Goal: Information Seeking & Learning: Find specific fact

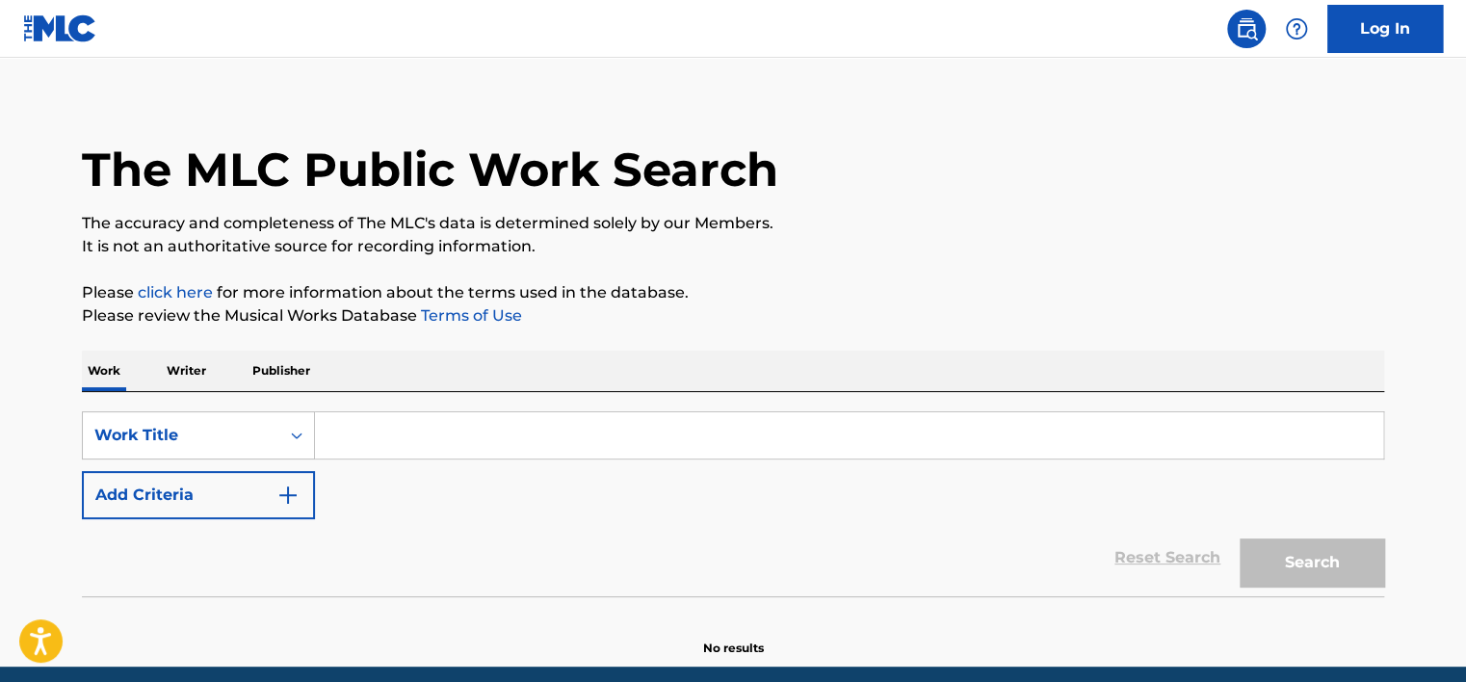
click at [206, 379] on p "Writer" at bounding box center [186, 371] width 51 height 40
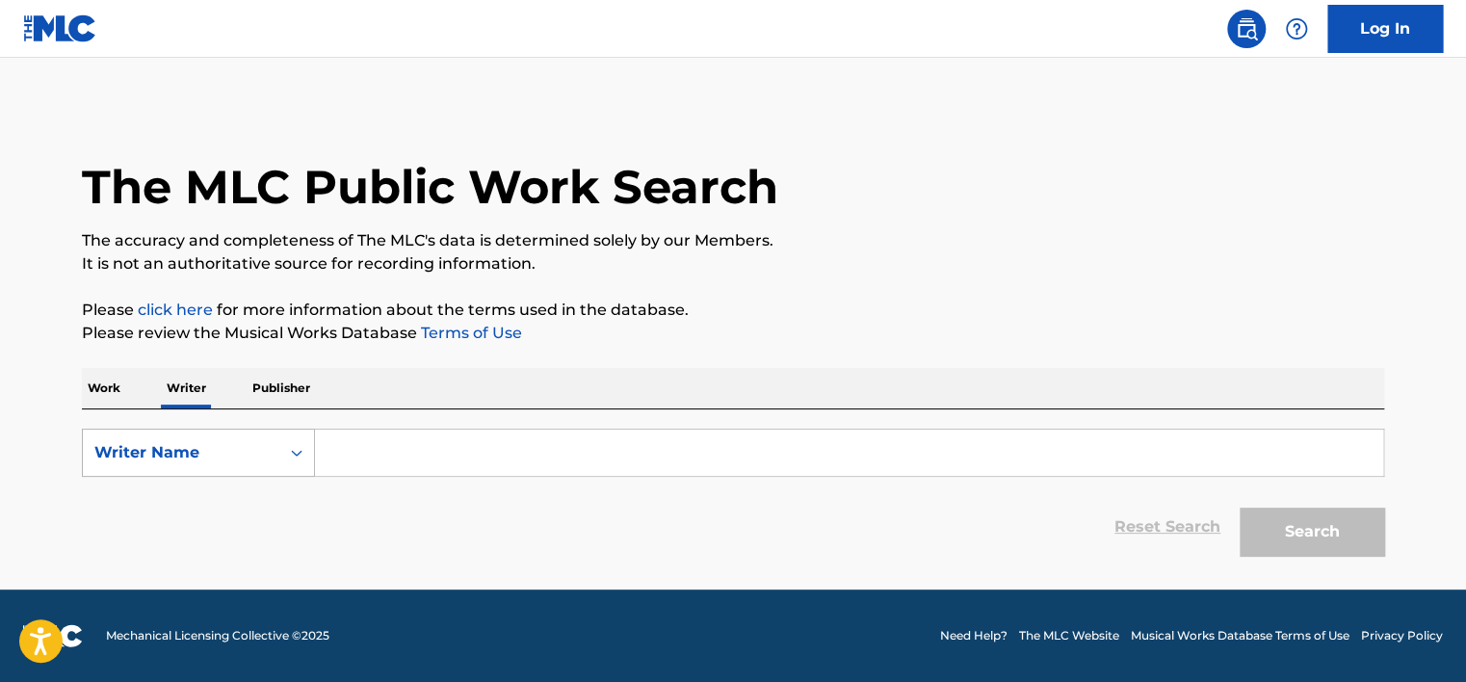
click at [180, 431] on div "Writer Name" at bounding box center [198, 453] width 233 height 48
click at [180, 504] on div "Writer IPI" at bounding box center [198, 501] width 231 height 48
click at [380, 448] on input "Search Form" at bounding box center [849, 453] width 1069 height 46
type input "01149553539"
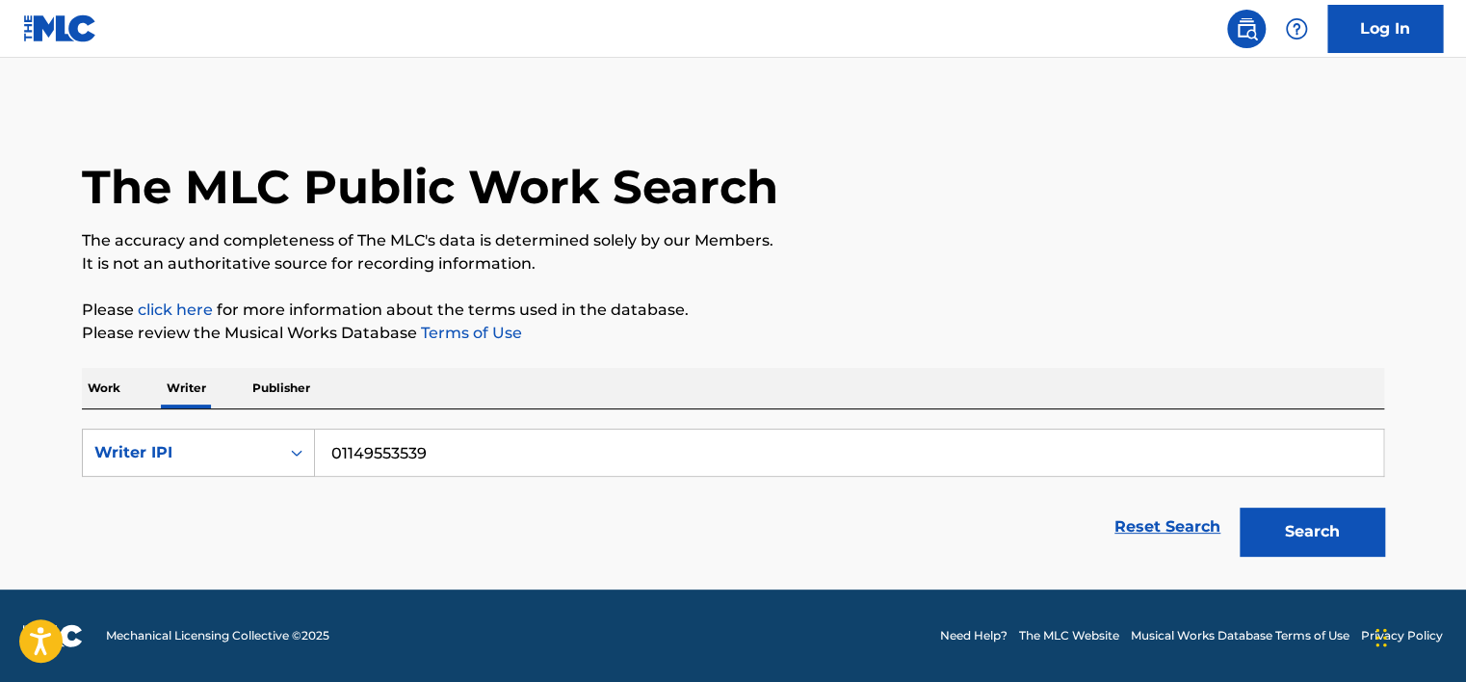
click at [1355, 525] on button "Search" at bounding box center [1312, 532] width 145 height 48
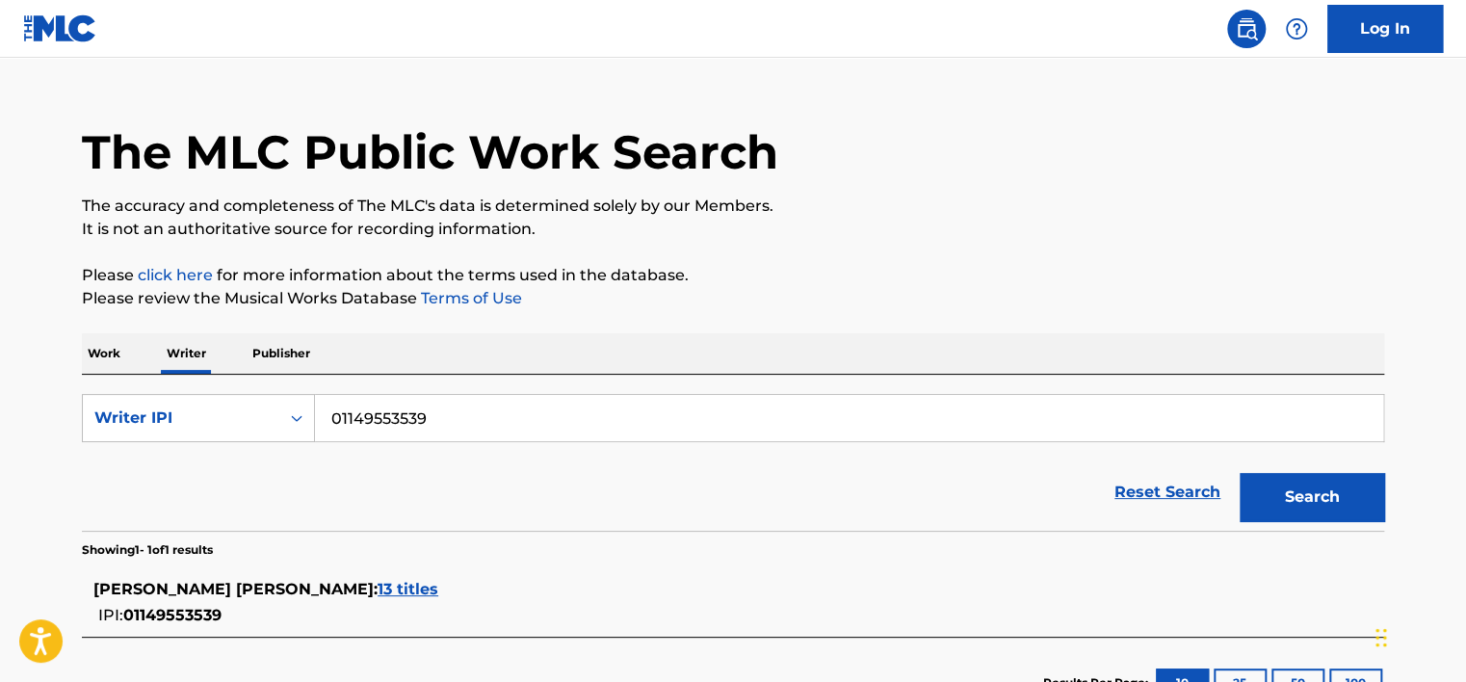
scroll to position [108, 0]
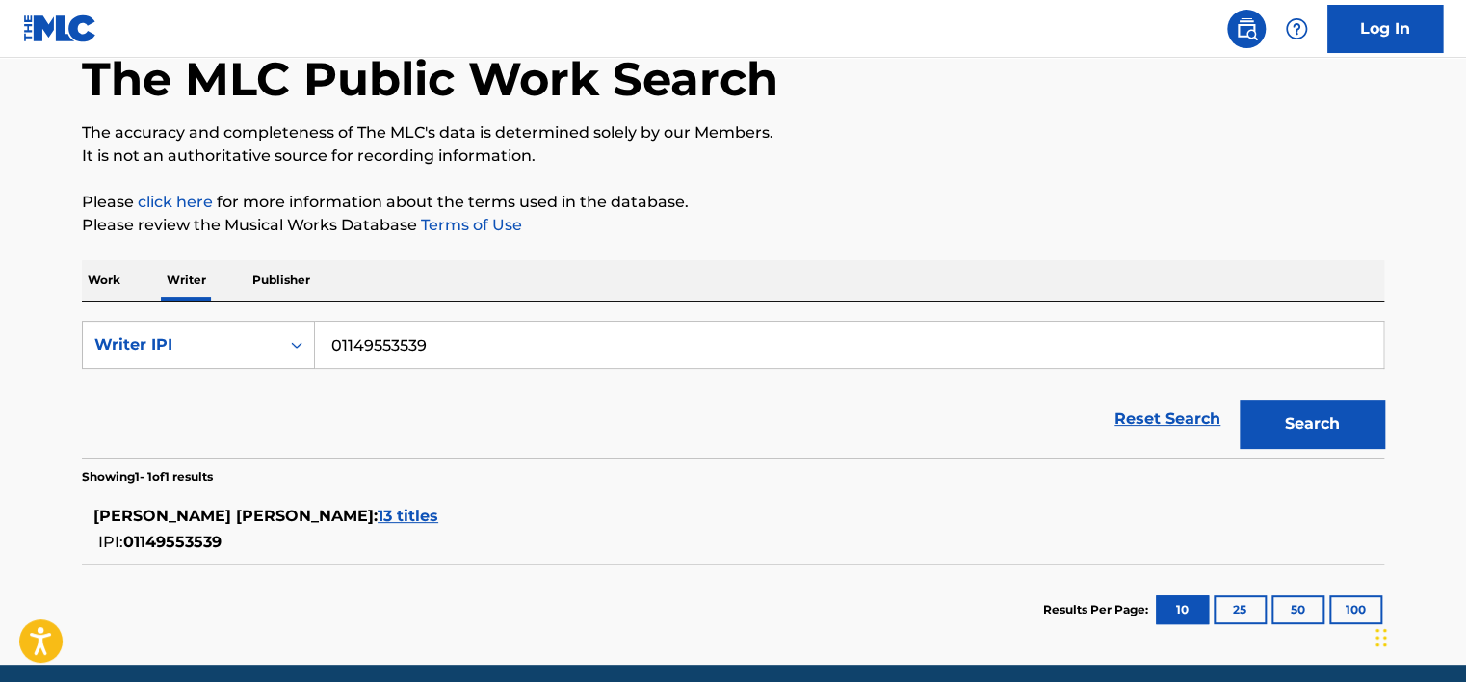
click at [483, 523] on div "JESUS ALEJANDRO LOPEZ RODRIGUEZ : 13 titles" at bounding box center [707, 516] width 1229 height 23
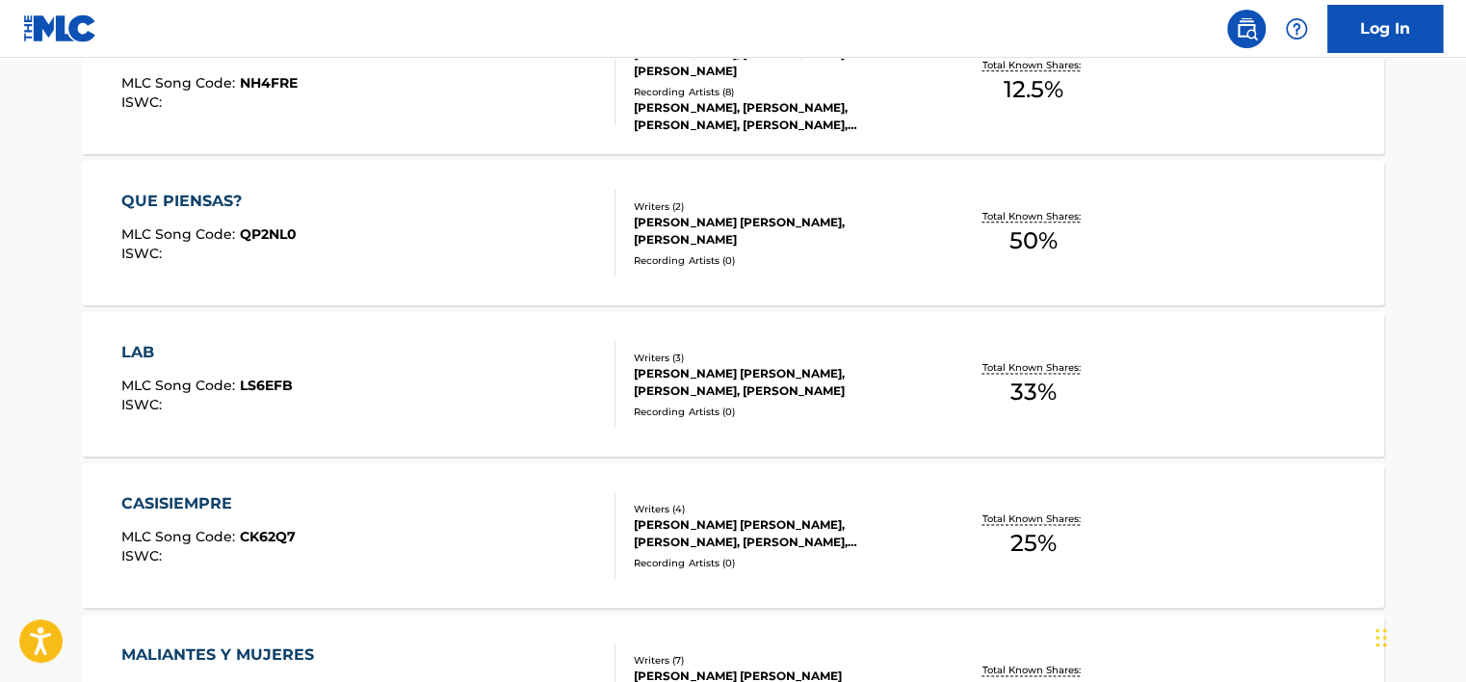
scroll to position [1048, 0]
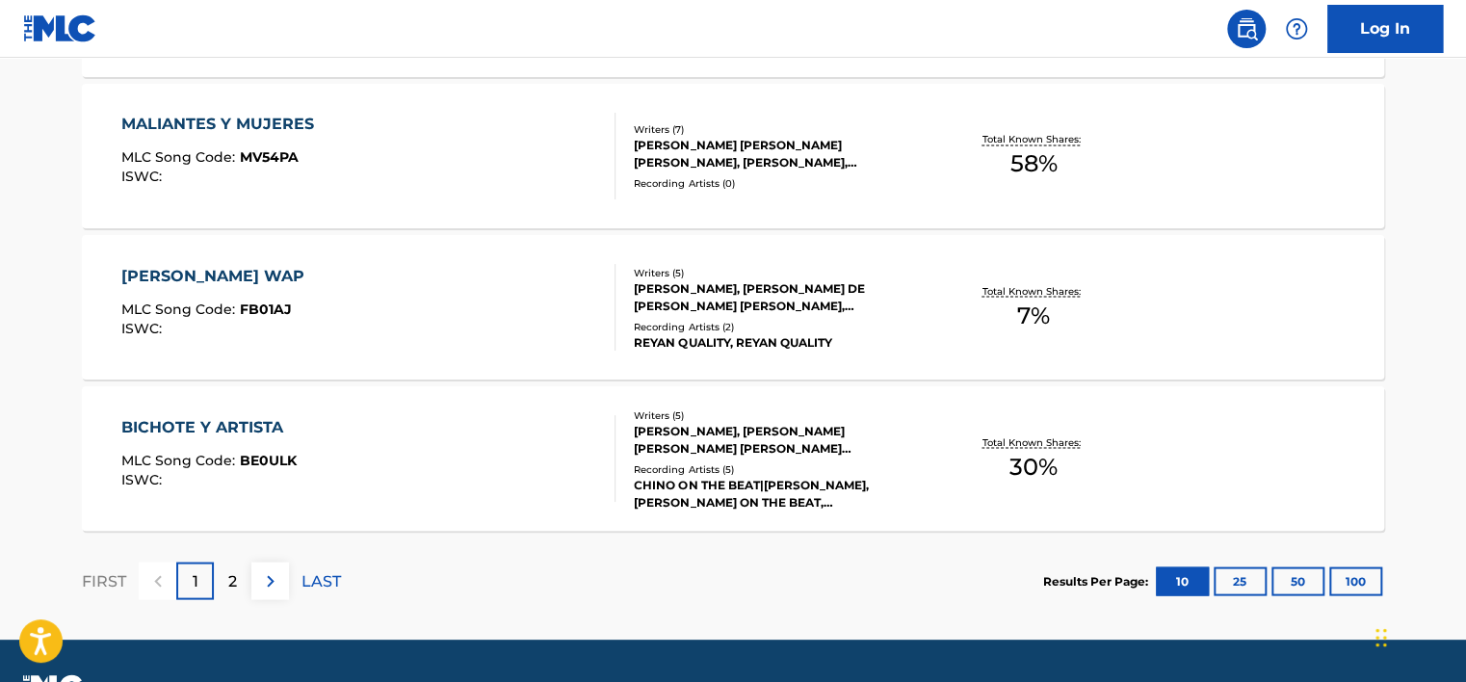
click at [246, 580] on div "2" at bounding box center [233, 581] width 38 height 38
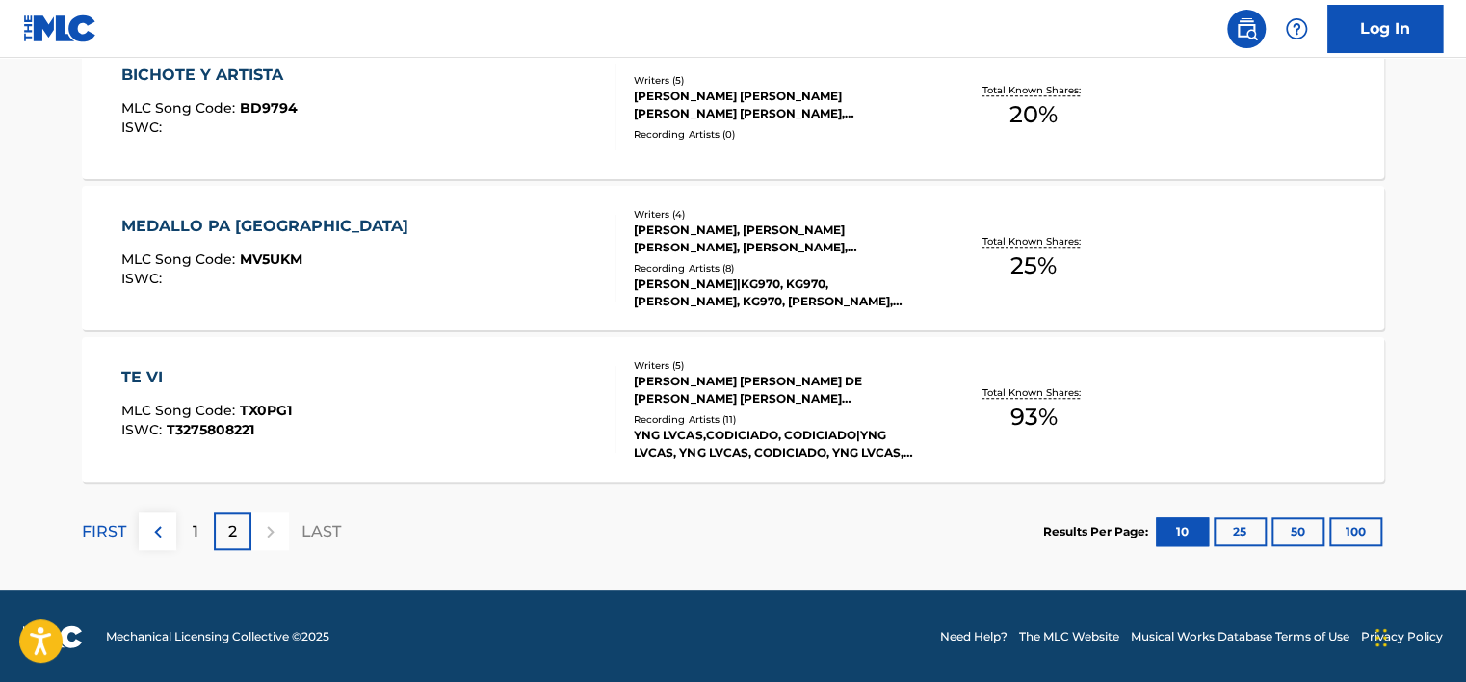
click at [199, 515] on div "1" at bounding box center [195, 532] width 38 height 38
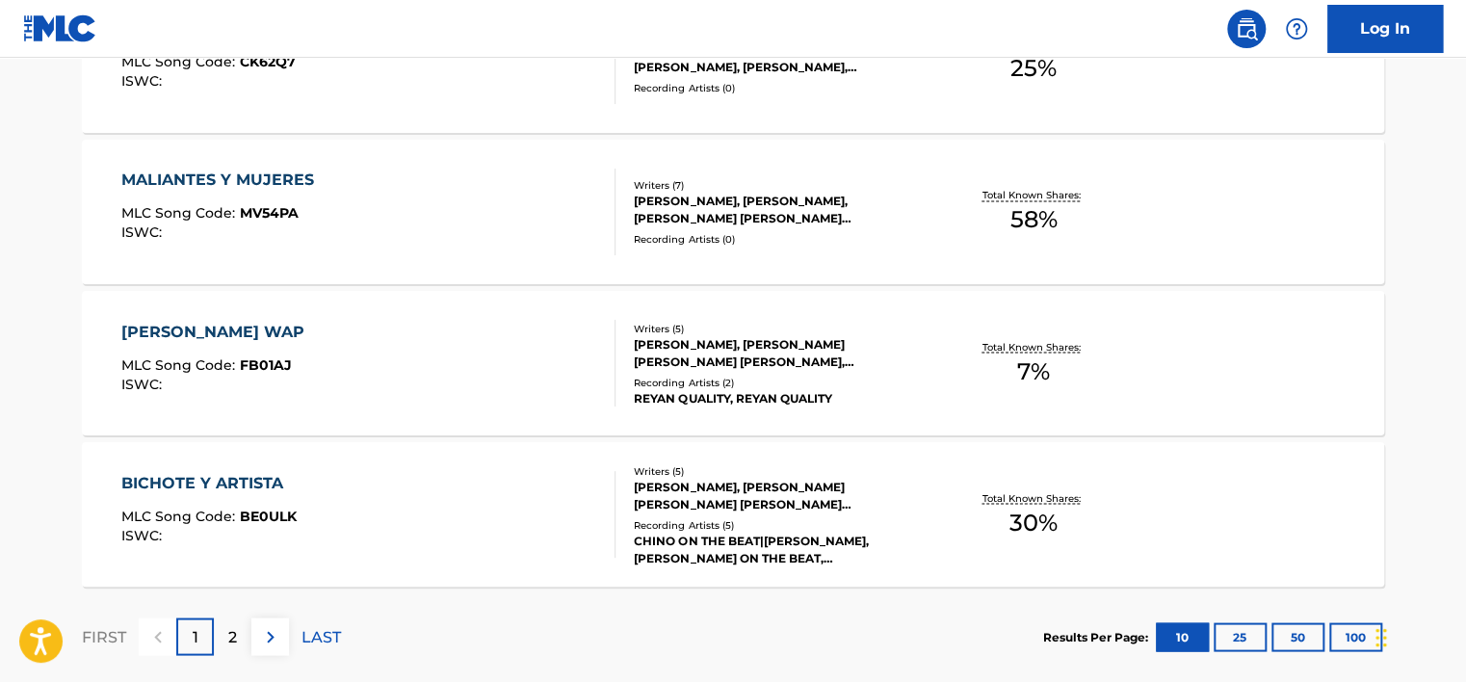
scroll to position [1580, 0]
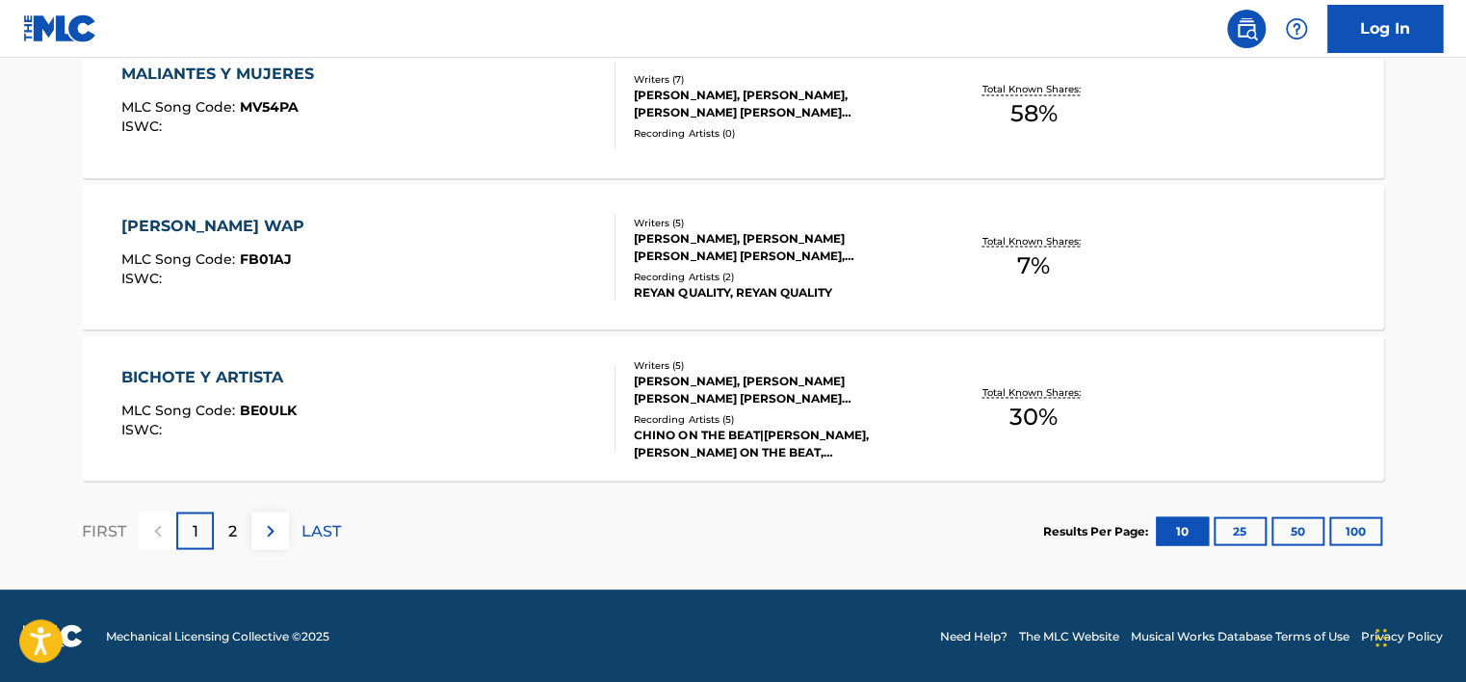
click at [267, 534] on img at bounding box center [270, 530] width 23 height 23
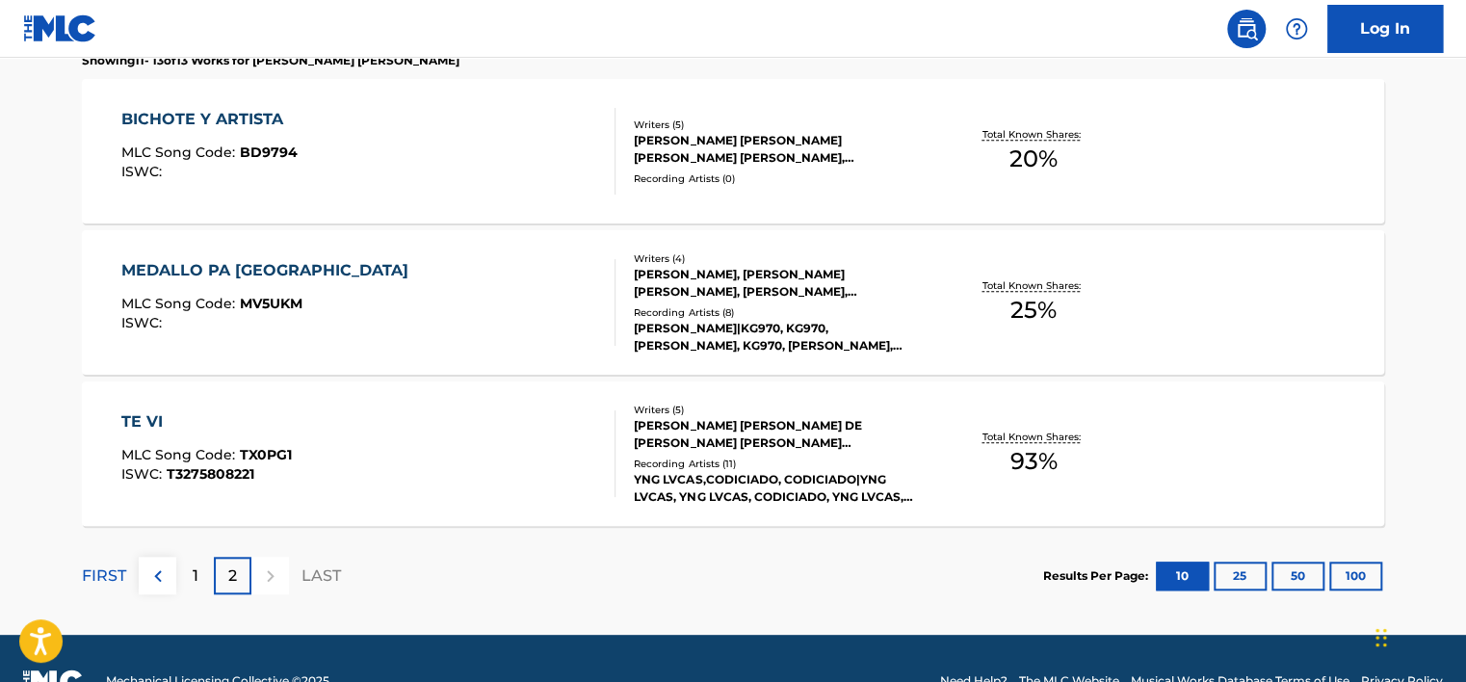
scroll to position [617, 0]
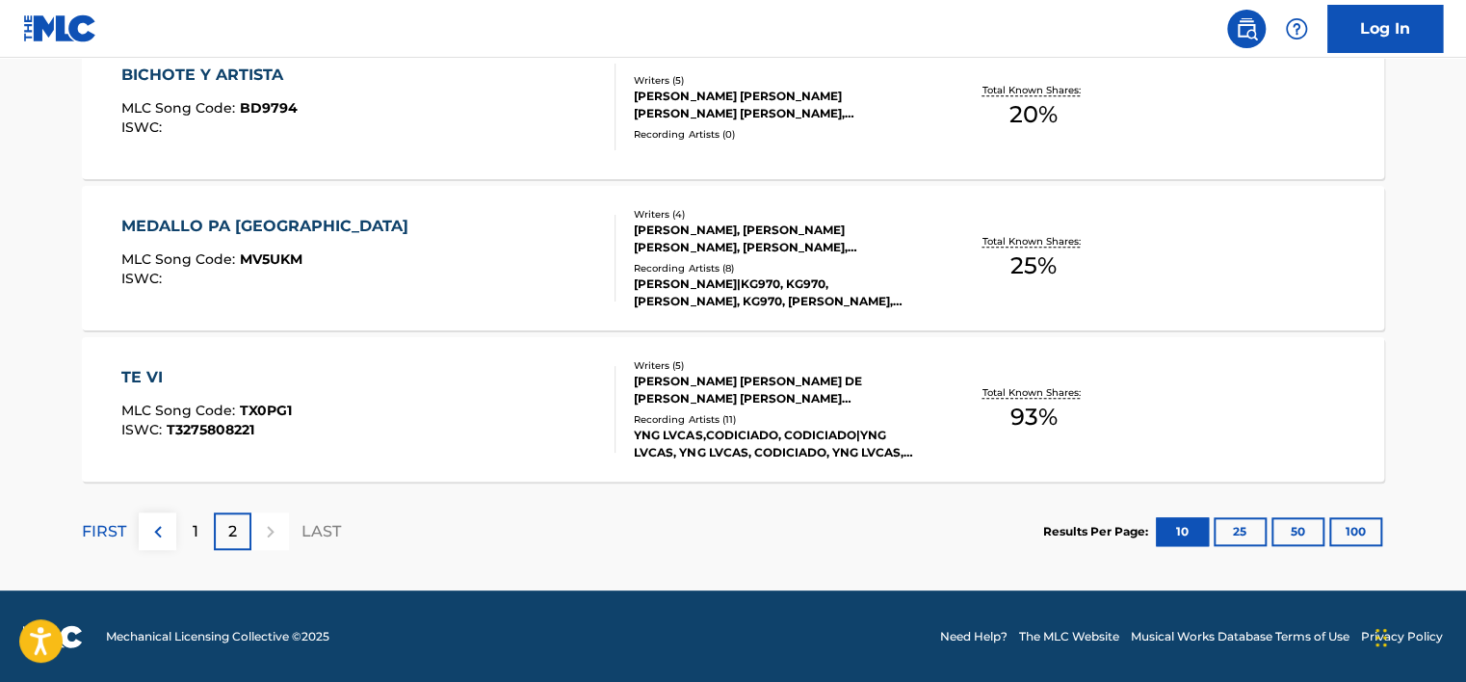
click at [806, 256] on div "Writers ( 4 ) KRISTIAN RANGEL, JESUS ALEJANDRO LOPEZ RODRIGUEZ, ALEJANDRO BODDI…" at bounding box center [770, 258] width 309 height 103
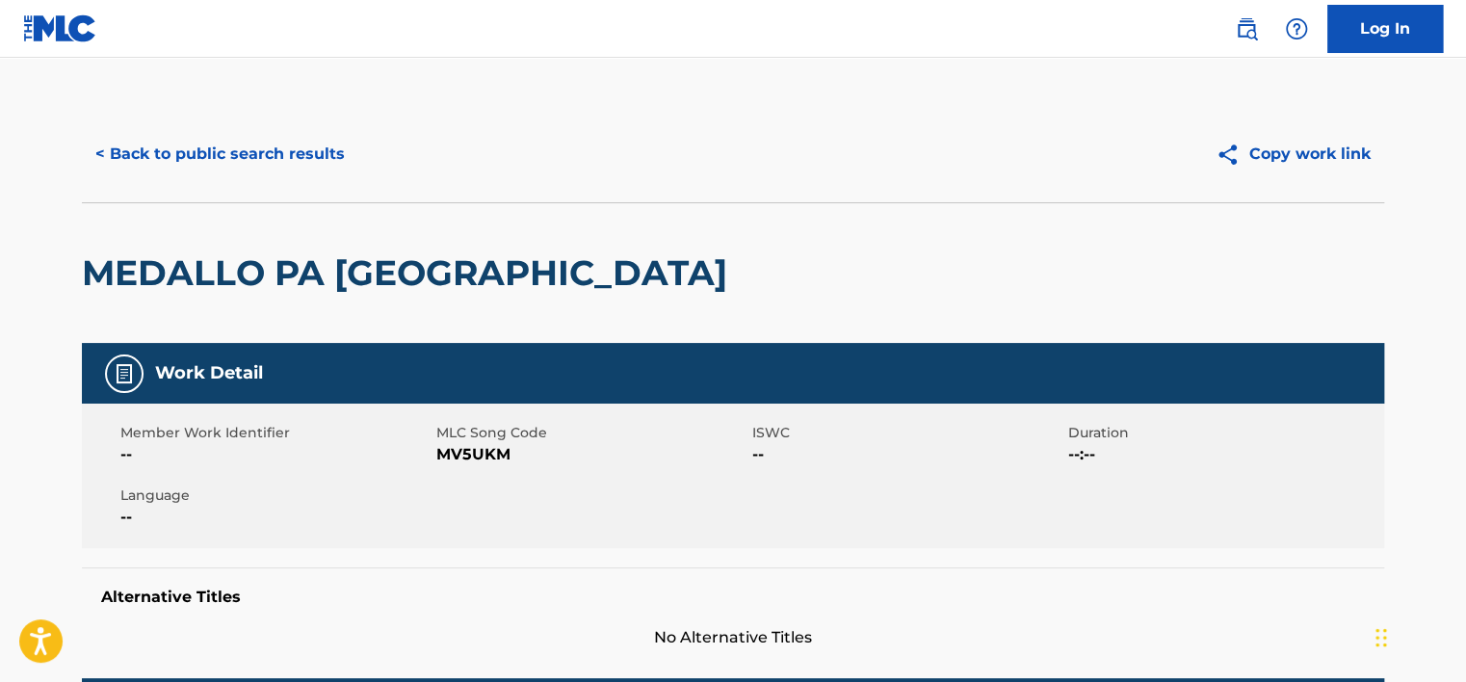
click at [293, 143] on button "< Back to public search results" at bounding box center [220, 154] width 277 height 48
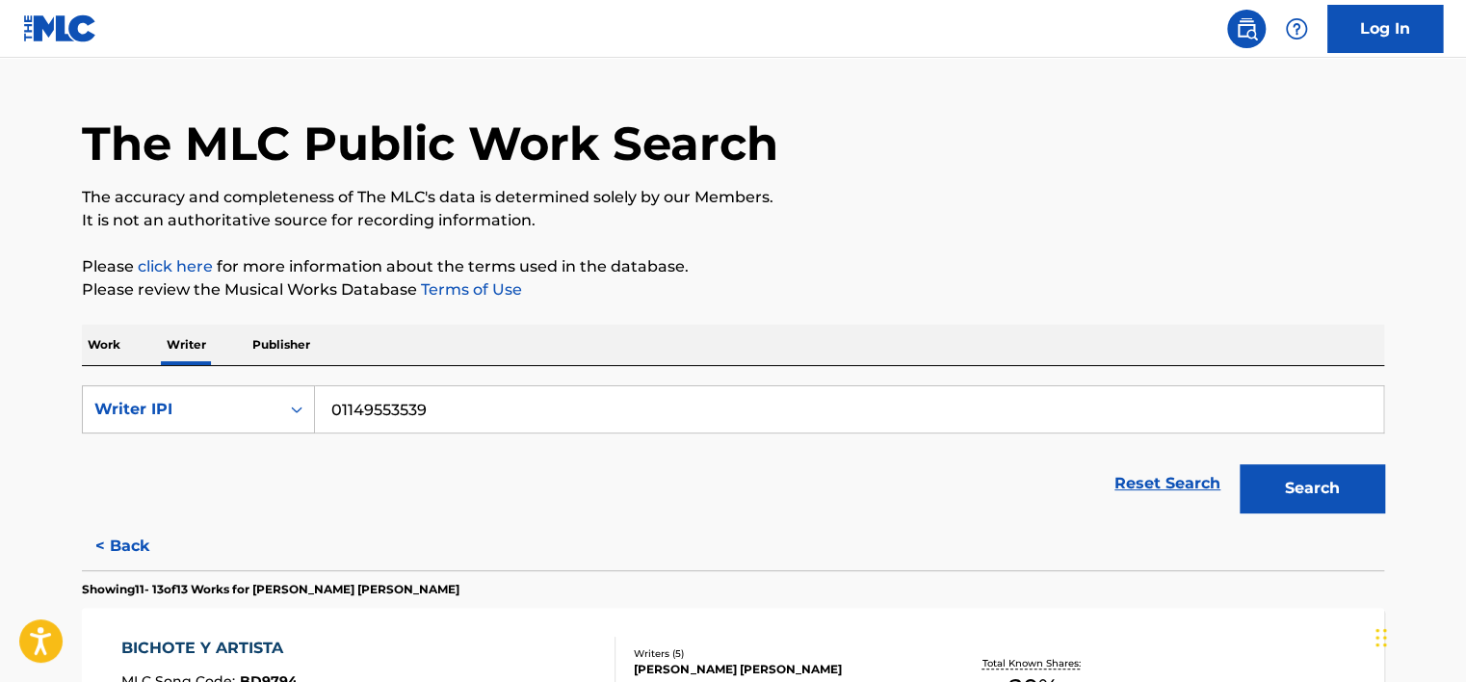
click at [424, 409] on input "01149553539" at bounding box center [849, 409] width 1069 height 46
click at [127, 339] on div "Work Writer Publisher" at bounding box center [733, 345] width 1303 height 40
click at [109, 355] on p "Work" at bounding box center [104, 345] width 44 height 40
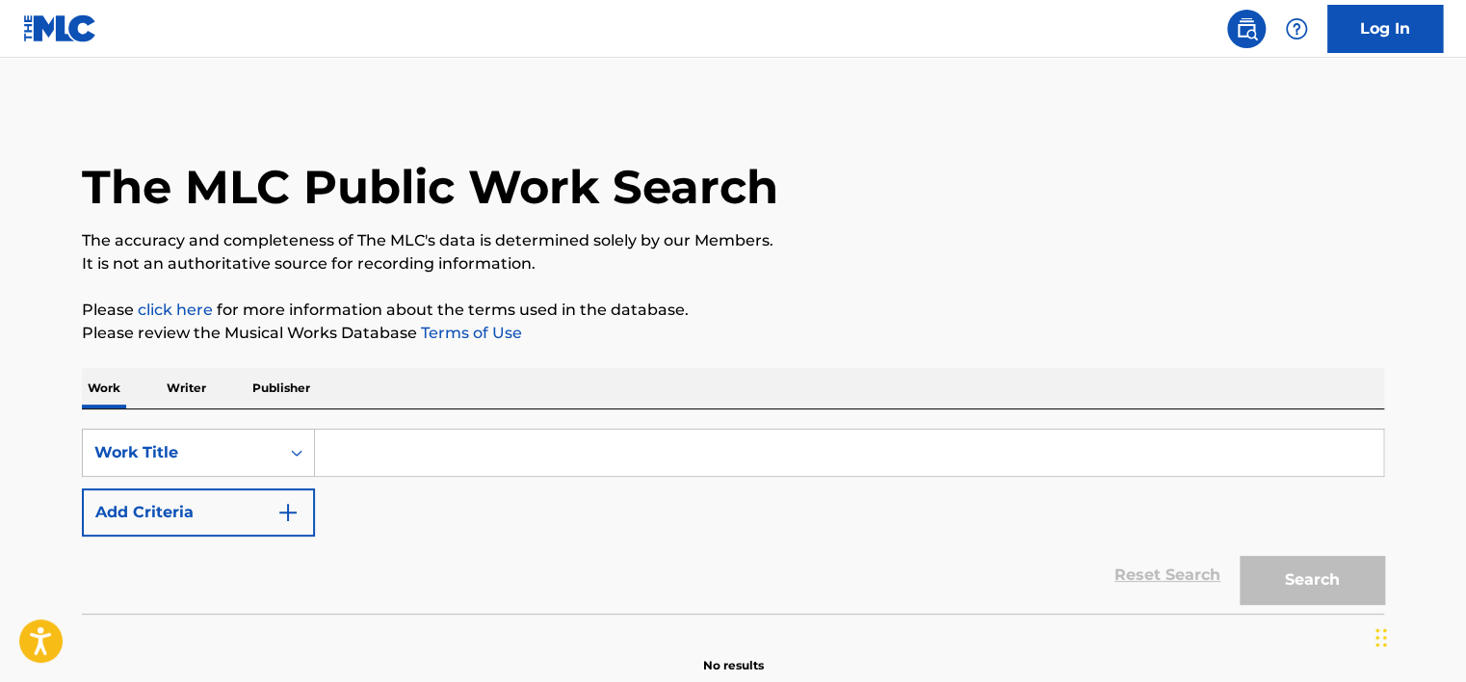
click at [484, 466] on input "Search Form" at bounding box center [849, 453] width 1069 height 46
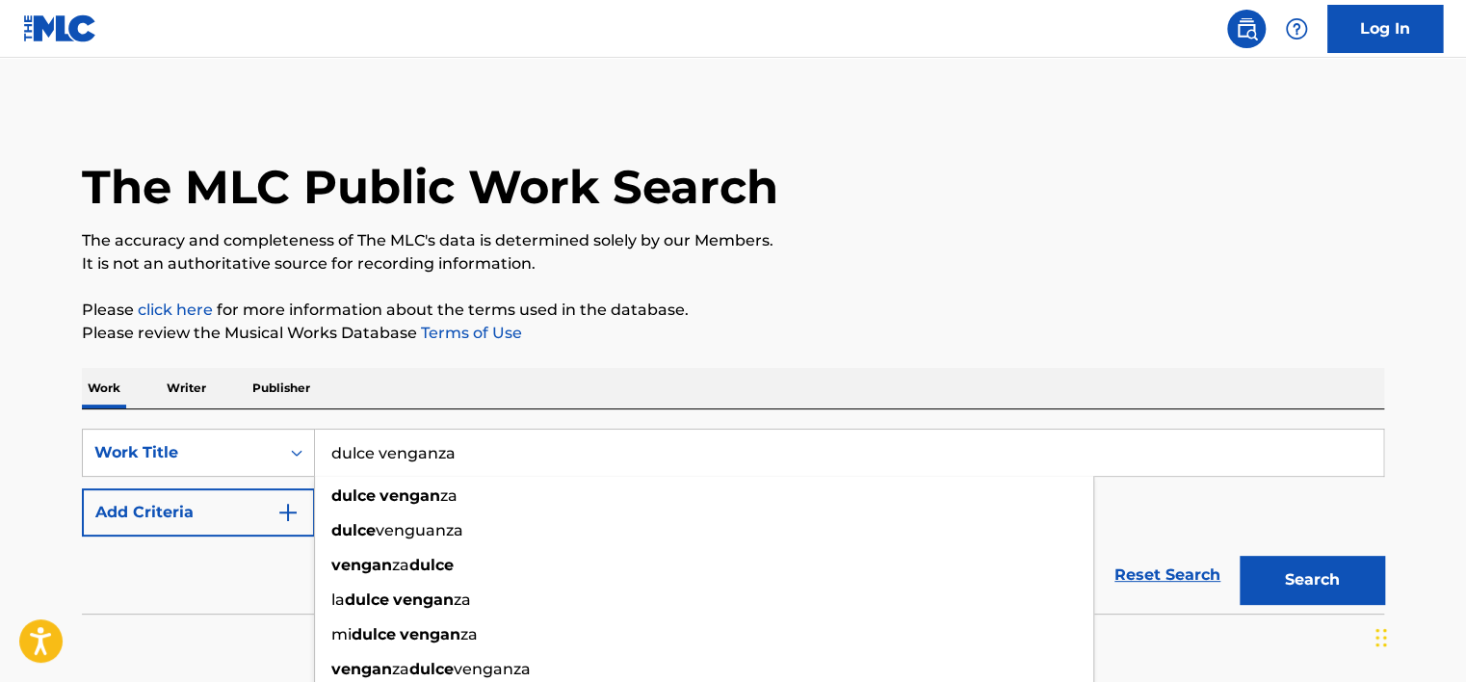
click at [1240, 556] on button "Search" at bounding box center [1312, 580] width 145 height 48
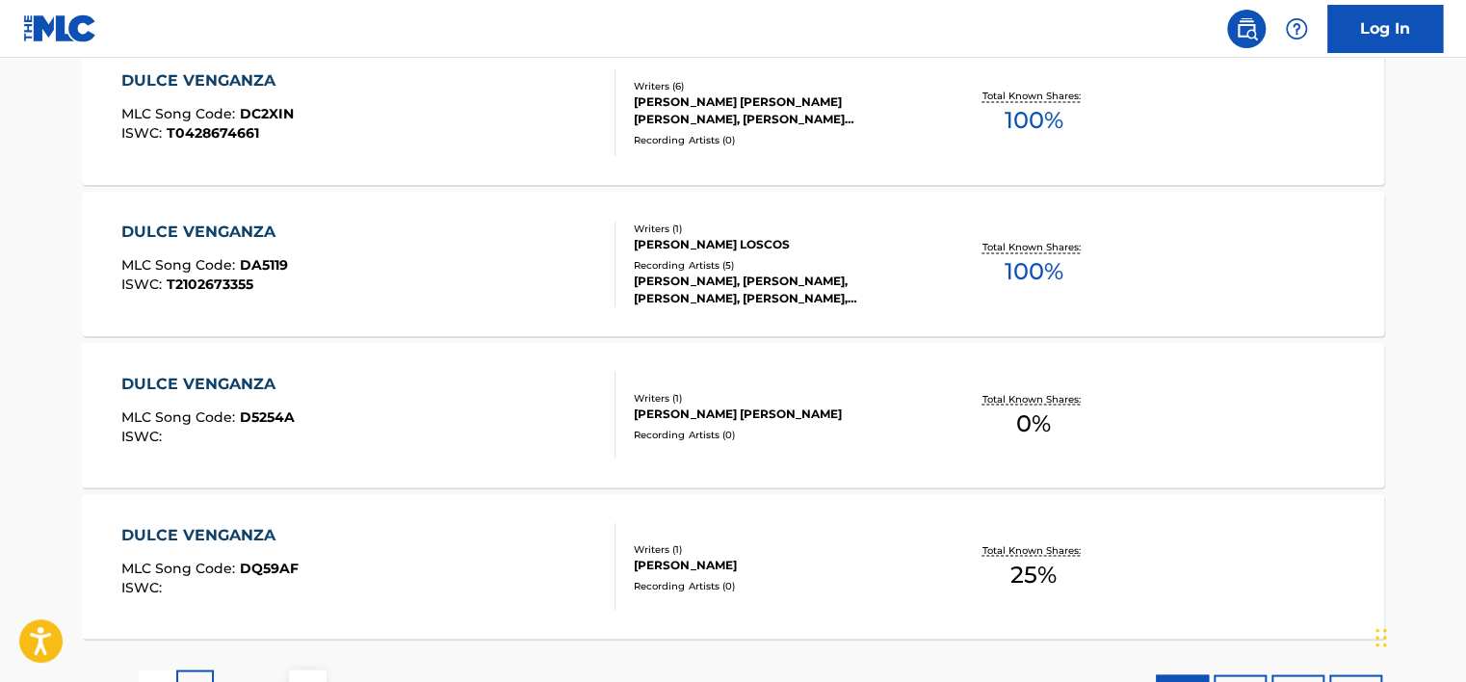
scroll to position [1677, 0]
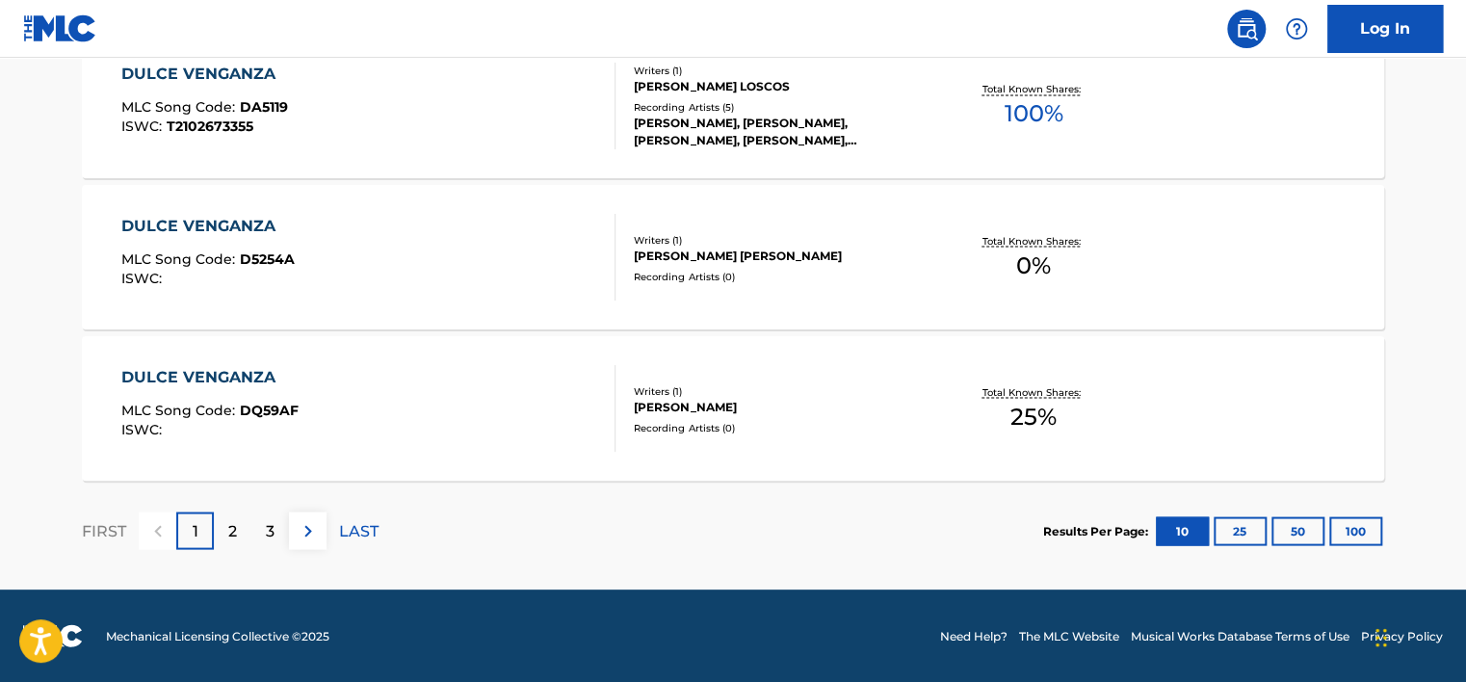
click at [242, 528] on div "2" at bounding box center [233, 531] width 38 height 38
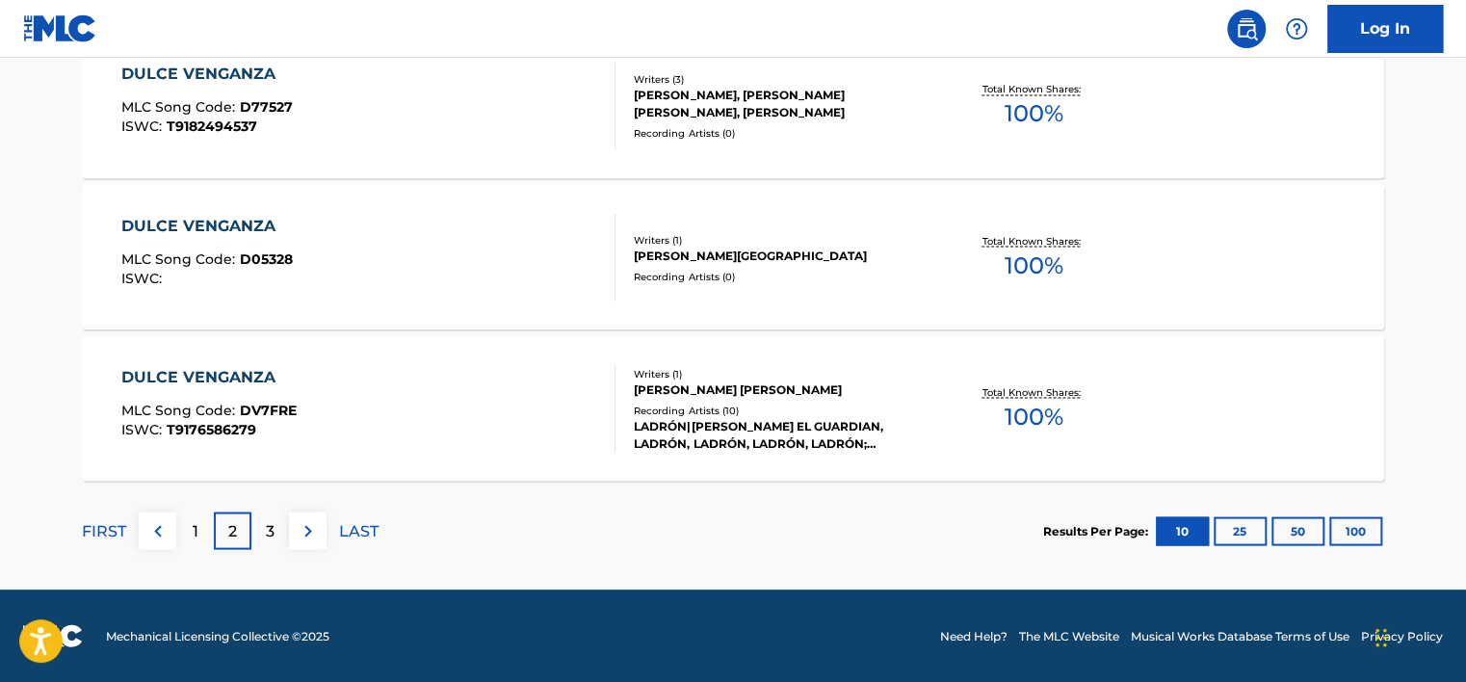
click at [279, 531] on div "3" at bounding box center [270, 531] width 38 height 38
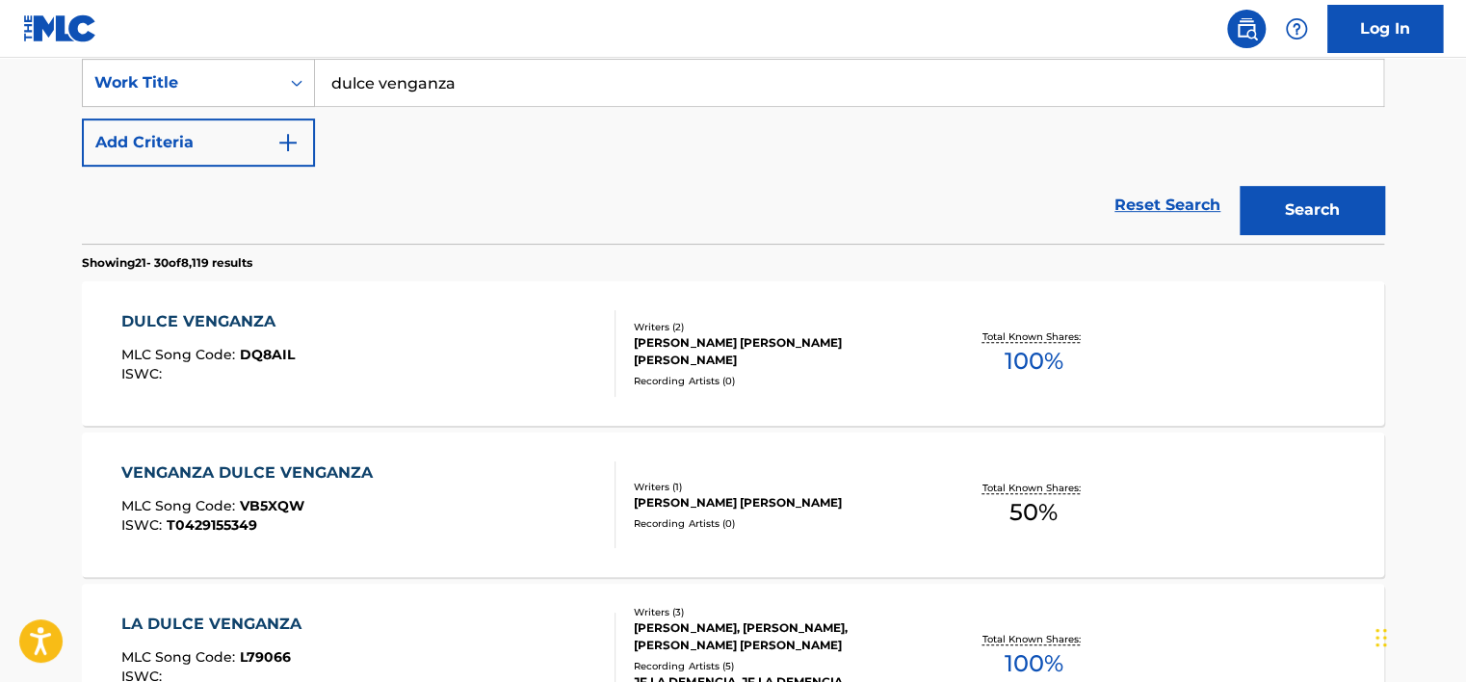
scroll to position [328, 0]
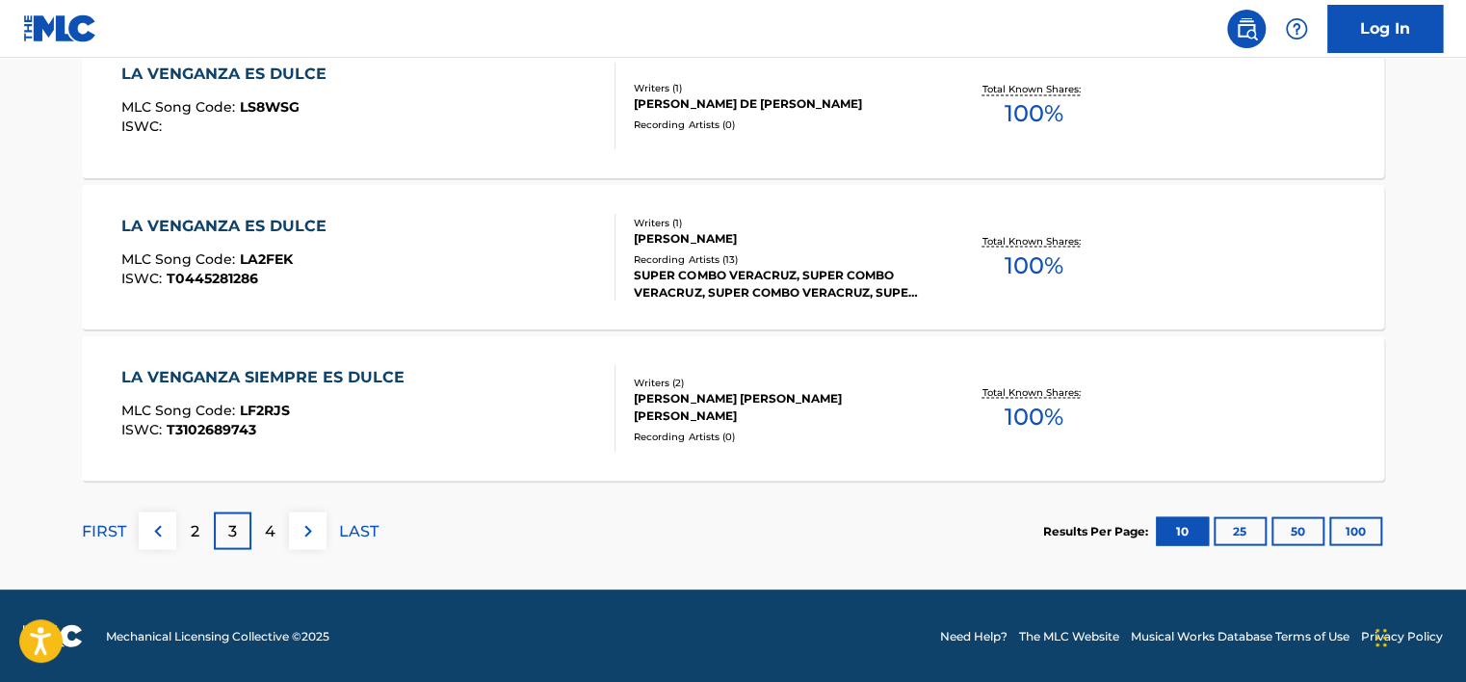
click at [305, 524] on img at bounding box center [308, 530] width 23 height 23
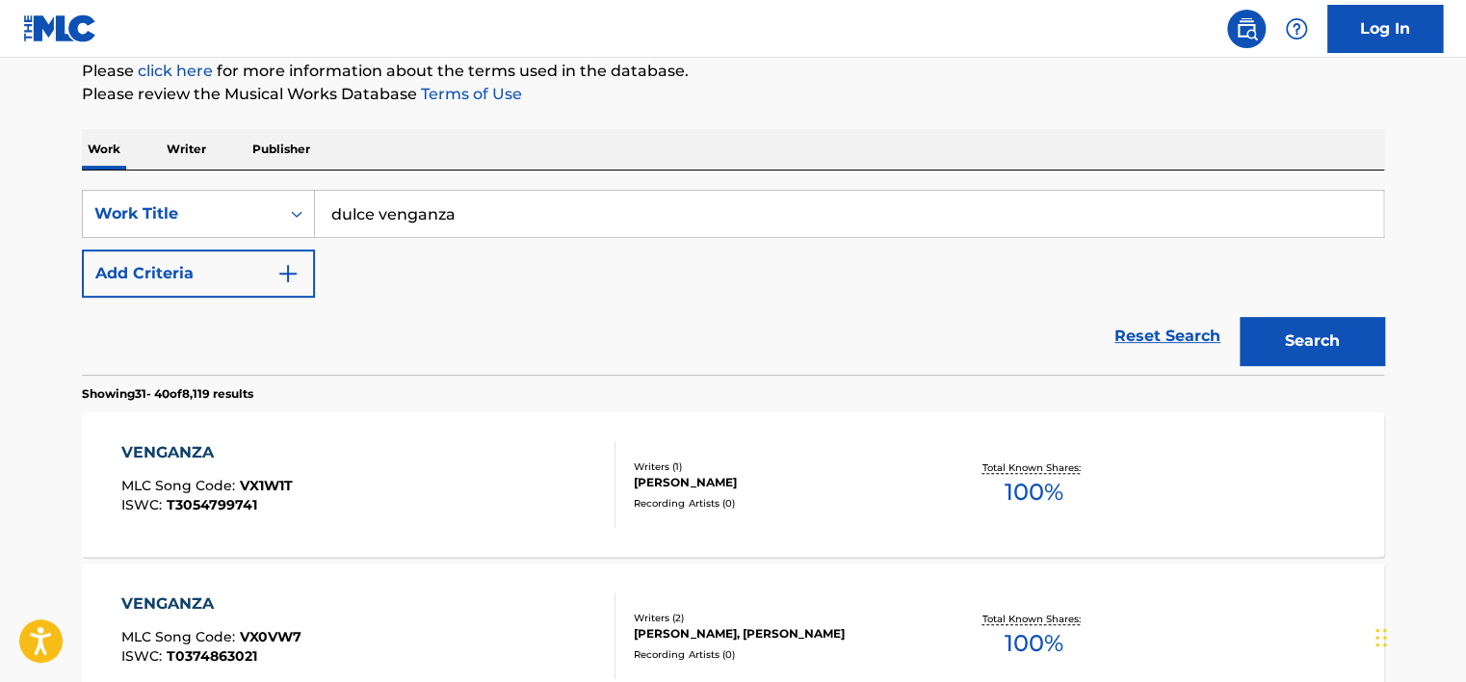
scroll to position [0, 0]
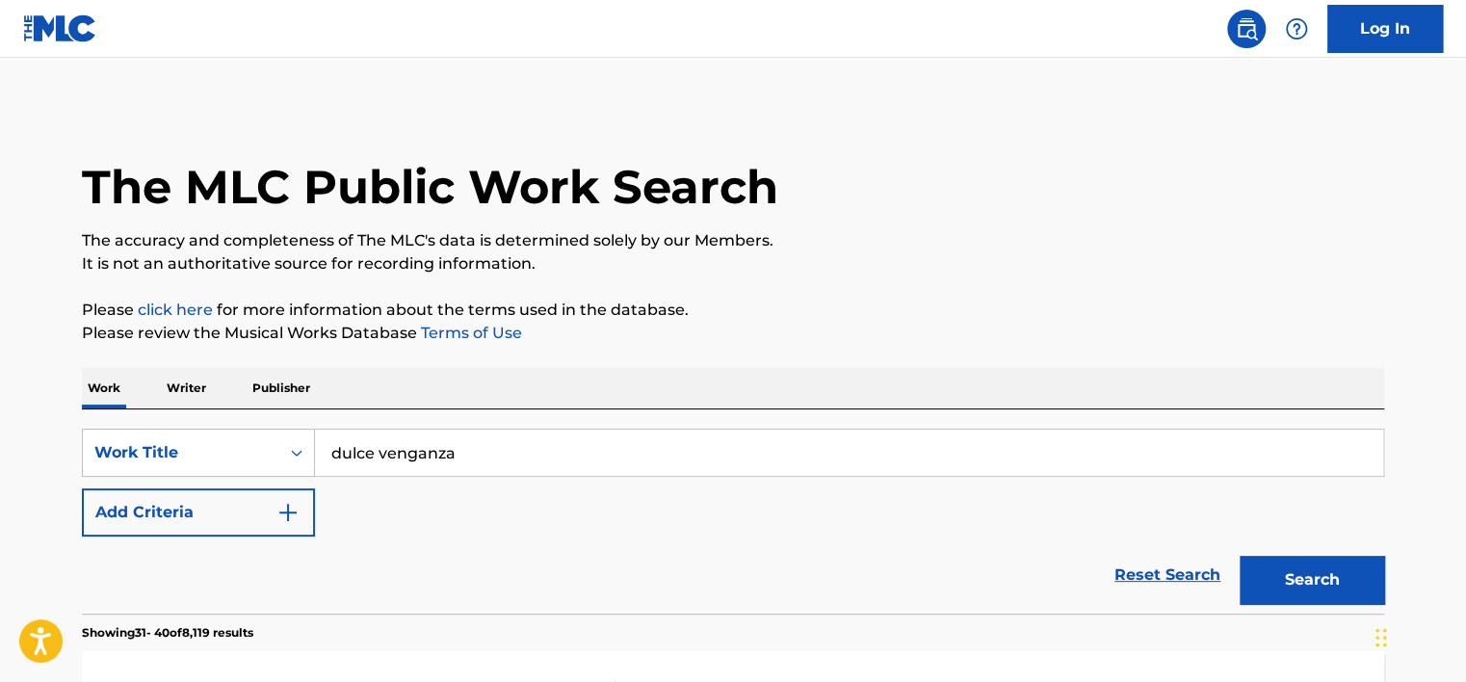
click at [183, 515] on button "Add Criteria" at bounding box center [198, 513] width 233 height 48
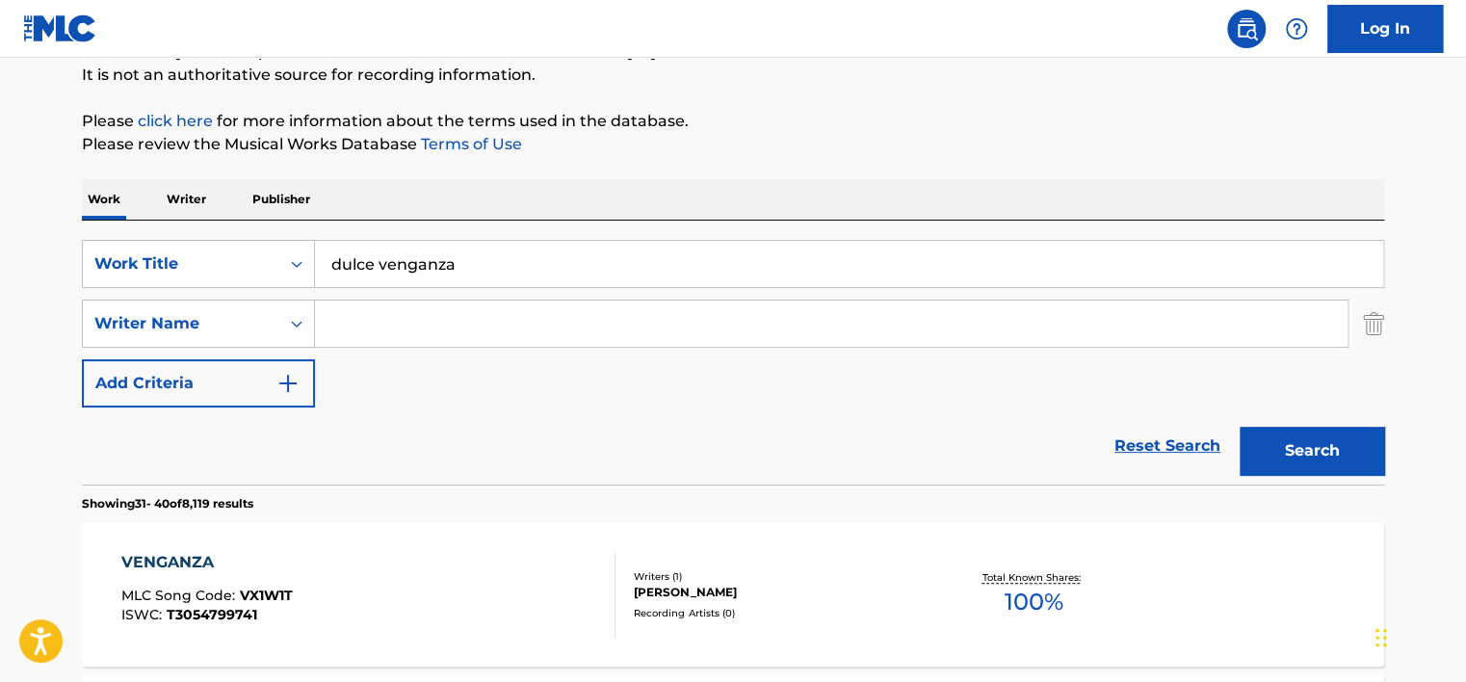
scroll to position [385, 0]
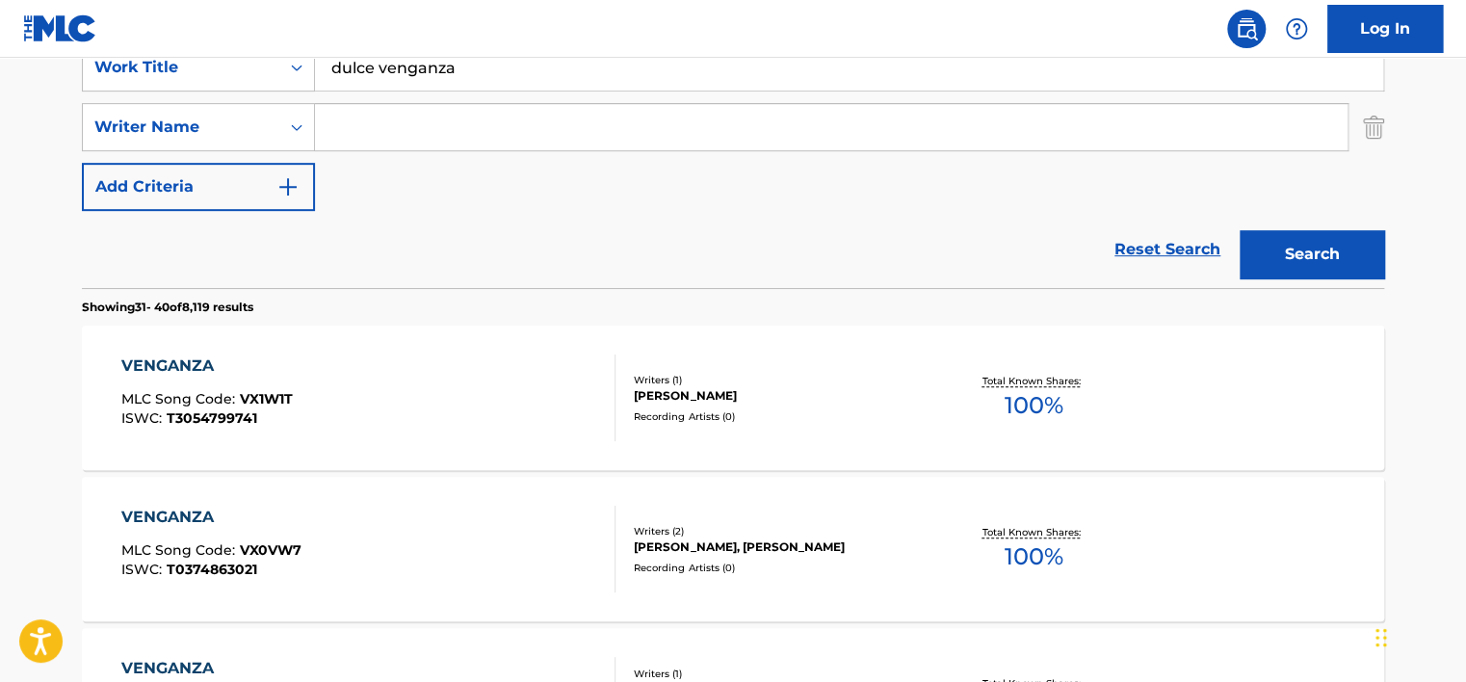
click at [481, 146] on input "Search Form" at bounding box center [831, 127] width 1033 height 46
click at [252, 139] on div "Writer Name" at bounding box center [181, 127] width 197 height 37
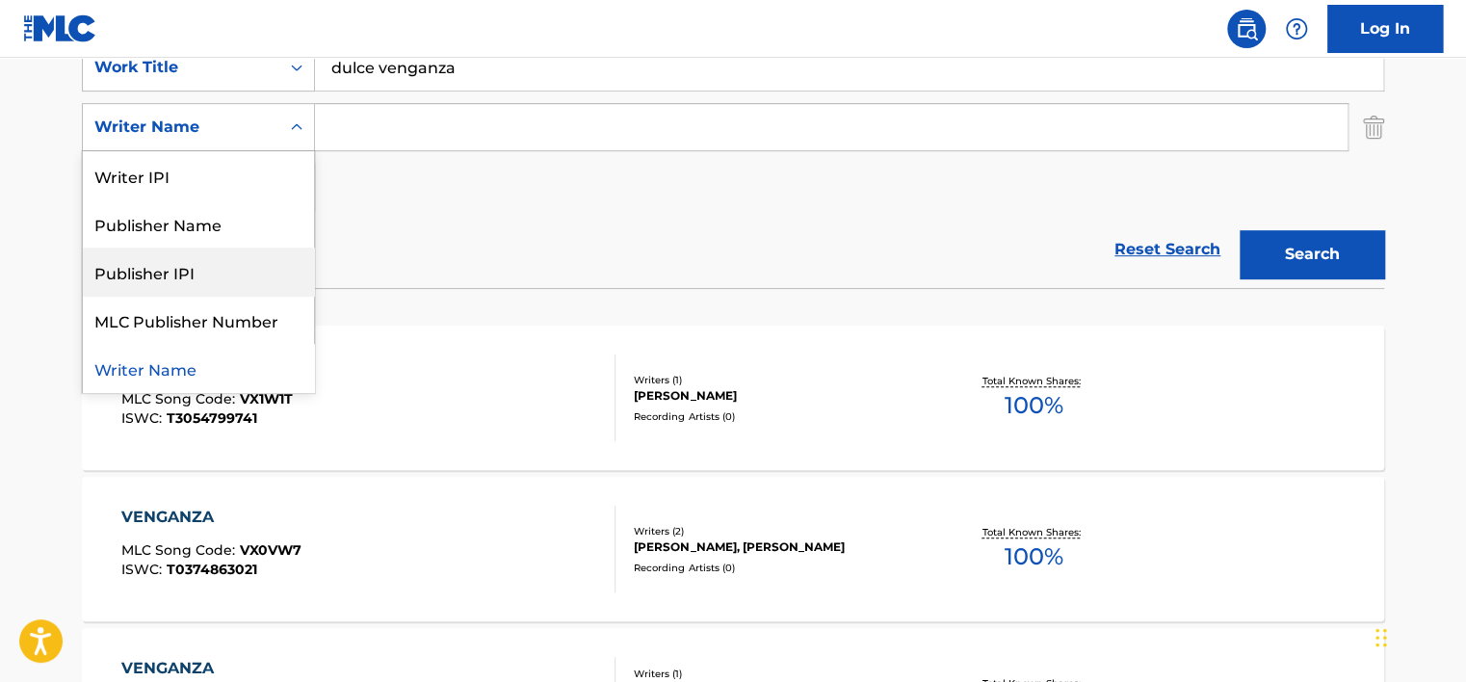
click at [425, 197] on div "SearchWithCriteria5b83c1fd-4dc0-45f2-b4f1-50c0c601f0c2 Work Title dulce venganz…" at bounding box center [733, 127] width 1303 height 168
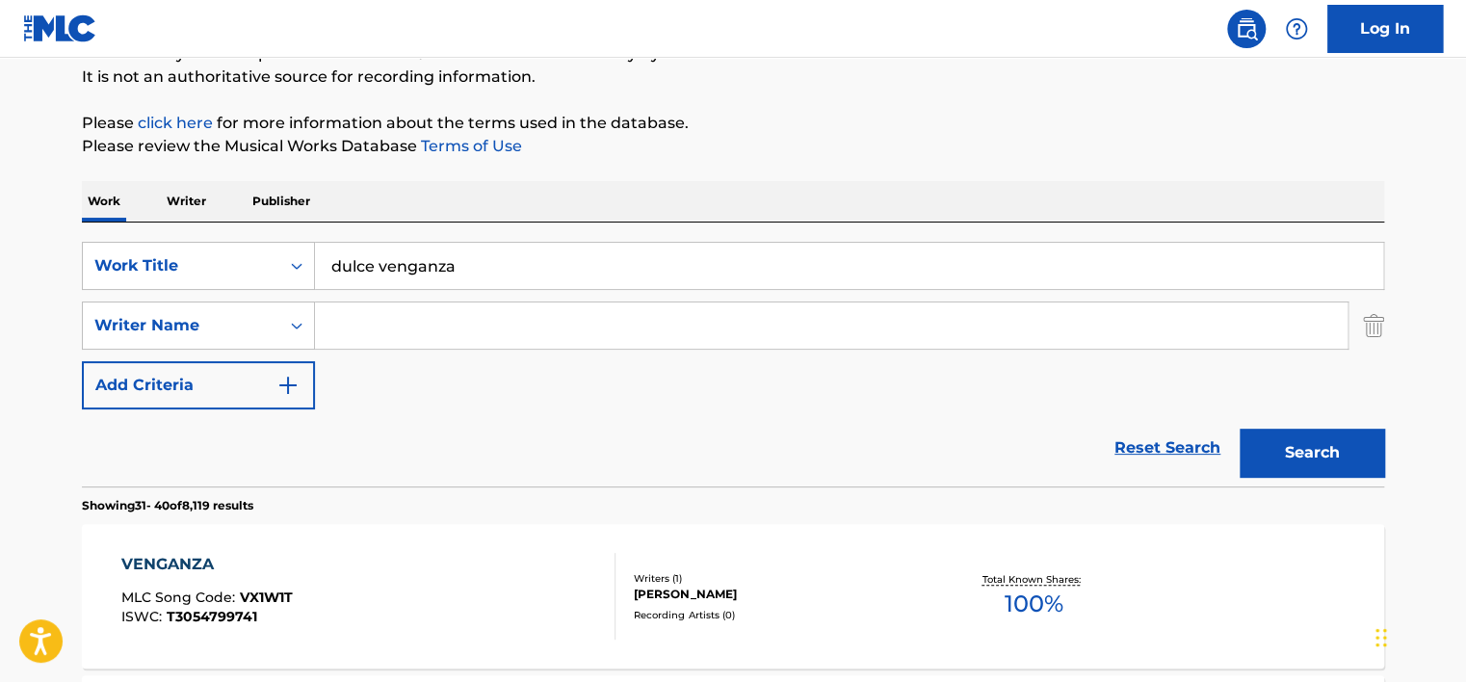
scroll to position [193, 0]
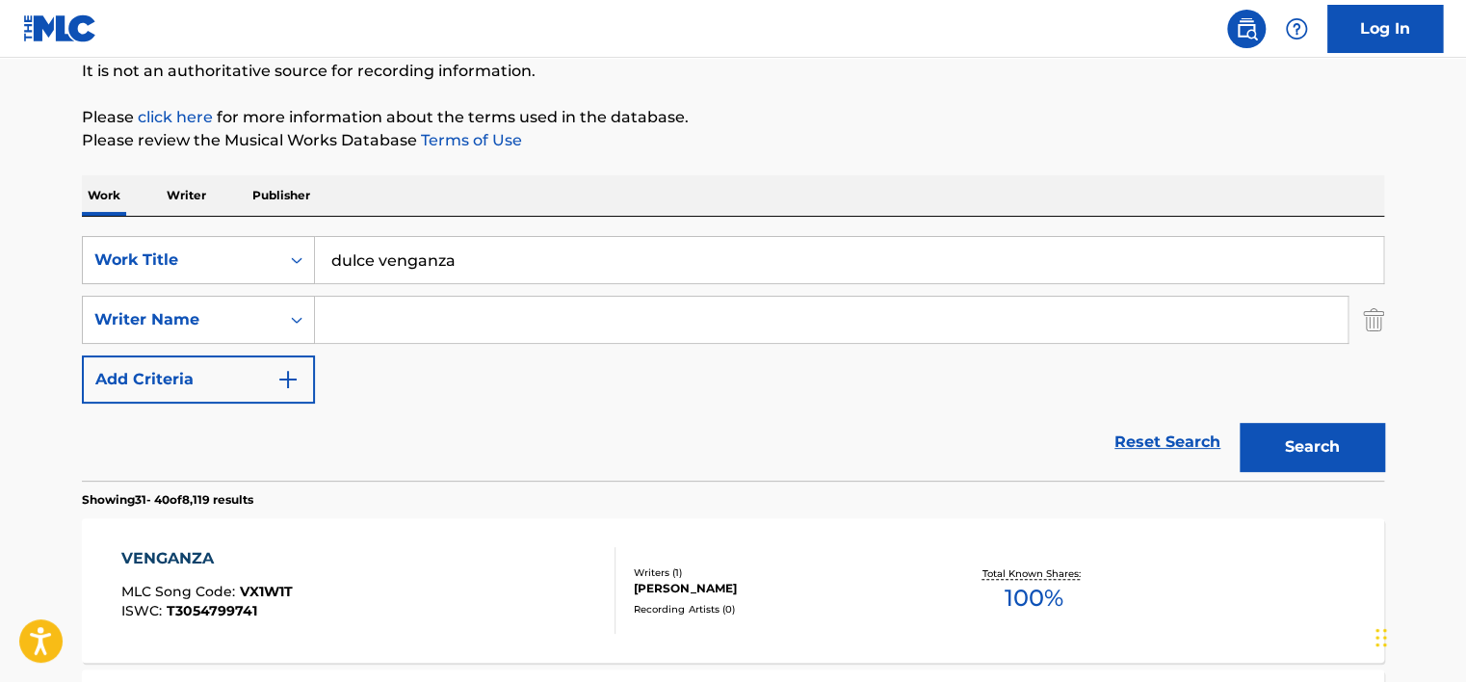
click at [482, 271] on input "dulce venganza" at bounding box center [849, 260] width 1069 height 46
type input "e"
type input "lento"
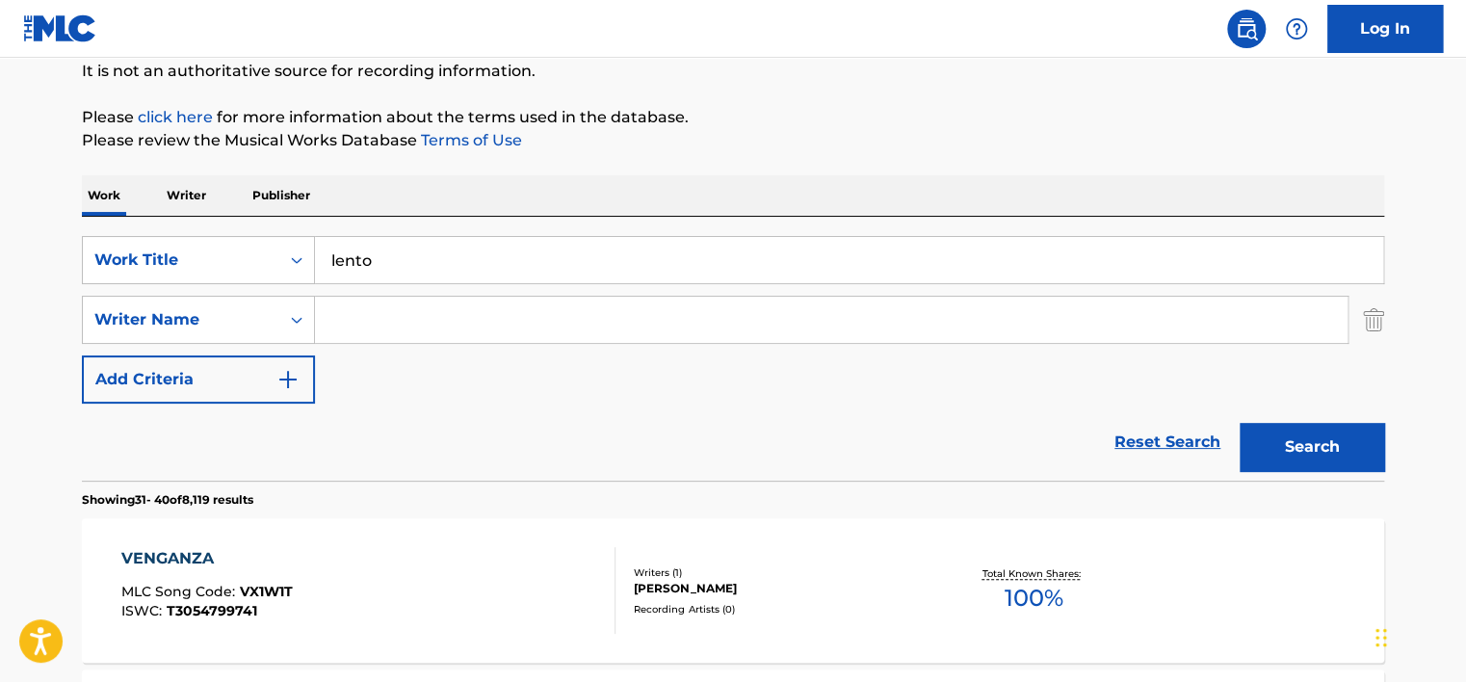
click at [1240, 423] on button "Search" at bounding box center [1312, 447] width 145 height 48
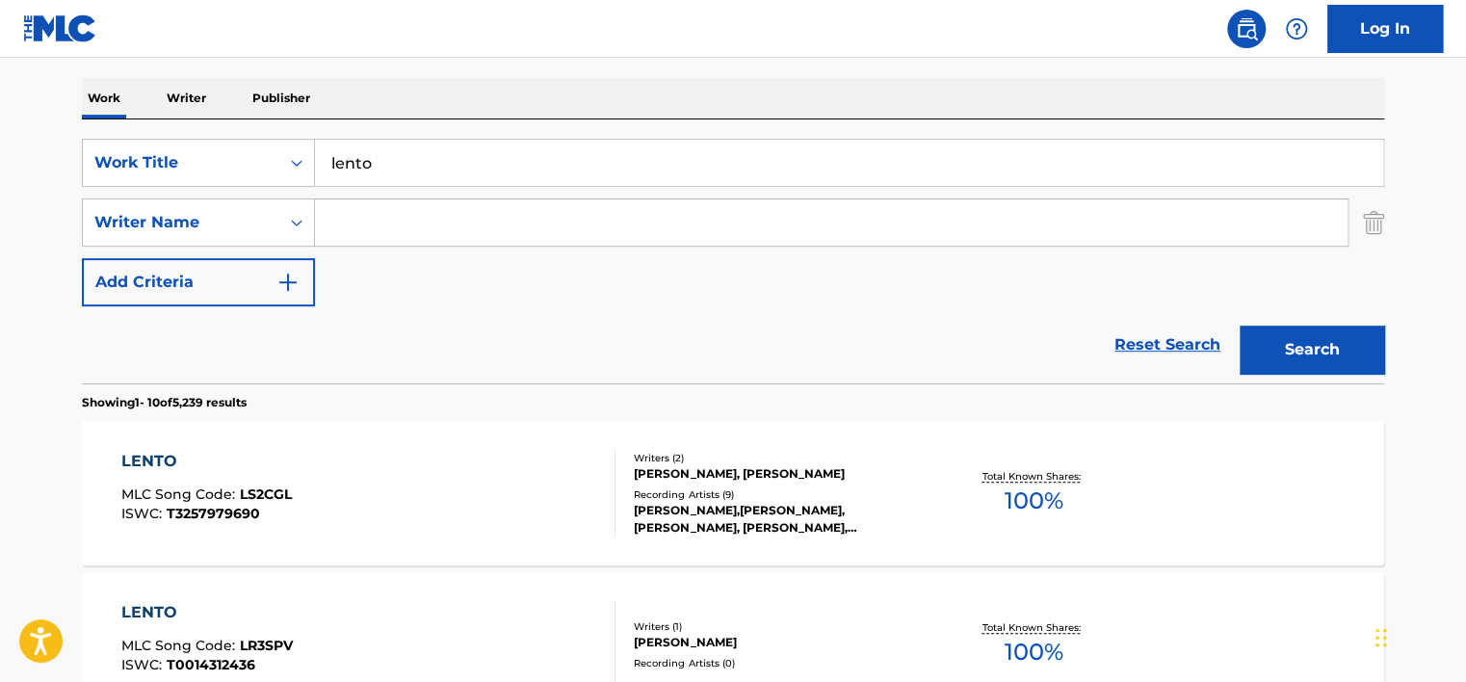
scroll to position [0, 0]
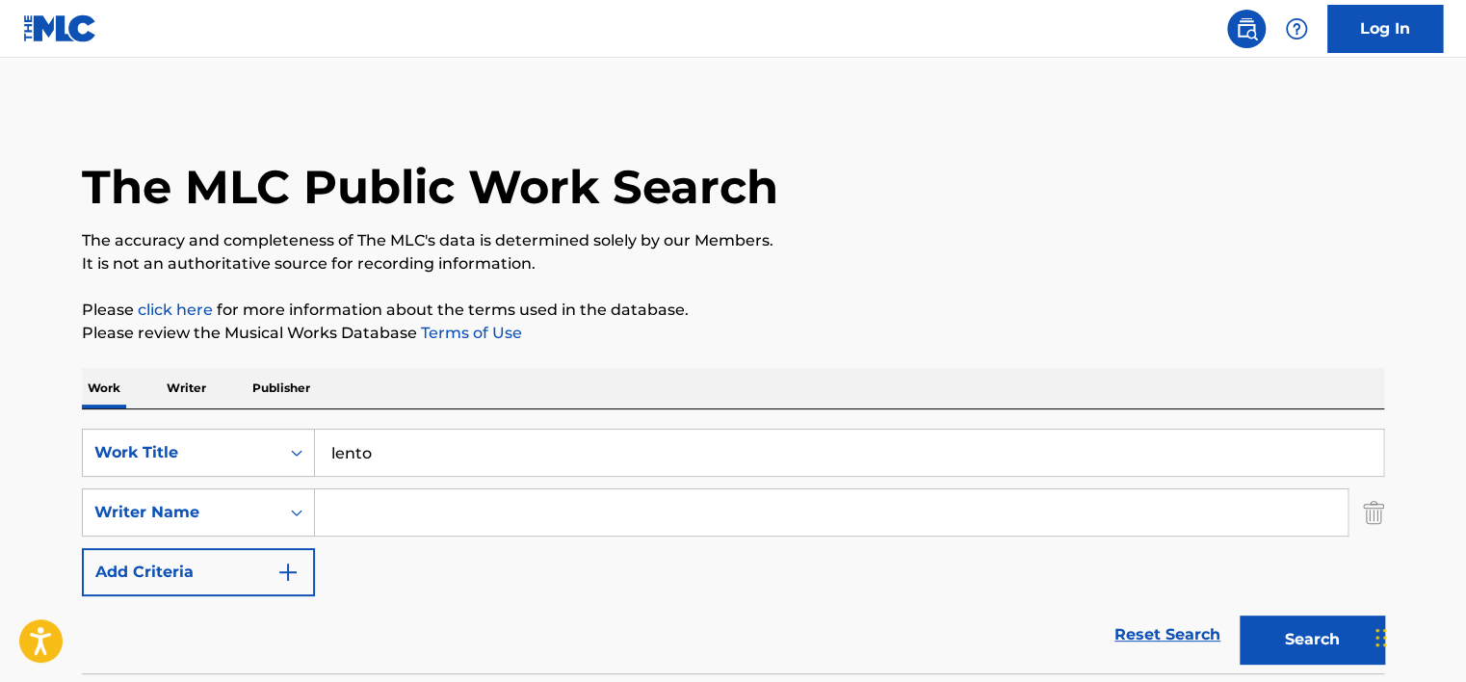
click at [386, 523] on input "Search Form" at bounding box center [831, 512] width 1033 height 46
type input "day2k"
click at [1240, 616] on button "Search" at bounding box center [1312, 640] width 145 height 48
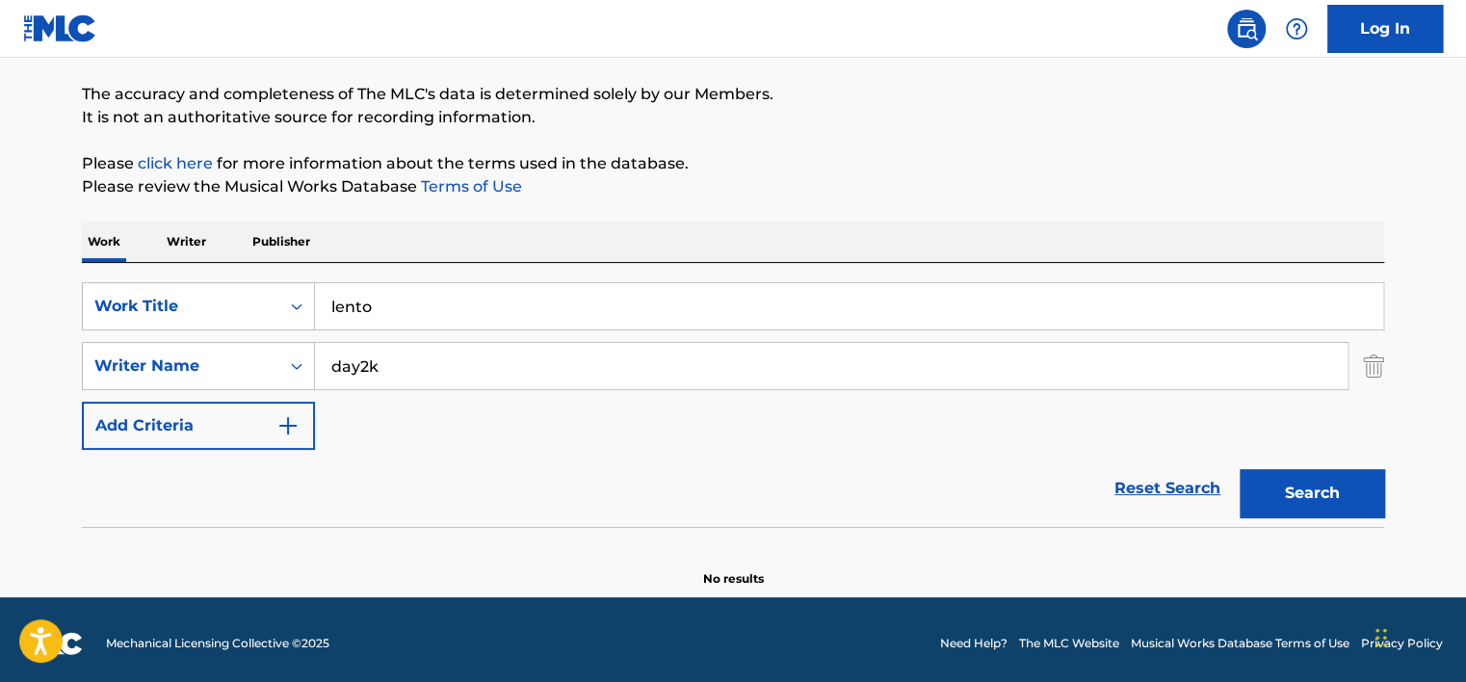
scroll to position [154, 0]
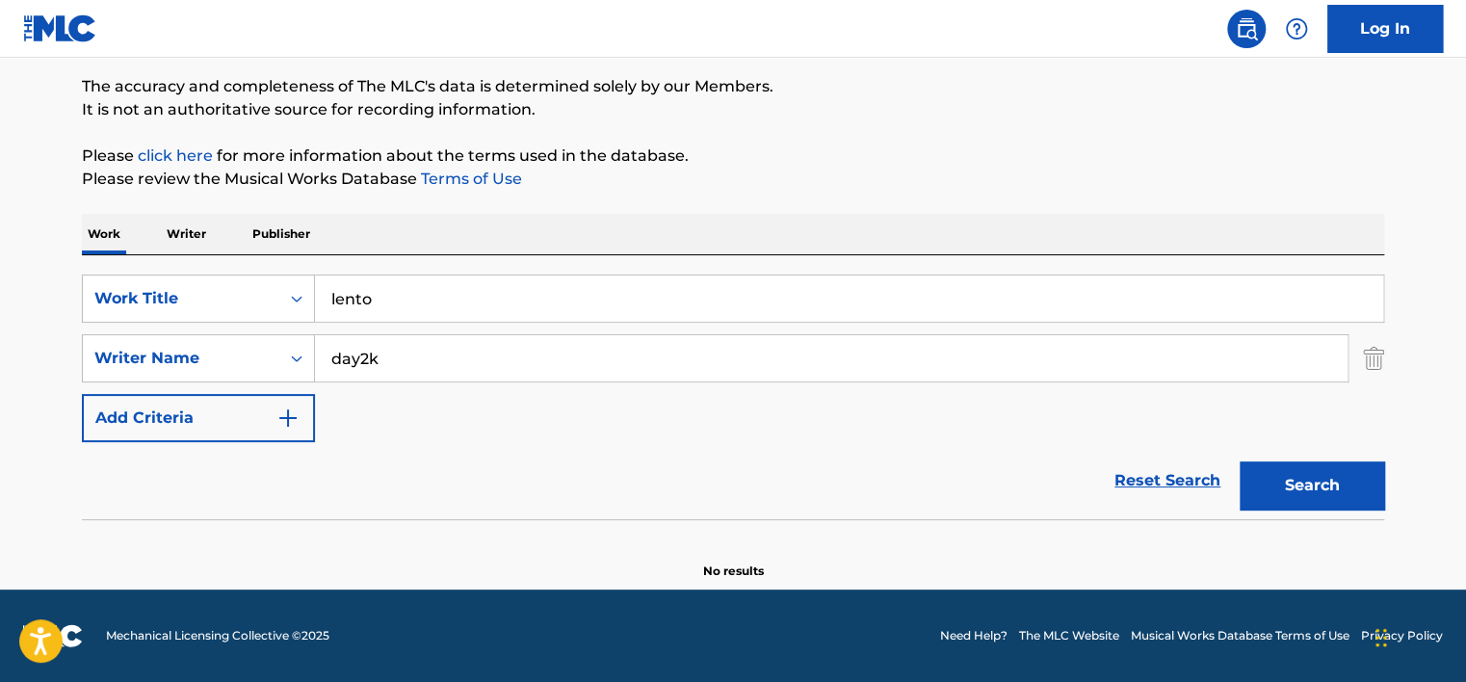
click at [406, 355] on input "day2k" at bounding box center [831, 358] width 1033 height 46
type input "[PERSON_NAME]"
click at [1240, 462] on button "Search" at bounding box center [1312, 486] width 145 height 48
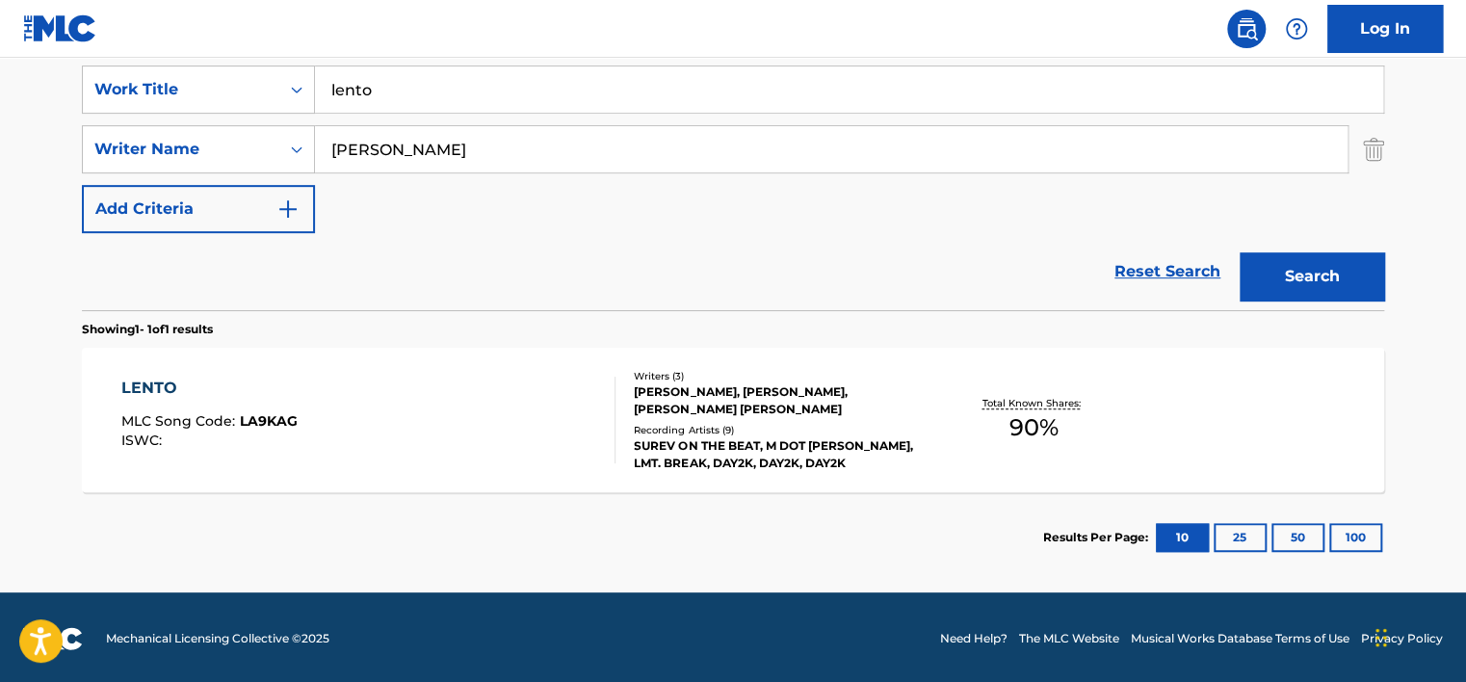
scroll to position [366, 0]
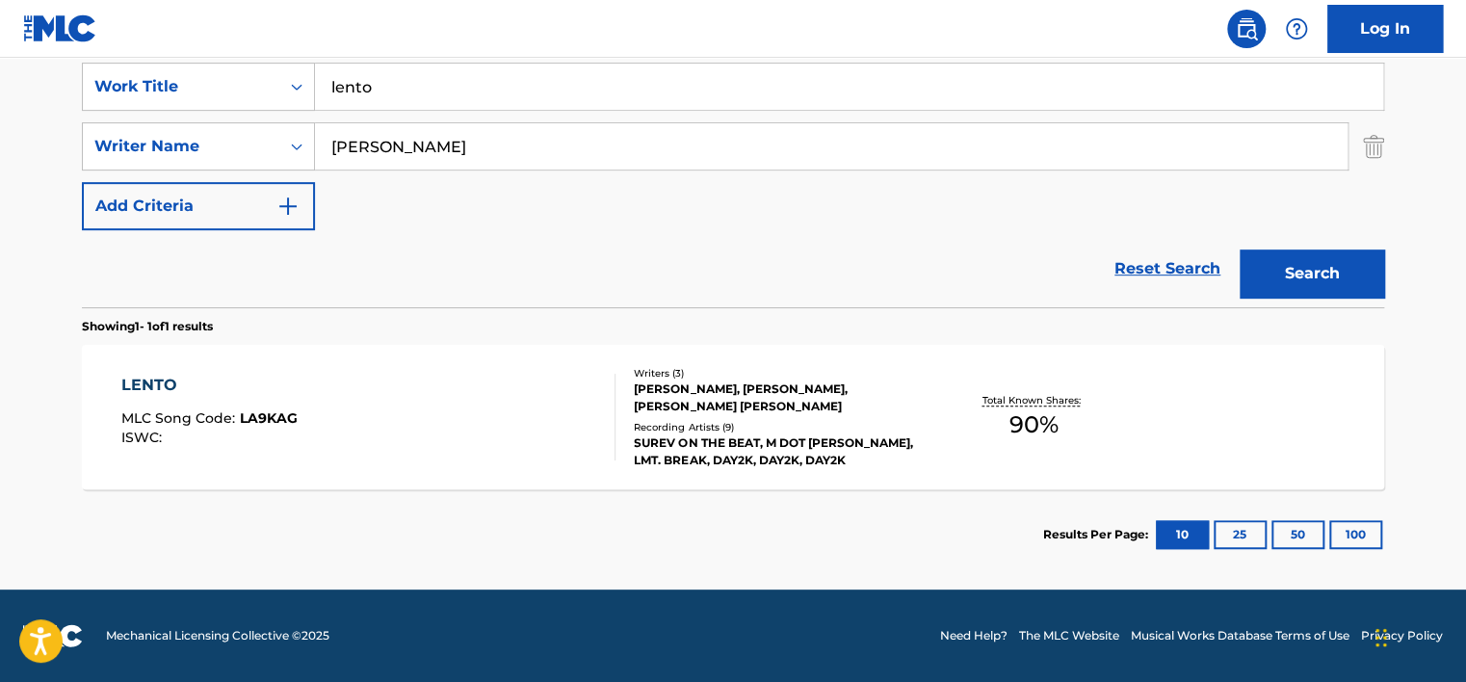
click at [914, 415] on div "Writers ( 3 ) MARLON BECERRA, DAVID AKEMI ORELLANA, RENAN JAY MARANAN Recording…" at bounding box center [770, 417] width 309 height 103
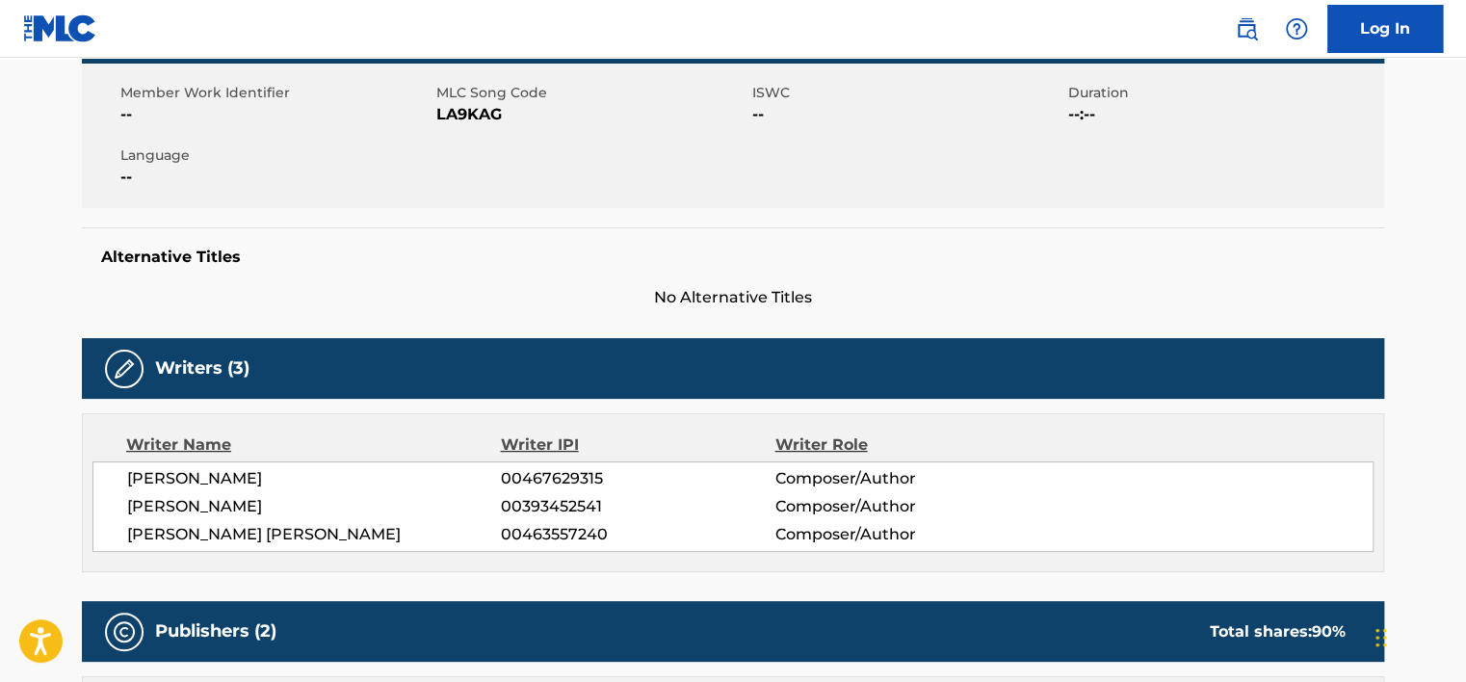
scroll to position [385, 0]
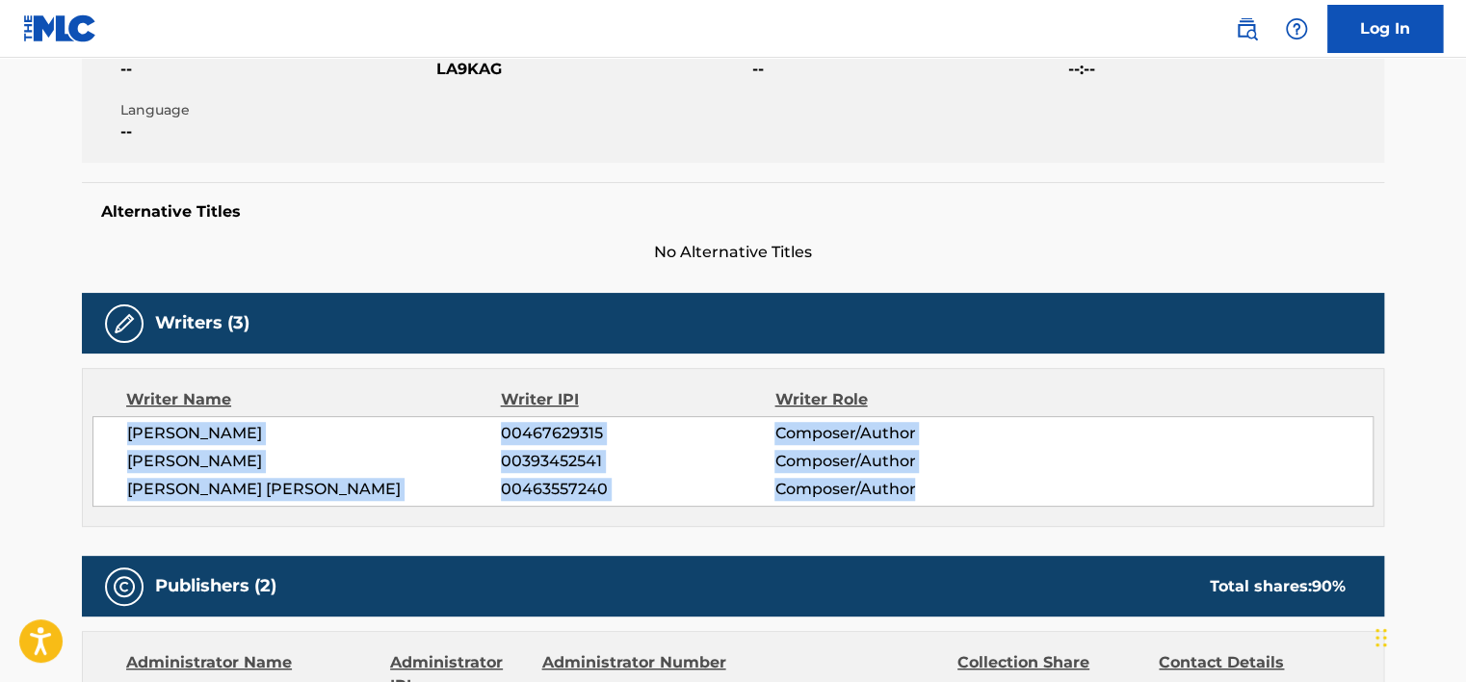
drag, startPoint x: 108, startPoint y: 432, endPoint x: 941, endPoint y: 503, distance: 836.5
click at [941, 503] on div "MARLON BECERRA 00467629315 Composer/Author DAVID AKEMI ORELLANA 00393452541 Com…" at bounding box center [732, 461] width 1281 height 91
click at [947, 512] on div "Writer Name Writer IPI Writer Role MARLON BECERRA 00467629315 Composer/Author D…" at bounding box center [733, 447] width 1303 height 159
drag, startPoint x: 951, startPoint y: 489, endPoint x: 92, endPoint y: 434, distance: 860.3
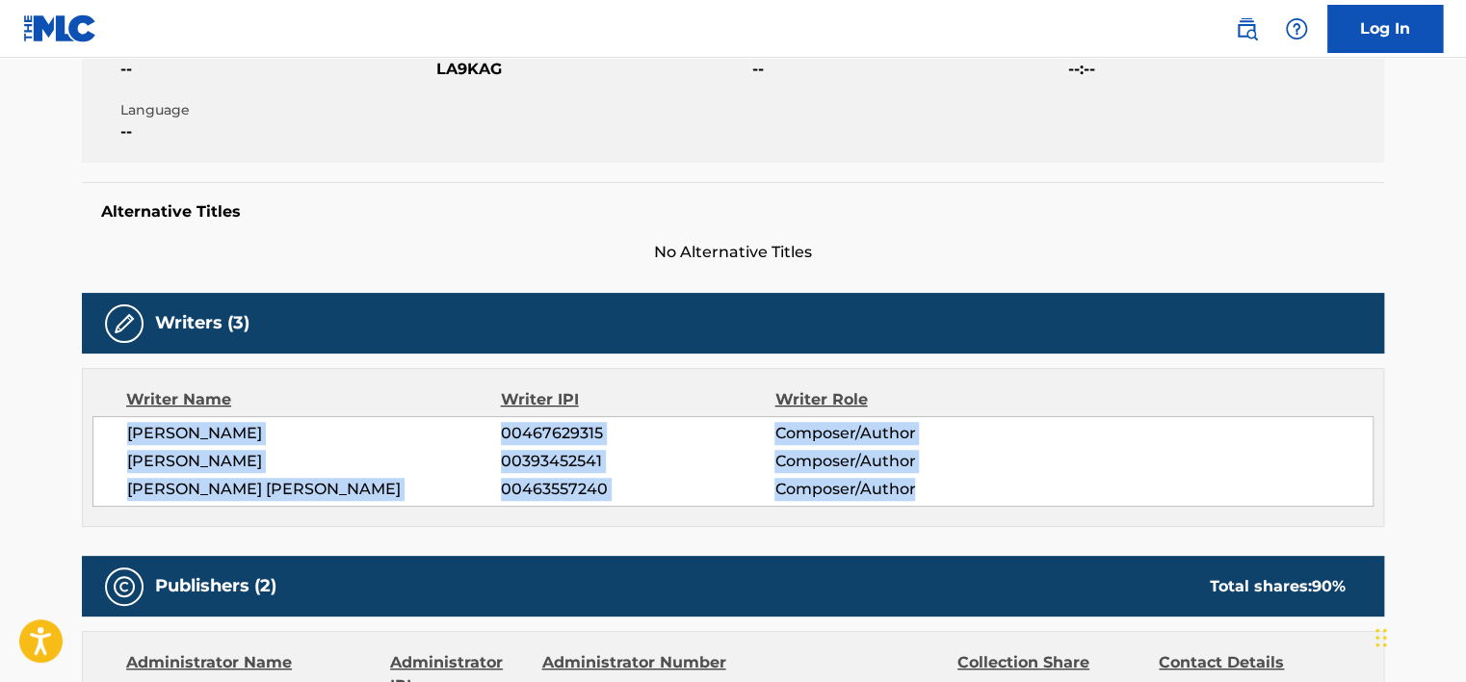
click at [92, 434] on div "MARLON BECERRA 00467629315 Composer/Author DAVID AKEMI ORELLANA 00393452541 Com…" at bounding box center [732, 461] width 1281 height 91
drag, startPoint x: 92, startPoint y: 434, endPoint x: 89, endPoint y: 470, distance: 36.8
click at [89, 470] on div "Writer Name Writer IPI Writer Role MARLON BECERRA 00467629315 Composer/Author D…" at bounding box center [733, 447] width 1303 height 159
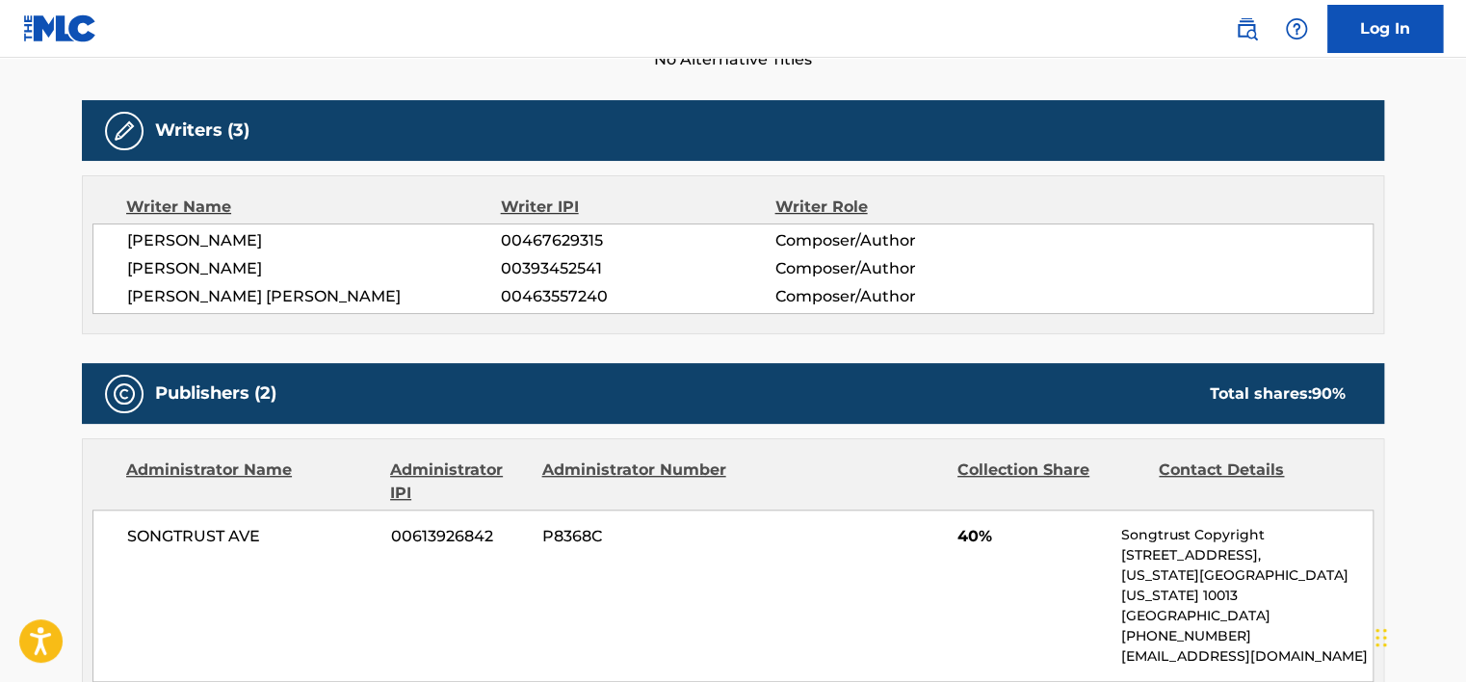
click at [34, 393] on main "< Back to public search results Copy work link LENTO Work Detail Member Work Id…" at bounding box center [733, 664] width 1466 height 2368
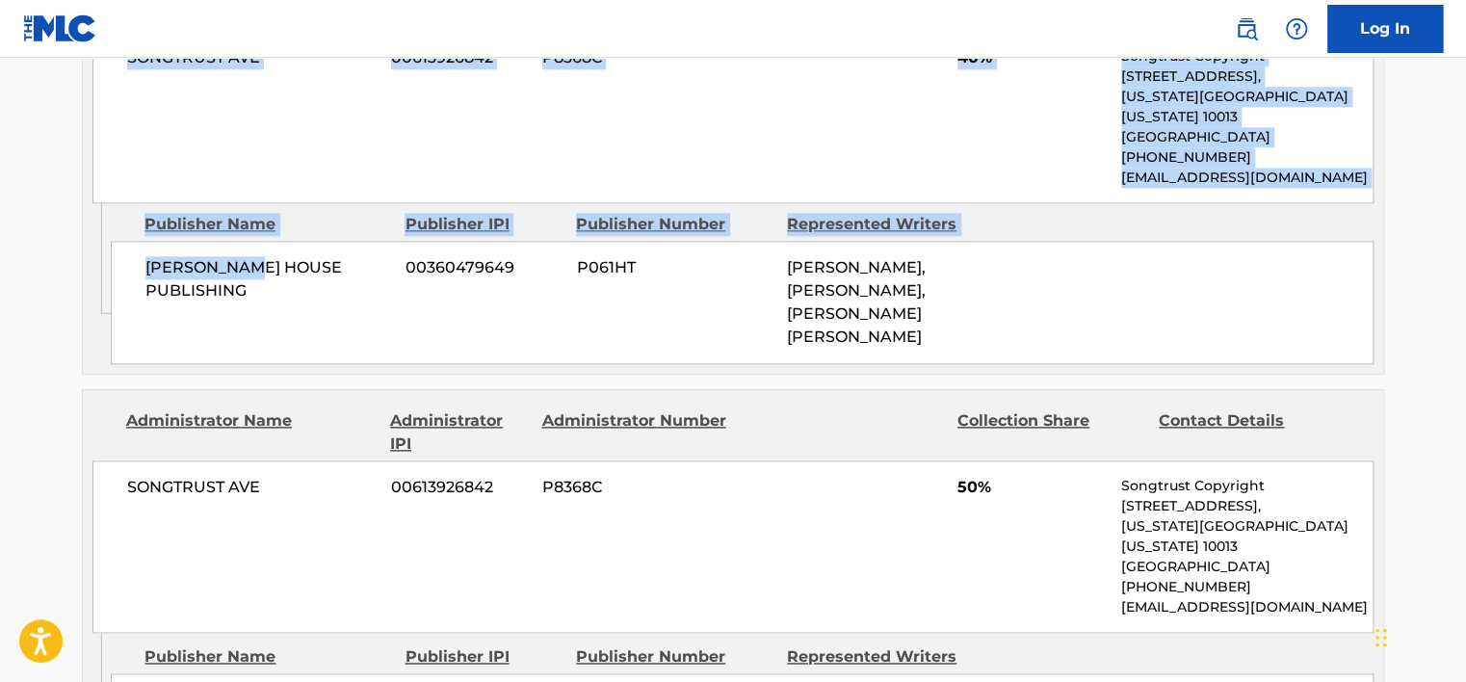
scroll to position [1060, 0]
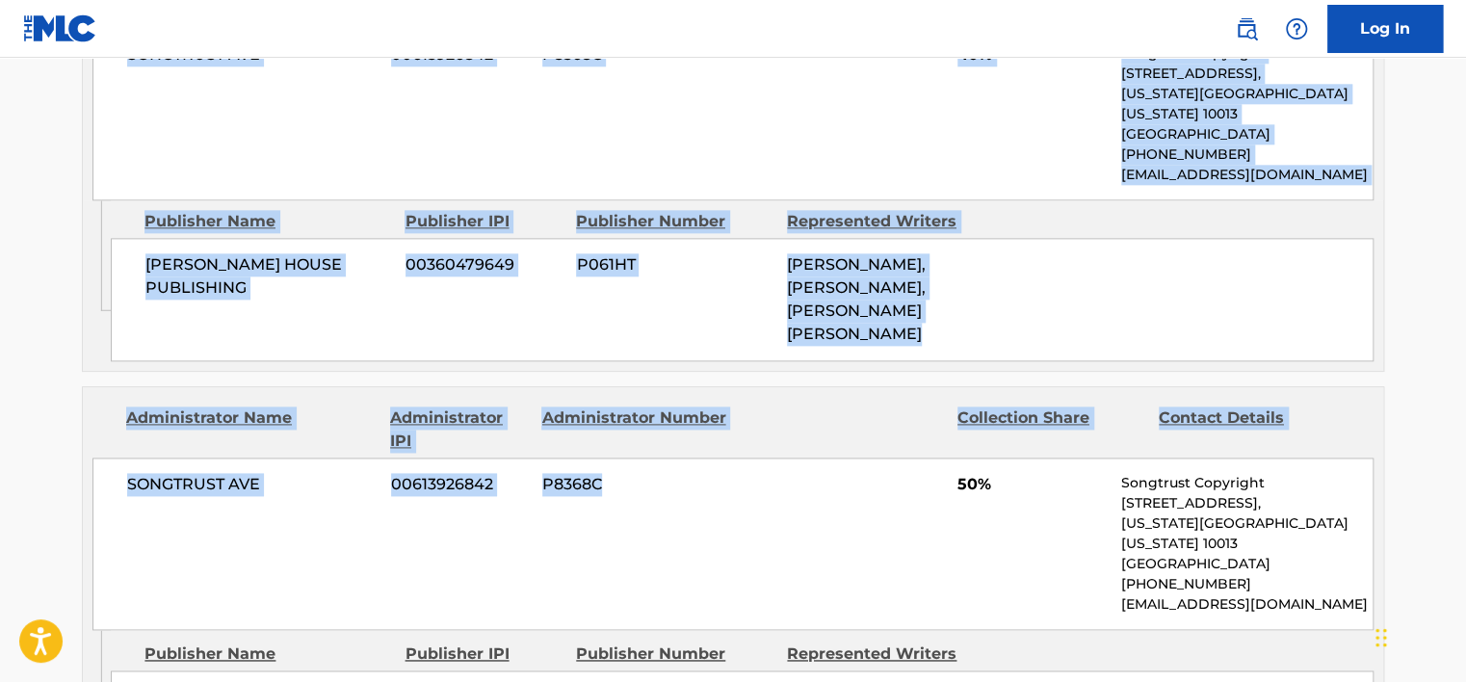
drag, startPoint x: 127, startPoint y: 234, endPoint x: 663, endPoint y: 507, distance: 601.1
click at [663, 507] on div "Publishers (2) Total shares: 90 % Administrator Name Administrator IPI Administ…" at bounding box center [733, 309] width 1303 height 856
click at [752, 571] on div "SONGTRUST AVE 00613926842 P8368C 50% Songtrust Copyright 155 6th Ave, Unit Fl 1…" at bounding box center [732, 544] width 1281 height 172
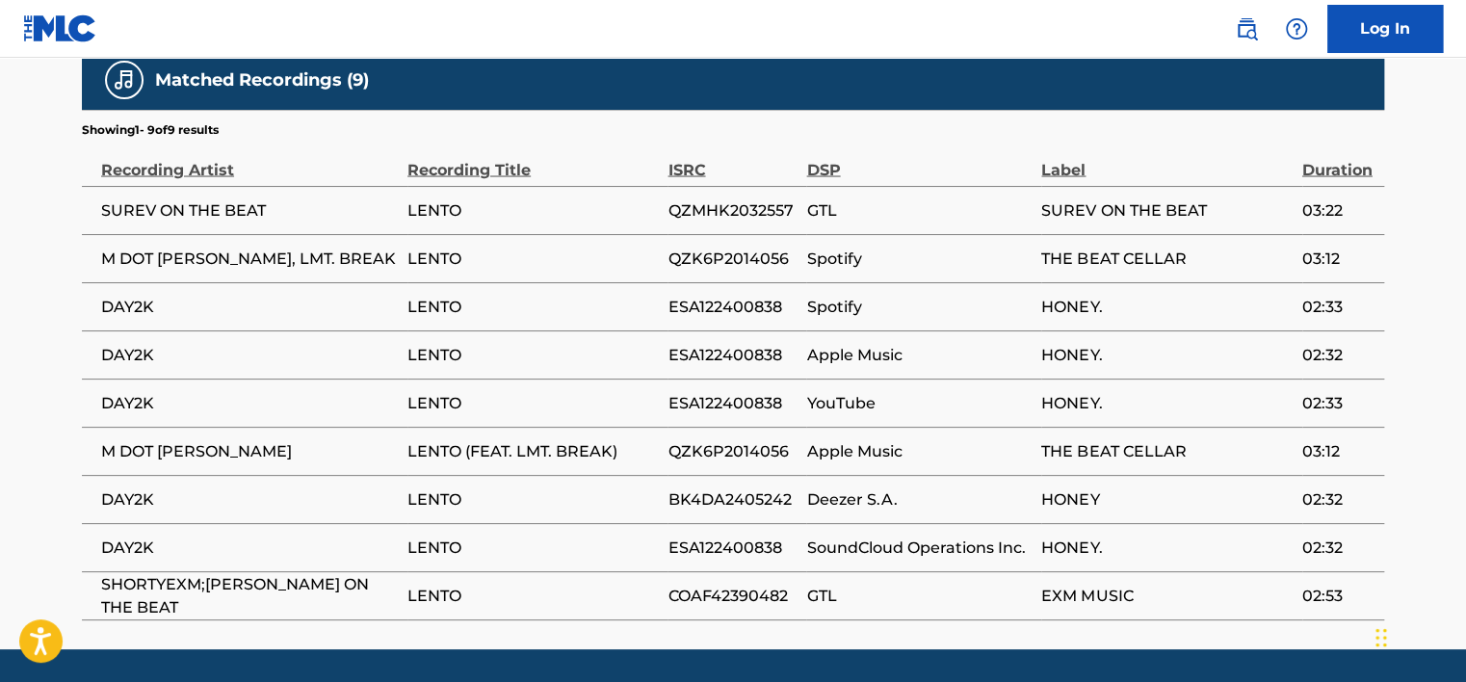
scroll to position [1792, 0]
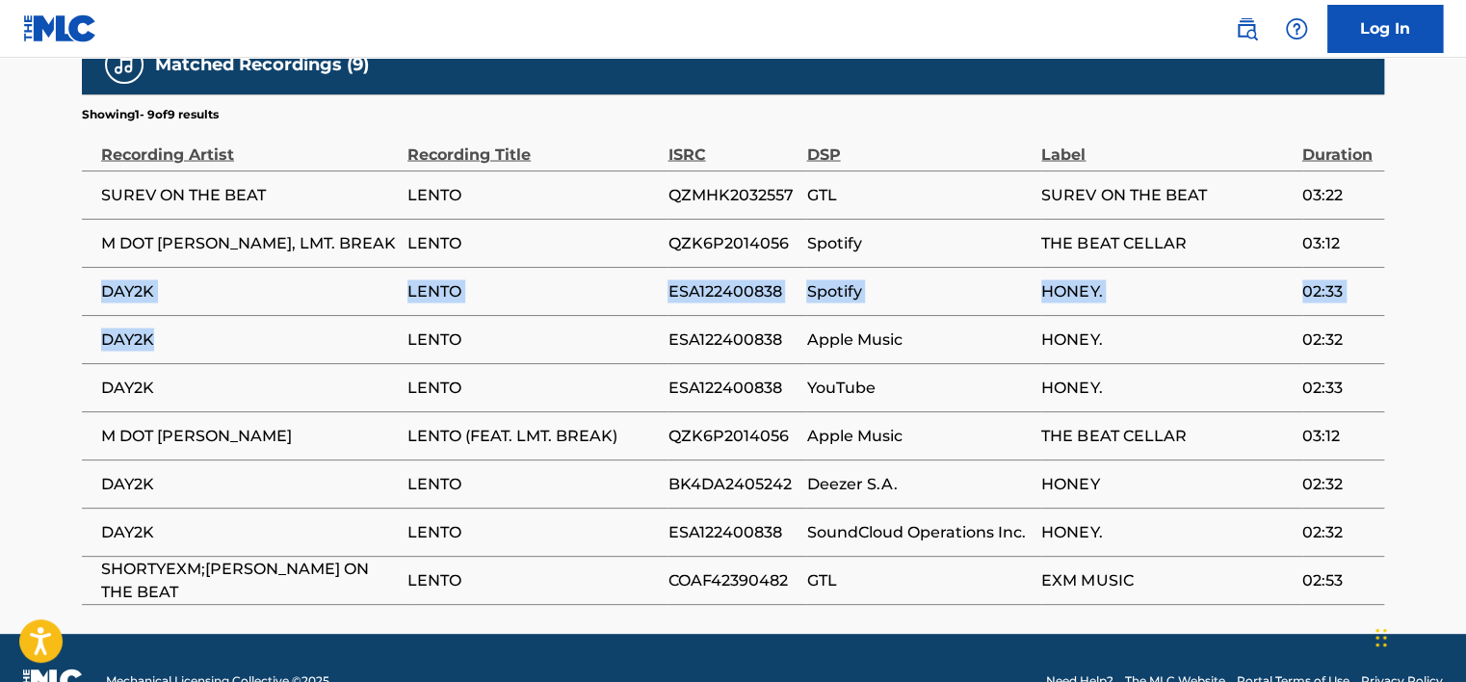
drag, startPoint x: 117, startPoint y: 247, endPoint x: 190, endPoint y: 277, distance: 79.5
click at [190, 277] on tbody "SUREV ON THE BEAT LENTO QZMHK2032557 GTL SUREV ON THE BEAT 03:22 M DOT [PERSON_…" at bounding box center [733, 388] width 1303 height 434
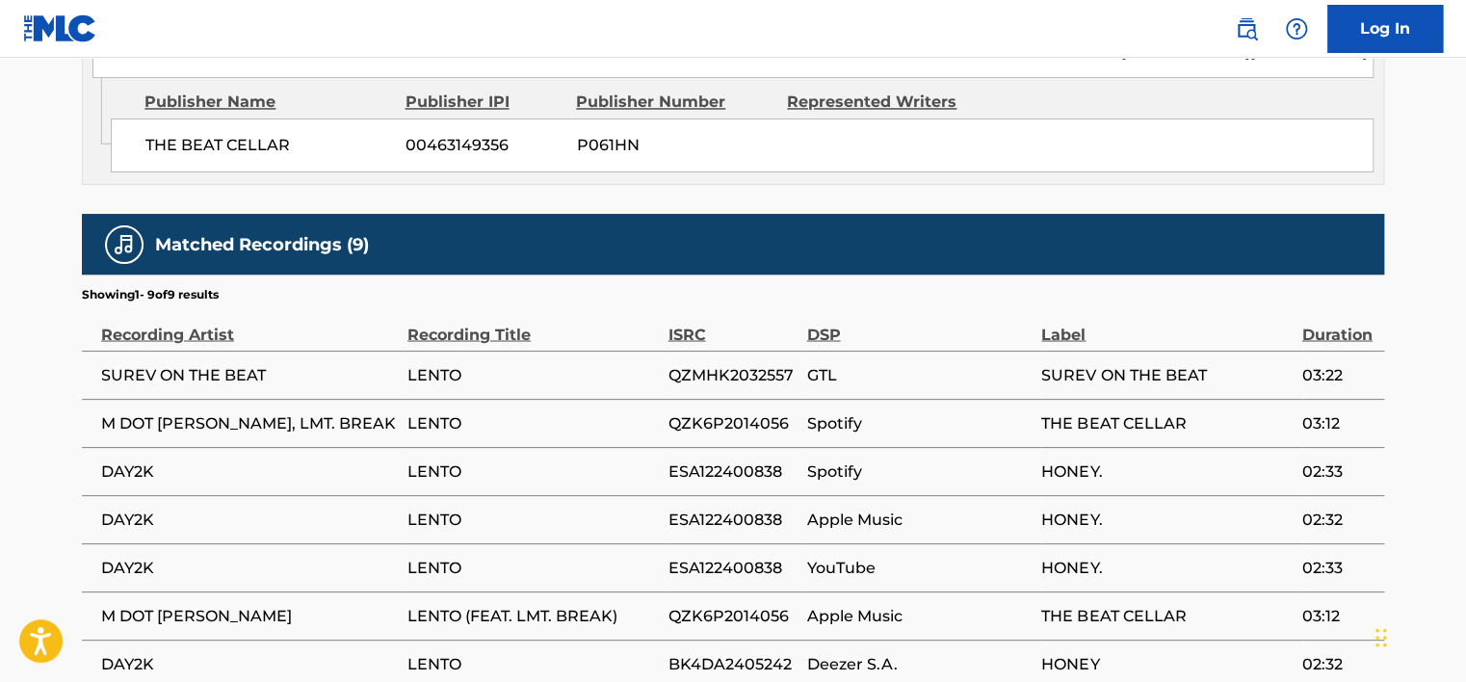
scroll to position [1599, 0]
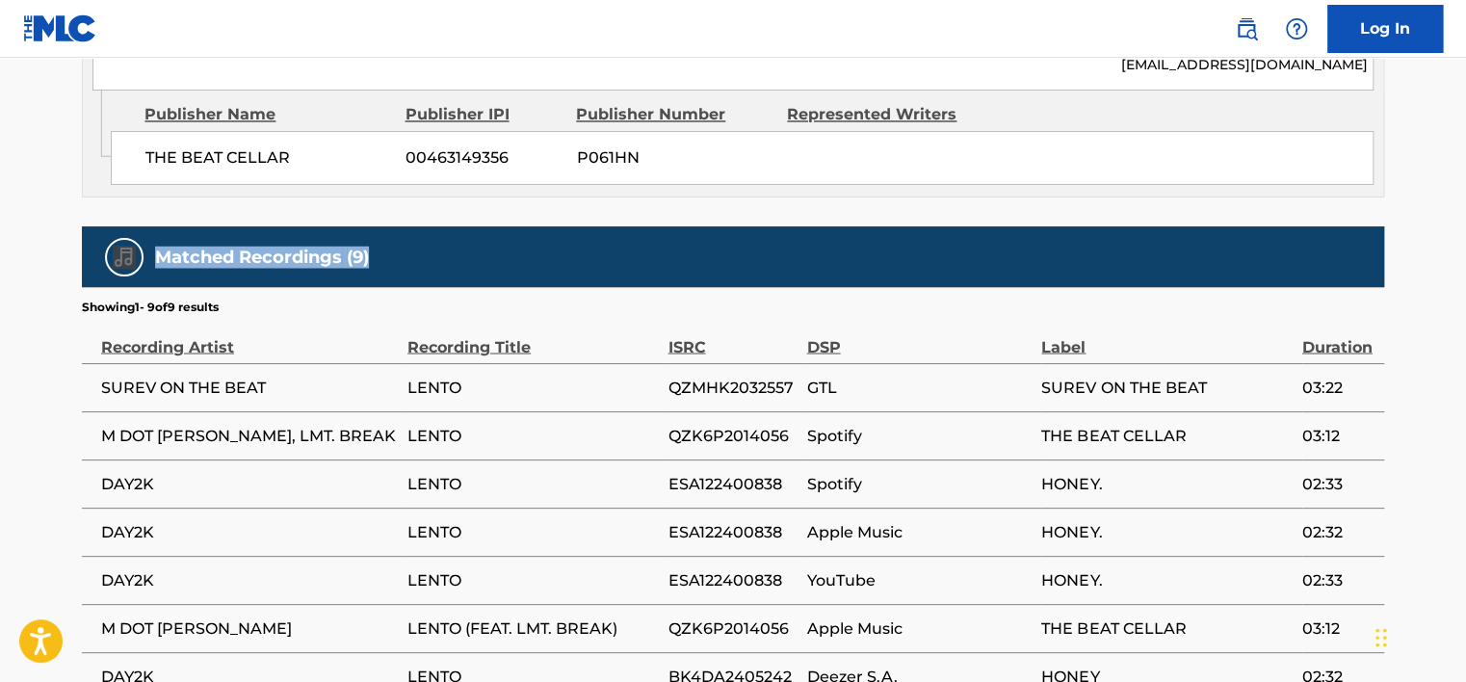
drag, startPoint x: 145, startPoint y: 200, endPoint x: 405, endPoint y: 224, distance: 260.2
click at [405, 226] on div "Matched Recordings (9)" at bounding box center [733, 256] width 1303 height 61
drag, startPoint x: 405, startPoint y: 224, endPoint x: 428, endPoint y: 270, distance: 51.7
click at [428, 287] on section "Showing 1 - 9 of 9 results" at bounding box center [733, 301] width 1303 height 28
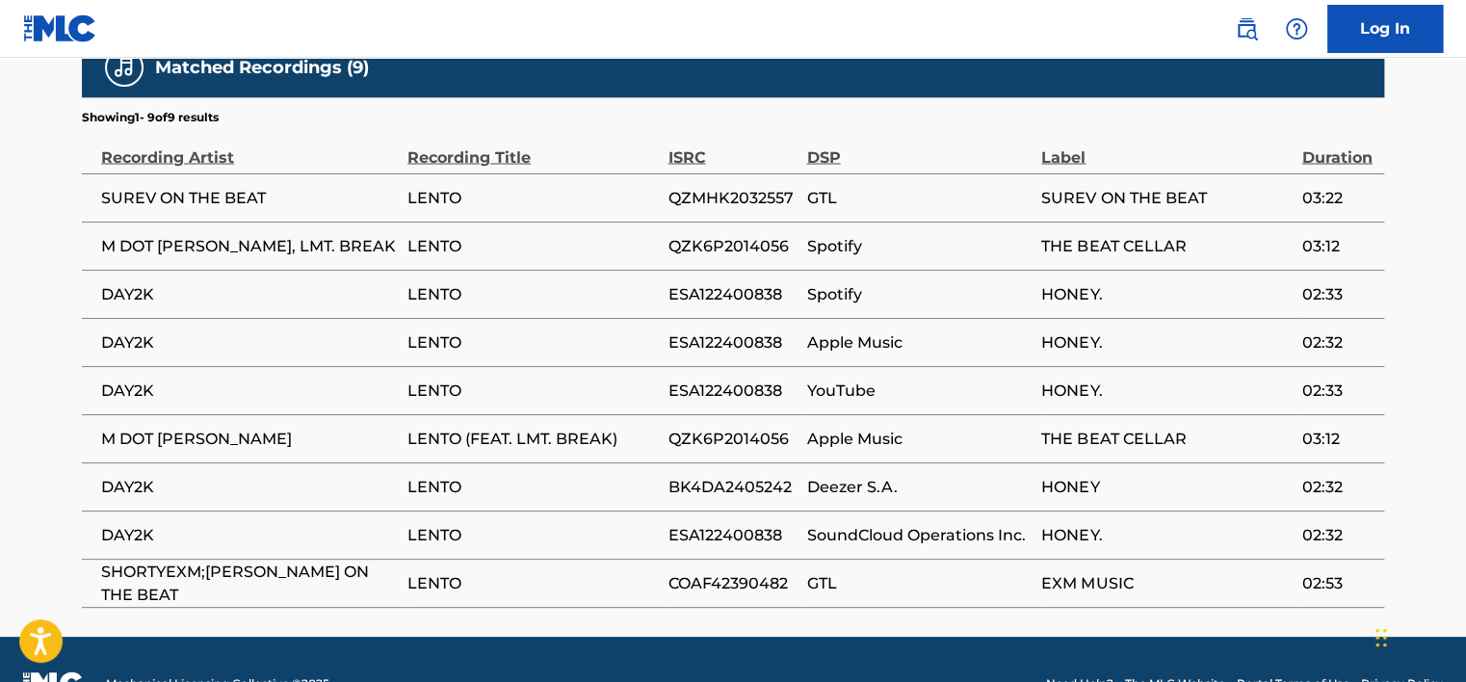
scroll to position [1792, 0]
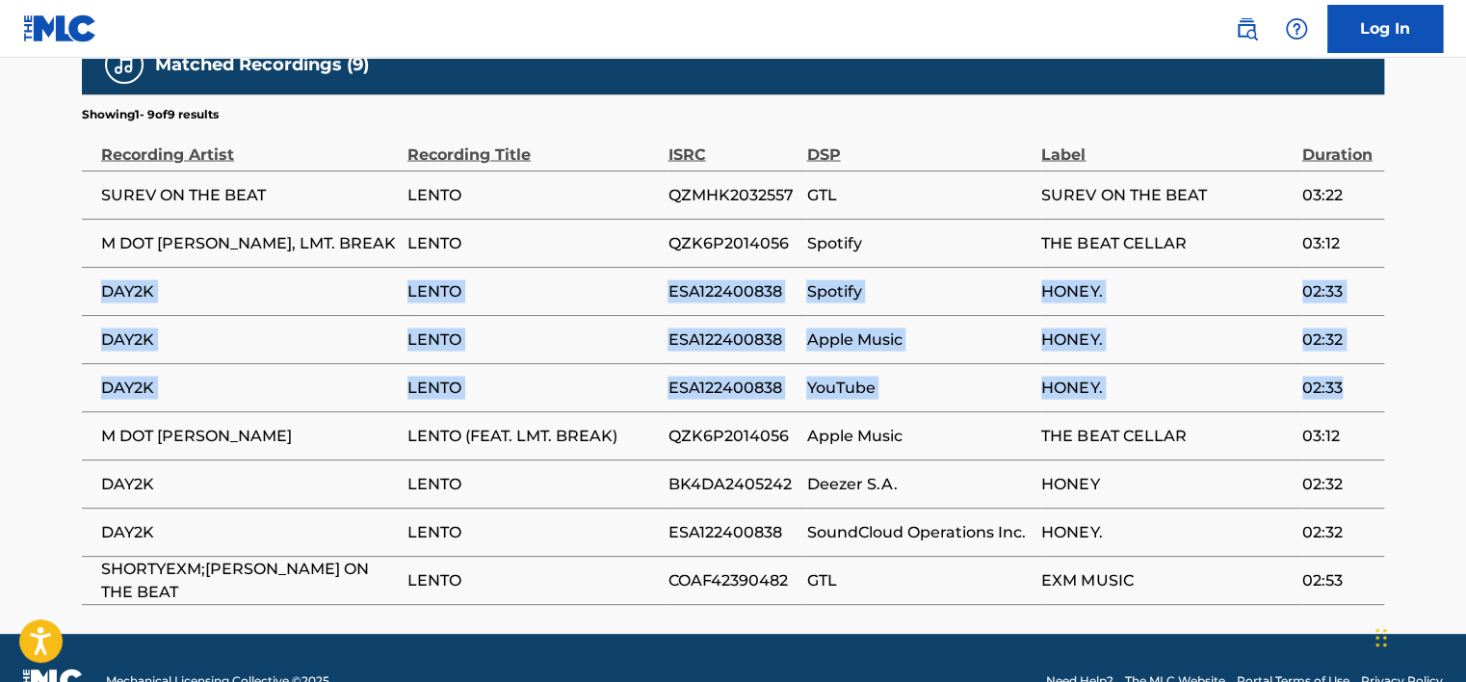
drag, startPoint x: 151, startPoint y: 256, endPoint x: 1380, endPoint y: 354, distance: 1232.4
click at [1379, 354] on tbody "SUREV ON THE BEAT LENTO QZMHK2032557 GTL SUREV ON THE BEAT 03:22 M DOT [PERSON_…" at bounding box center [733, 388] width 1303 height 434
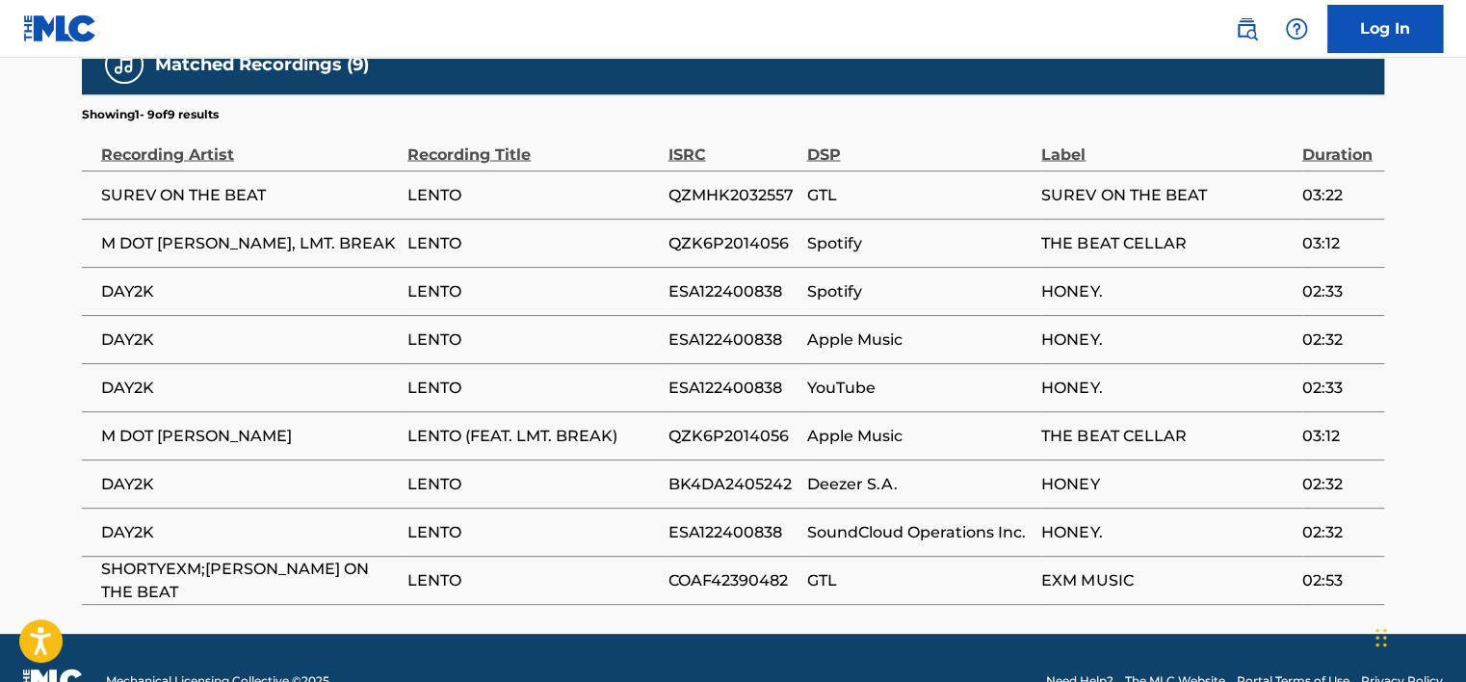
drag, startPoint x: 1380, startPoint y: 354, endPoint x: 1428, endPoint y: 361, distance: 48.8
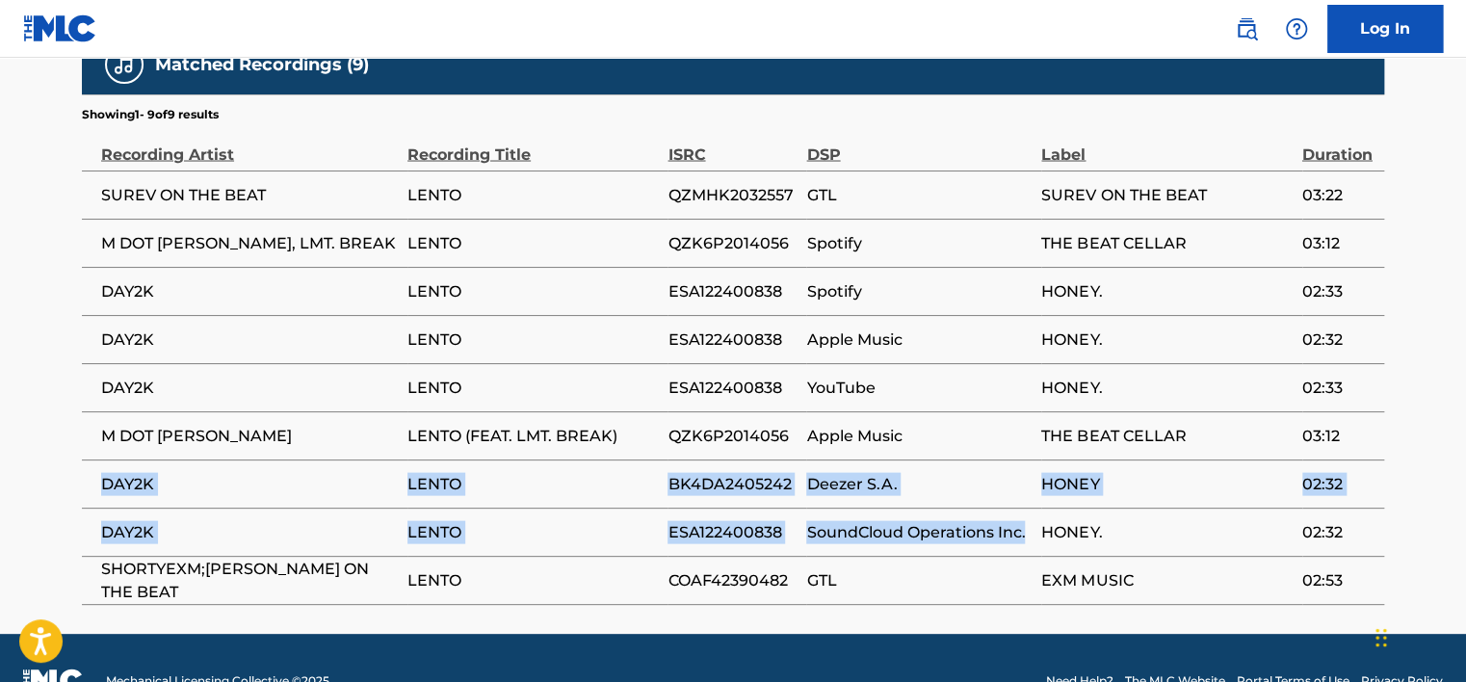
drag, startPoint x: 130, startPoint y: 439, endPoint x: 1037, endPoint y: 503, distance: 908.9
click at [1037, 503] on tbody "SUREV ON THE BEAT LENTO QZMHK2032557 GTL SUREV ON THE BEAT 03:22 M DOT [PERSON_…" at bounding box center [733, 388] width 1303 height 434
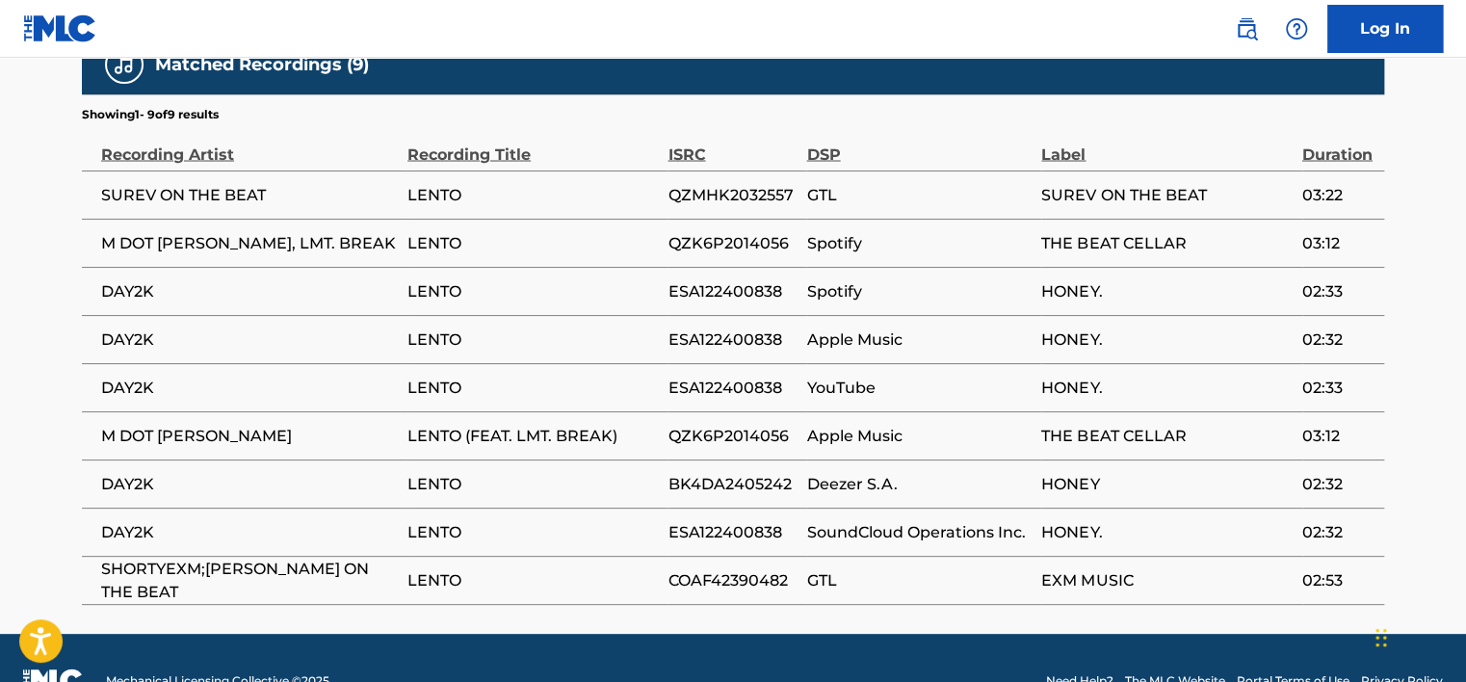
drag, startPoint x: 1037, startPoint y: 503, endPoint x: 194, endPoint y: 275, distance: 873.5
click at [216, 315] on td "DAY2K" at bounding box center [245, 339] width 326 height 48
drag, startPoint x: 166, startPoint y: 279, endPoint x: 1403, endPoint y: 530, distance: 1262.3
drag, startPoint x: 1403, startPoint y: 530, endPoint x: 1409, endPoint y: 541, distance: 12.1
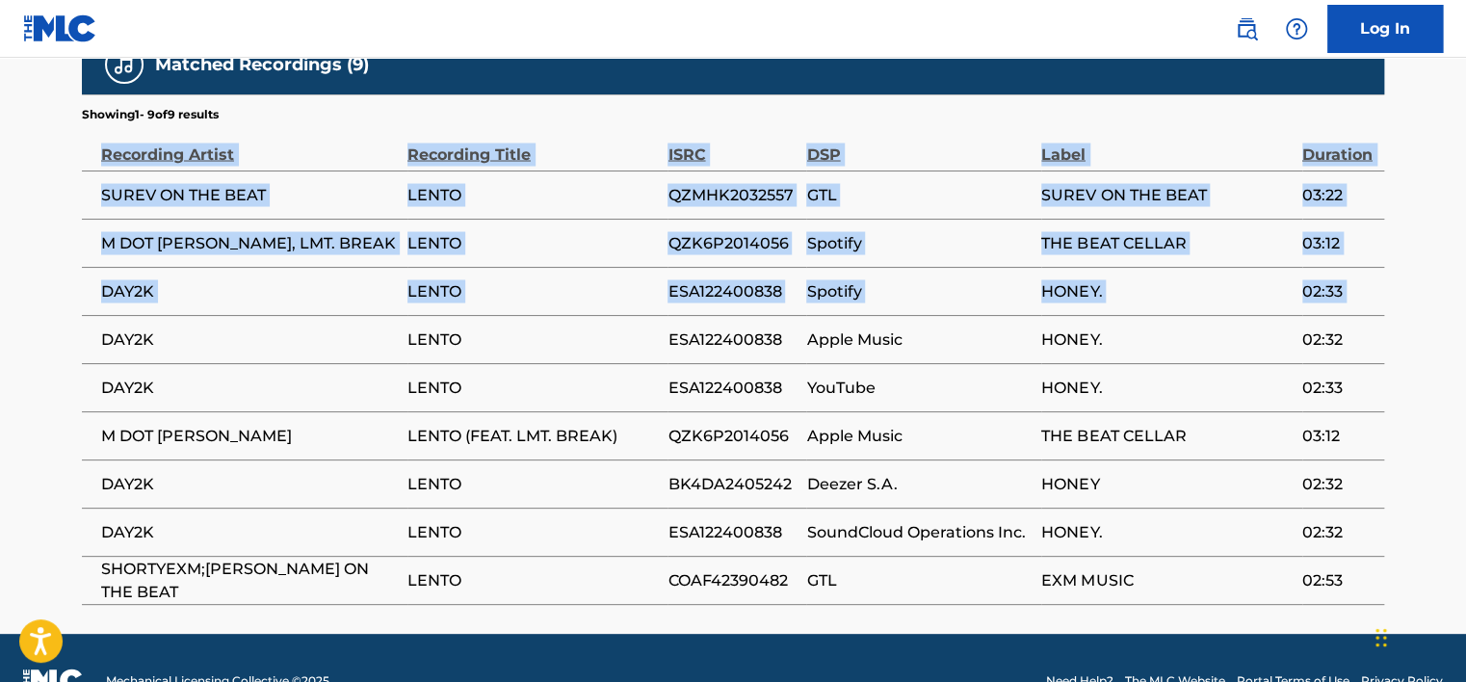
drag, startPoint x: 96, startPoint y: 286, endPoint x: 1400, endPoint y: 296, distance: 1303.7
drag, startPoint x: 1400, startPoint y: 296, endPoint x: 1372, endPoint y: 356, distance: 66.0
click at [1372, 363] on td "02:33" at bounding box center [1344, 387] width 82 height 48
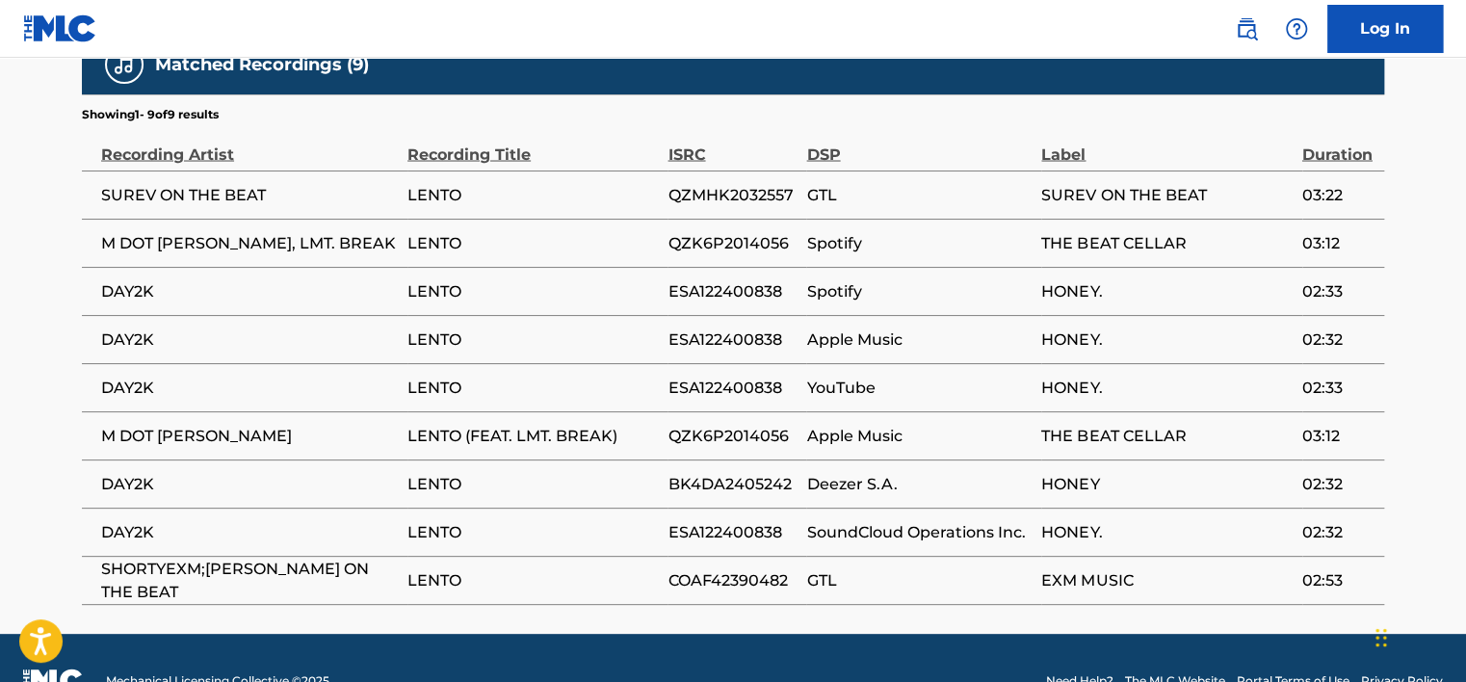
drag, startPoint x: 1177, startPoint y: 247, endPoint x: 1137, endPoint y: 247, distance: 40.5
click at [1176, 279] on span "HONEY." at bounding box center [1167, 290] width 251 height 23
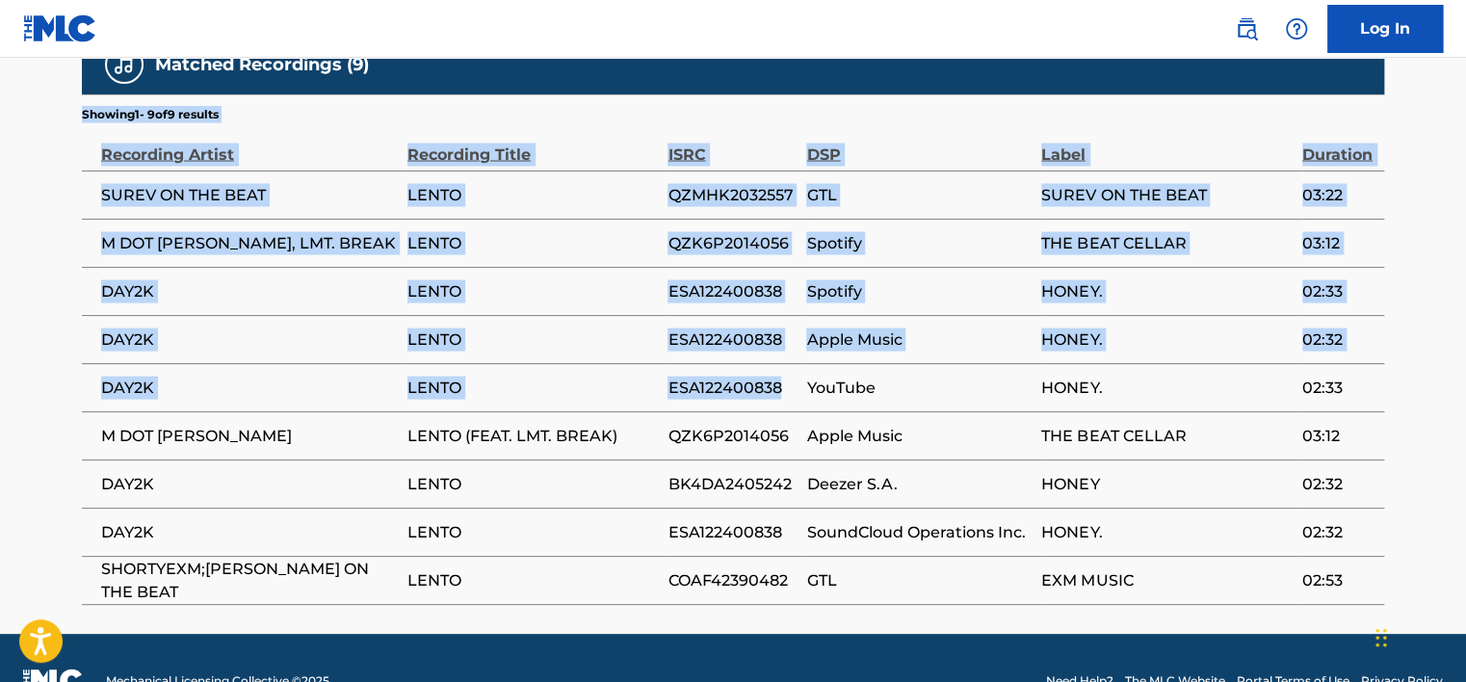
drag, startPoint x: 186, startPoint y: 343, endPoint x: 795, endPoint y: 355, distance: 609.1
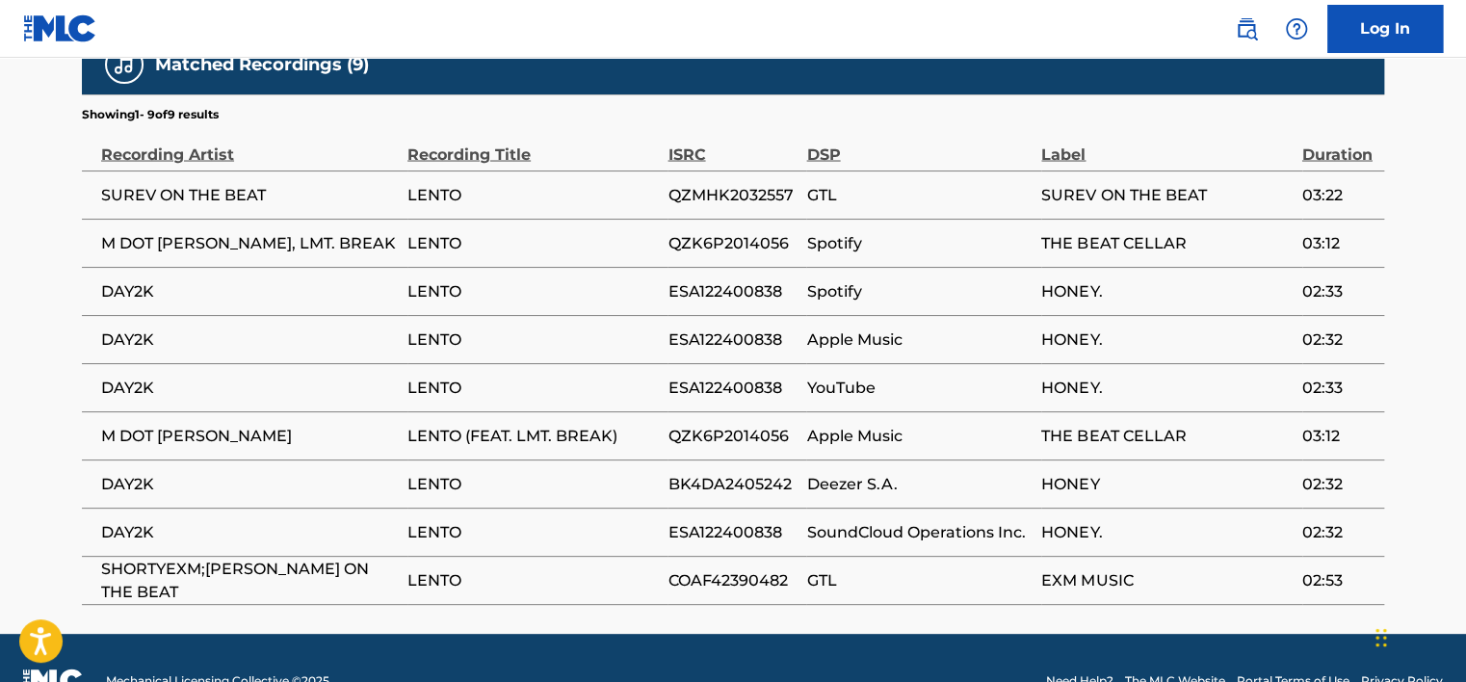
drag, startPoint x: 795, startPoint y: 355, endPoint x: 987, endPoint y: 366, distance: 192.1
click at [987, 366] on td "YouTube" at bounding box center [923, 387] width 235 height 48
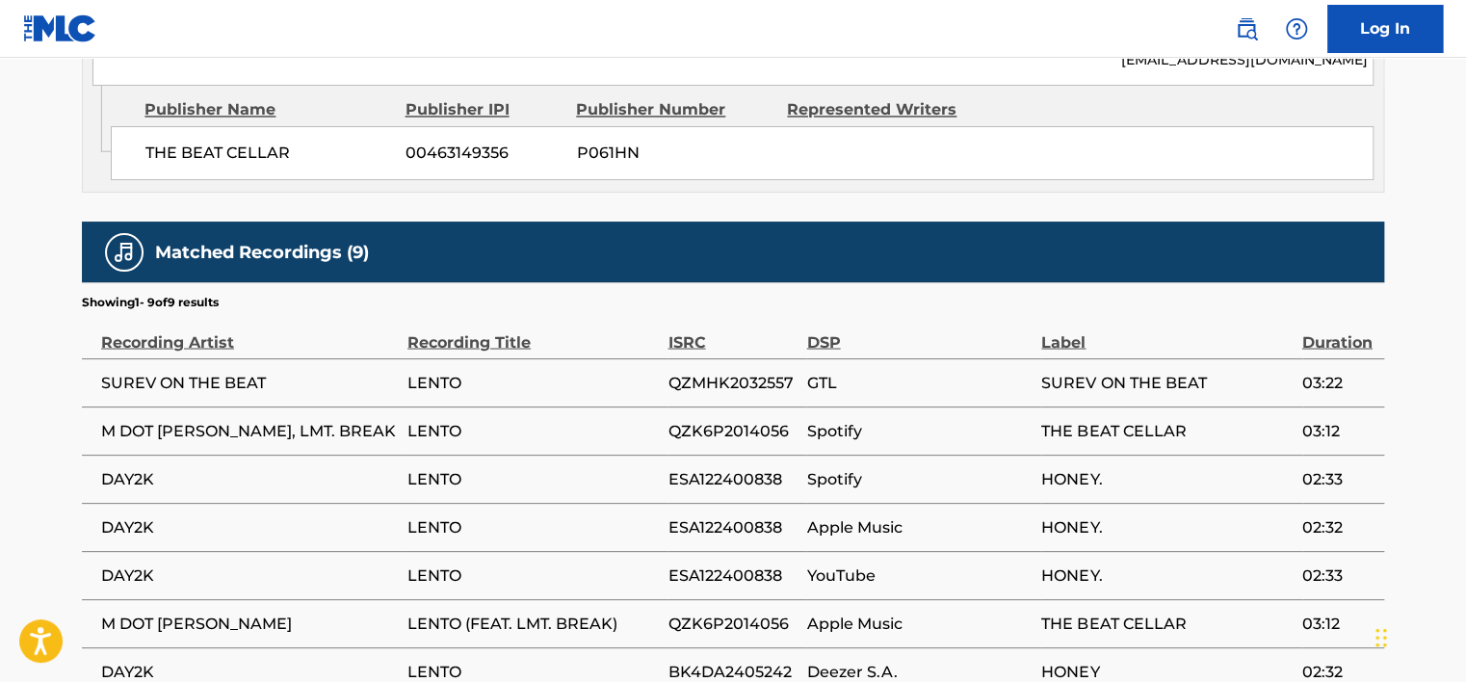
scroll to position [1599, 0]
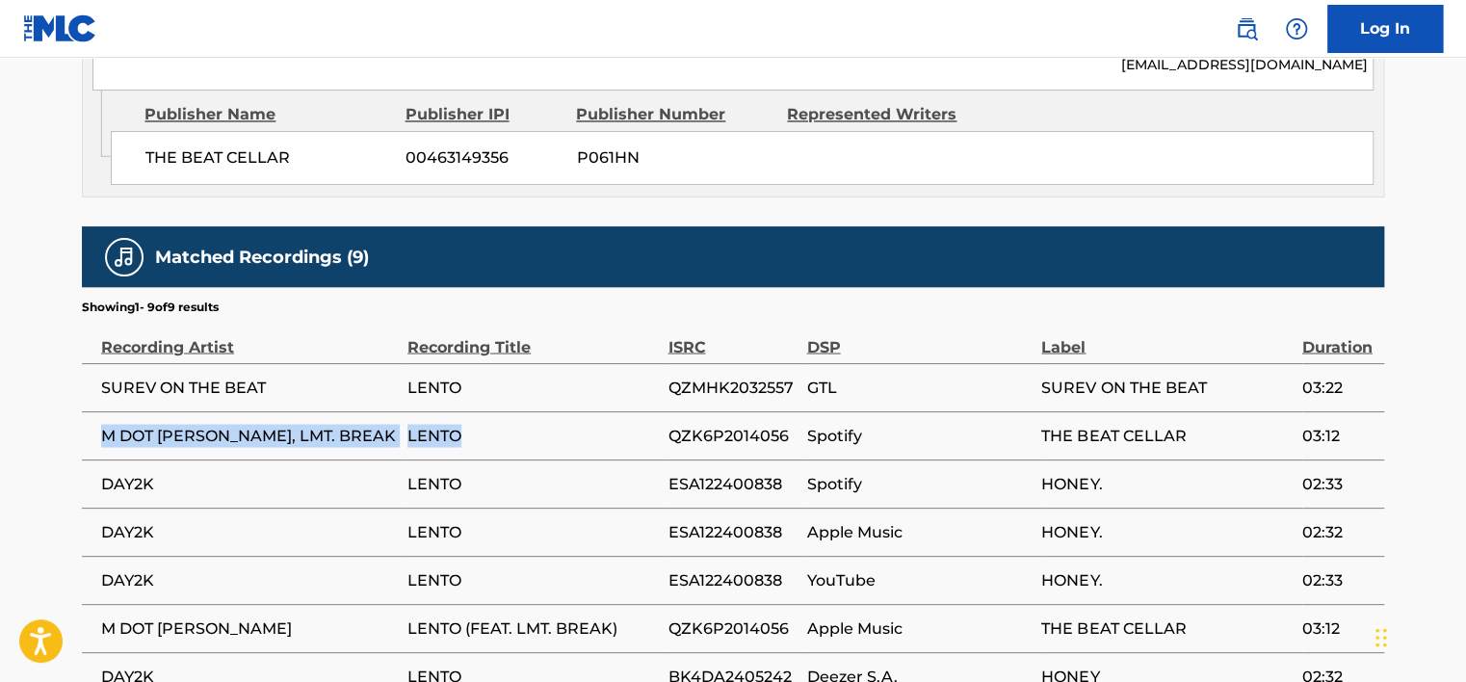
drag, startPoint x: 470, startPoint y: 391, endPoint x: 92, endPoint y: 389, distance: 377.7
click at [92, 411] on tr "M DOT [PERSON_NAME], LMT. BREAK LENTO QZK6P2014056 Spotify THE BEAT CELLAR 03:12" at bounding box center [733, 435] width 1303 height 48
drag, startPoint x: 92, startPoint y: 389, endPoint x: 160, endPoint y: 389, distance: 67.4
click at [560, 460] on td "LENTO" at bounding box center [538, 484] width 260 height 48
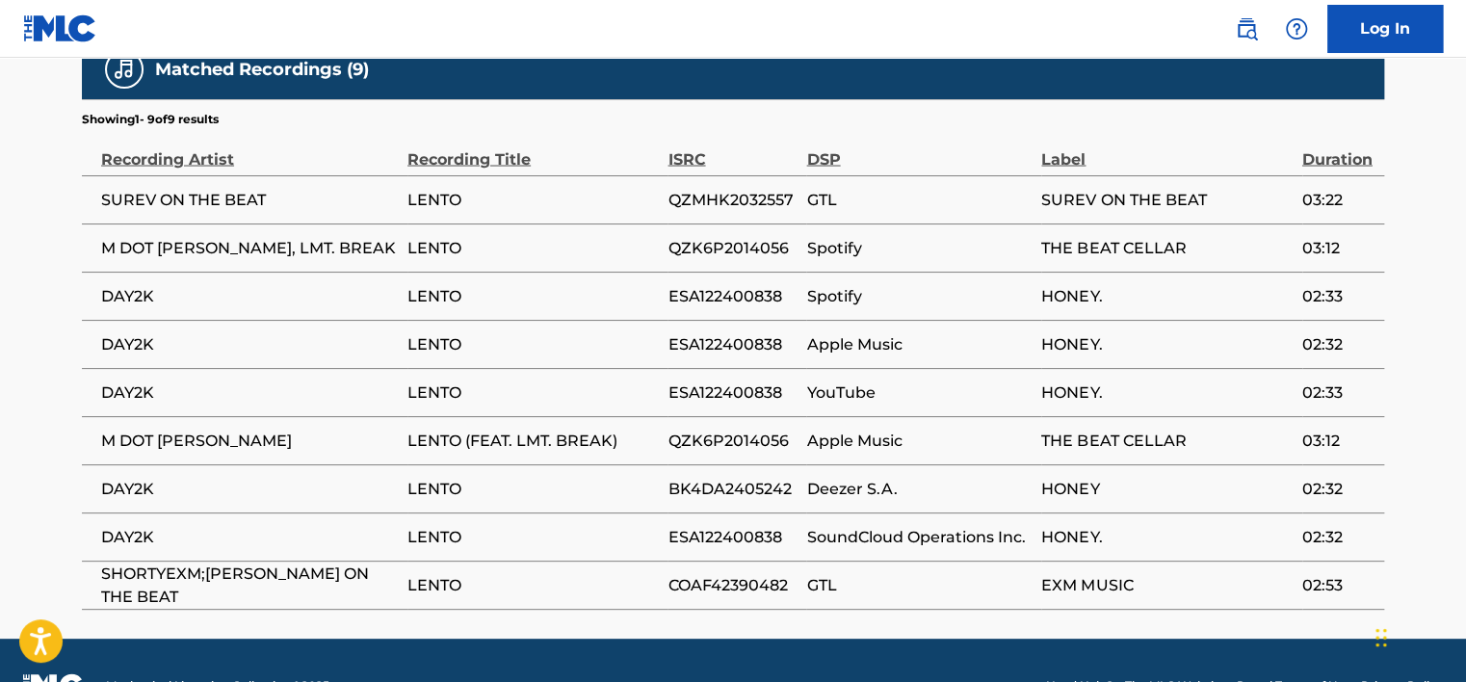
scroll to position [1792, 0]
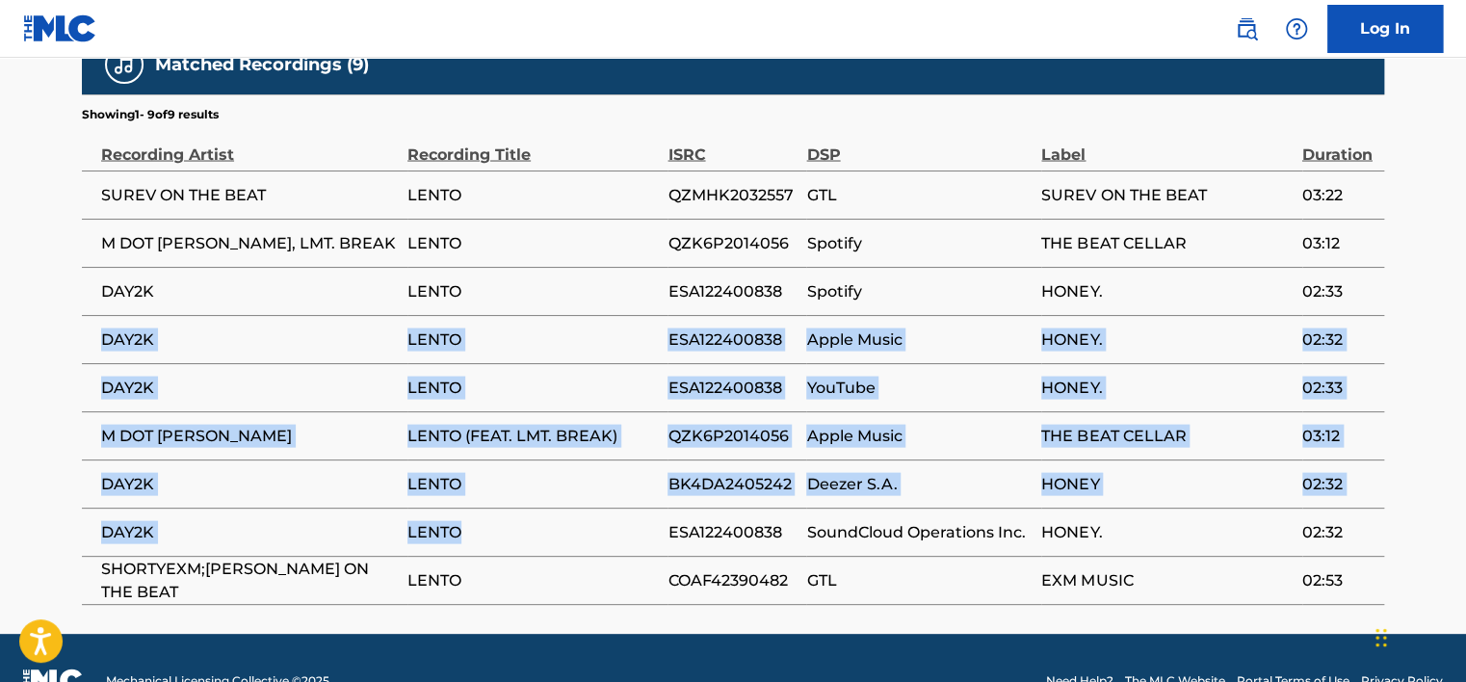
drag, startPoint x: 92, startPoint y: 278, endPoint x: 617, endPoint y: 468, distance: 557.5
click at [610, 468] on tbody "SUREV ON THE BEAT LENTO QZMHK2032557 GTL SUREV ON THE BEAT 03:22 M DOT [PERSON_…" at bounding box center [733, 388] width 1303 height 434
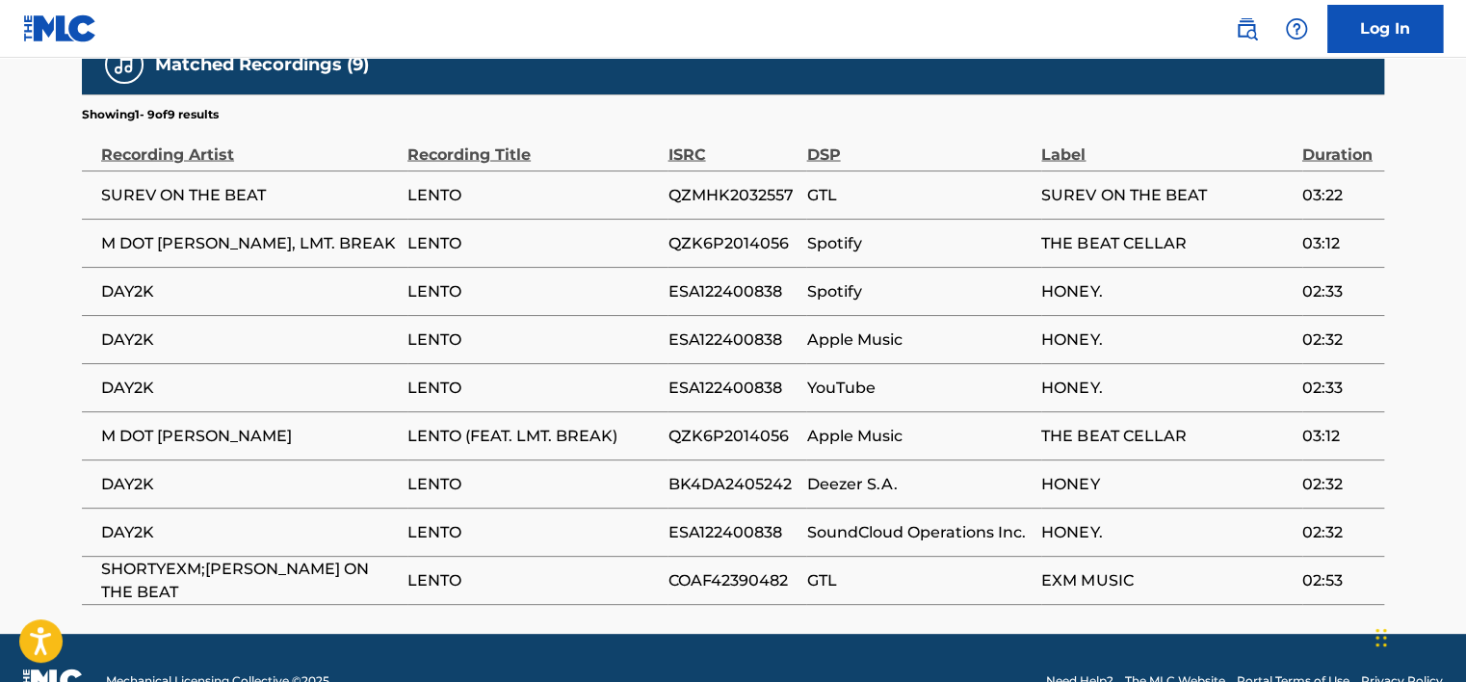
drag, startPoint x: 617, startPoint y: 468, endPoint x: 887, endPoint y: 557, distance: 284.9
click at [887, 557] on td "GTL" at bounding box center [923, 580] width 235 height 48
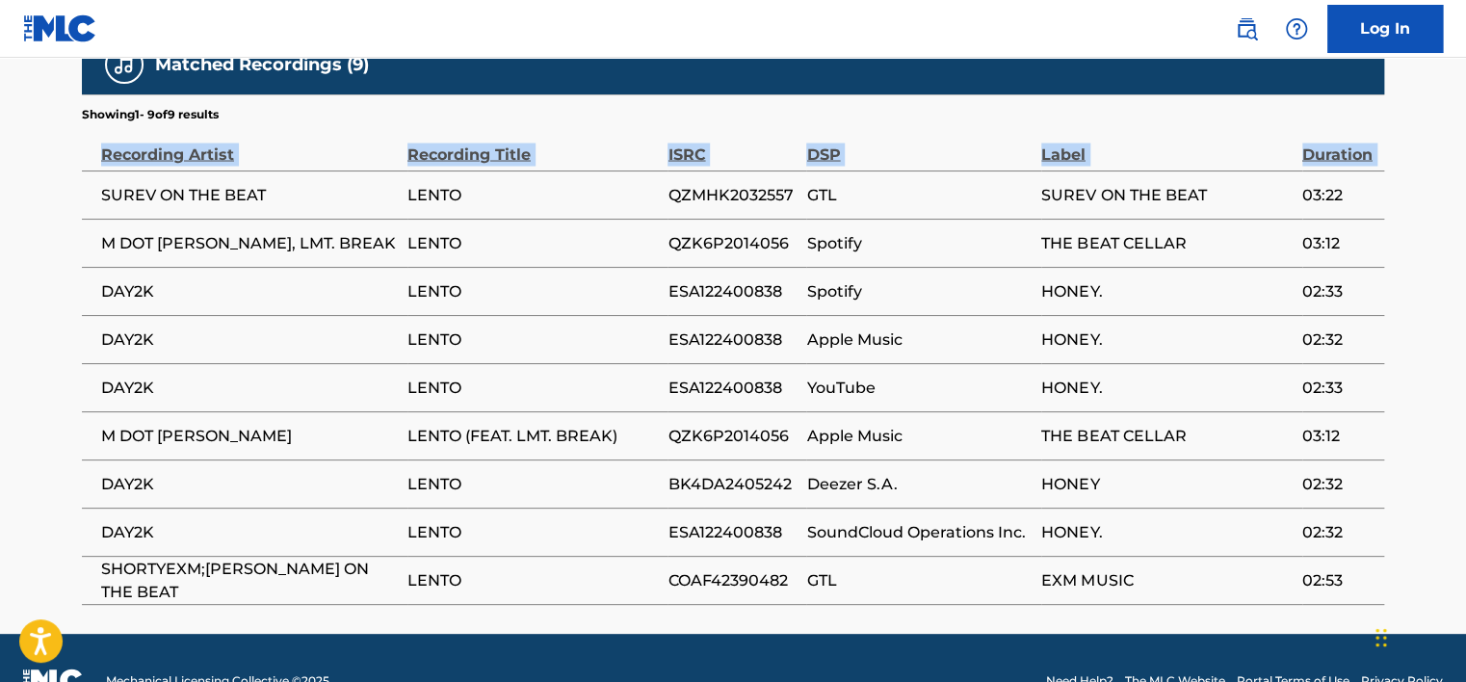
drag, startPoint x: 1338, startPoint y: 539, endPoint x: 96, endPoint y: 141, distance: 1304.2
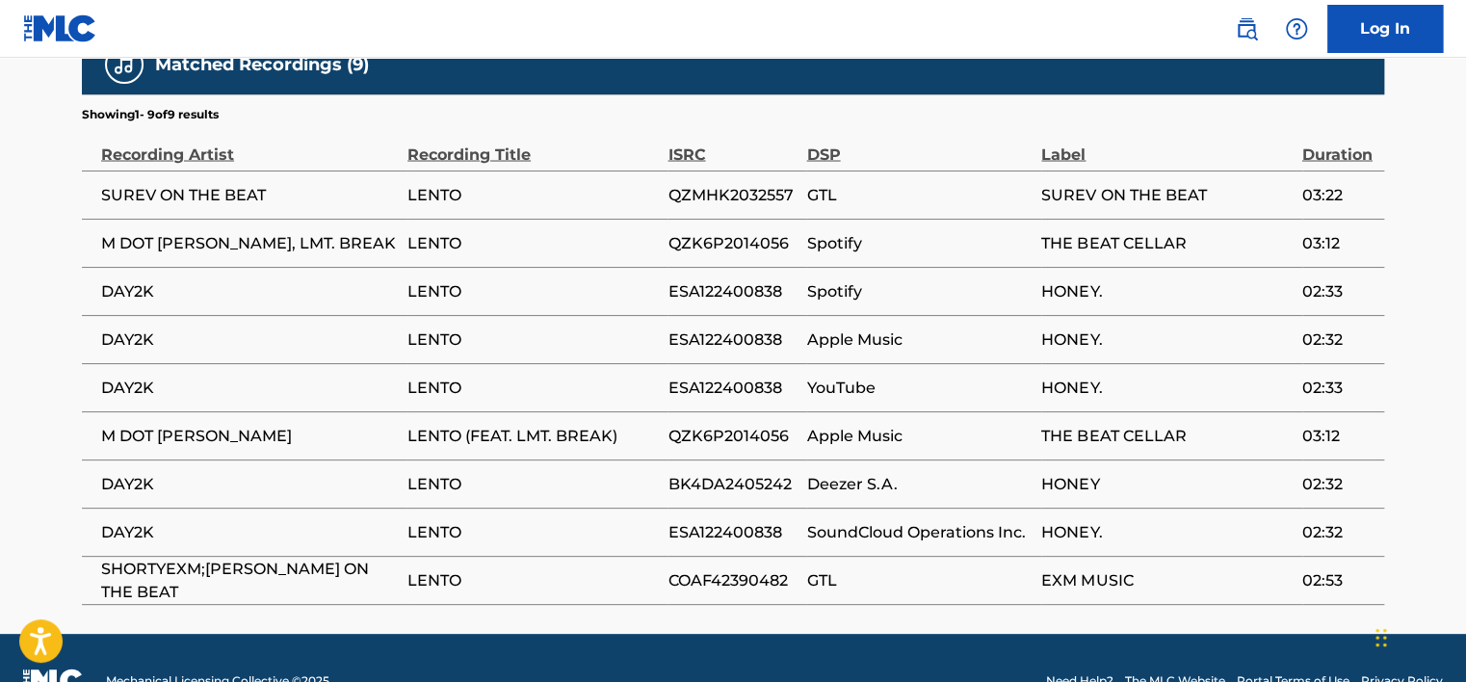
drag, startPoint x: 96, startPoint y: 141, endPoint x: 54, endPoint y: 220, distance: 89.7
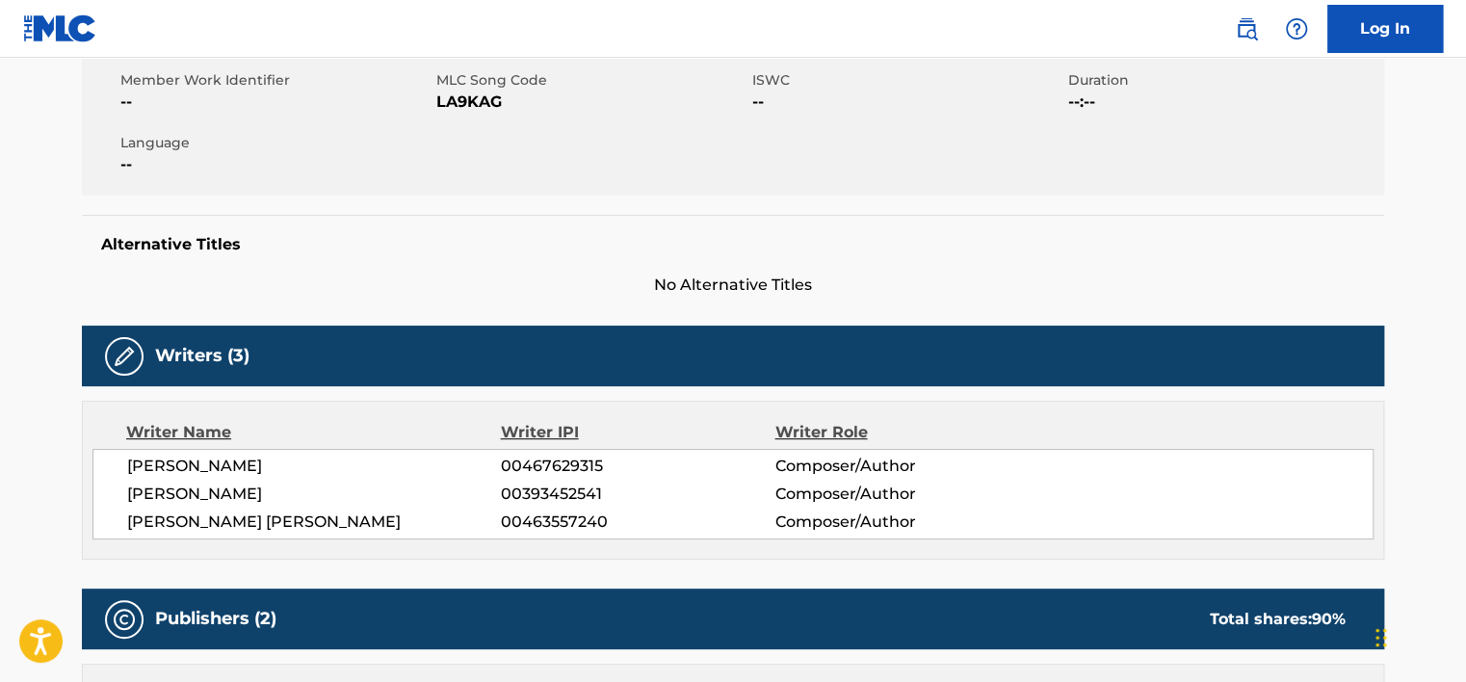
scroll to position [347, 0]
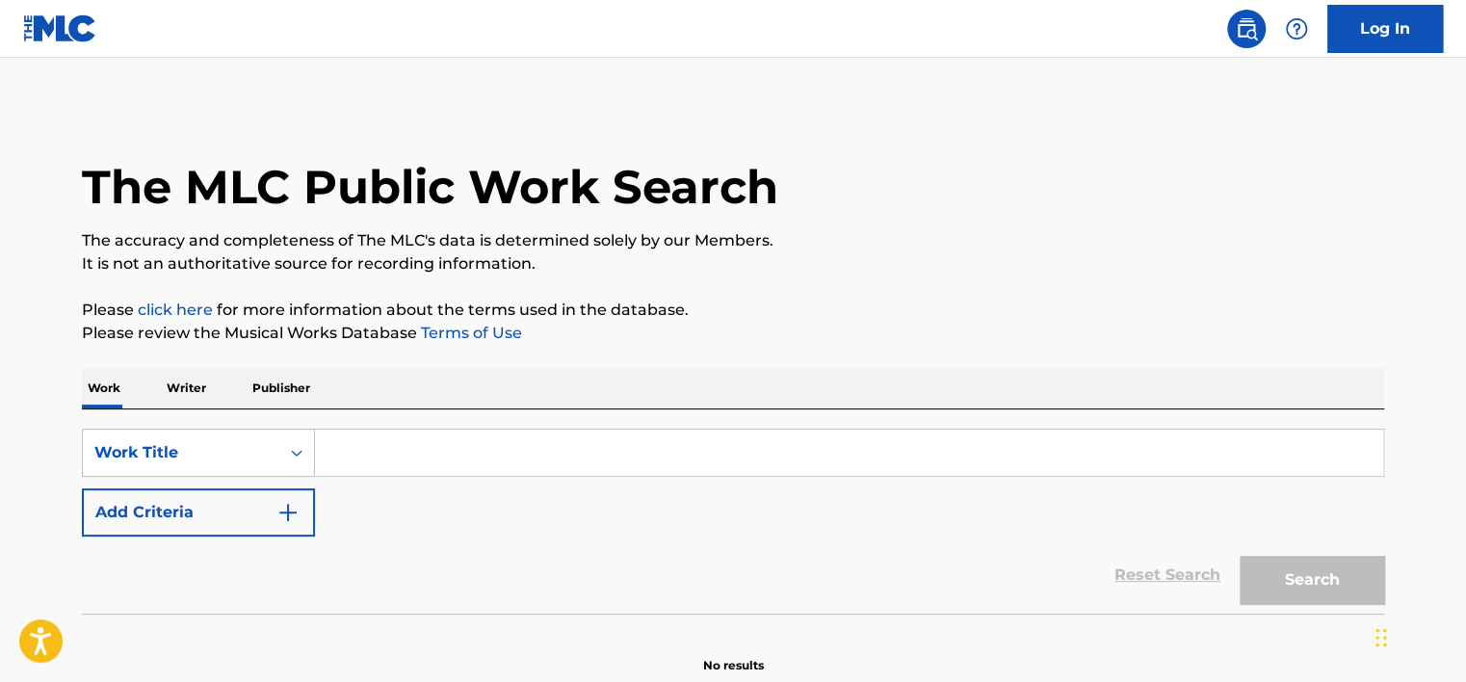
click at [448, 439] on input "Search Form" at bounding box center [849, 453] width 1069 height 46
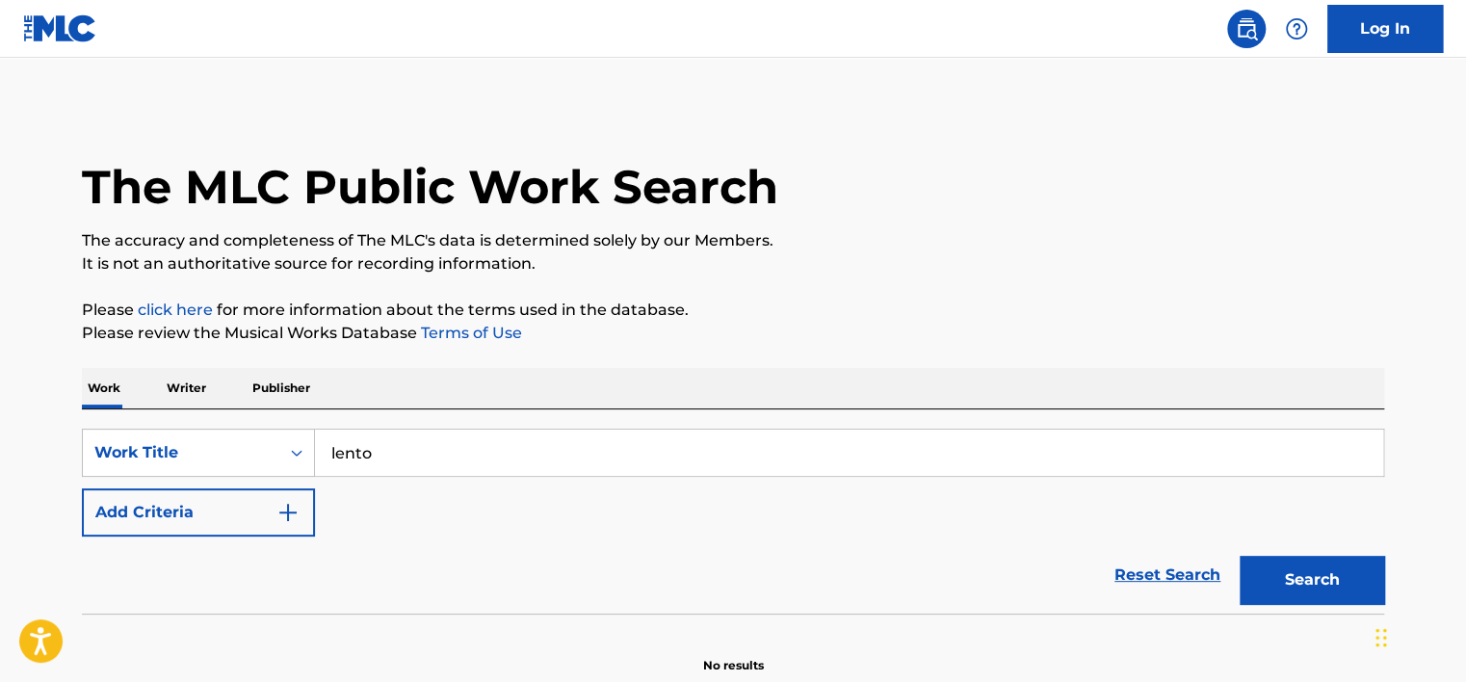
type input "lento"
click at [1240, 556] on button "Search" at bounding box center [1312, 580] width 145 height 48
click at [213, 543] on div "Reset Search Search" at bounding box center [733, 575] width 1303 height 77
click at [217, 515] on button "Add Criteria" at bounding box center [198, 513] width 233 height 48
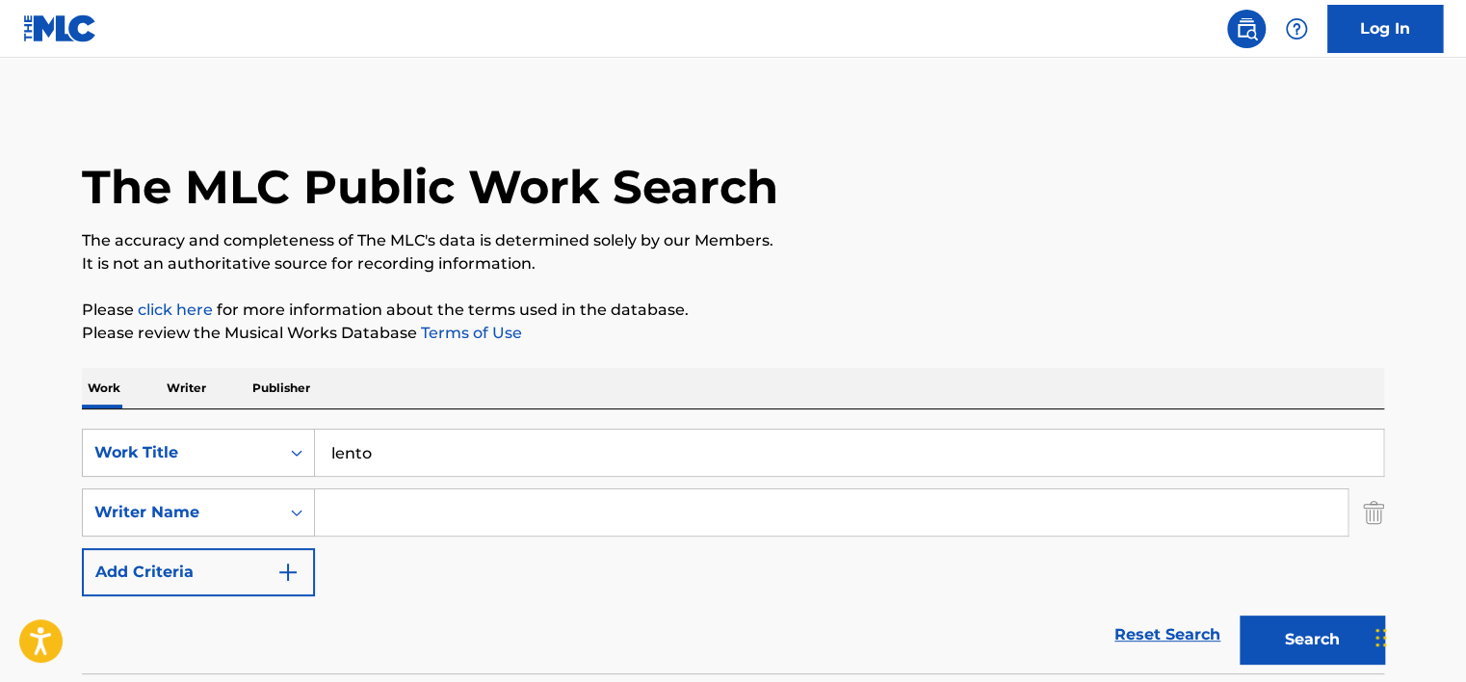
click at [366, 509] on input "Search Form" at bounding box center [831, 512] width 1033 height 46
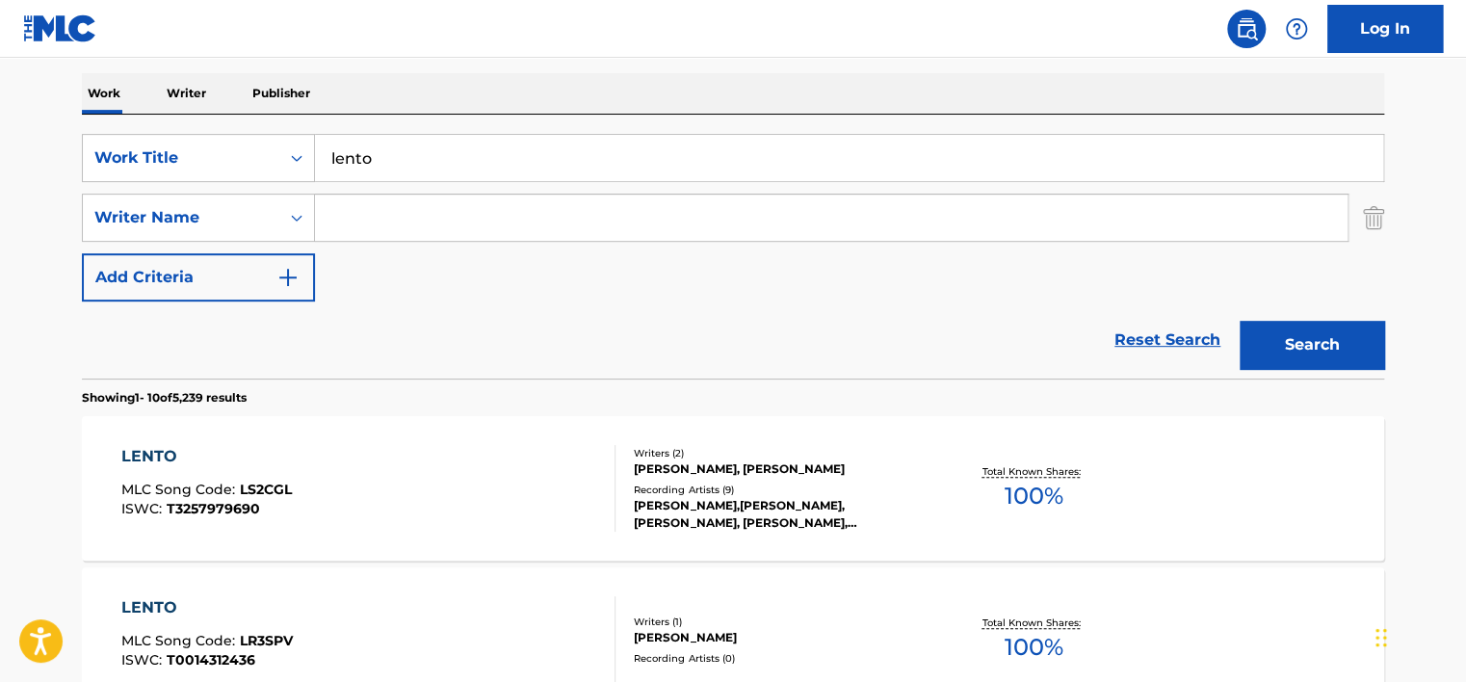
scroll to position [290, 0]
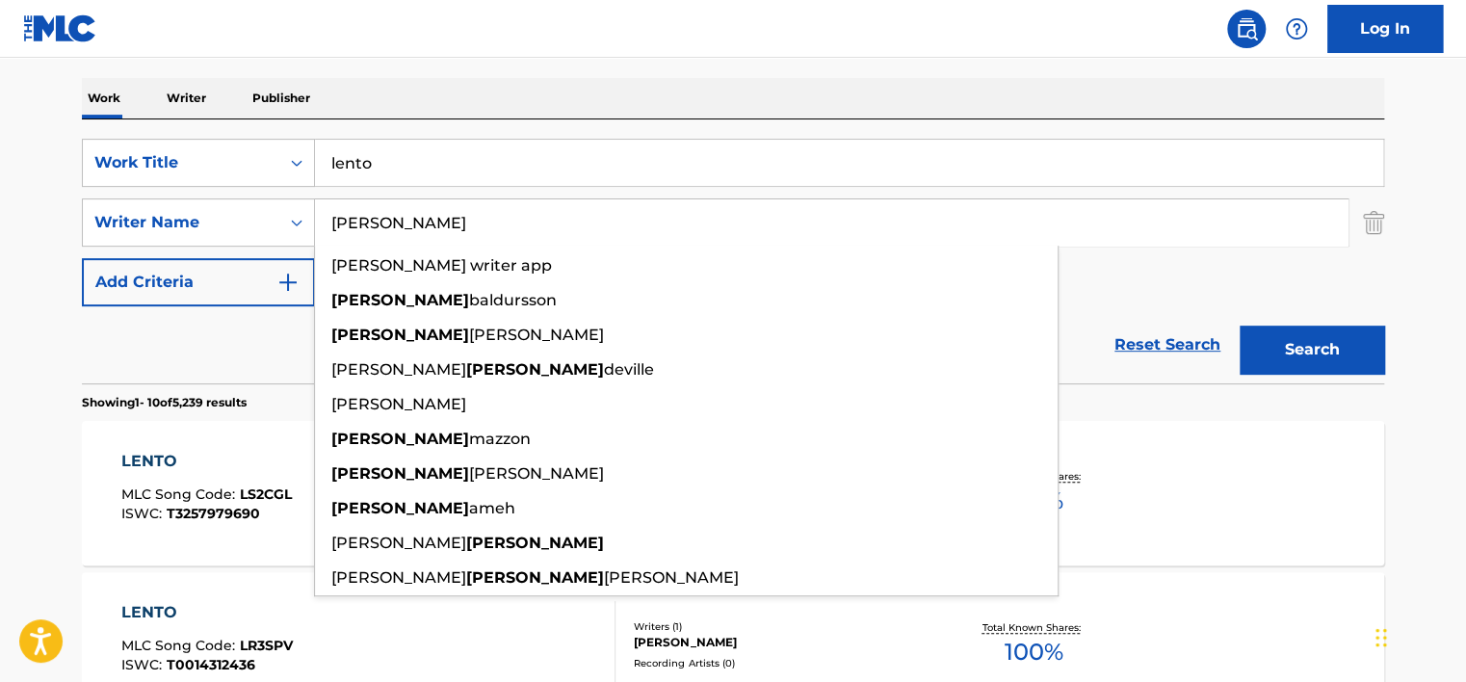
click at [1240, 326] on button "Search" at bounding box center [1312, 350] width 145 height 48
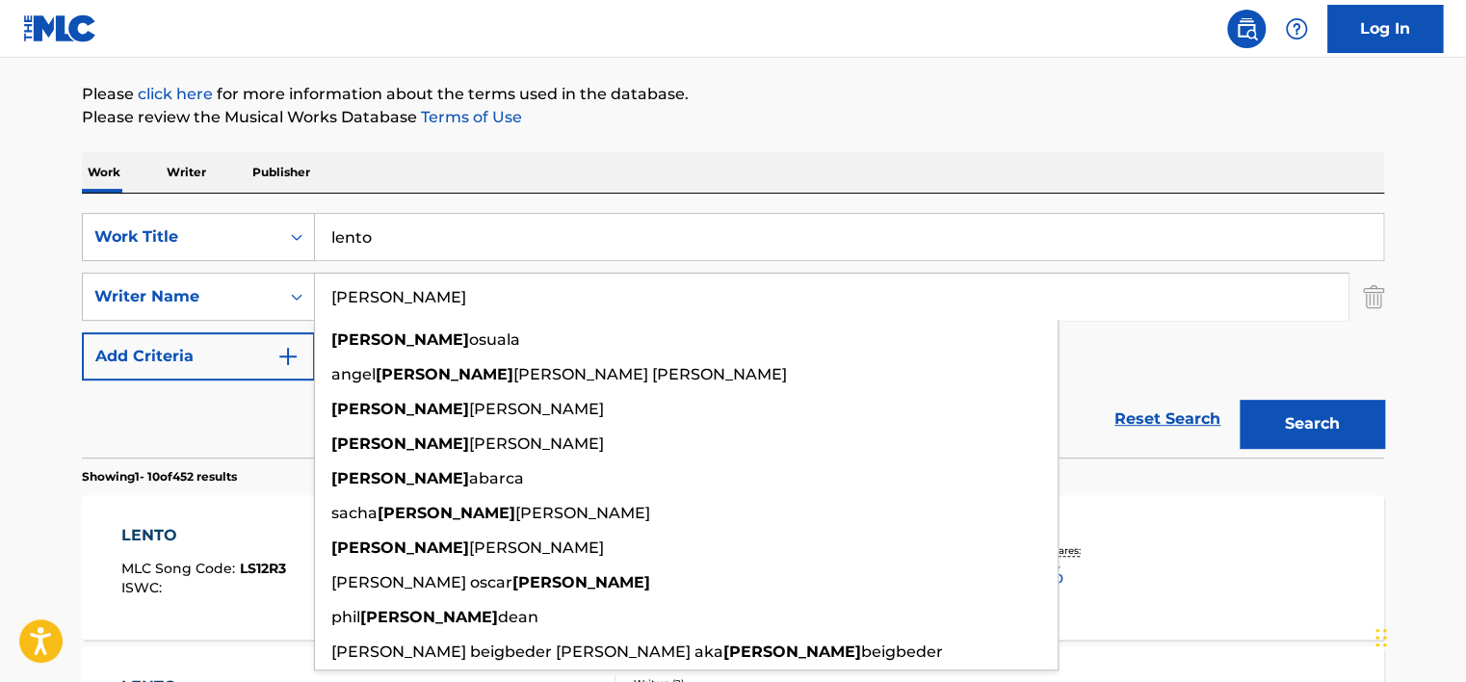
click at [0, 430] on html "Accessibility Screen-Reader Guide, Feedback, and Issue Reporting | New window L…" at bounding box center [733, 125] width 1466 height 682
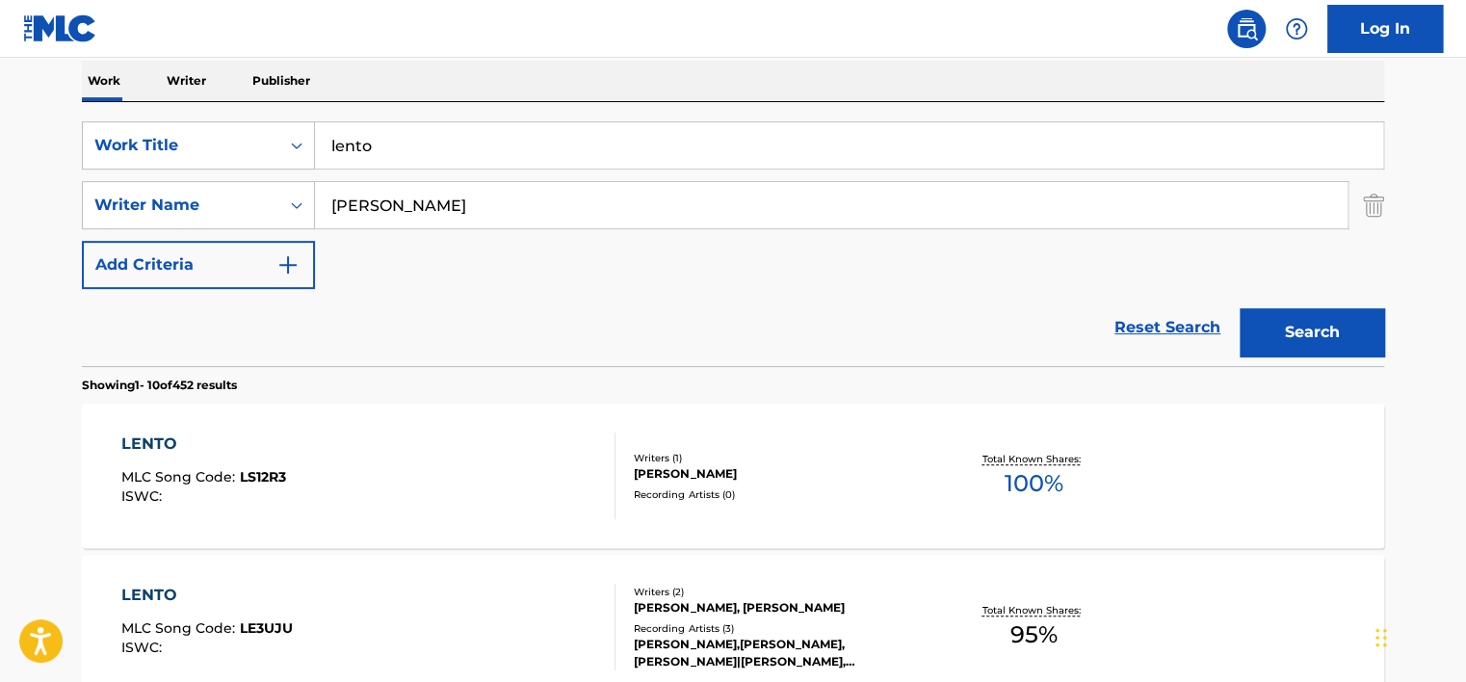
scroll to position [97, 0]
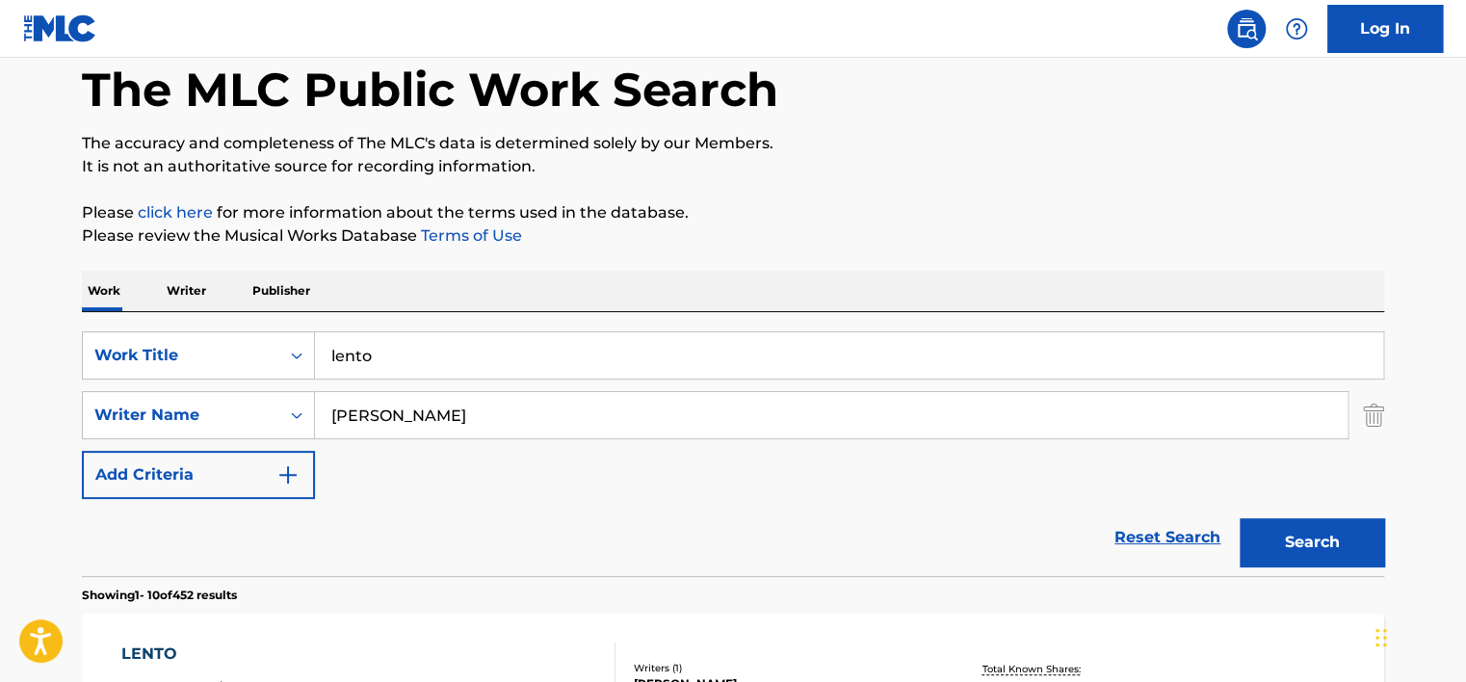
click at [497, 382] on div "SearchWithCriteriabbb55991-c293-421e-8a57-15b09b550ce6 Work Title lento SearchW…" at bounding box center [733, 415] width 1303 height 168
click at [499, 406] on input "[PERSON_NAME]" at bounding box center [831, 415] width 1033 height 46
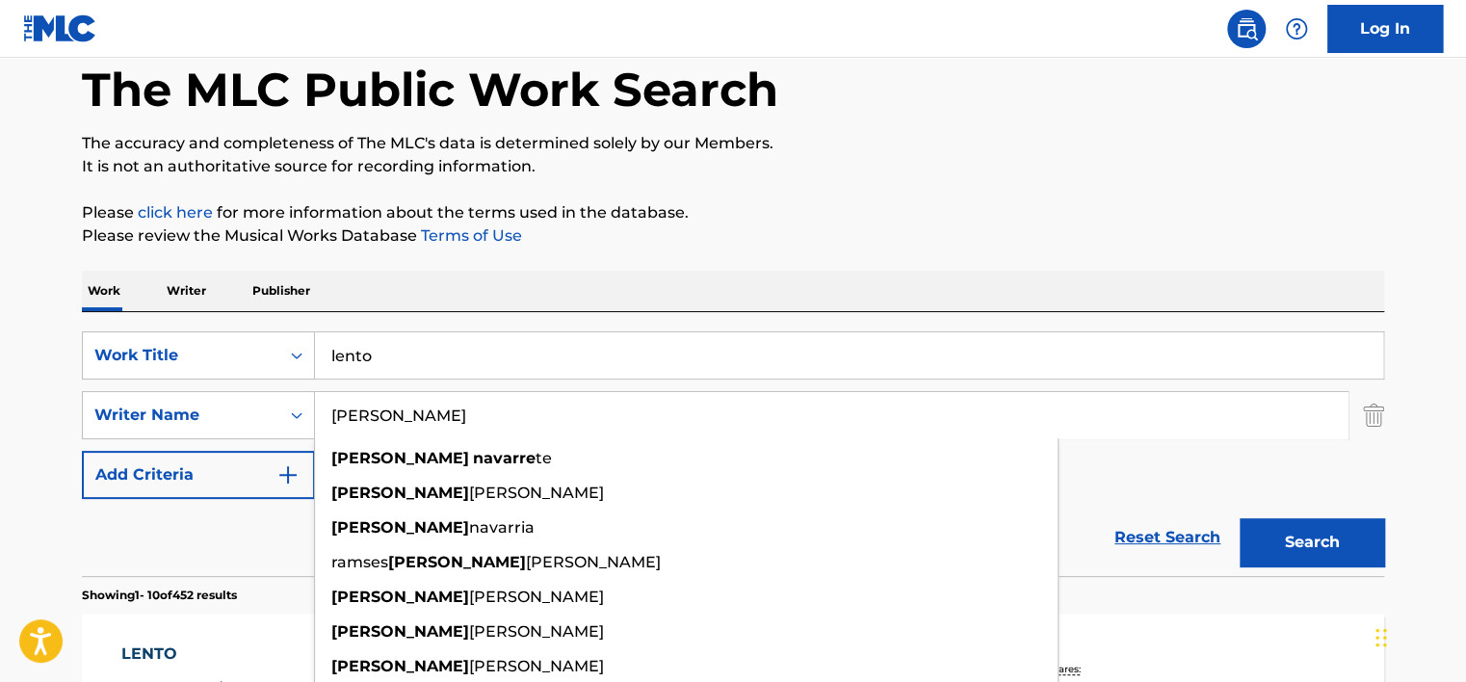
click at [1240, 518] on button "Search" at bounding box center [1312, 542] width 145 height 48
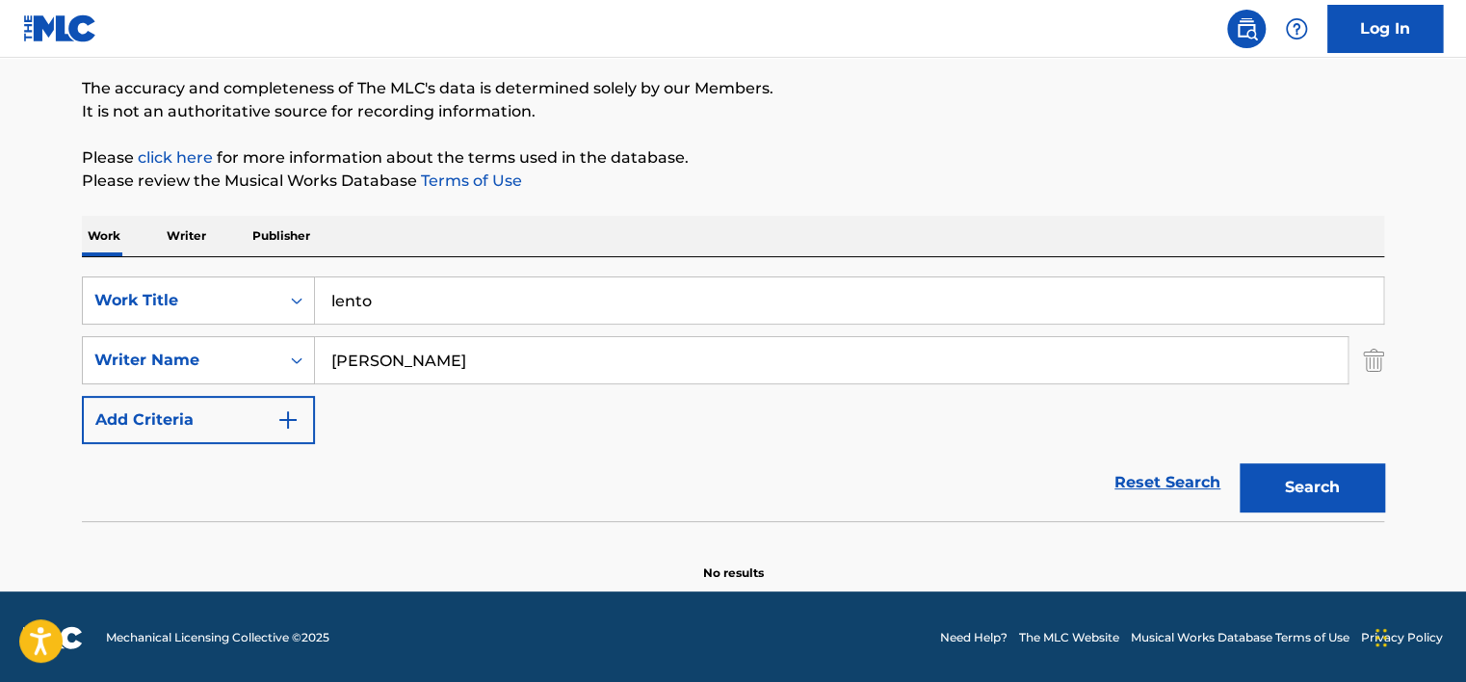
scroll to position [154, 0]
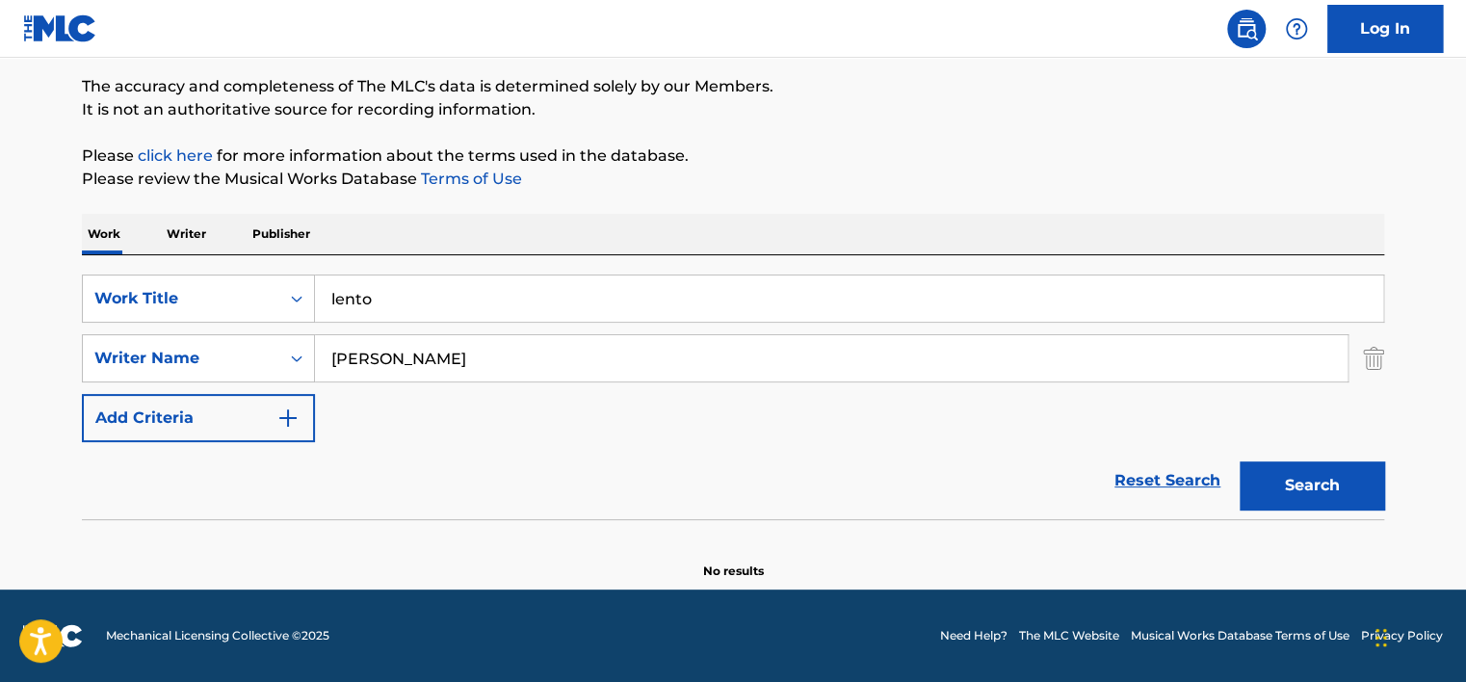
click at [526, 357] on input "[PERSON_NAME]" at bounding box center [831, 358] width 1033 height 46
type input "day2k"
click at [1240, 462] on button "Search" at bounding box center [1312, 486] width 145 height 48
type input "[PERSON_NAME]"
click at [1240, 462] on button "Search" at bounding box center [1312, 486] width 145 height 48
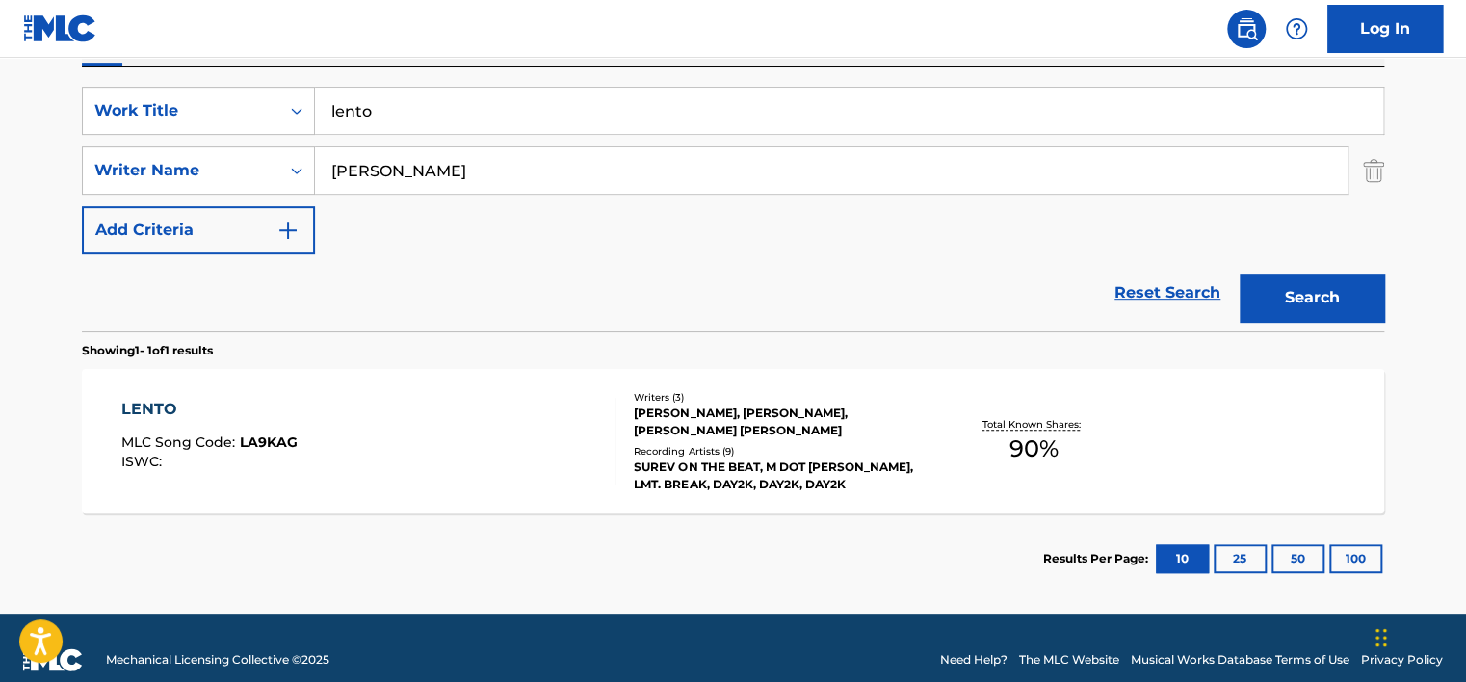
scroll to position [366, 0]
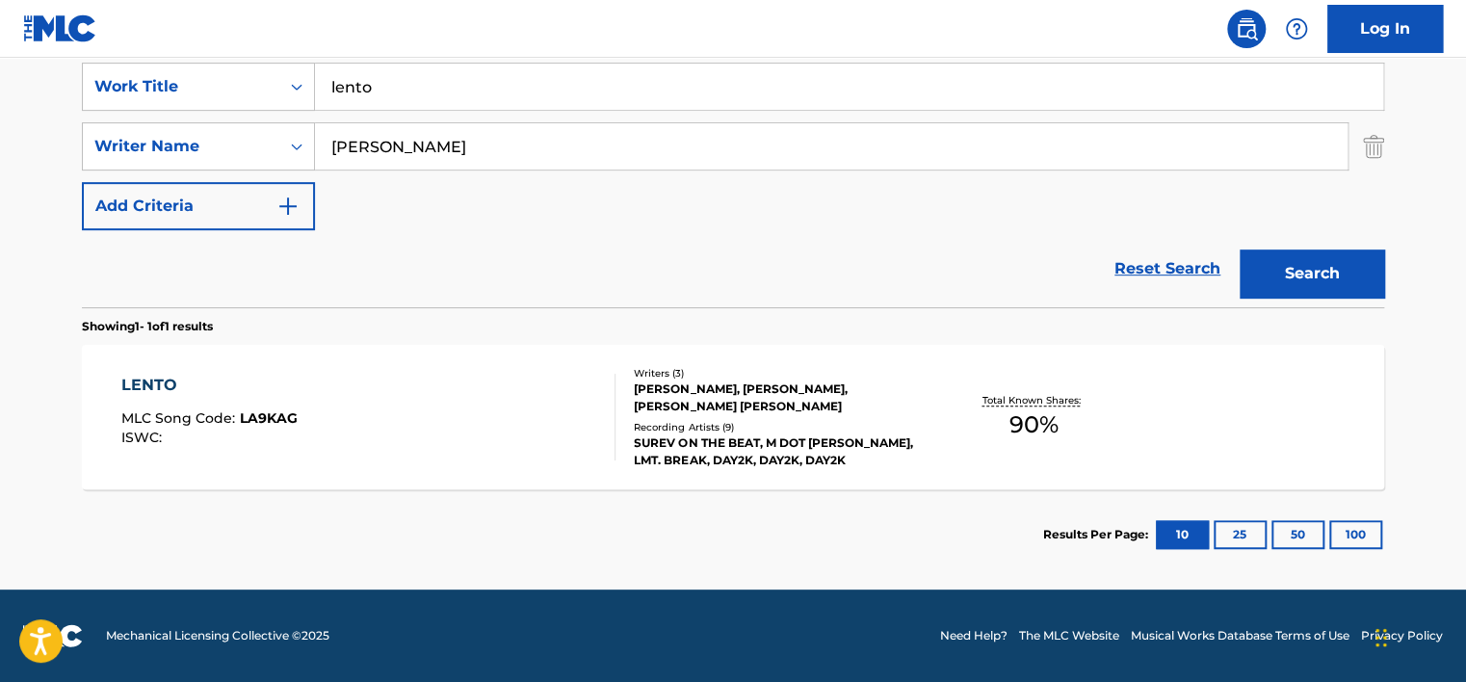
click at [951, 413] on div "Total Known Shares: 90 %" at bounding box center [1033, 417] width 217 height 59
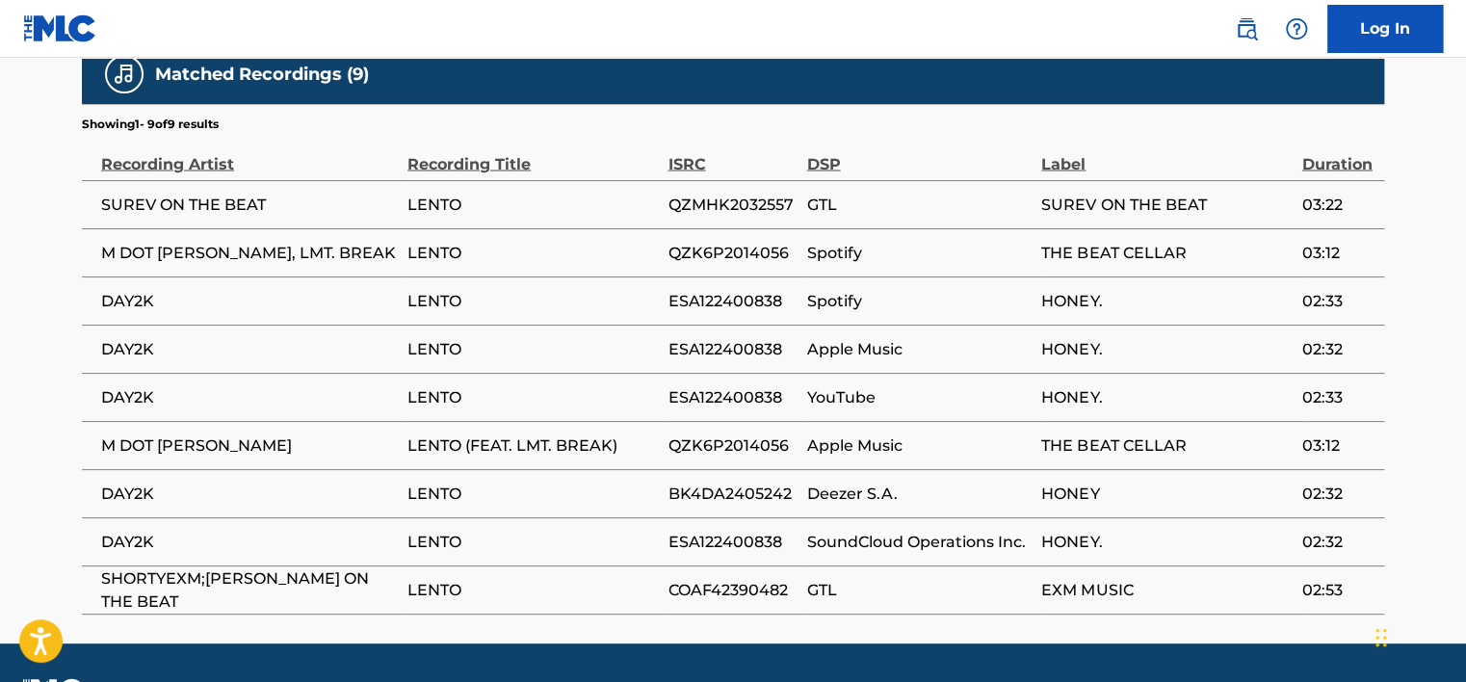
scroll to position [1792, 0]
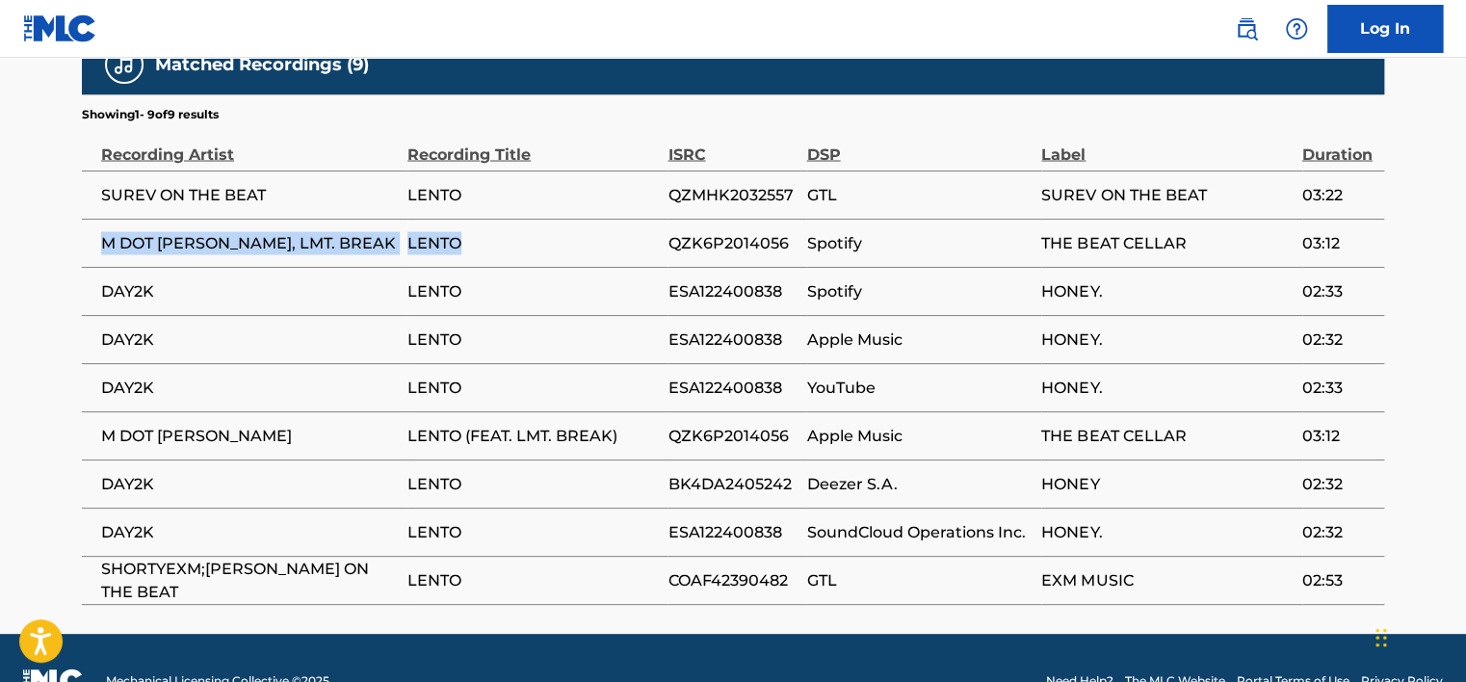
drag, startPoint x: 151, startPoint y: 198, endPoint x: 477, endPoint y: 198, distance: 325.7
click at [477, 219] on tr "M DOT [PERSON_NAME], LMT. BREAK LENTO QZK6P2014056 Spotify THE BEAT CELLAR 03:12" at bounding box center [733, 243] width 1303 height 48
drag, startPoint x: 477, startPoint y: 198, endPoint x: 419, endPoint y: 198, distance: 57.8
click at [626, 376] on span "LENTO" at bounding box center [533, 387] width 251 height 23
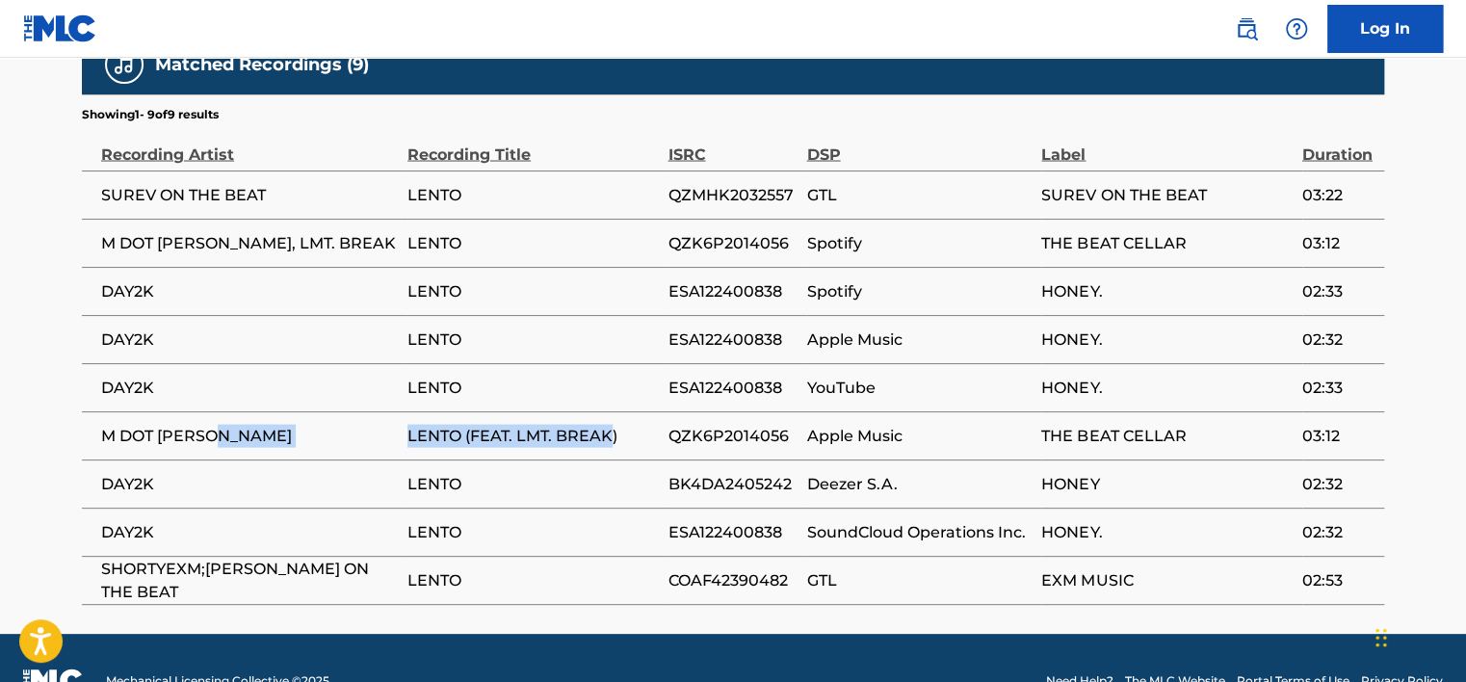
drag, startPoint x: 385, startPoint y: 396, endPoint x: 616, endPoint y: 383, distance: 230.6
click at [615, 411] on tr "M DOT [PERSON_NAME] (FEAT. LMT. BREAK) QZK6P2014056 Apple Music THE BEAT CELLAR…" at bounding box center [733, 435] width 1303 height 48
drag, startPoint x: 616, startPoint y: 383, endPoint x: 633, endPoint y: 436, distance: 54.8
click at [634, 472] on span "LENTO" at bounding box center [533, 483] width 251 height 23
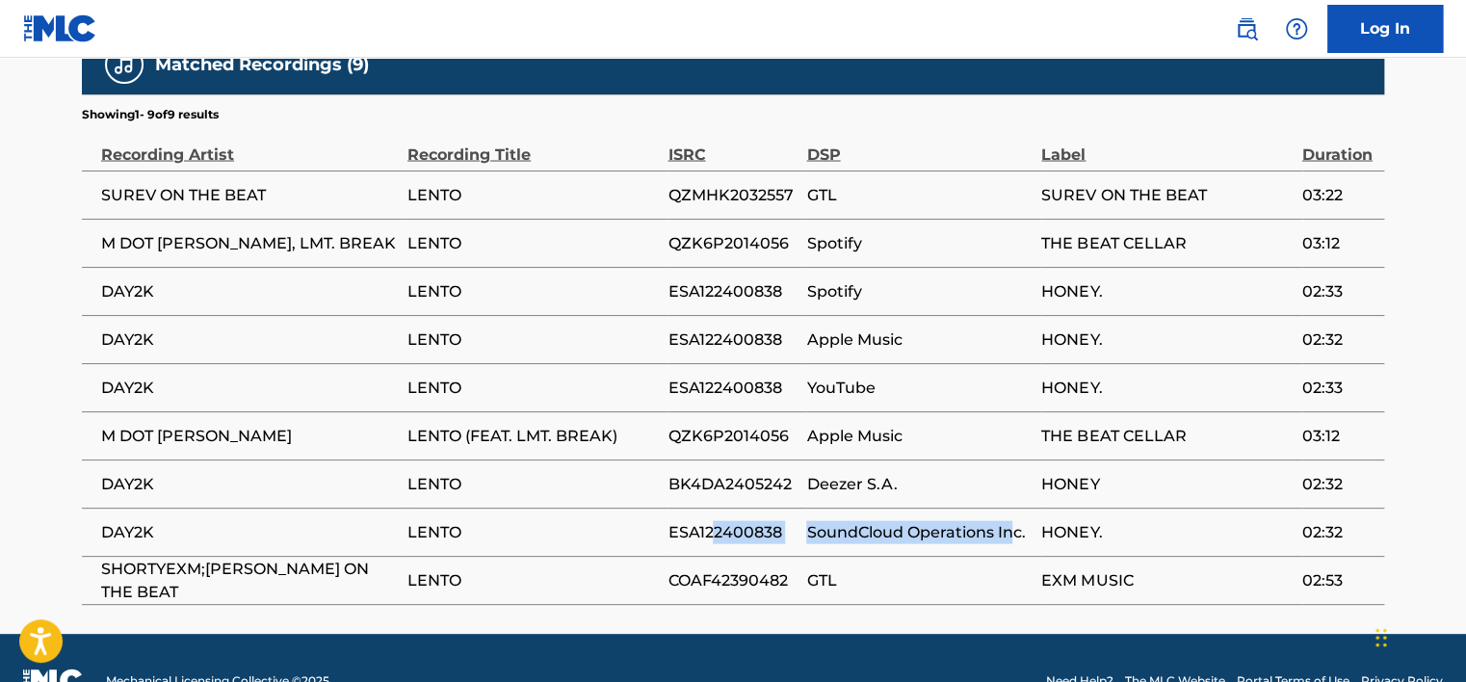
drag, startPoint x: 760, startPoint y: 482, endPoint x: 1011, endPoint y: 478, distance: 250.5
click at [1012, 508] on tr "DAY2K LENTO ESA122400838 SoundCloud Operations Inc. HONEY. 02:32" at bounding box center [733, 532] width 1303 height 48
drag, startPoint x: 1011, startPoint y: 478, endPoint x: 663, endPoint y: 324, distance: 380.5
click at [663, 363] on td "LENTO" at bounding box center [538, 387] width 260 height 48
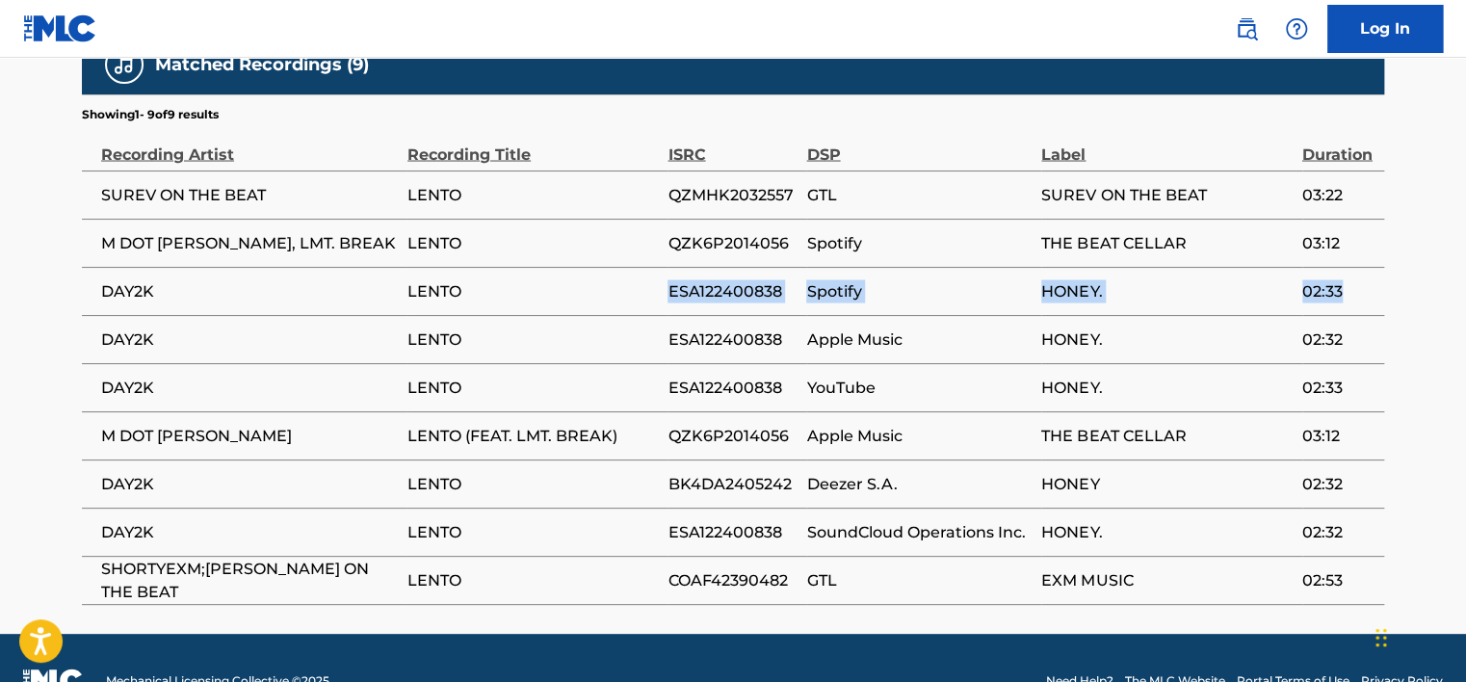
drag, startPoint x: 621, startPoint y: 245, endPoint x: 1376, endPoint y: 239, distance: 755.4
click at [1376, 267] on tr "DAY2K LENTO ESA122400838 Spotify HONEY. 02:33" at bounding box center [733, 291] width 1303 height 48
drag, startPoint x: 1376, startPoint y: 239, endPoint x: 1403, endPoint y: 304, distance: 70.0
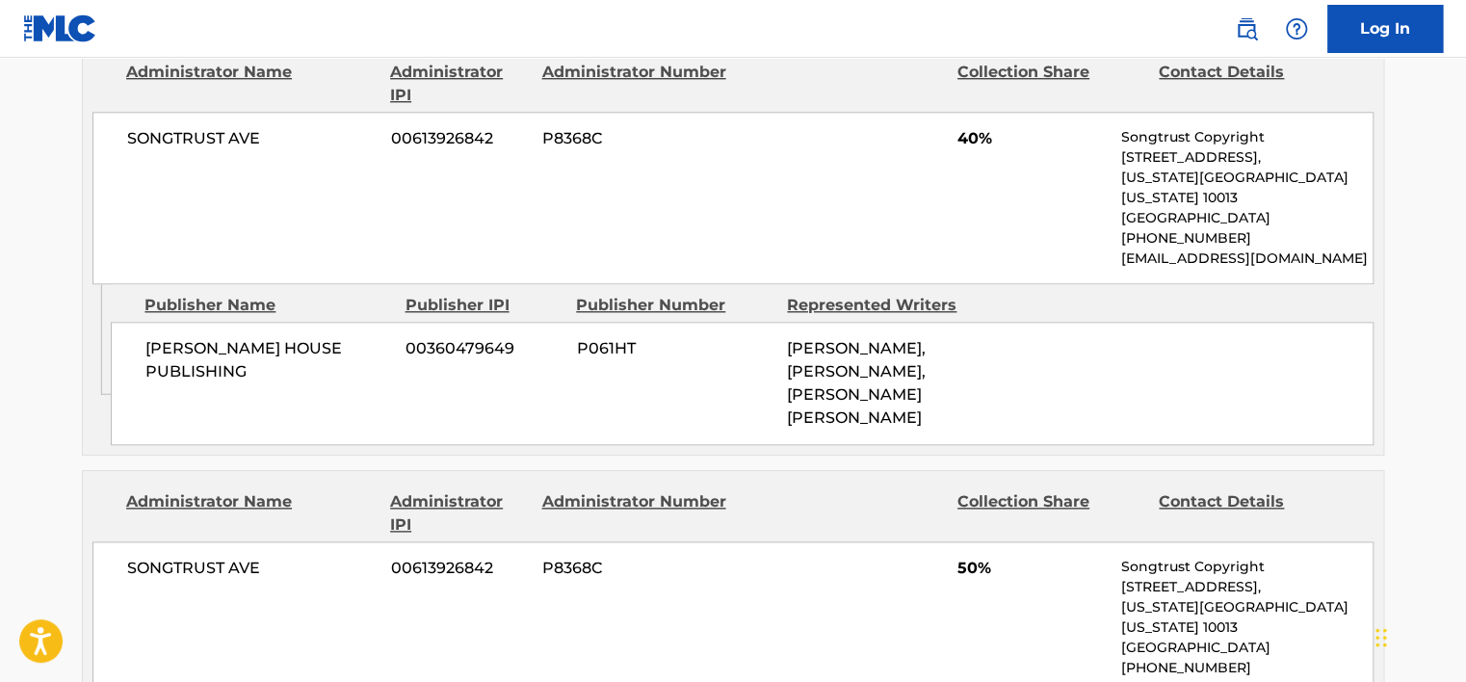
scroll to position [964, 0]
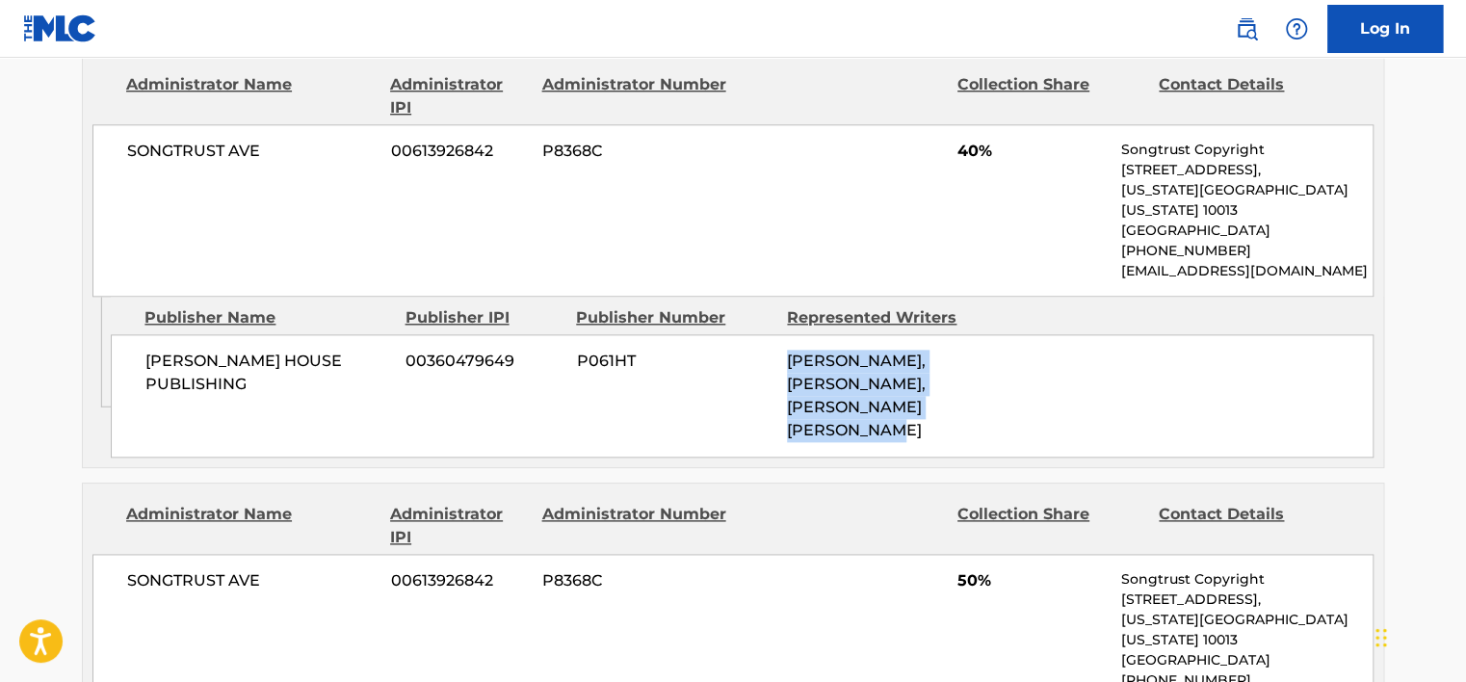
drag, startPoint x: 885, startPoint y: 409, endPoint x: 746, endPoint y: 334, distance: 158.2
click at [746, 334] on div "[PERSON_NAME] HOUSE PUBLISHING 00360479649 P061HT [PERSON_NAME], [PERSON_NAME],…" at bounding box center [742, 395] width 1263 height 123
click at [712, 399] on div "[PERSON_NAME] HOUSE PUBLISHING 00360479649 P061HT [PERSON_NAME], [PERSON_NAME],…" at bounding box center [742, 395] width 1263 height 123
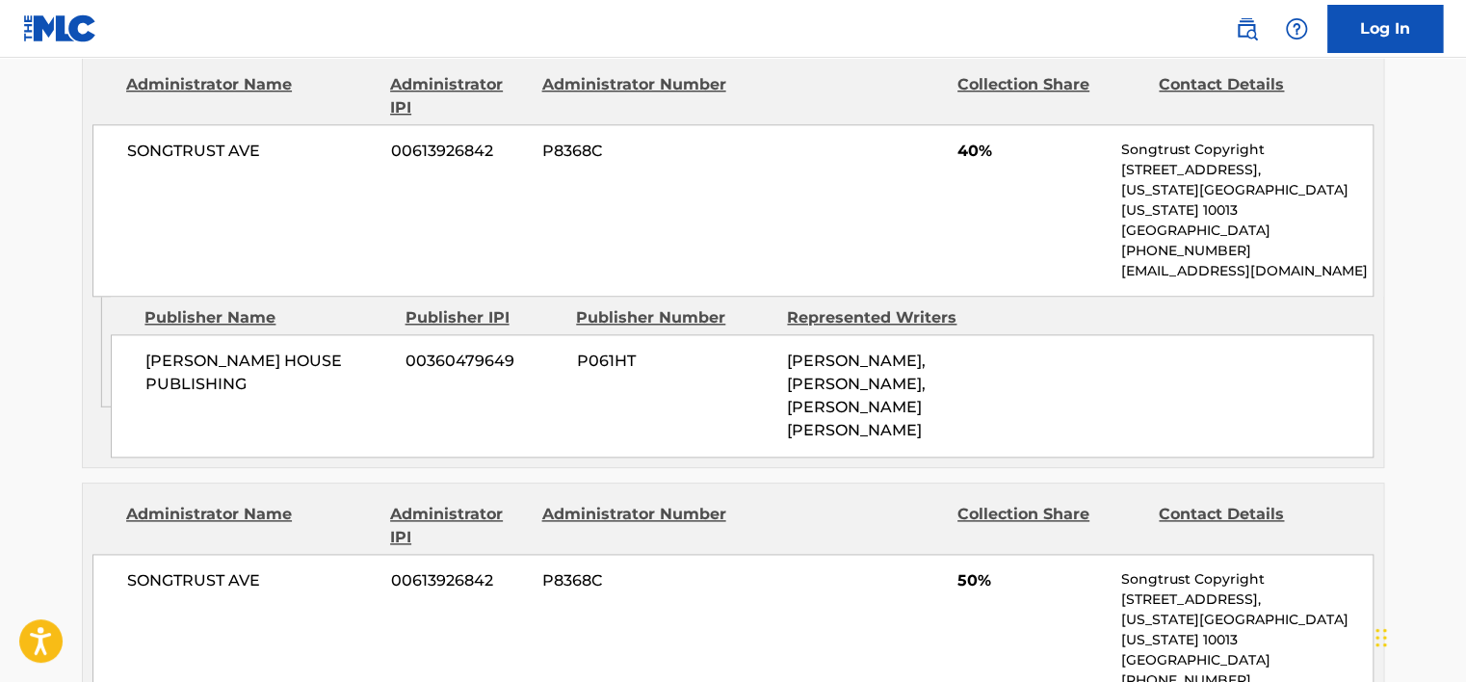
click at [617, 394] on div "[PERSON_NAME] HOUSE PUBLISHING 00360479649 P061HT [PERSON_NAME], [PERSON_NAME],…" at bounding box center [742, 395] width 1263 height 123
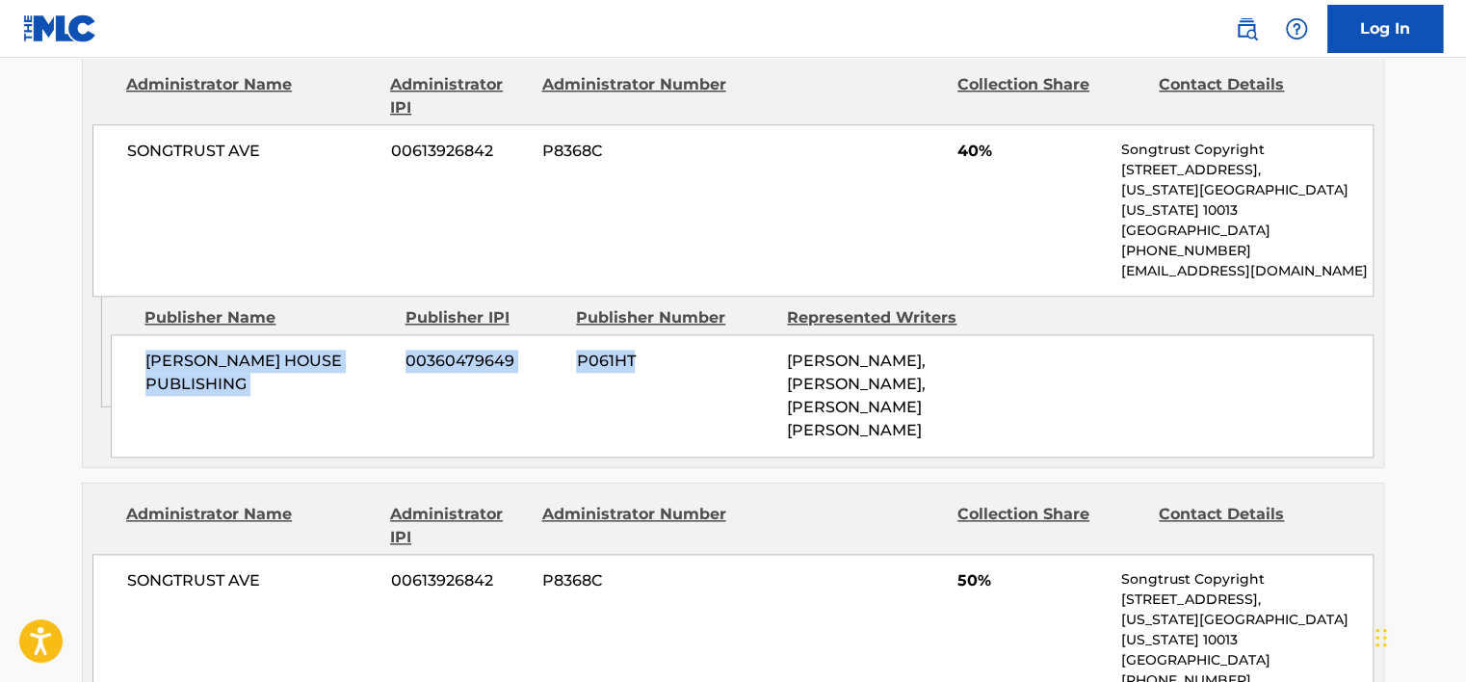
drag, startPoint x: 166, startPoint y: 339, endPoint x: 687, endPoint y: 358, distance: 521.6
click at [687, 358] on div "[PERSON_NAME] HOUSE PUBLISHING 00360479649 P061HT [PERSON_NAME], [PERSON_NAME],…" at bounding box center [742, 395] width 1263 height 123
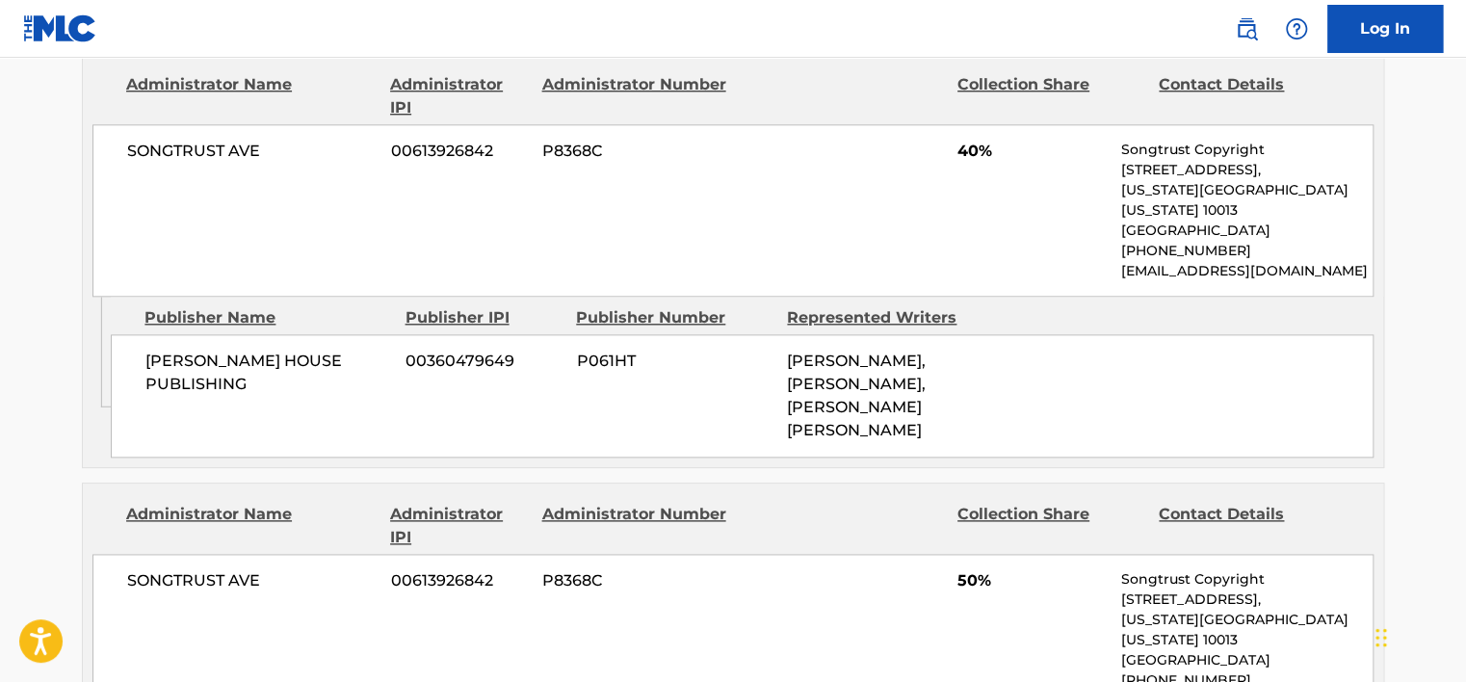
drag, startPoint x: 687, startPoint y: 358, endPoint x: 713, endPoint y: 456, distance: 100.7
click at [713, 456] on div "Publishers (2) Total shares: 90 % Administrator Name Administrator IPI Administ…" at bounding box center [733, 406] width 1303 height 856
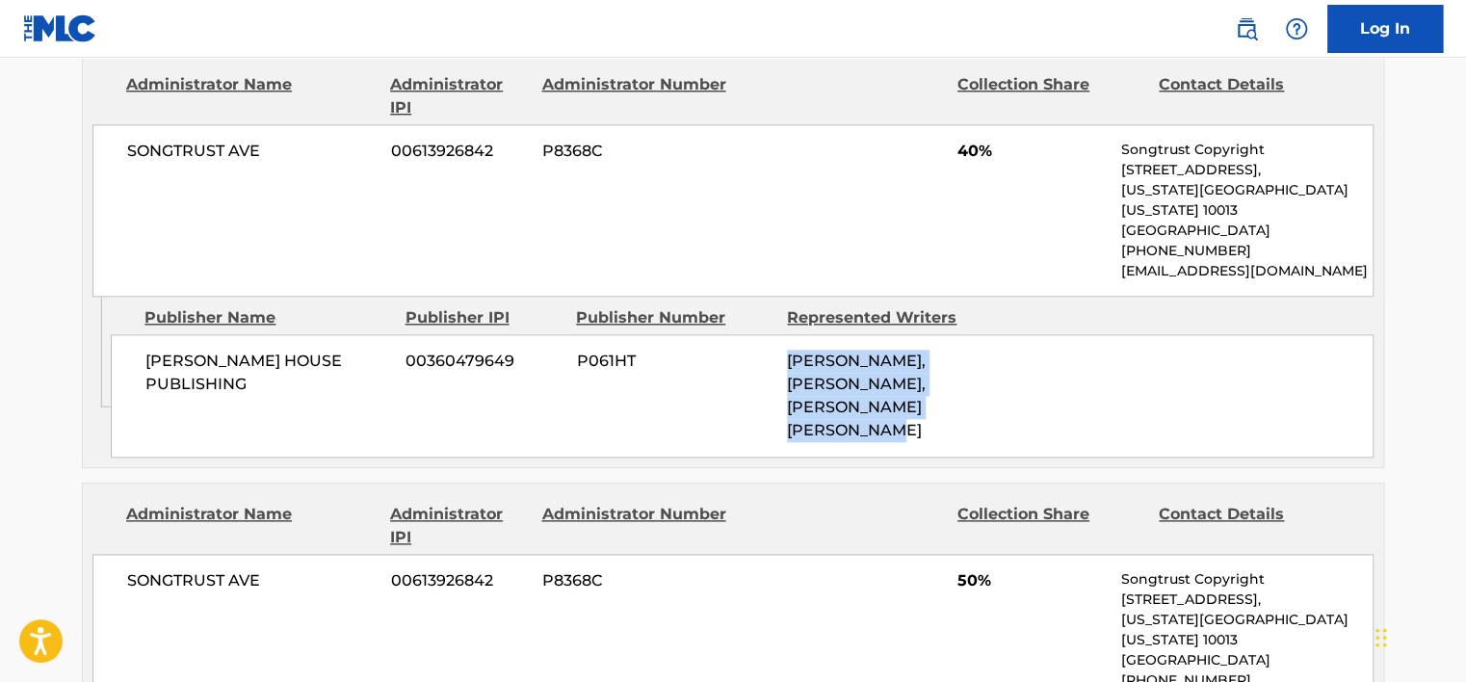
drag, startPoint x: 890, startPoint y: 420, endPoint x: 700, endPoint y: 370, distance: 196.3
click at [700, 370] on div "[PERSON_NAME] HOUSE PUBLISHING 00360479649 P061HT [PERSON_NAME], [PERSON_NAME],…" at bounding box center [742, 395] width 1263 height 123
drag, startPoint x: 700, startPoint y: 370, endPoint x: 670, endPoint y: 399, distance: 42.3
click at [670, 399] on div "[PERSON_NAME] HOUSE PUBLISHING 00360479649 P061HT [PERSON_NAME], [PERSON_NAME],…" at bounding box center [742, 395] width 1263 height 123
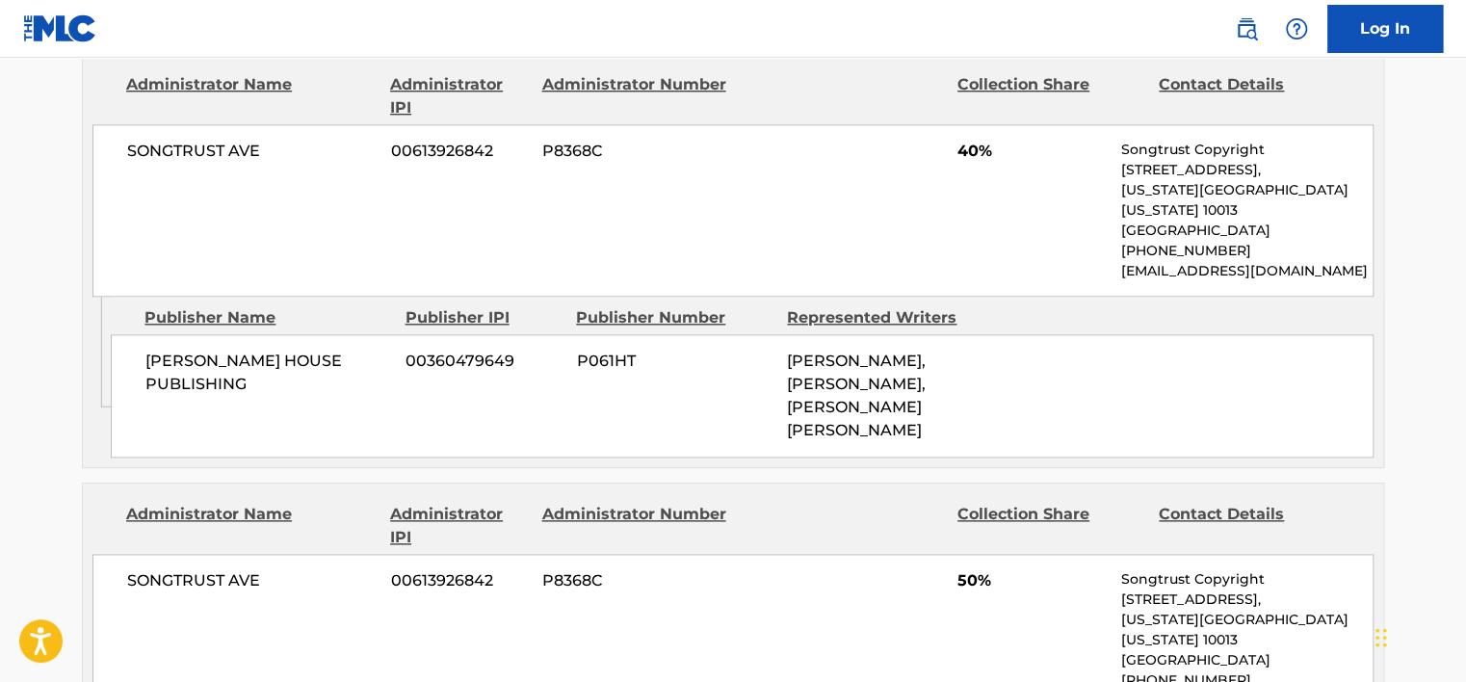
click at [568, 439] on div "Admin Original Publisher Connecting Line Publisher Name Publisher IPI Publisher…" at bounding box center [733, 382] width 1301 height 171
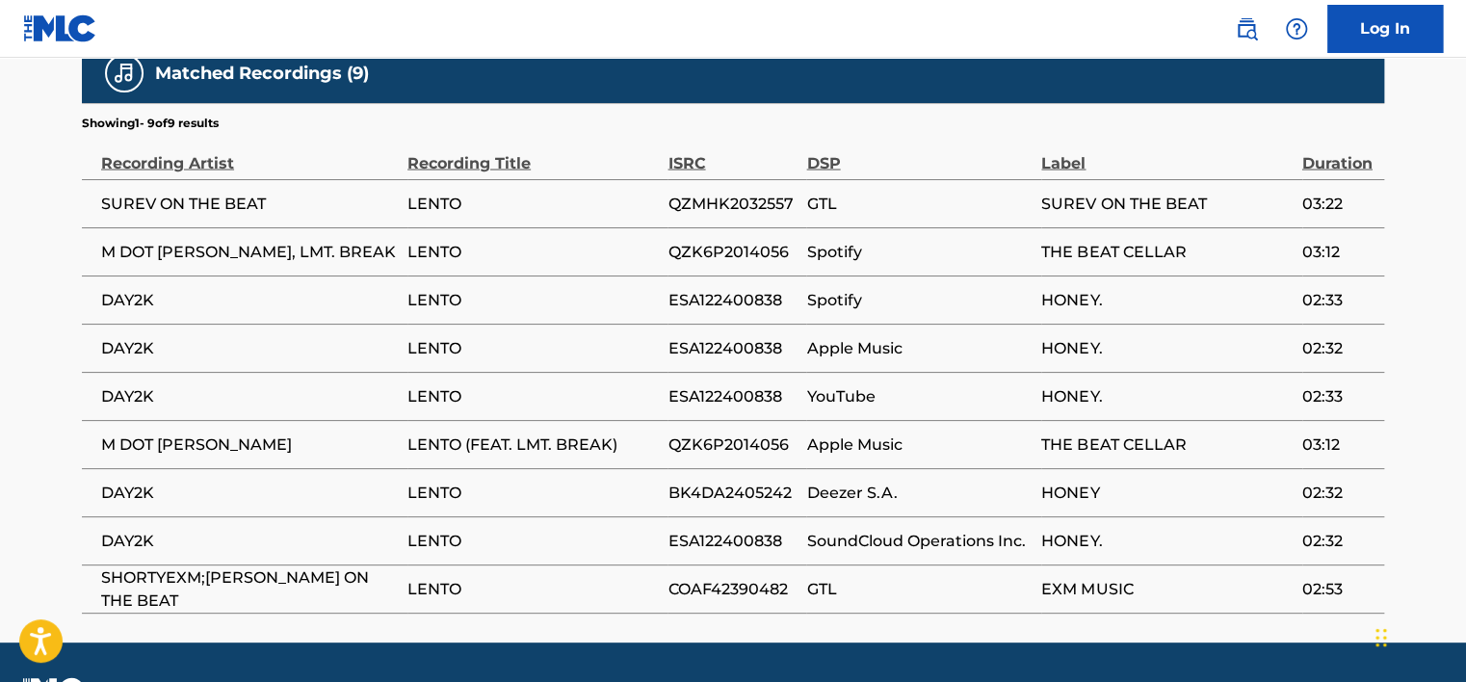
scroll to position [1792, 0]
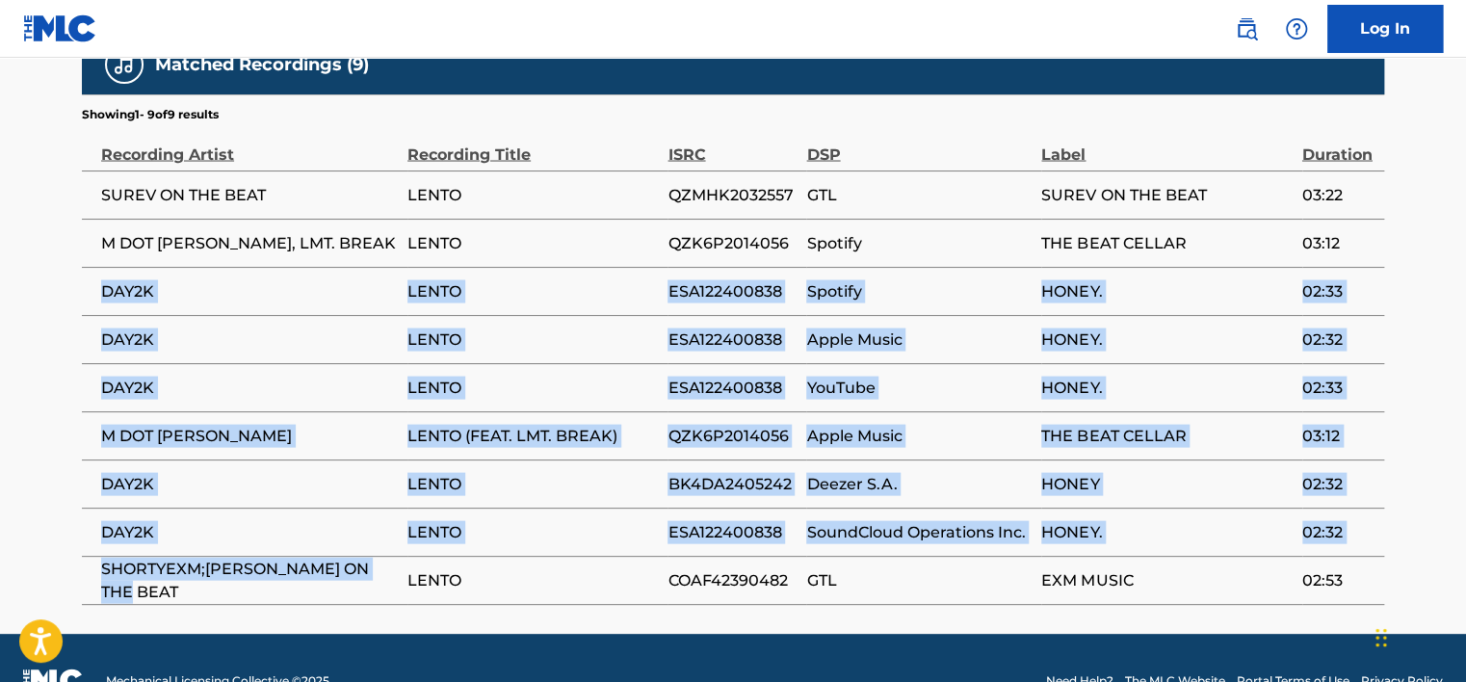
drag, startPoint x: 89, startPoint y: 245, endPoint x: 277, endPoint y: 547, distance: 356.1
click at [277, 547] on tbody "SUREV ON THE BEAT LENTO QZMHK2032557 GTL SUREV ON THE BEAT 03:22 M DOT [PERSON_…" at bounding box center [733, 388] width 1303 height 434
click at [277, 557] on span "SHORTYEXM;[PERSON_NAME] ON THE BEAT" at bounding box center [249, 580] width 297 height 46
click at [259, 560] on table "Recording Artist Recording Title ISRC DSP Label Duration SUREV ON THE BEAT LENT…" at bounding box center [733, 363] width 1303 height 483
click at [223, 557] on span "SHORTYEXM;[PERSON_NAME] ON THE BEAT" at bounding box center [249, 580] width 297 height 46
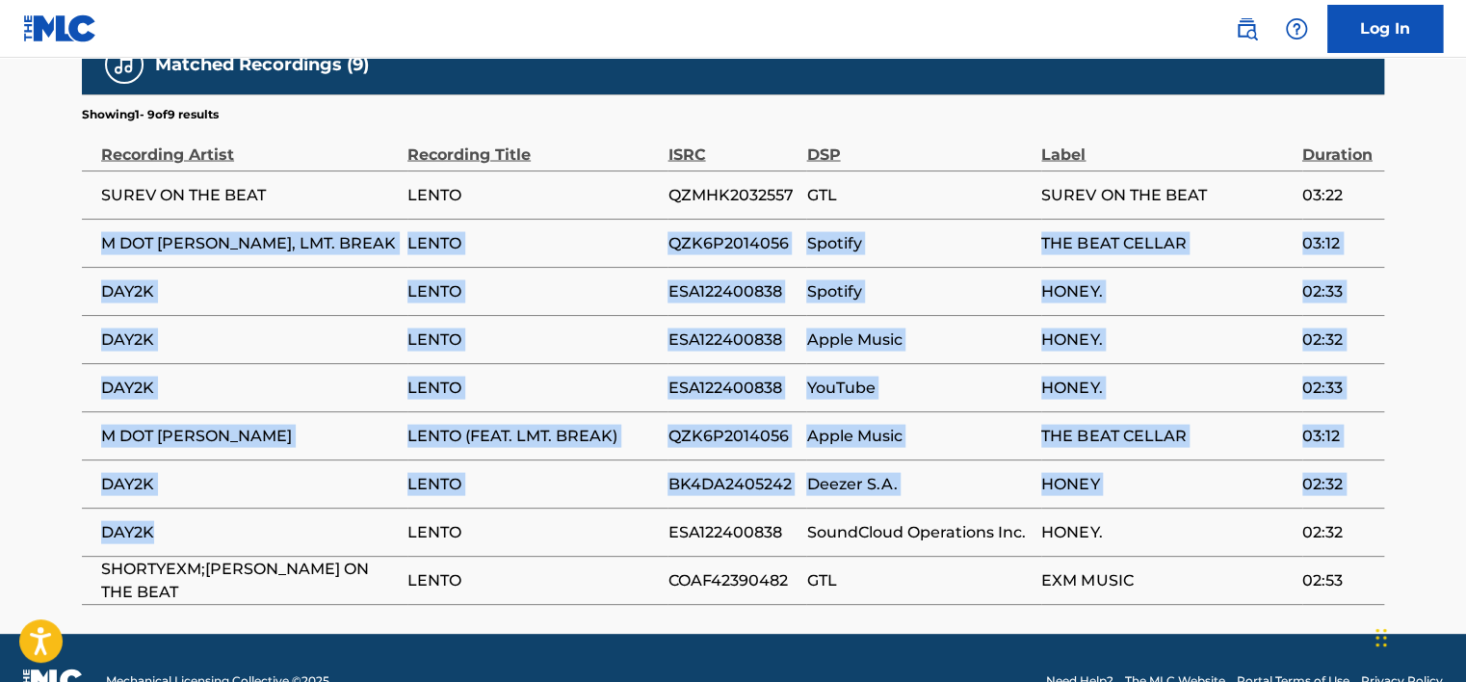
drag, startPoint x: 293, startPoint y: 497, endPoint x: 95, endPoint y: 208, distance: 350.1
click at [95, 208] on tbody "SUREV ON THE BEAT LENTO QZMHK2032557 GTL SUREV ON THE BEAT 03:22 M DOT [PERSON_…" at bounding box center [733, 388] width 1303 height 434
drag, startPoint x: 95, startPoint y: 208, endPoint x: 145, endPoint y: 386, distance: 184.9
click at [148, 424] on span "M DOT [PERSON_NAME]" at bounding box center [249, 435] width 297 height 23
click at [107, 460] on td "DAY2K" at bounding box center [245, 484] width 326 height 48
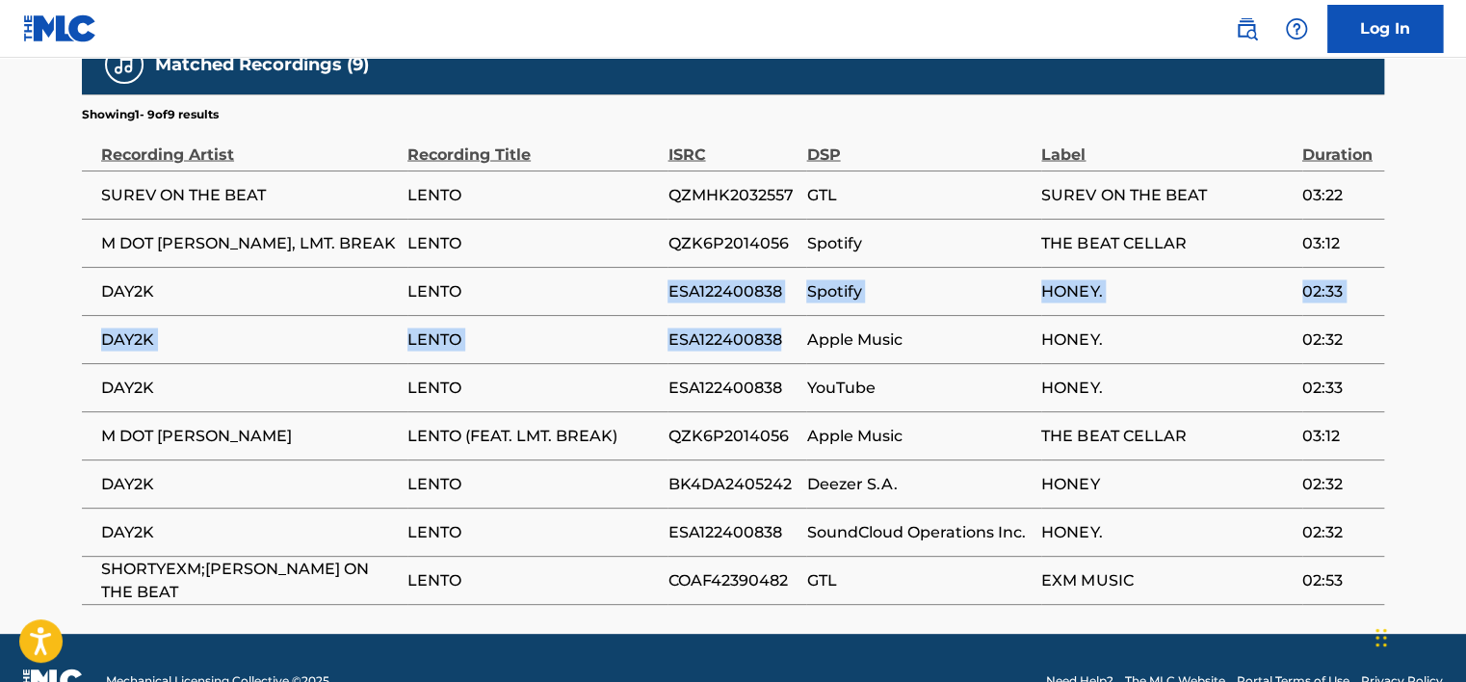
drag, startPoint x: 792, startPoint y: 290, endPoint x: 662, endPoint y: 240, distance: 139.4
click at [660, 237] on tbody "SUREV ON THE BEAT LENTO QZMHK2032557 GTL SUREV ON THE BEAT 03:22 M DOT [PERSON_…" at bounding box center [733, 388] width 1303 height 434
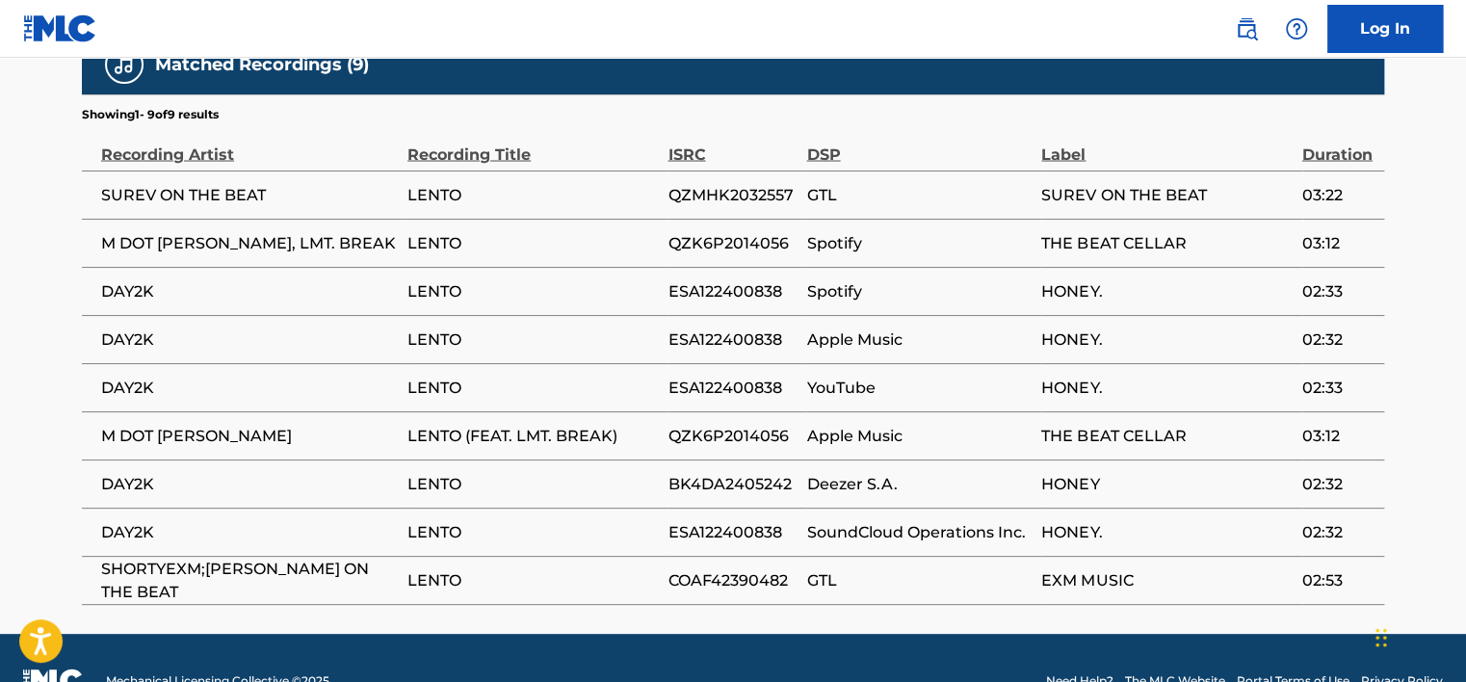
drag, startPoint x: 662, startPoint y: 240, endPoint x: 699, endPoint y: 393, distance: 157.5
click at [692, 366] on td "ESA122400838" at bounding box center [737, 387] width 139 height 48
click at [728, 508] on td "ESA122400838" at bounding box center [737, 532] width 139 height 48
drag, startPoint x: 794, startPoint y: 399, endPoint x: 652, endPoint y: 422, distance: 143.5
click at [652, 419] on tbody "SUREV ON THE BEAT LENTO QZMHK2032557 GTL SUREV ON THE BEAT 03:22 M DOT [PERSON_…" at bounding box center [733, 388] width 1303 height 434
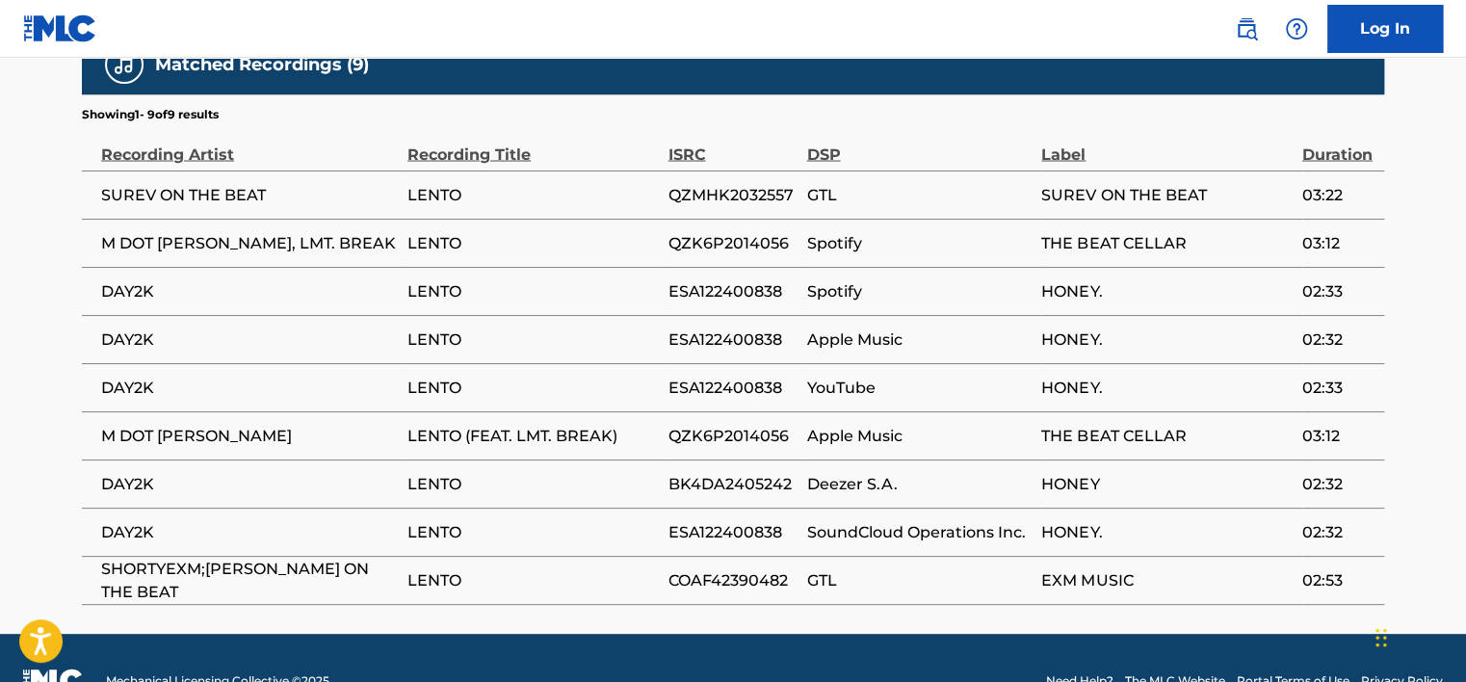
drag, startPoint x: 652, startPoint y: 422, endPoint x: 646, endPoint y: 497, distance: 75.5
click at [647, 520] on span "LENTO" at bounding box center [533, 531] width 251 height 23
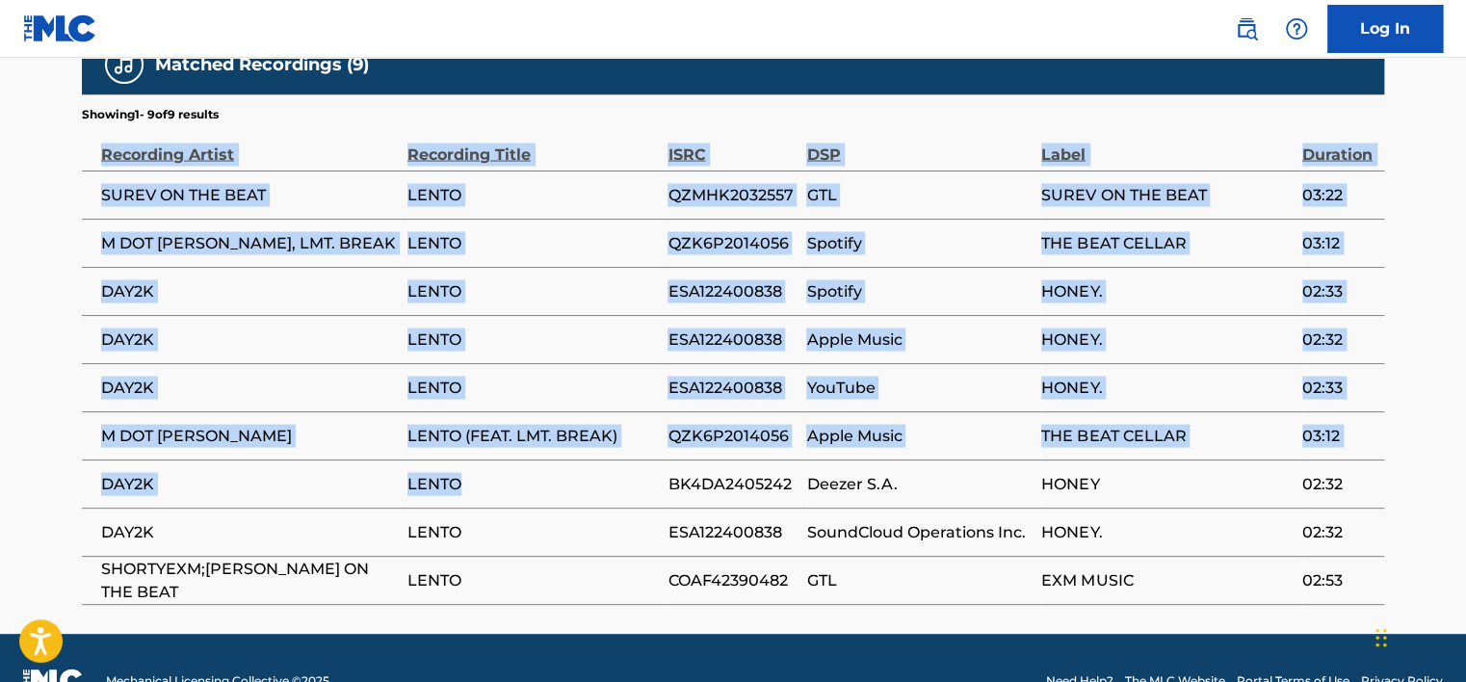
drag, startPoint x: 638, startPoint y: 455, endPoint x: 1436, endPoint y: 474, distance: 798.0
drag, startPoint x: 1436, startPoint y: 474, endPoint x: 1438, endPoint y: 493, distance: 19.4
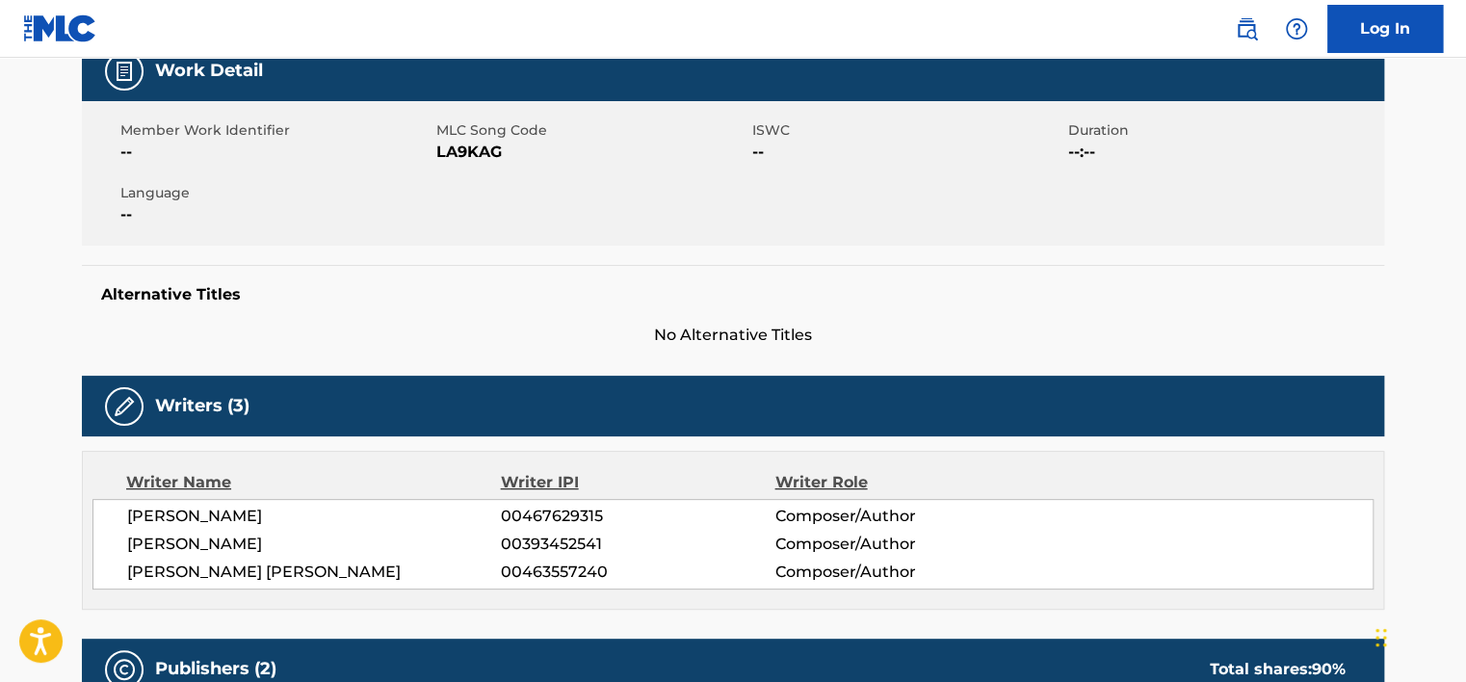
scroll to position [0, 0]
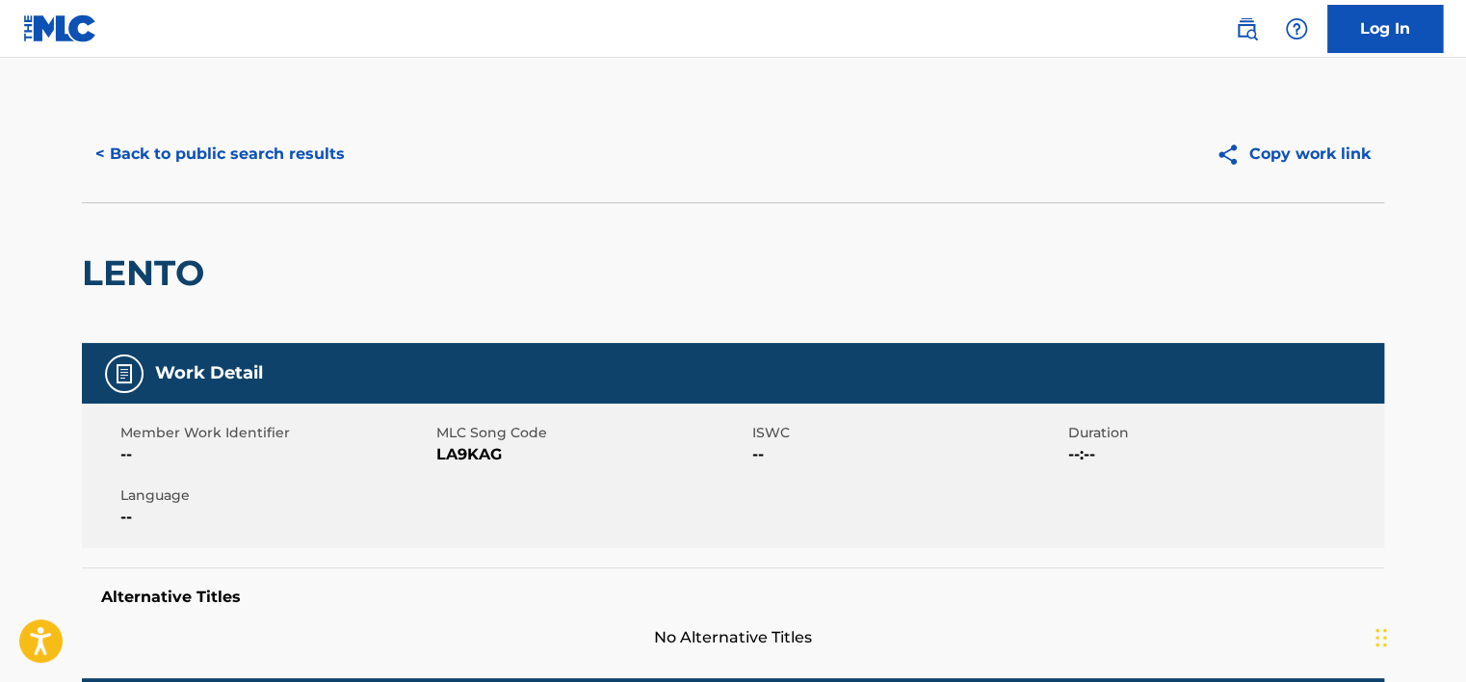
click at [246, 146] on button "< Back to public search results" at bounding box center [220, 154] width 277 height 48
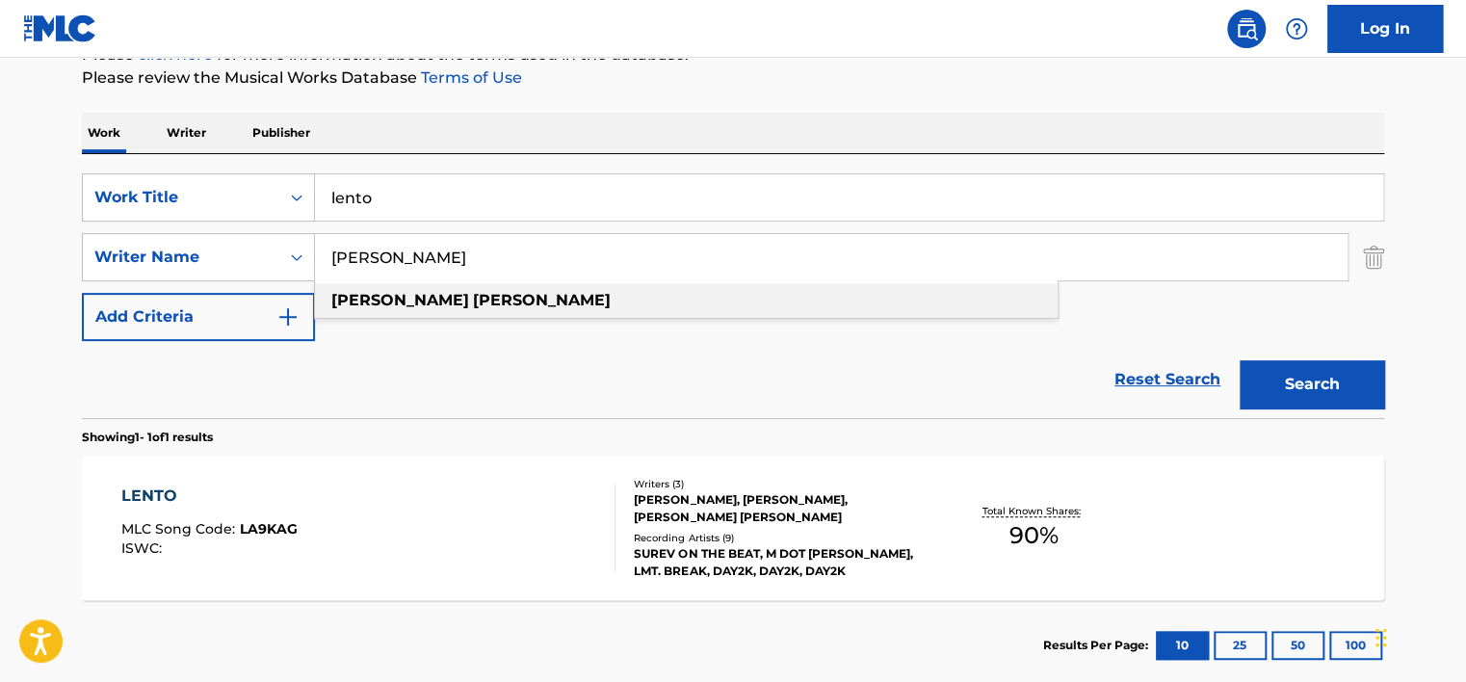
drag, startPoint x: 520, startPoint y: 263, endPoint x: 301, endPoint y: 285, distance: 220.8
click at [301, 285] on div "SearchWithCriteriabbb55991-c293-421e-8a57-15b09b550ce6 Work Title lento SearchW…" at bounding box center [733, 257] width 1303 height 168
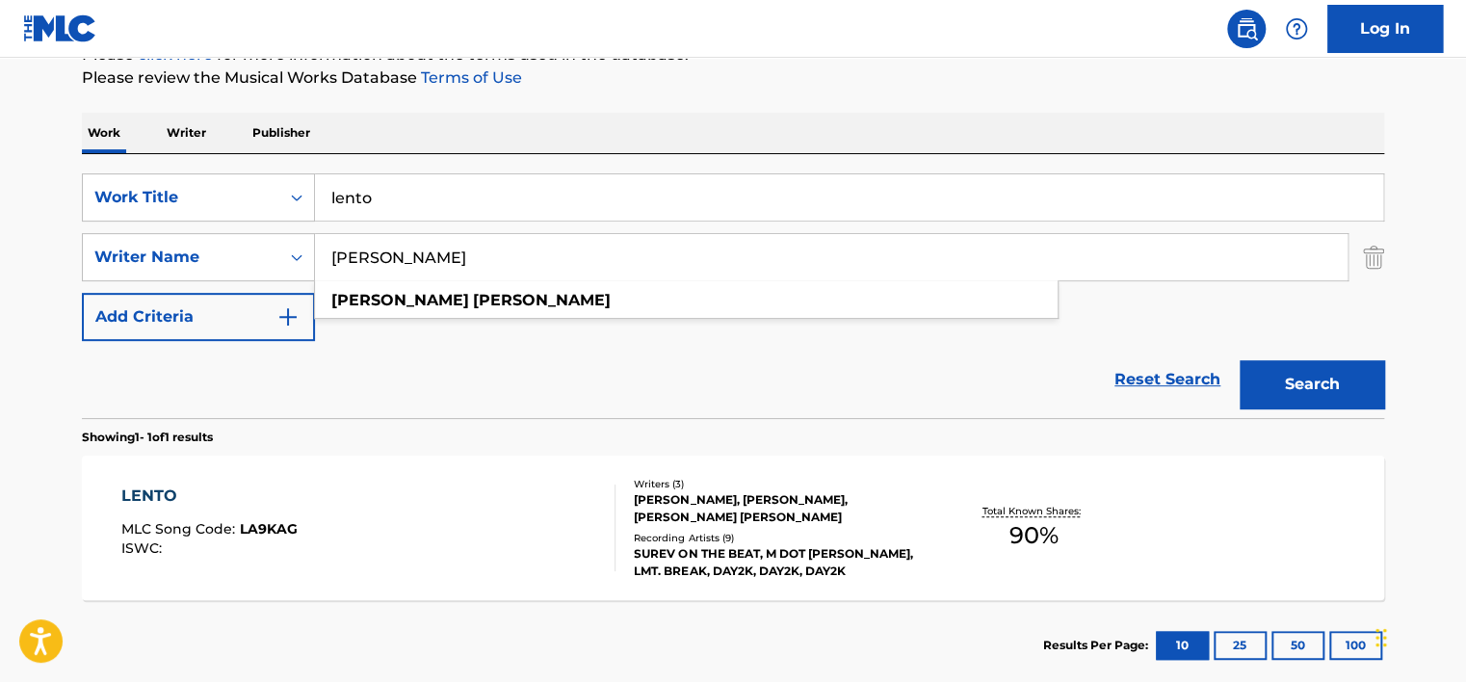
click at [463, 451] on section "LENTO MLC Song Code : LA9KAG ISWC : Writers ( 3 ) [PERSON_NAME], [PERSON_NAME],…" at bounding box center [733, 523] width 1303 height 154
click at [218, 222] on div "Work Title" at bounding box center [198, 197] width 233 height 48
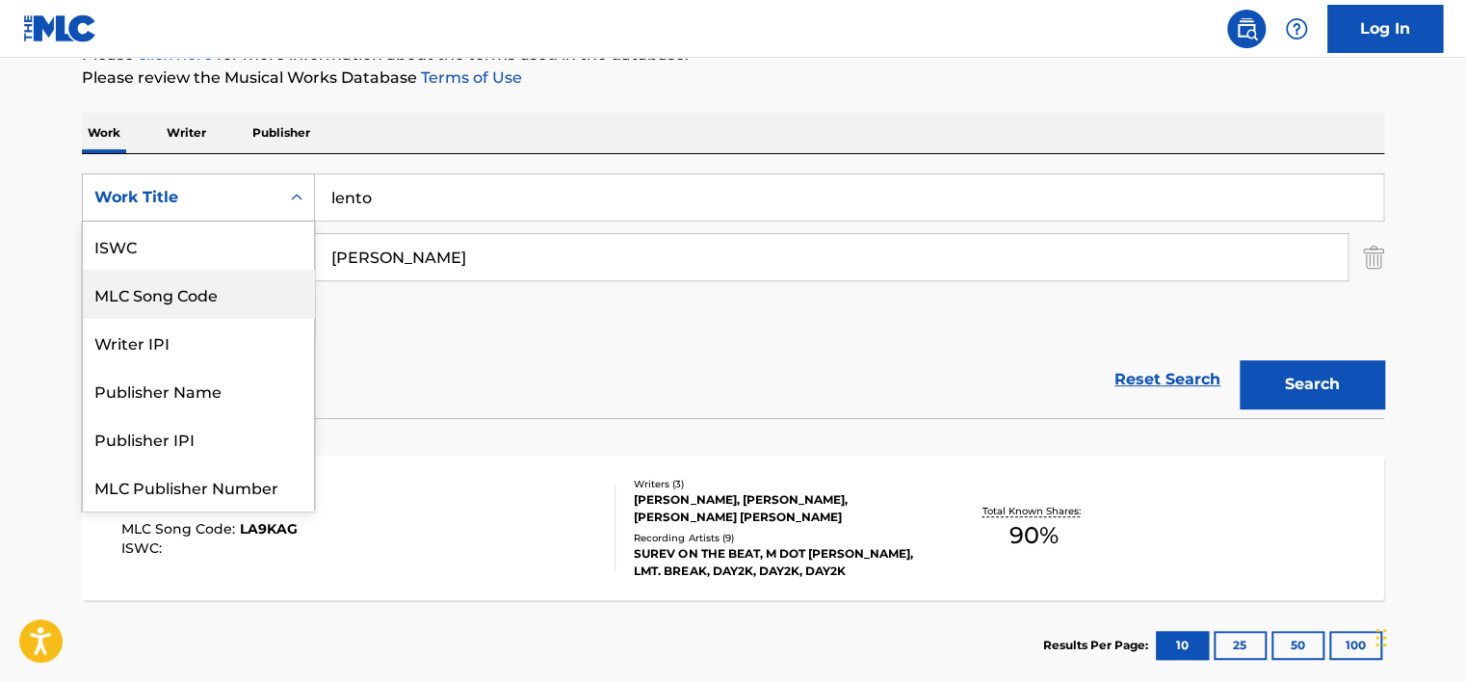
click at [222, 270] on div "MLC Song Code" at bounding box center [198, 294] width 231 height 48
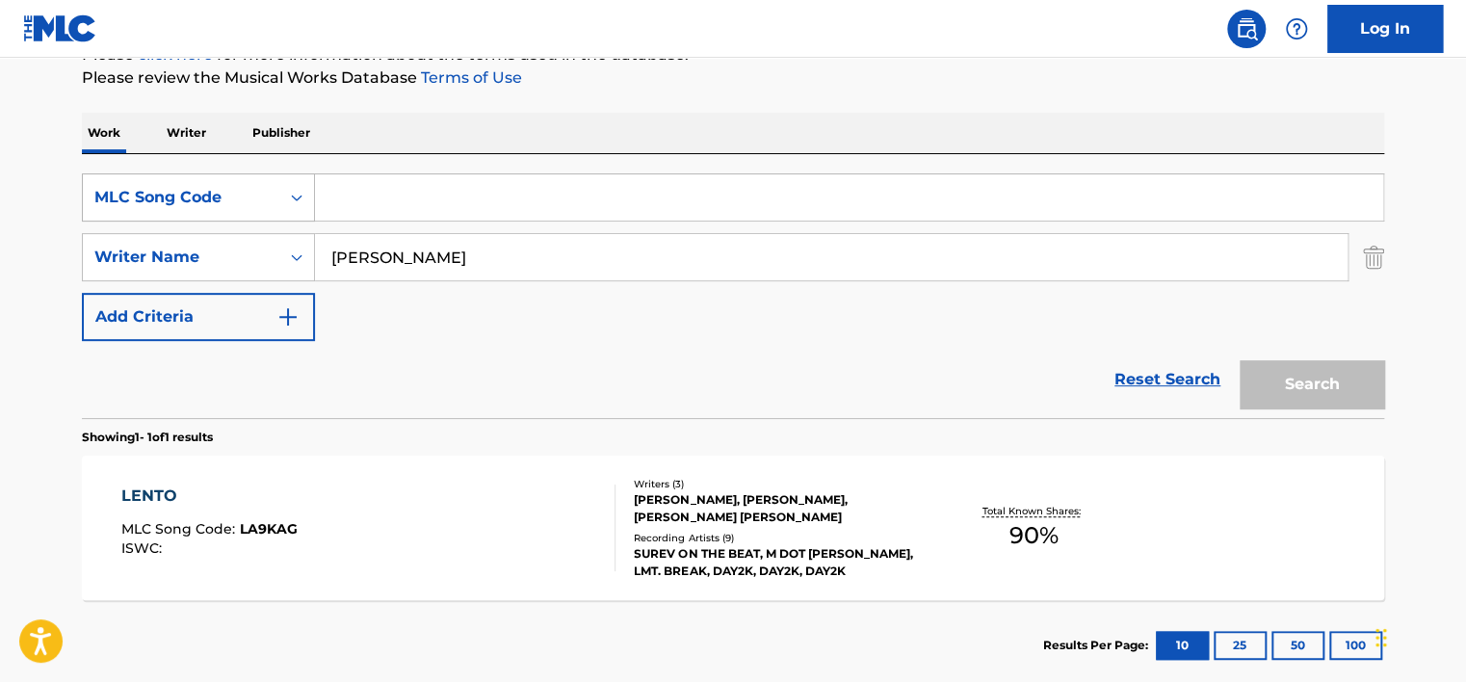
drag, startPoint x: 128, startPoint y: 202, endPoint x: 136, endPoint y: 219, distance: 18.1
click at [128, 201] on div "MLC Song Code" at bounding box center [180, 197] width 173 height 23
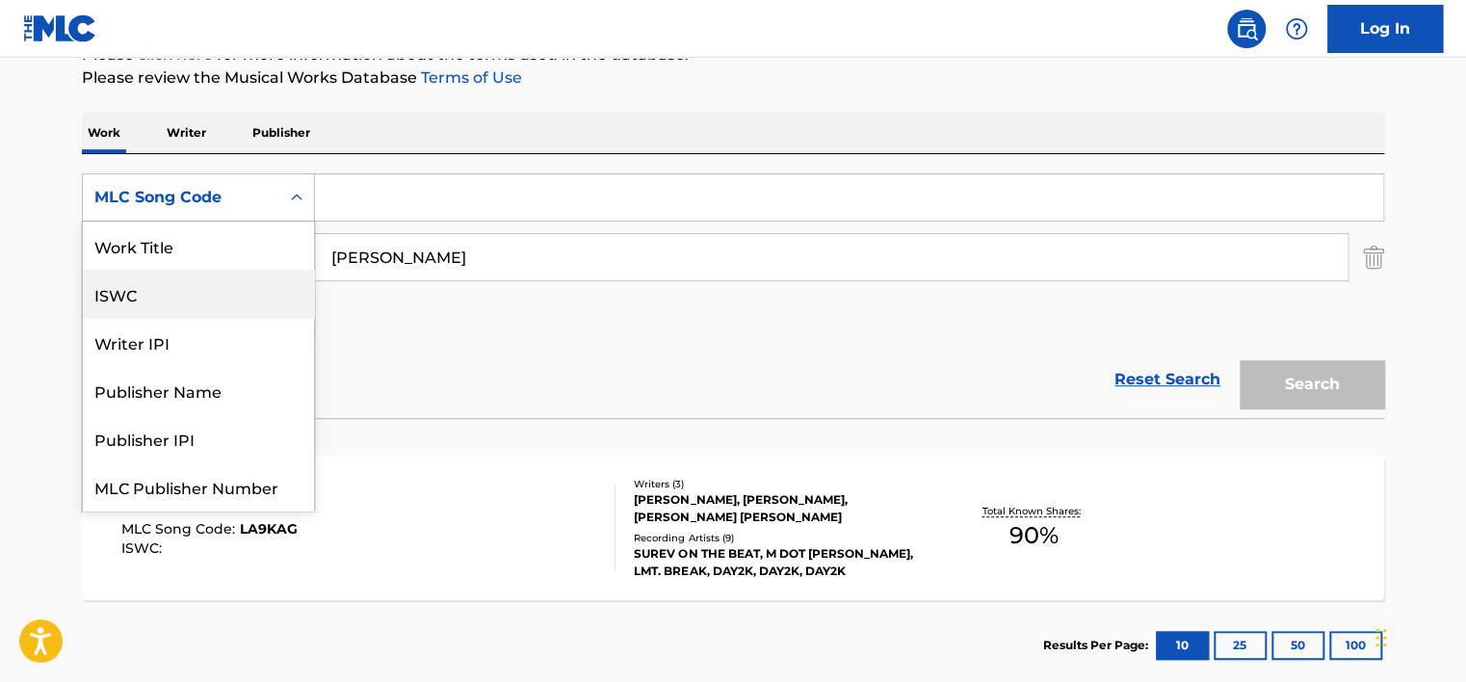
scroll to position [48, 0]
drag, startPoint x: 150, startPoint y: 239, endPoint x: 160, endPoint y: 302, distance: 63.4
click at [160, 302] on div "Work Title ISWC Writer IPI Publisher Name Publisher IPI MLC Publisher Number ML…" at bounding box center [198, 366] width 231 height 289
click at [168, 264] on div "Work Title" at bounding box center [198, 246] width 231 height 48
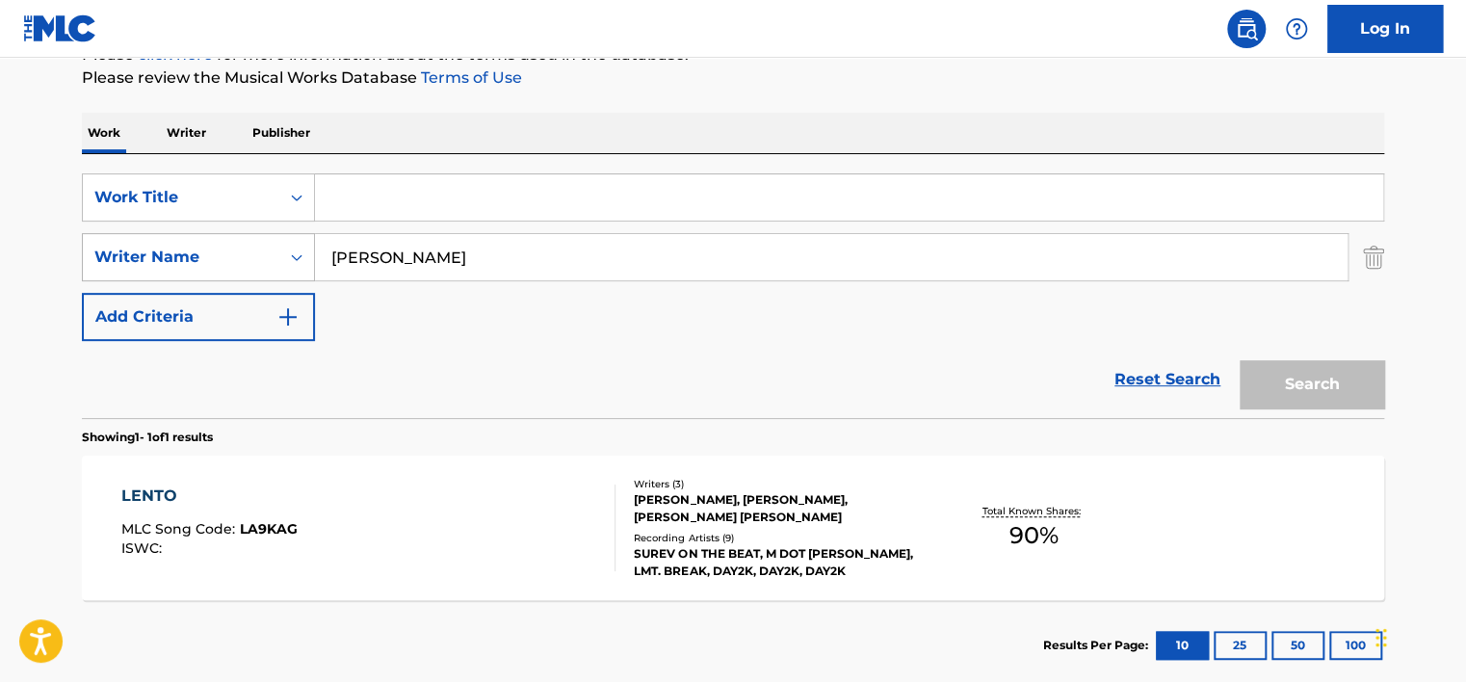
click at [200, 250] on div "Writer Name" at bounding box center [180, 257] width 173 height 23
click at [385, 363] on div "Reset Search Search" at bounding box center [733, 379] width 1303 height 77
click at [470, 257] on input "[PERSON_NAME]" at bounding box center [831, 257] width 1033 height 46
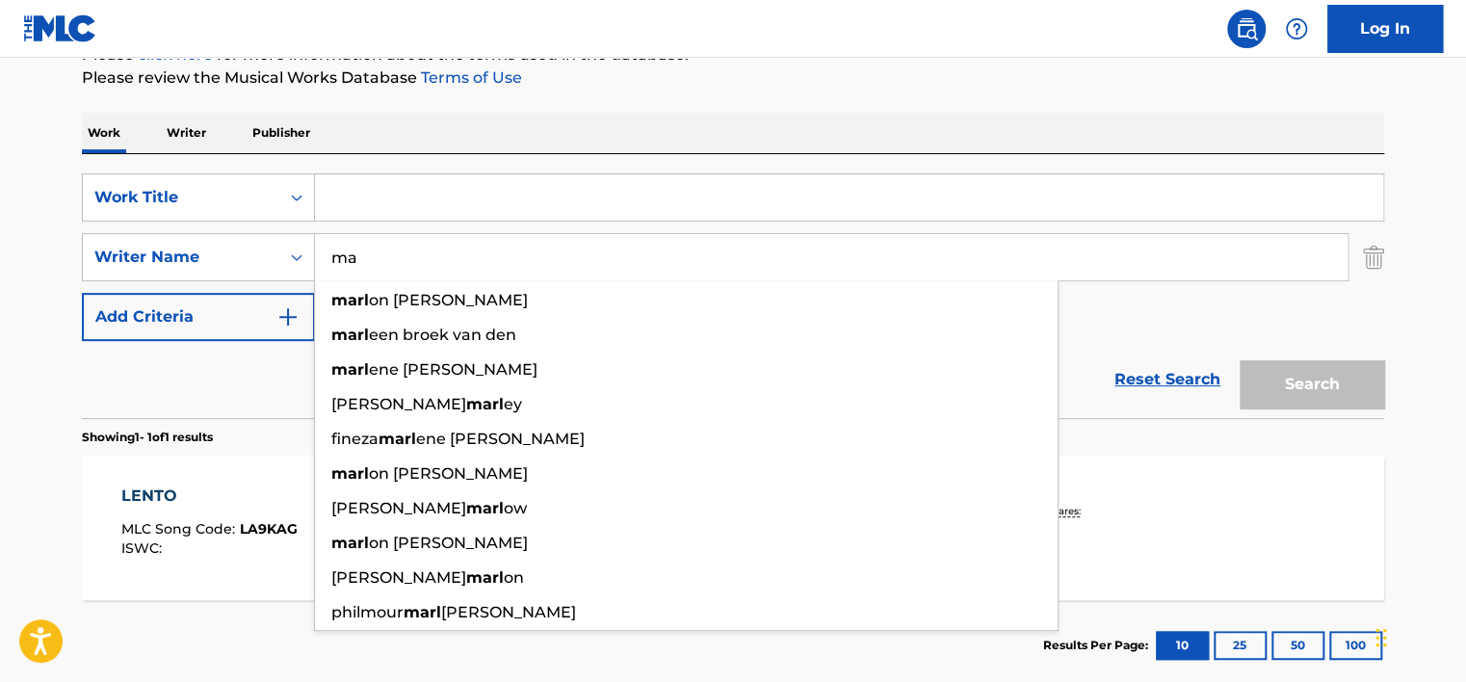
type input "m"
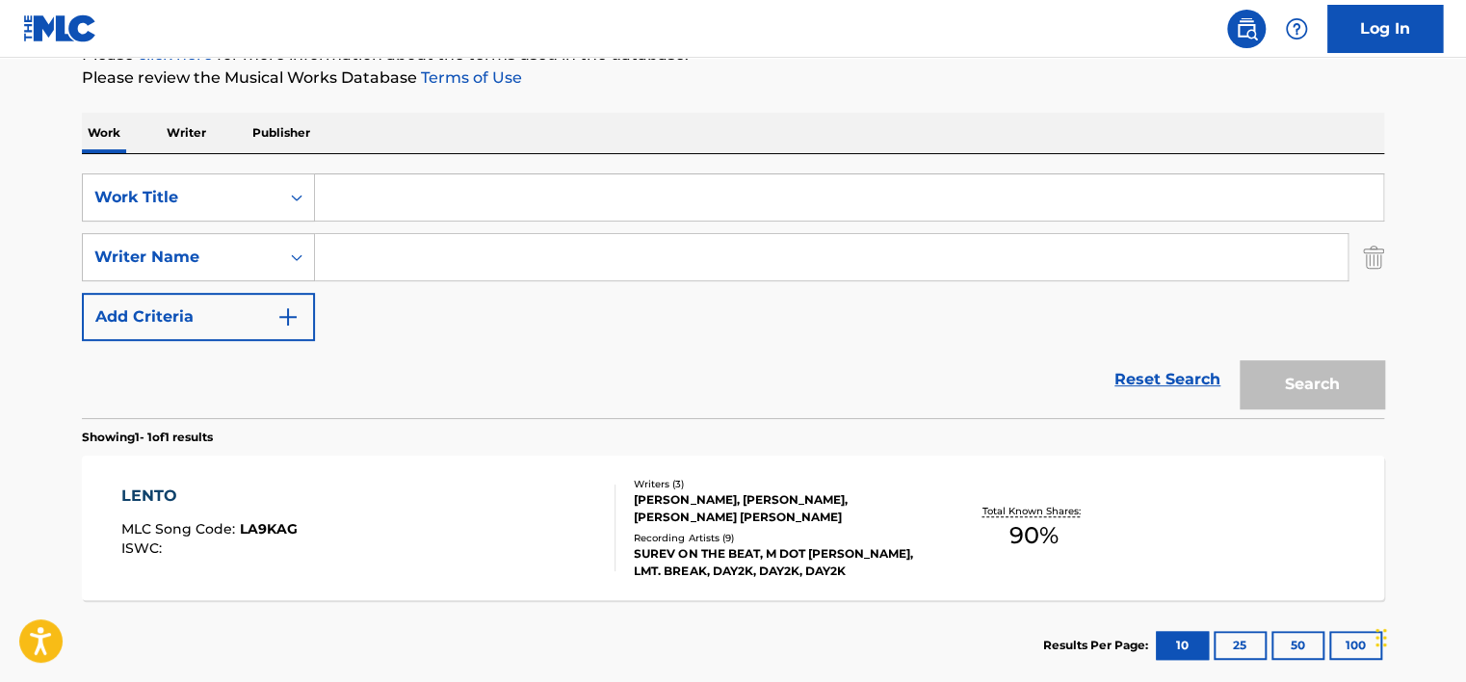
click at [1131, 385] on link "Reset Search" at bounding box center [1167, 379] width 125 height 42
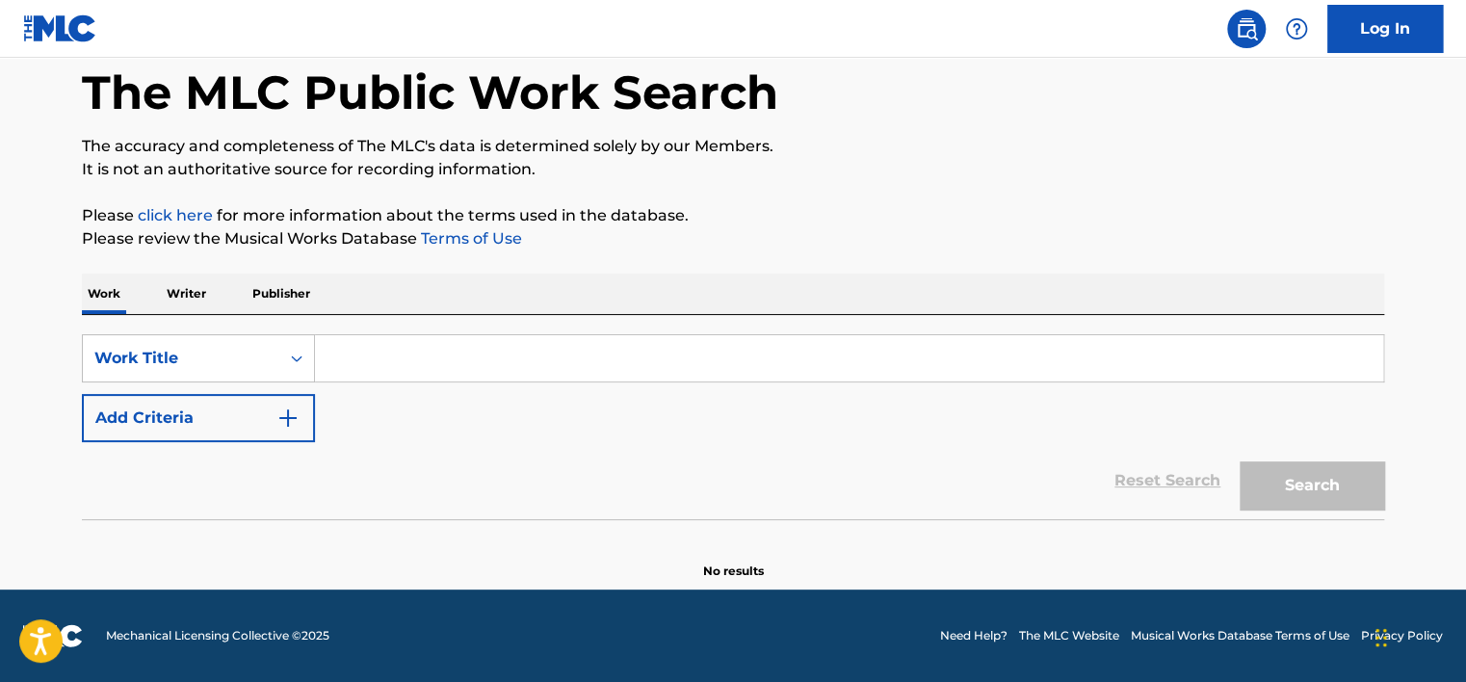
scroll to position [93, 0]
click at [391, 423] on div "SearchWithCriteriabbb55991-c293-421e-8a57-15b09b550ce6 Work Title Add Criteria" at bounding box center [733, 389] width 1303 height 108
click at [447, 362] on input "Search Form" at bounding box center [849, 359] width 1069 height 46
click at [414, 462] on div "Reset Search Search" at bounding box center [733, 481] width 1303 height 77
click at [219, 392] on div "SearchWithCriteriabbb55991-c293-421e-8a57-15b09b550ce6 Work Title Add Criteria" at bounding box center [733, 389] width 1303 height 108
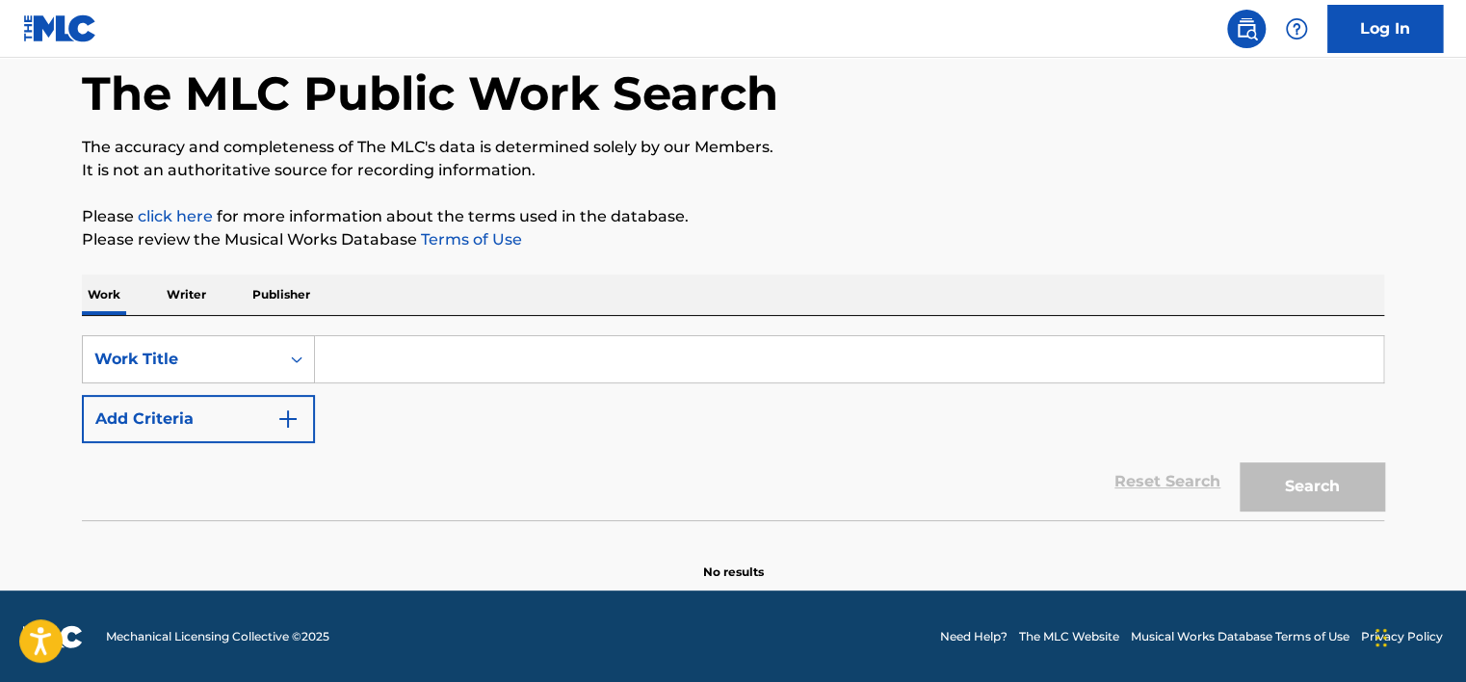
click at [232, 432] on button "Add Criteria" at bounding box center [198, 419] width 233 height 48
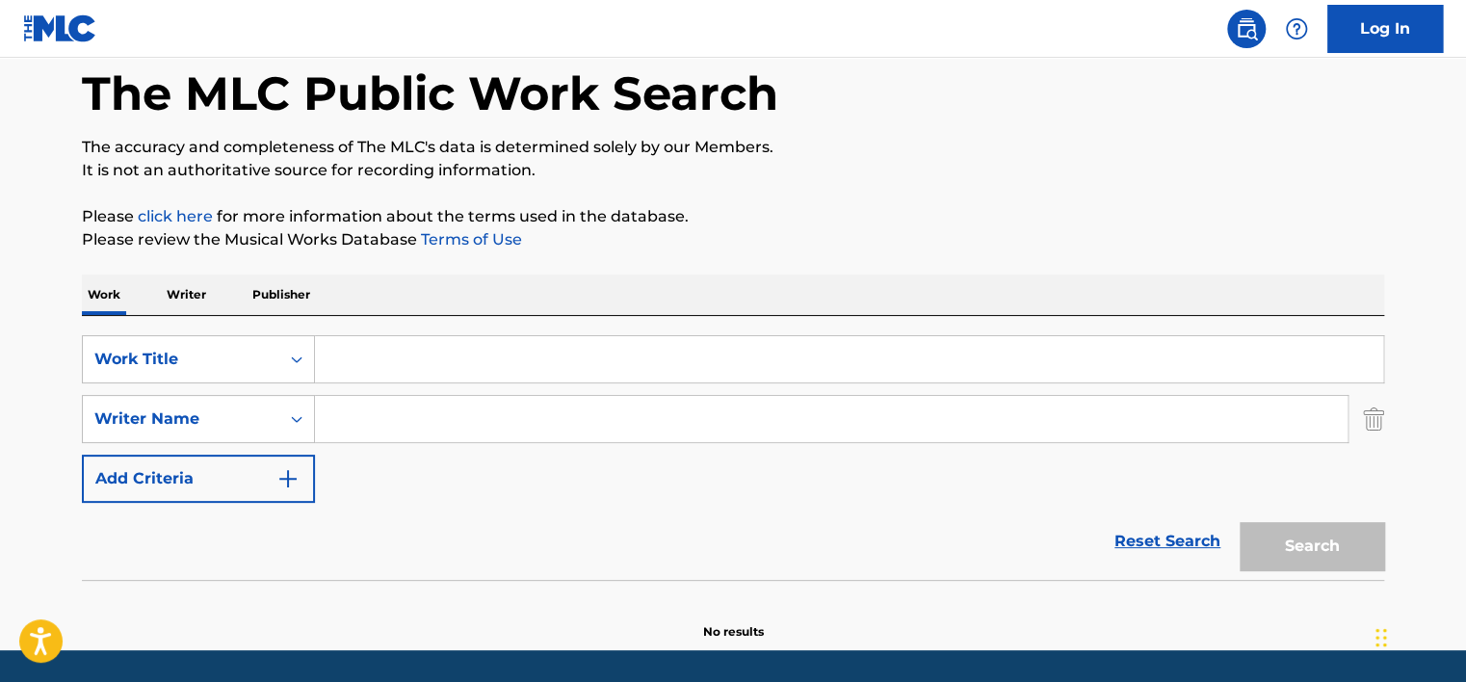
click at [1189, 416] on input "Search Form" at bounding box center [831, 419] width 1033 height 46
click at [983, 362] on input "Search Form" at bounding box center [849, 359] width 1069 height 46
click at [1149, 542] on link "Reset Search" at bounding box center [1167, 541] width 125 height 42
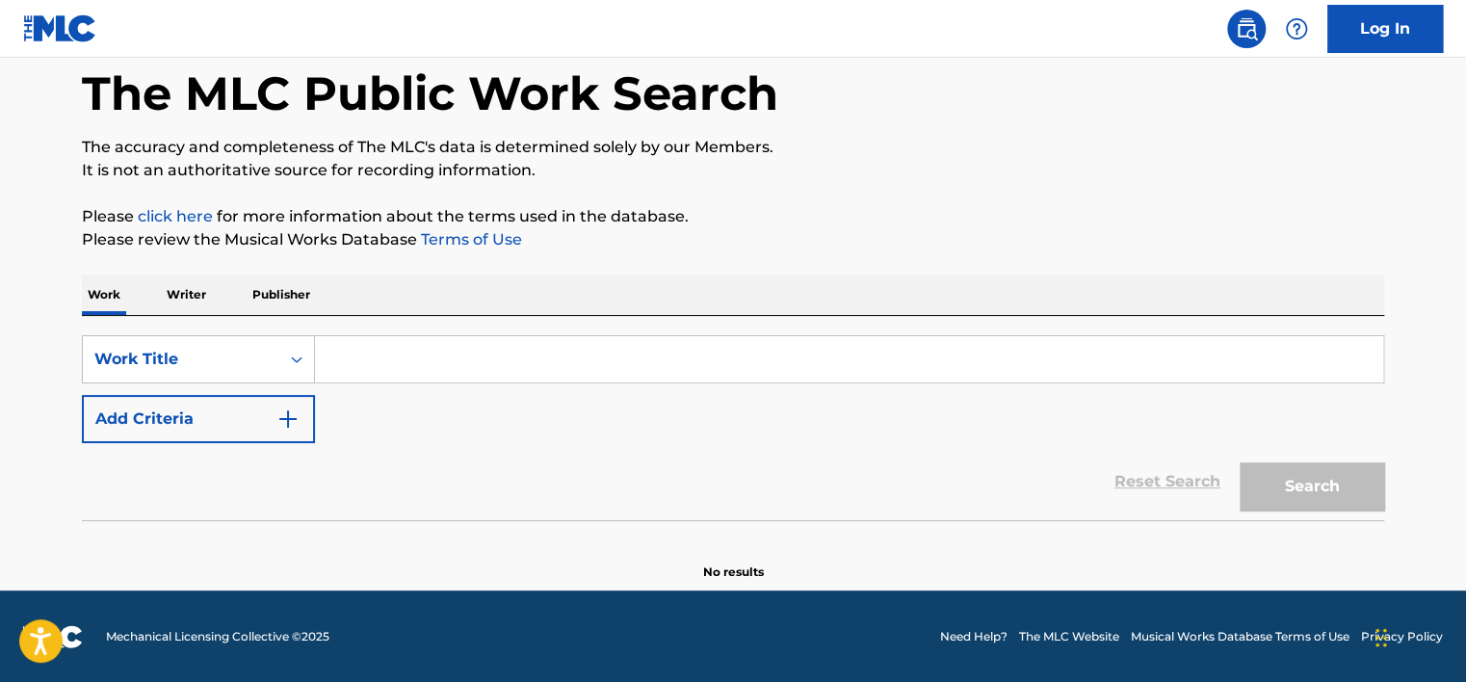
click at [393, 370] on input "Search Form" at bounding box center [849, 359] width 1069 height 46
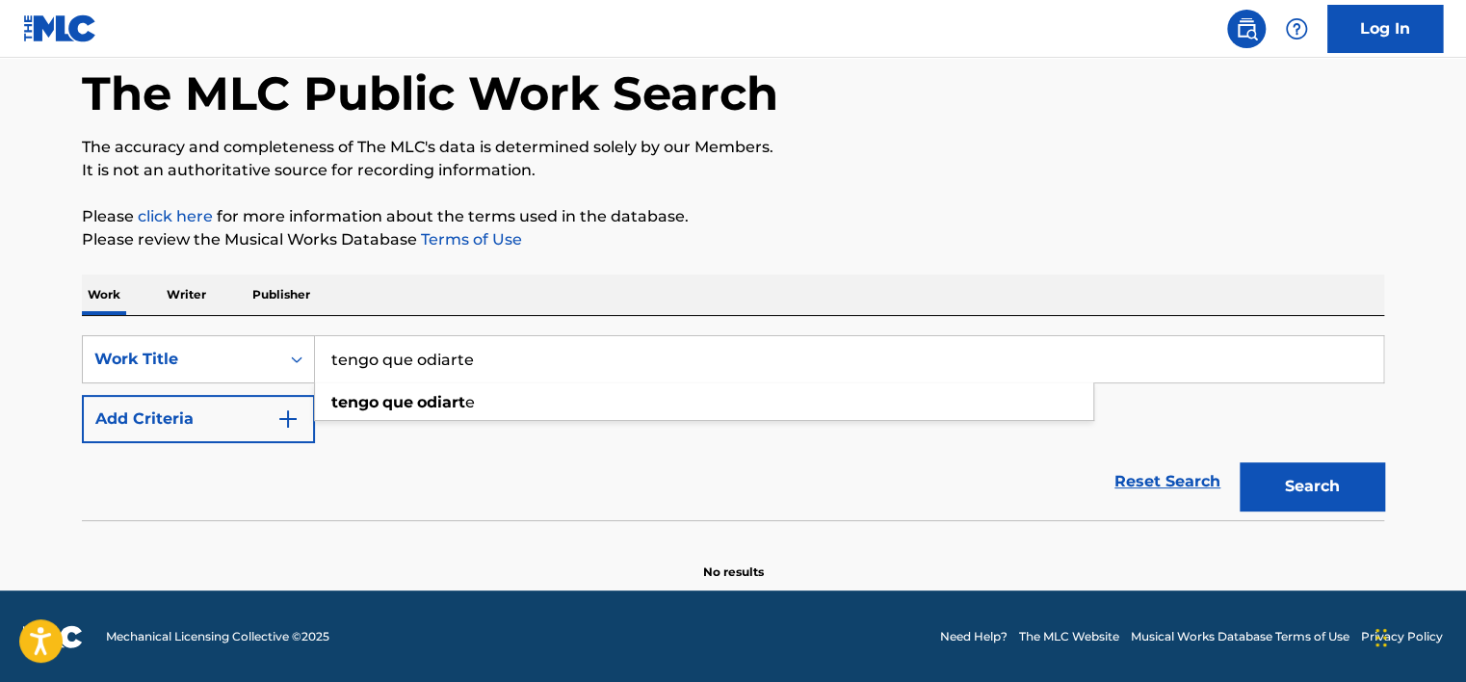
type input "tengo que odiarte"
click at [1240, 462] on button "Search" at bounding box center [1312, 486] width 145 height 48
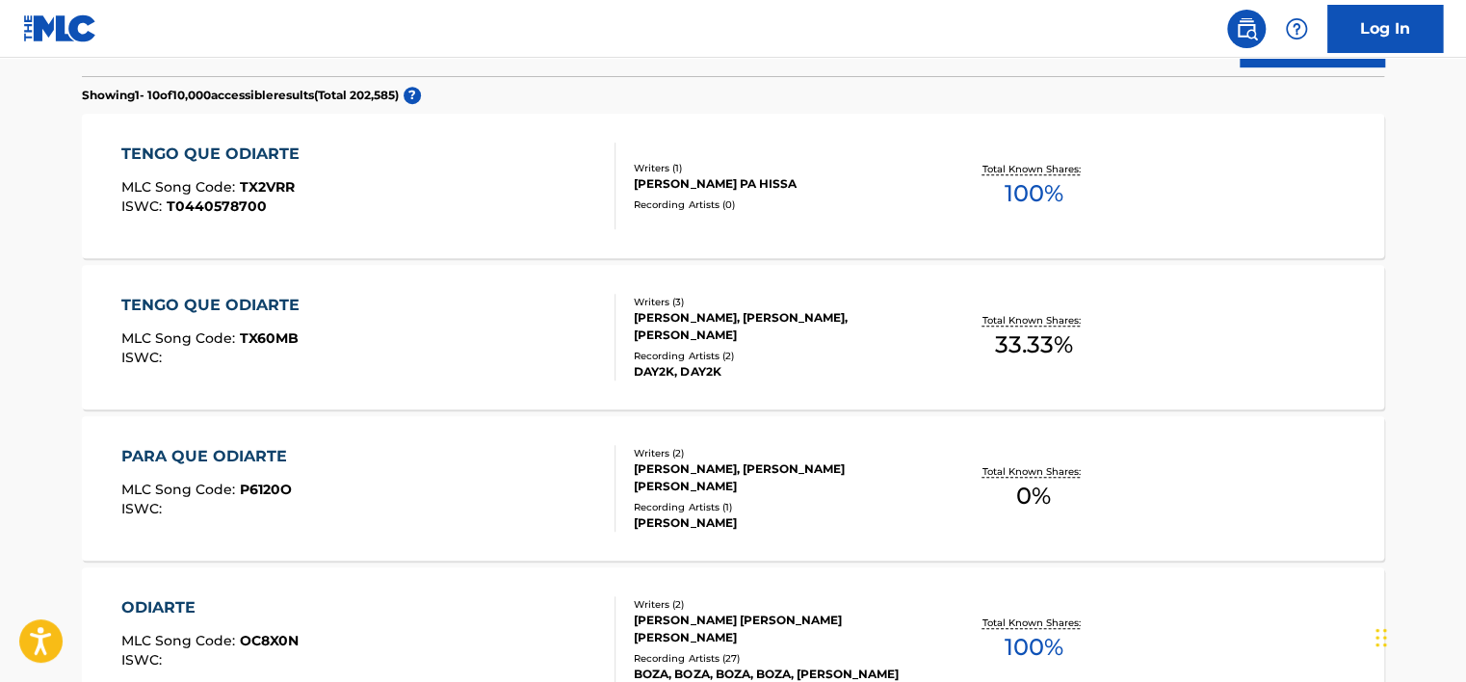
scroll to position [542, 0]
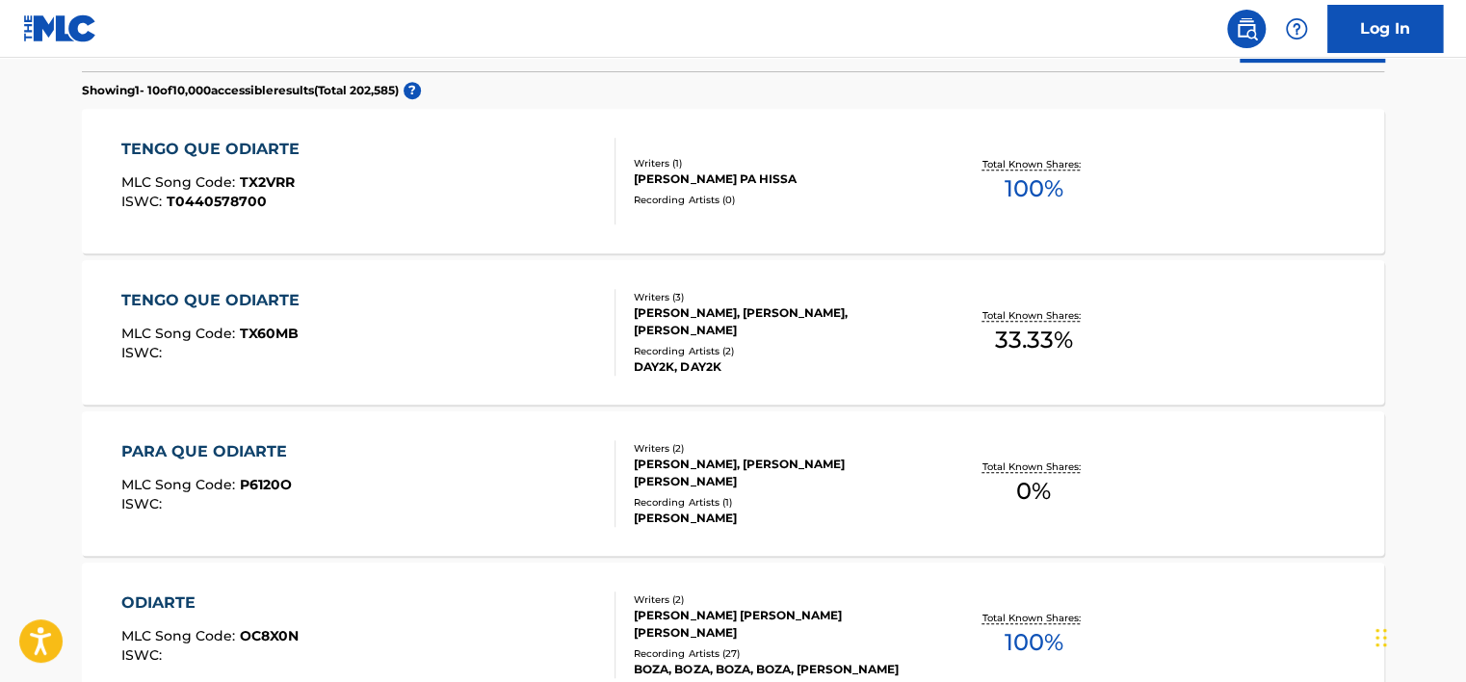
click at [924, 338] on div "Writers ( 3 ) [PERSON_NAME], [PERSON_NAME], [PERSON_NAME] Recording Artists ( 2…" at bounding box center [770, 333] width 309 height 86
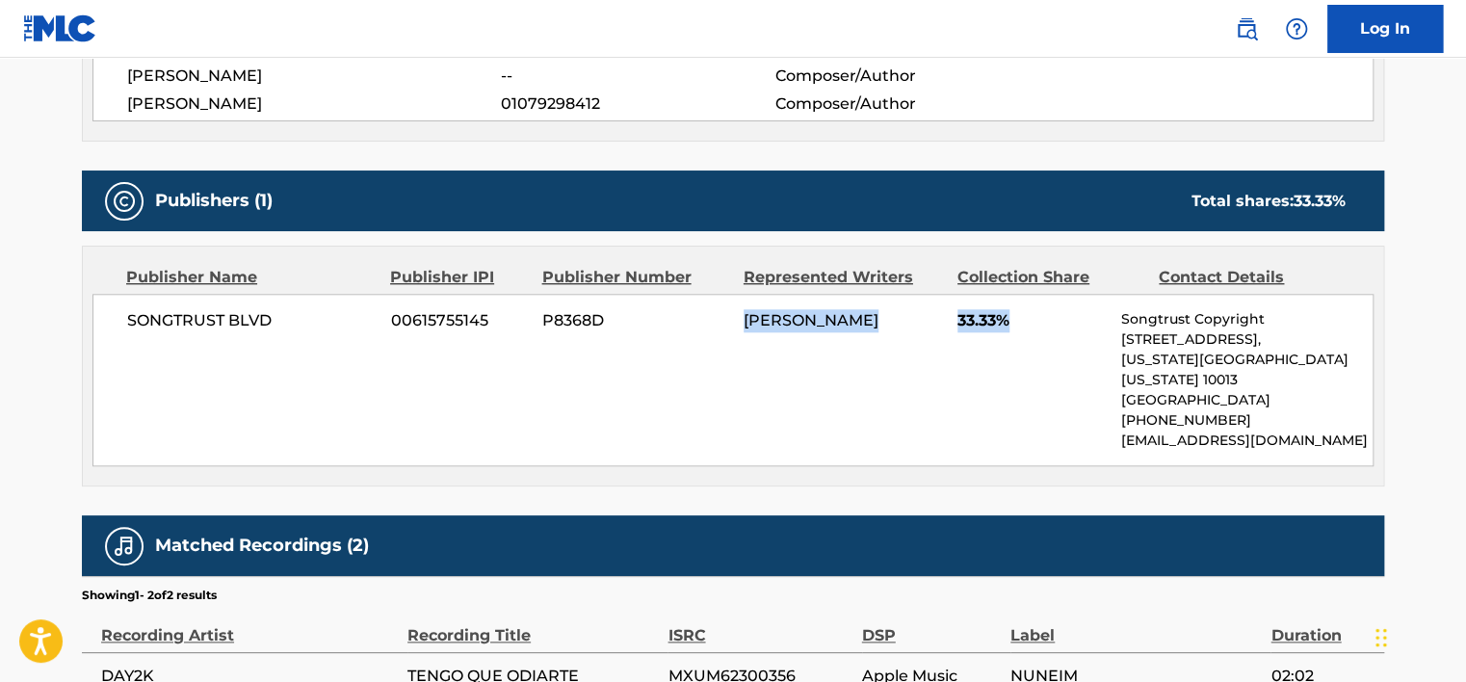
drag, startPoint x: 836, startPoint y: 357, endPoint x: 1013, endPoint y: 358, distance: 176.3
click at [1011, 358] on div "SONGTRUST BLVD 00615755145 P8368D [PERSON_NAME] 33.33% Songtrust Copyright [STR…" at bounding box center [732, 380] width 1281 height 172
drag, startPoint x: 1013, startPoint y: 358, endPoint x: 994, endPoint y: 410, distance: 54.2
click at [994, 410] on div "SONGTRUST BLVD 00615755145 P8368D [PERSON_NAME] 33.33% Songtrust Copyright [STR…" at bounding box center [732, 380] width 1281 height 172
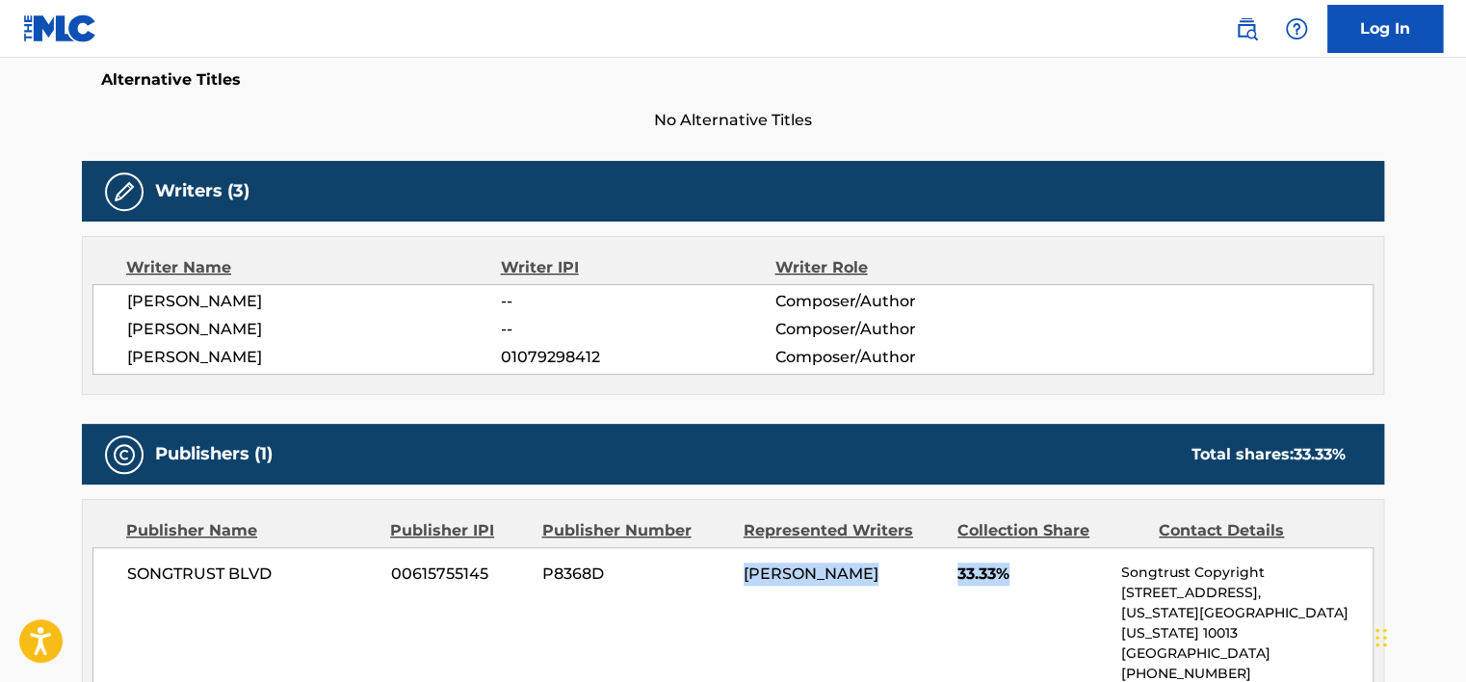
scroll to position [482, 0]
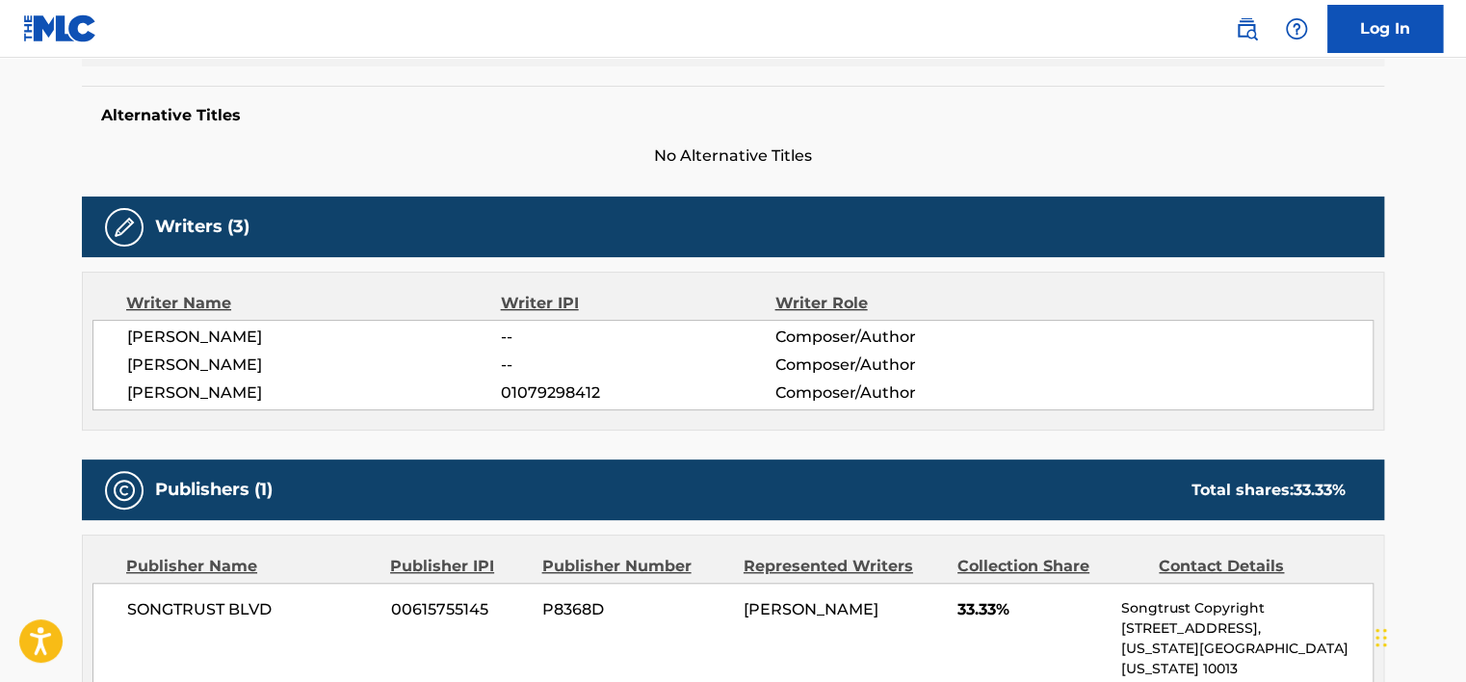
click at [268, 403] on span "[PERSON_NAME]" at bounding box center [314, 393] width 374 height 23
drag, startPoint x: 267, startPoint y: 385, endPoint x: 96, endPoint y: 393, distance: 170.7
click at [97, 393] on div "[PERSON_NAME] -- Composer/Author [PERSON_NAME] -- Composer/Author [PERSON_NAME]…" at bounding box center [732, 365] width 1281 height 91
drag, startPoint x: 96, startPoint y: 393, endPoint x: 79, endPoint y: 397, distance: 17.8
click at [84, 396] on div "Writer Name Writer IPI Writer Role [PERSON_NAME] -- Composer/Author [PERSON_NAM…" at bounding box center [733, 351] width 1303 height 159
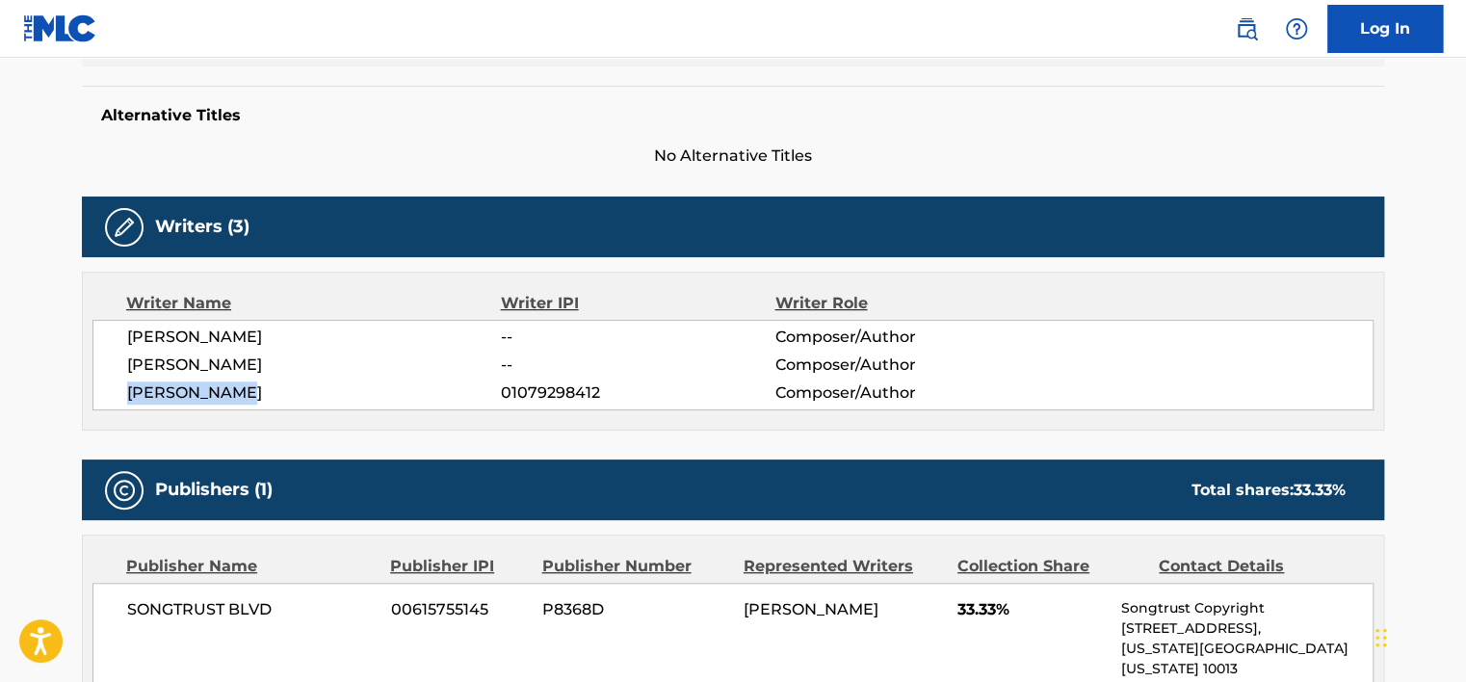
click at [11, 398] on main "< Back to public search results Copy work link TENGO QUE ODIARTE Work Detail Me…" at bounding box center [733, 322] width 1466 height 1492
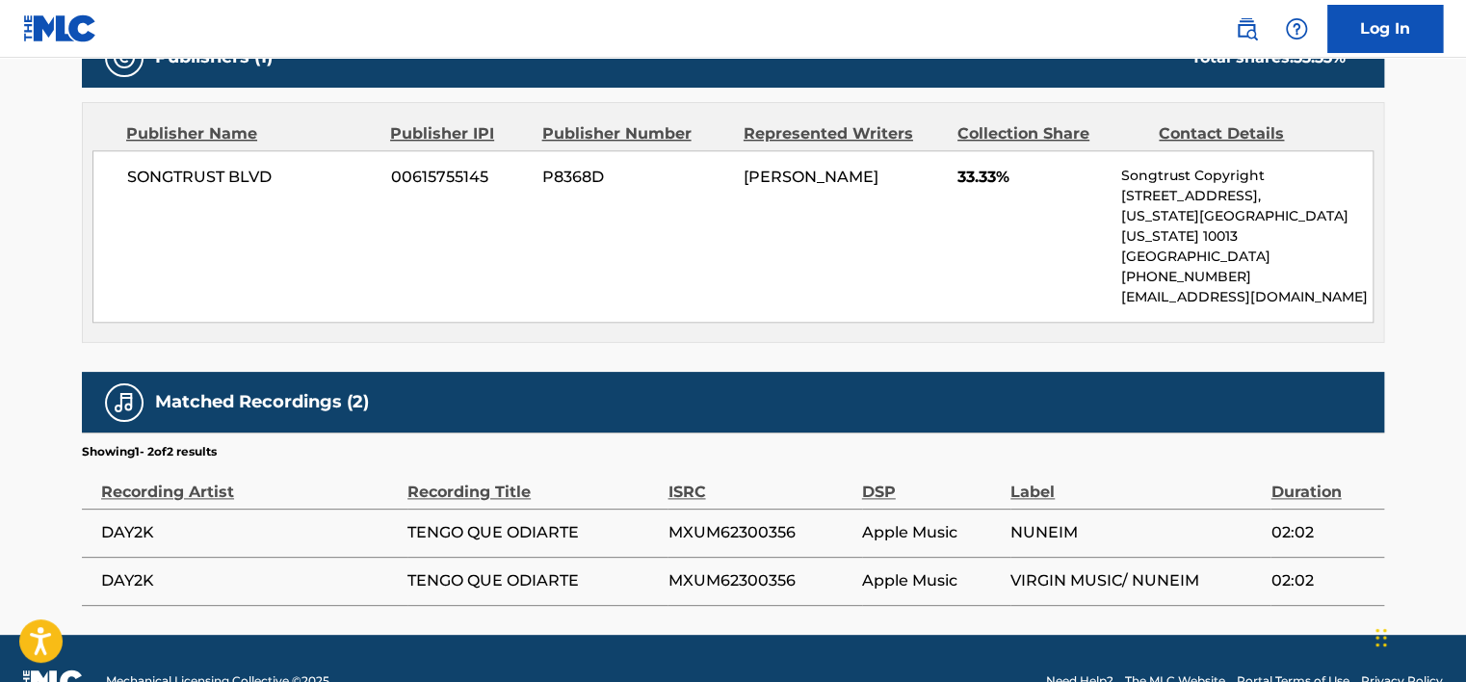
scroll to position [937, 0]
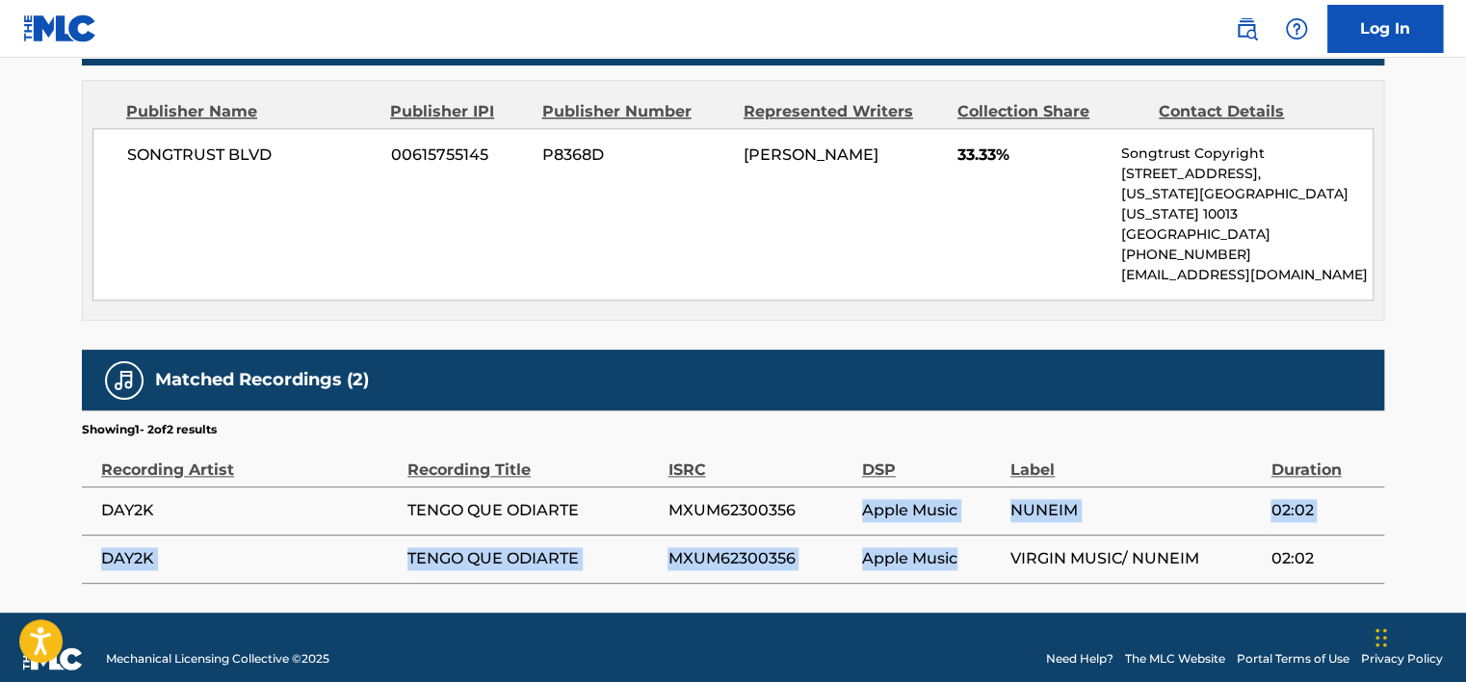
drag, startPoint x: 873, startPoint y: 505, endPoint x: 965, endPoint y: 547, distance: 101.8
click at [964, 547] on tbody "DAY2K TENGO QUE ODIARTE MXUM62300356 Apple Music NUNEIM 02:02 DAY2K TENGO QUE O…" at bounding box center [733, 535] width 1303 height 96
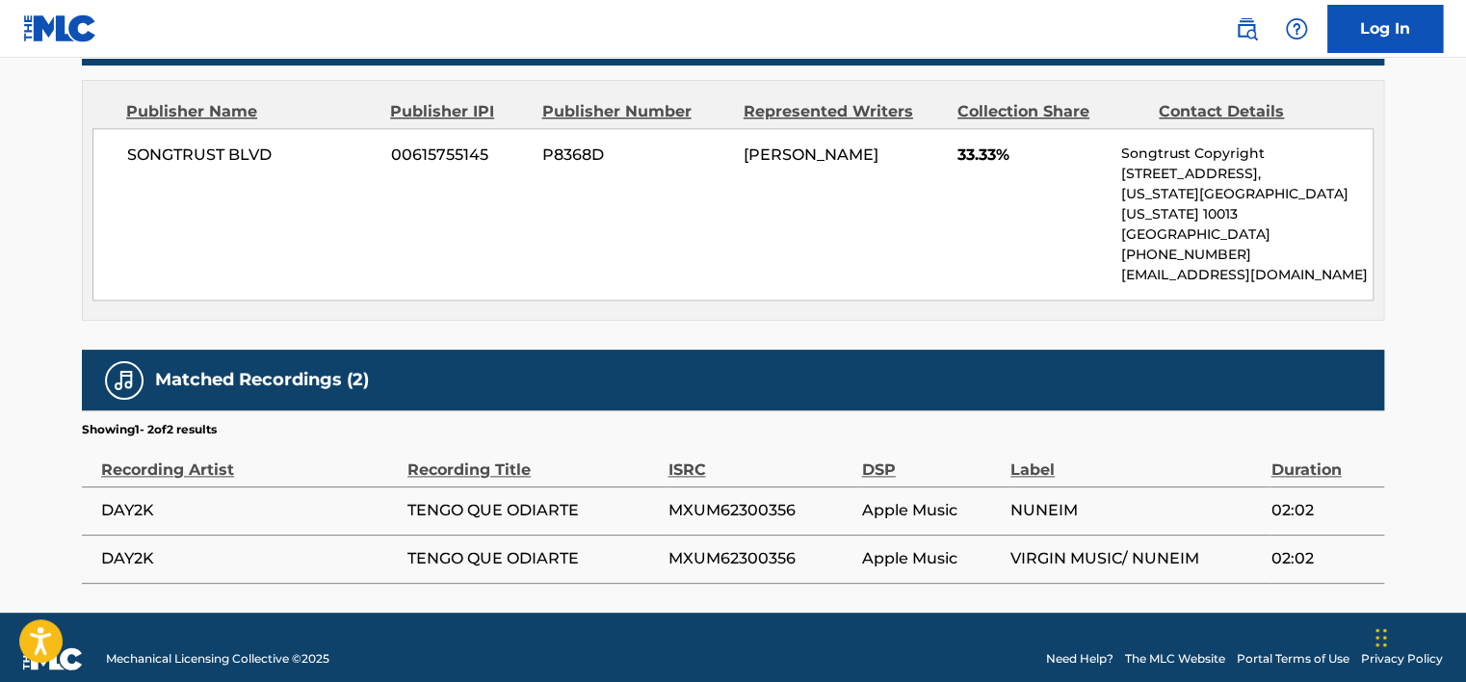
drag, startPoint x: 965, startPoint y: 547, endPoint x: 989, endPoint y: 570, distance: 32.7
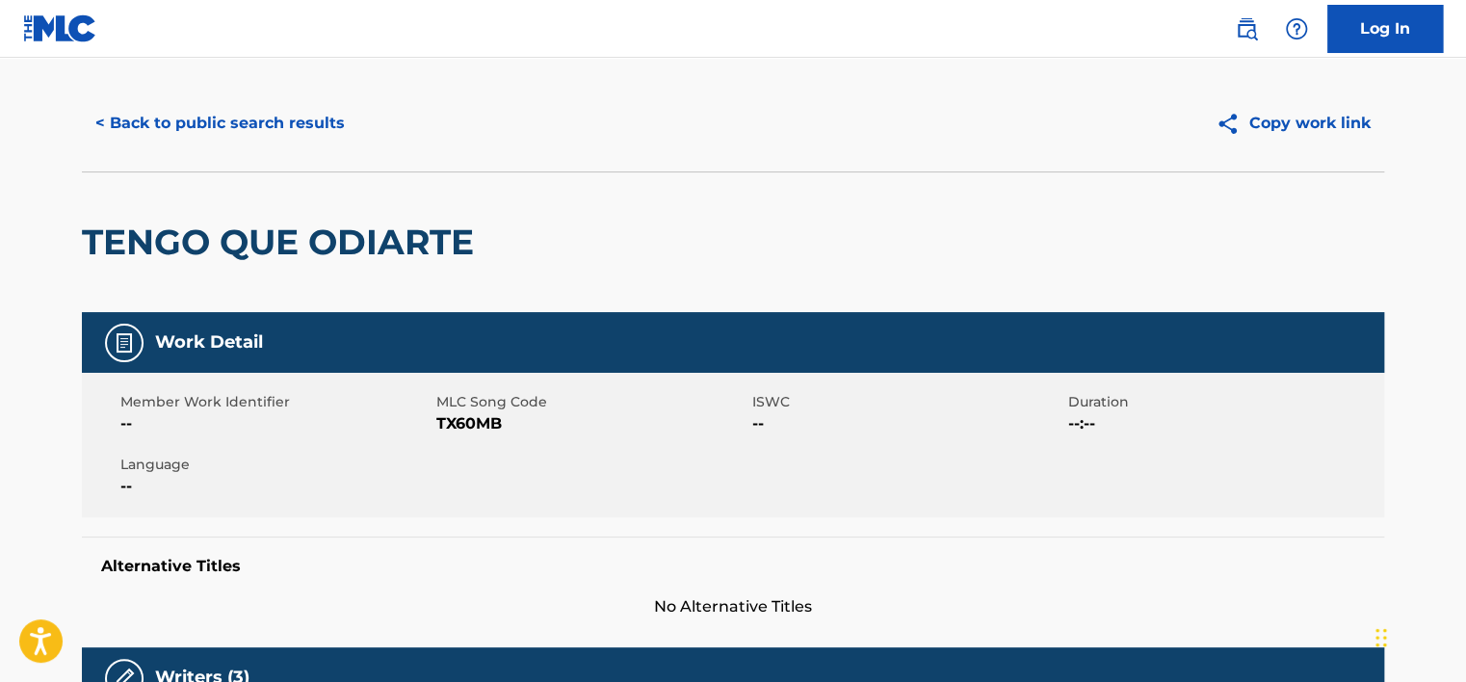
scroll to position [0, 0]
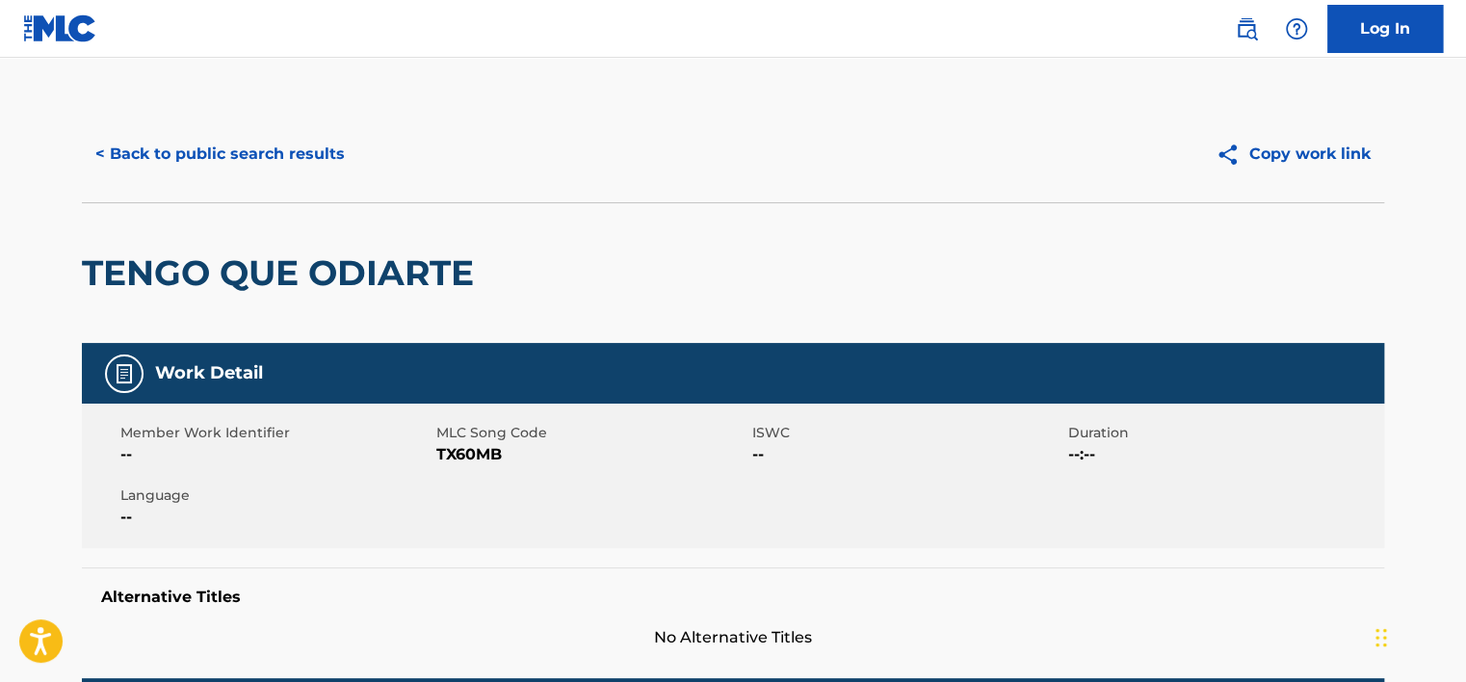
click at [206, 182] on div "< Back to public search results Copy work link" at bounding box center [733, 154] width 1303 height 96
click at [212, 162] on button "< Back to public search results" at bounding box center [220, 154] width 277 height 48
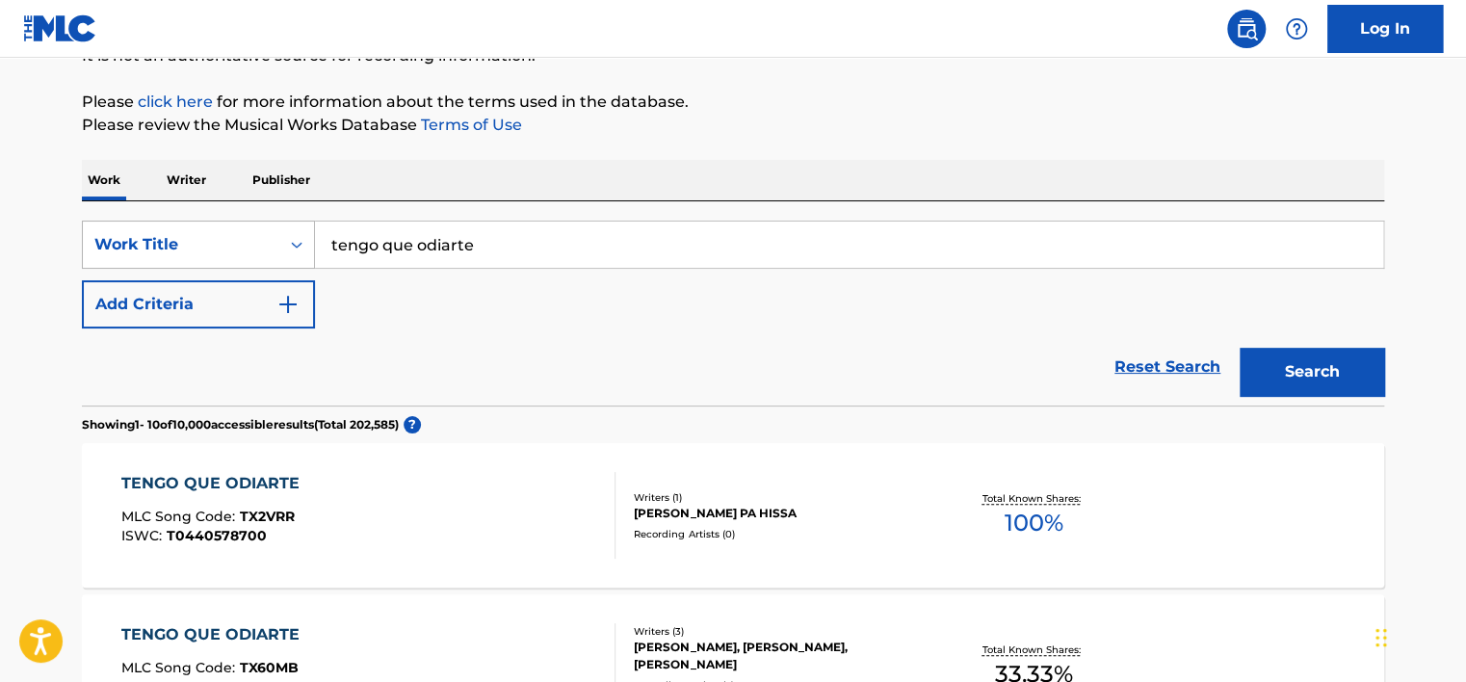
scroll to position [207, 0]
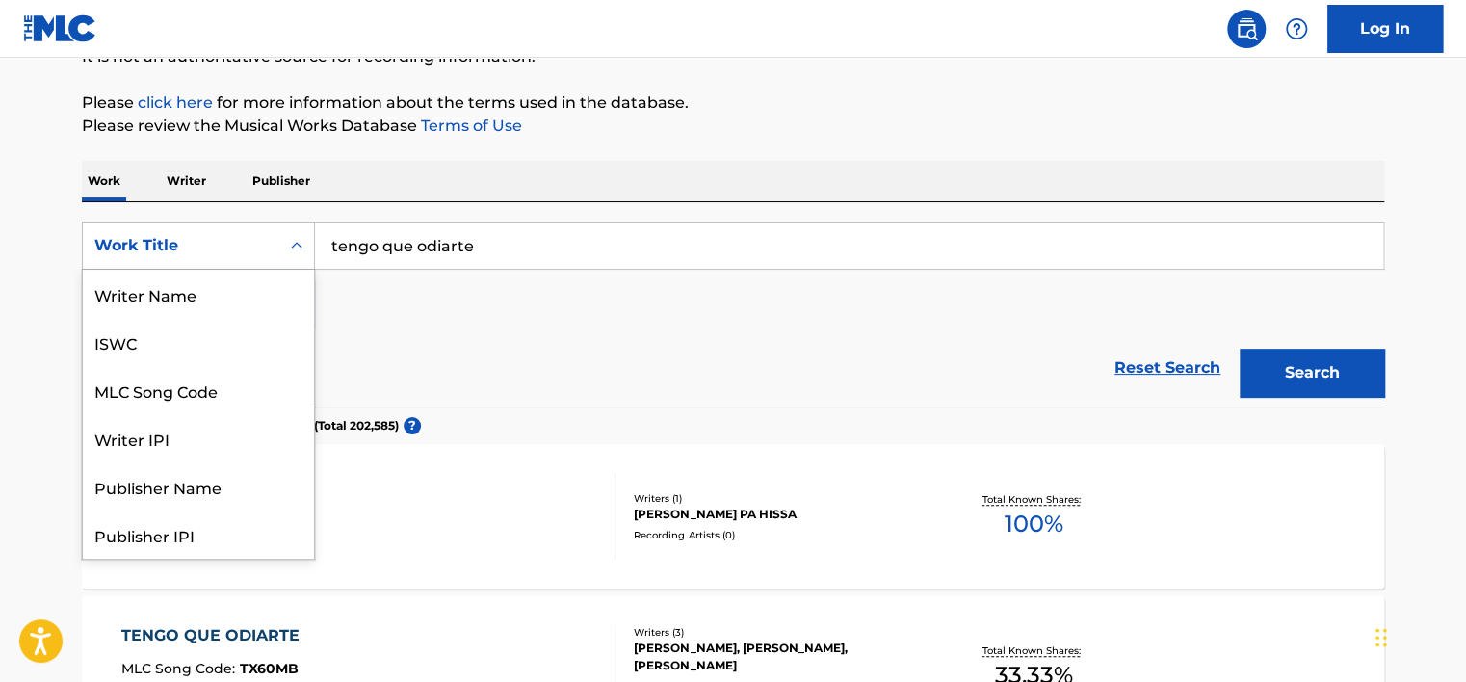
click at [263, 253] on div "Work Title" at bounding box center [180, 245] width 173 height 23
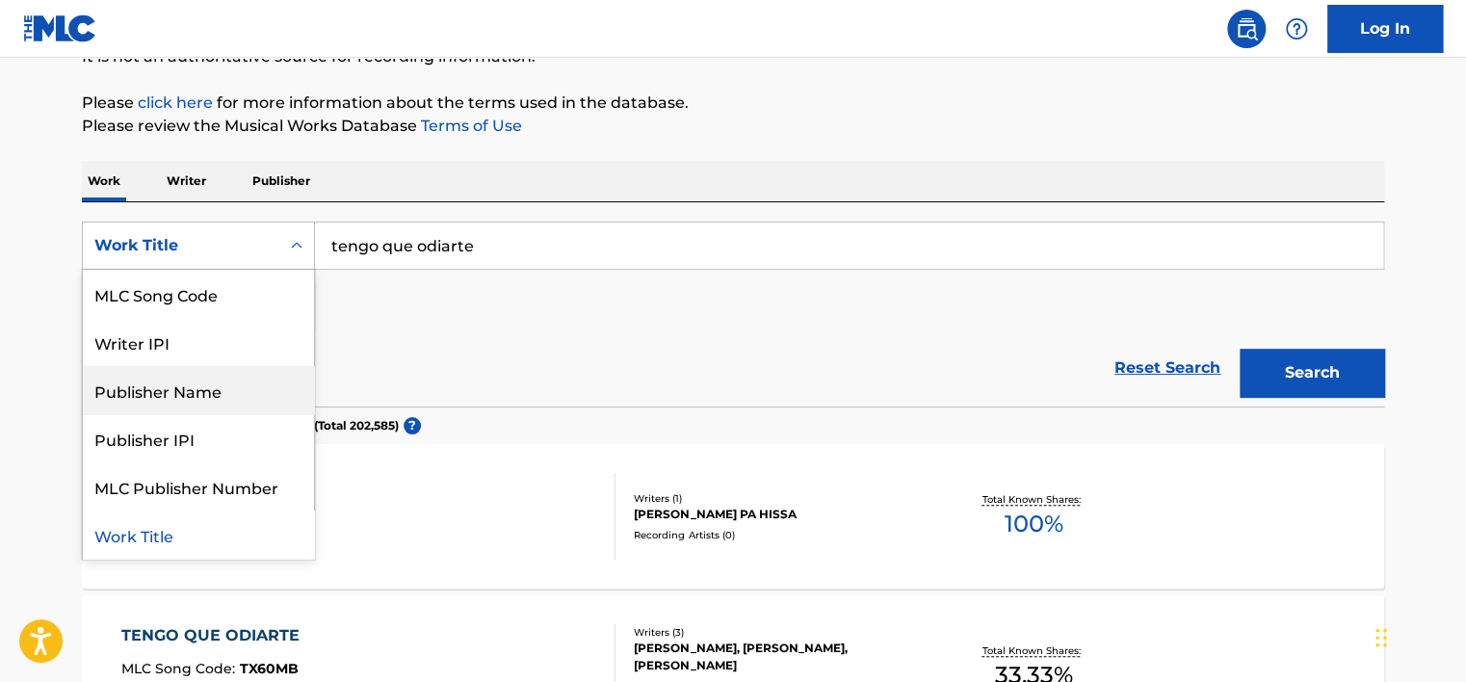
scroll to position [0, 0]
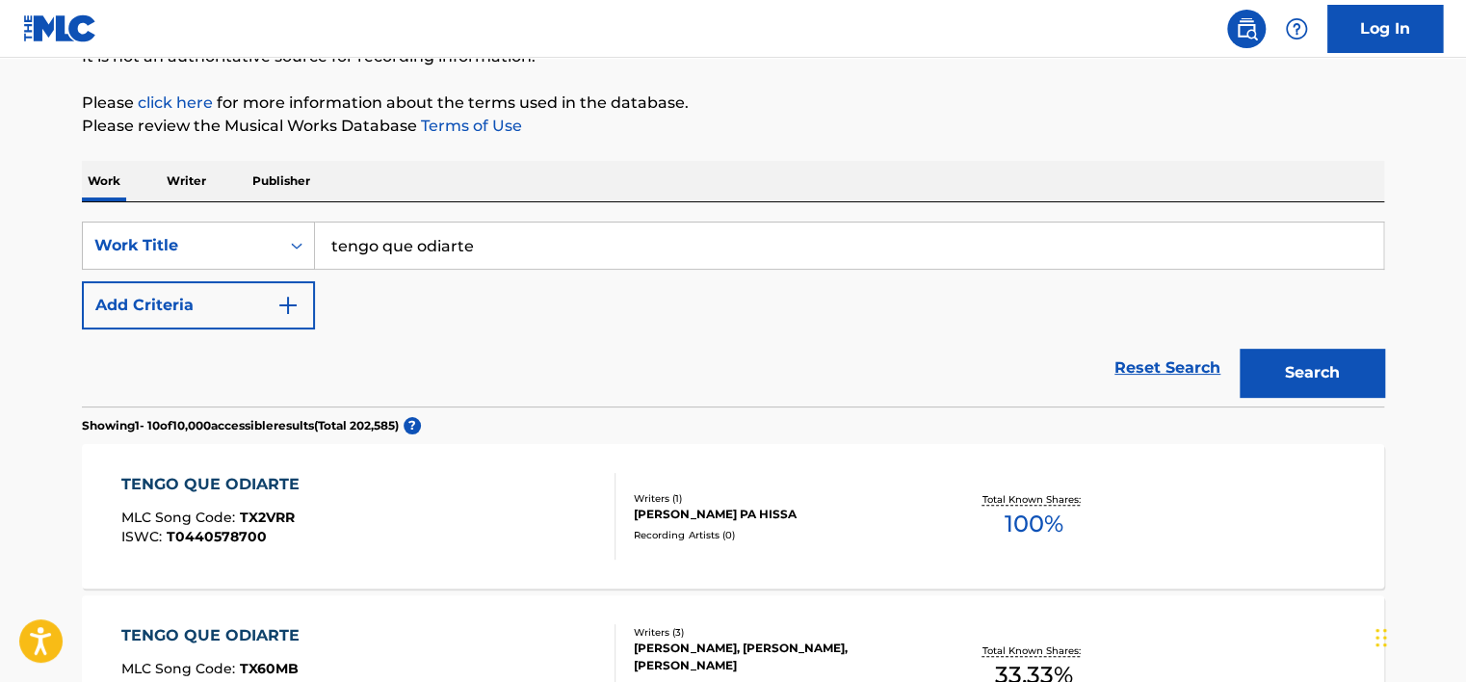
click at [451, 322] on div "SearchWithCriteriabbb55991-c293-421e-8a57-15b09b550ce6 Work Title tengo que odi…" at bounding box center [733, 276] width 1303 height 108
click at [1163, 357] on link "Reset Search" at bounding box center [1167, 368] width 125 height 42
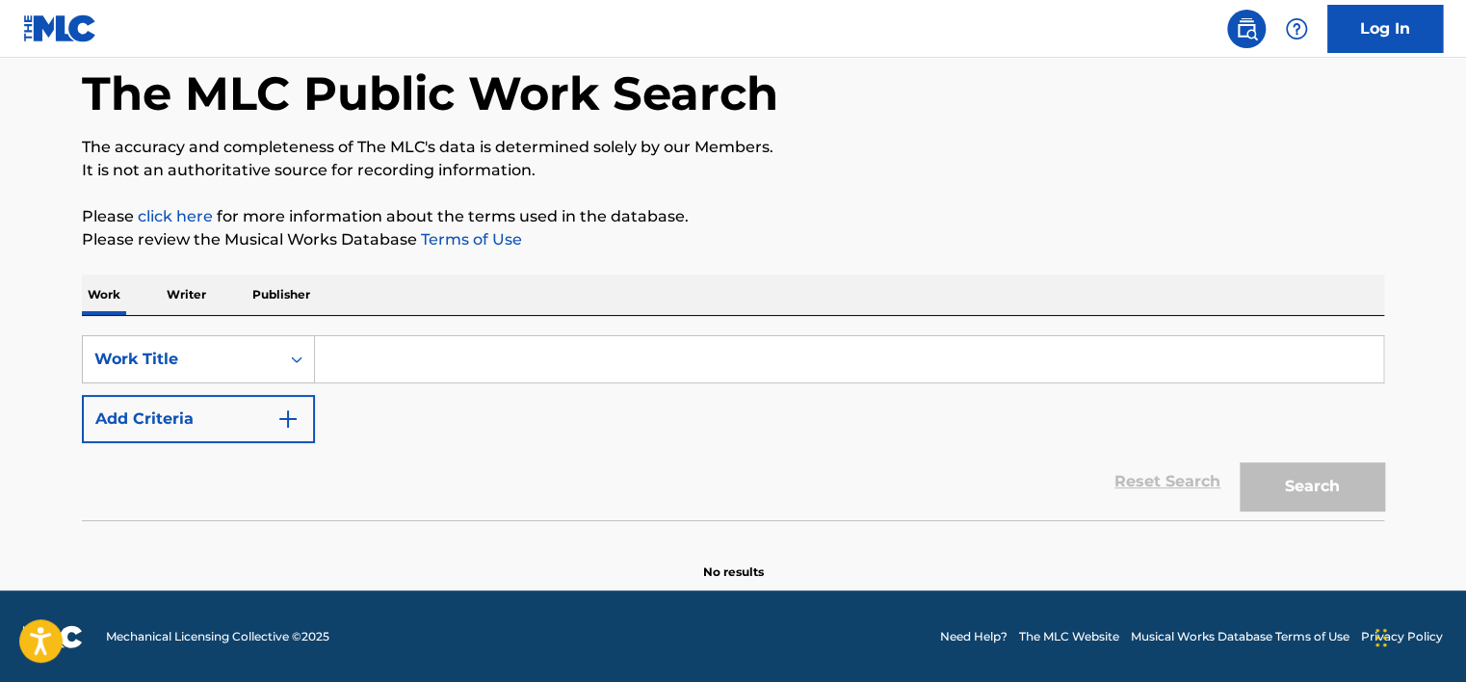
click at [171, 417] on button "Add Criteria" at bounding box center [198, 419] width 233 height 48
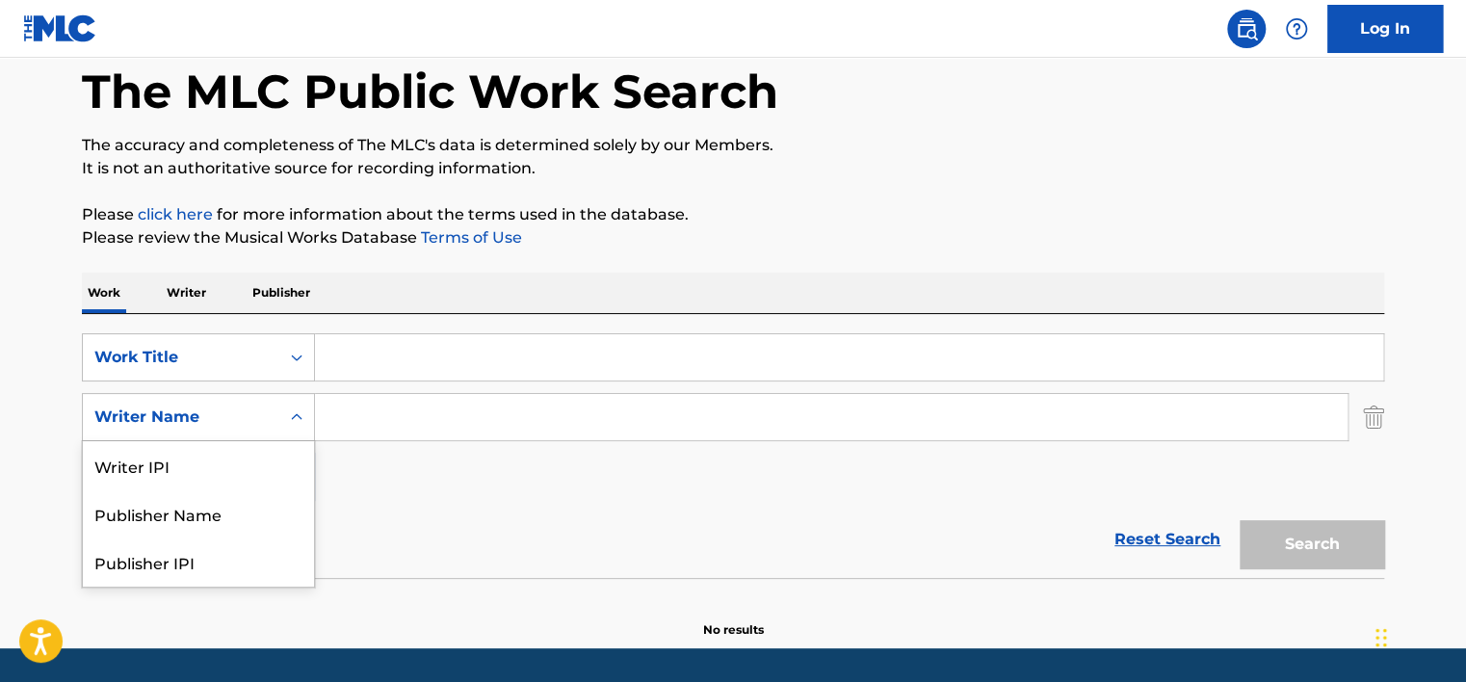
click at [233, 424] on div "Writer Name" at bounding box center [180, 417] width 173 height 23
click at [372, 495] on div "SearchWithCriteriabbb55991-c293-421e-8a57-15b09b550ce6 Work Title SearchWithCri…" at bounding box center [733, 416] width 1303 height 168
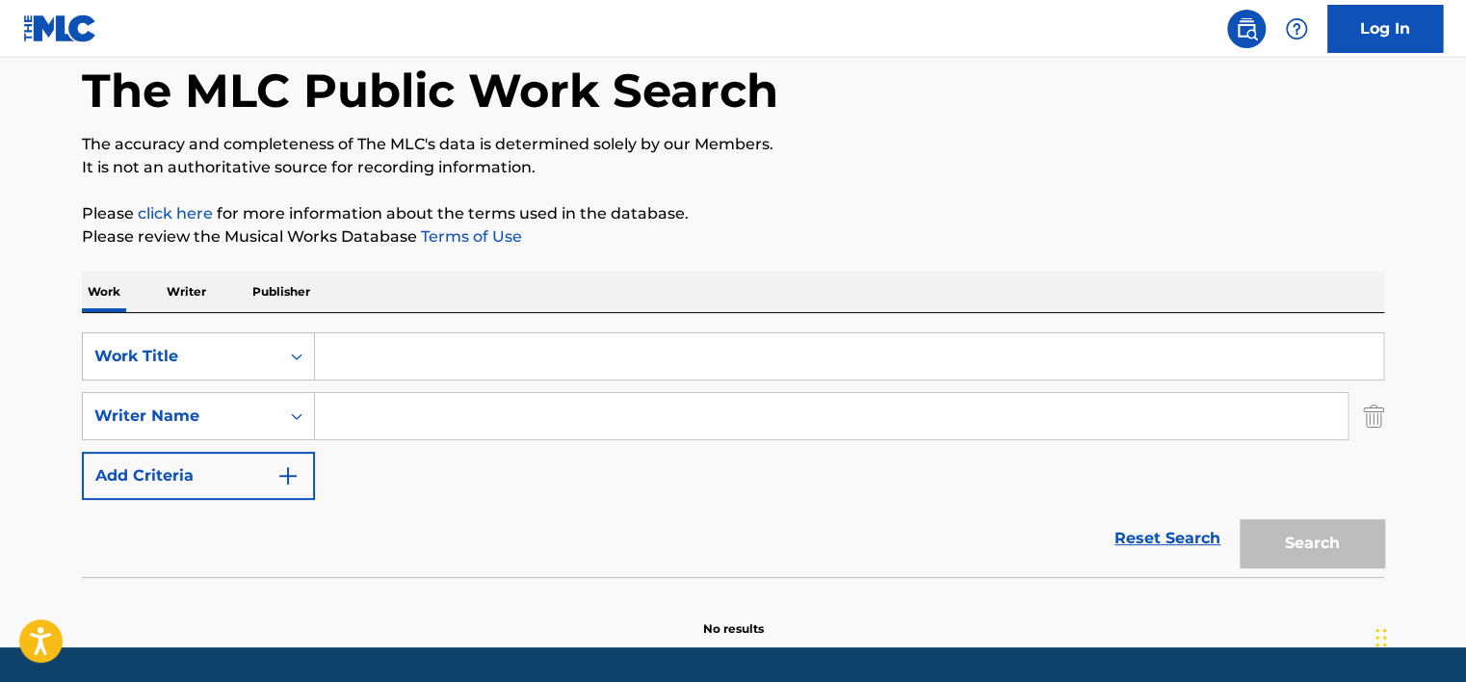
click at [360, 417] on input "Search Form" at bounding box center [831, 416] width 1033 height 46
type input "day2k"
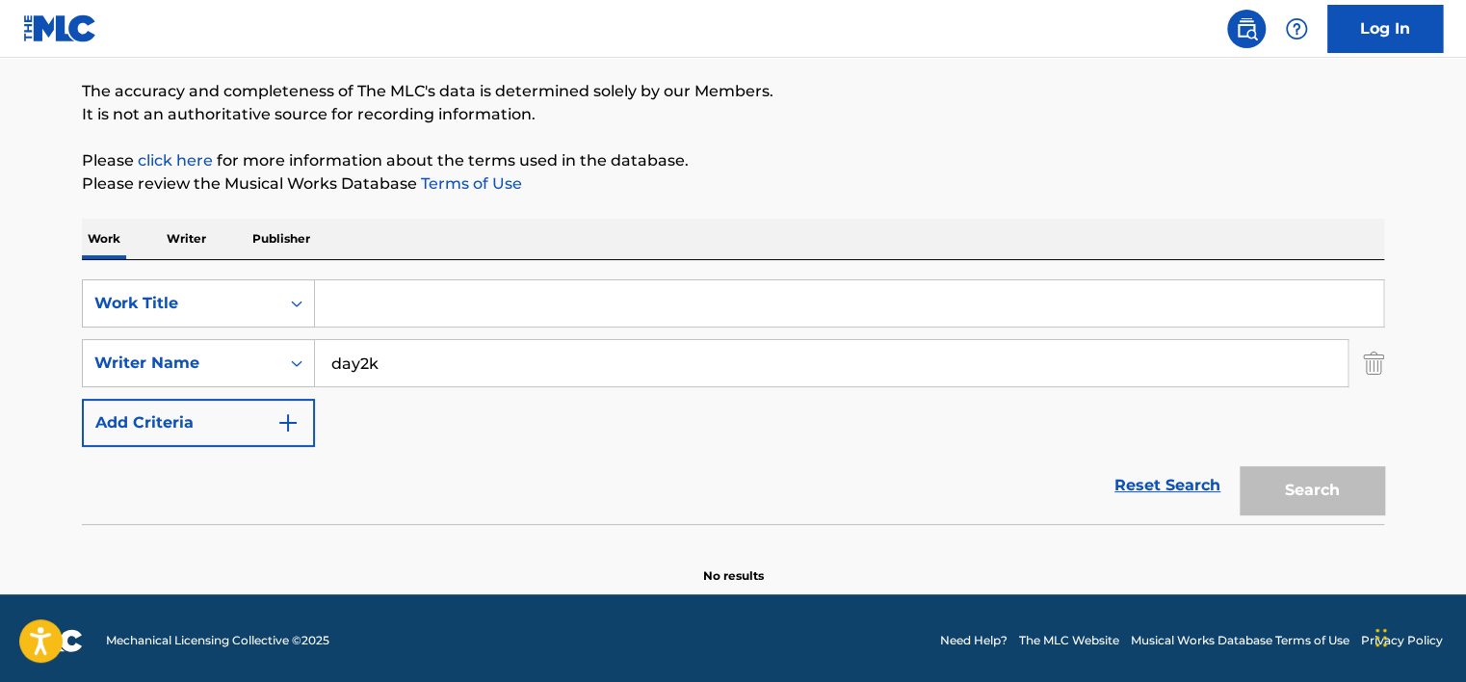
scroll to position [154, 0]
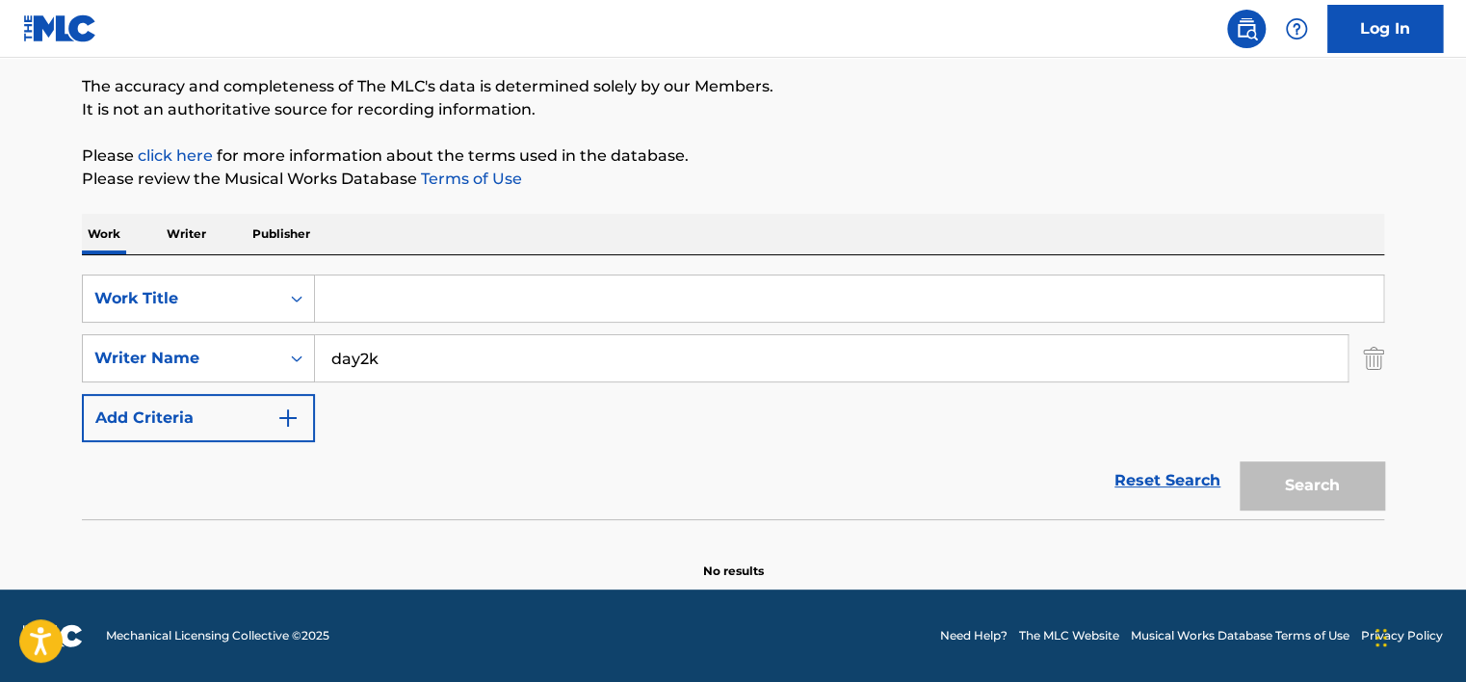
click at [170, 225] on p "Writer" at bounding box center [186, 234] width 51 height 40
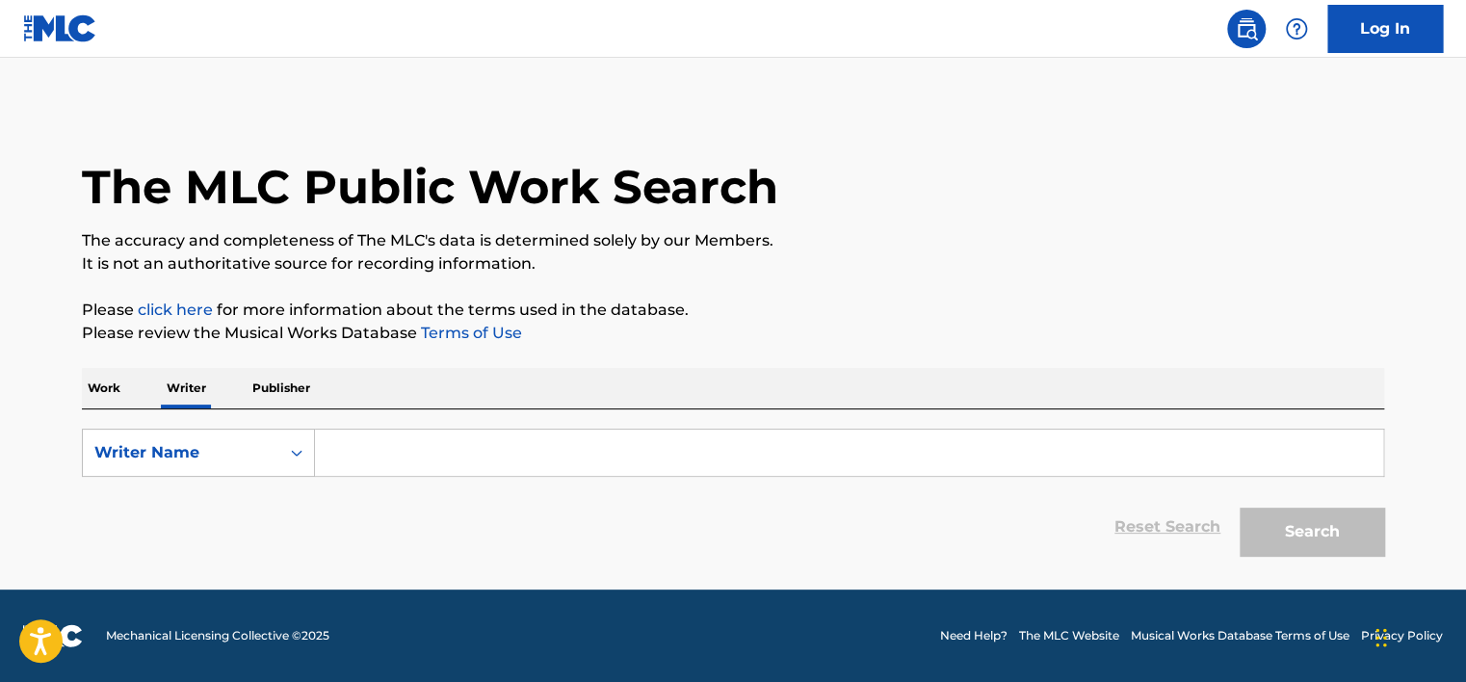
click at [160, 477] on form "SearchWithCriteria9738f067-6019-451b-b2c0-8242c7a38db1 Writer Name Reset Search…" at bounding box center [733, 497] width 1303 height 137
click at [171, 454] on div "Writer Name" at bounding box center [180, 452] width 173 height 23
click at [385, 466] on input "Search Form" at bounding box center [849, 453] width 1069 height 46
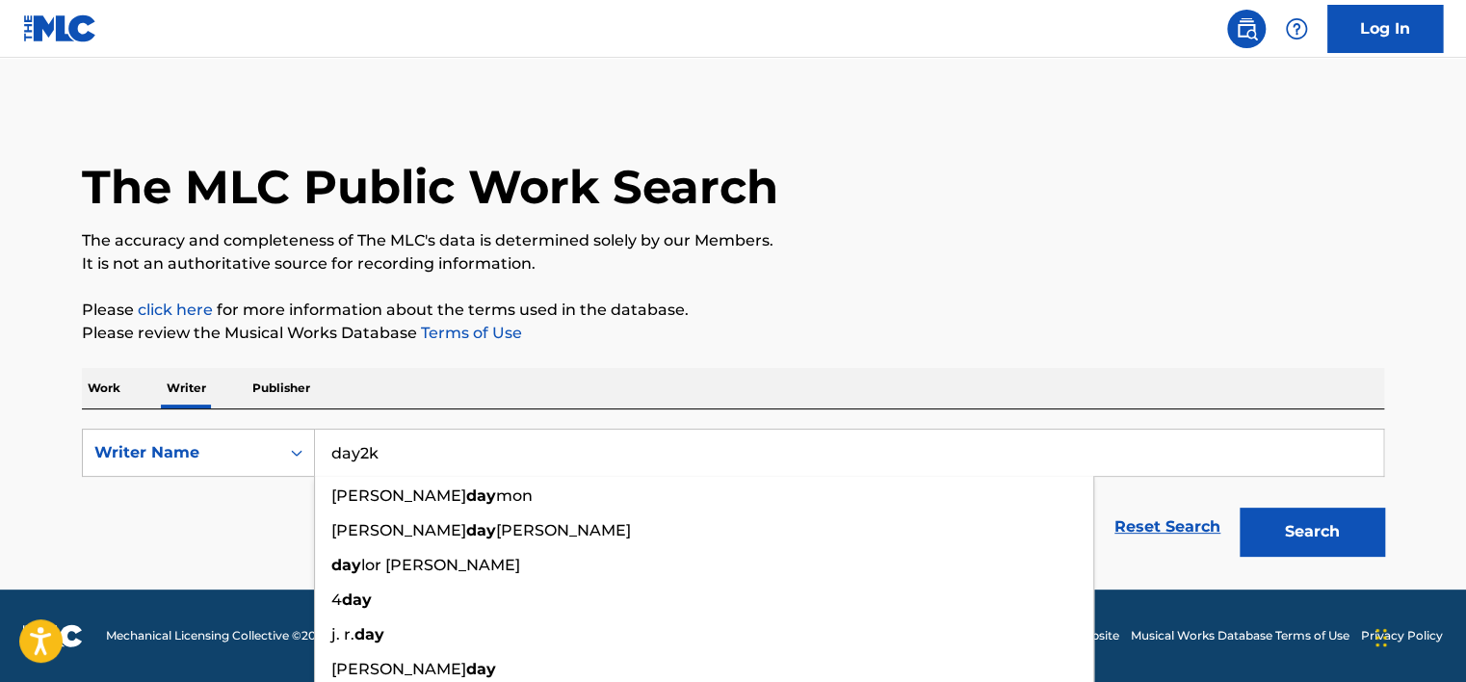
type input "day2k"
click at [1240, 508] on button "Search" at bounding box center [1312, 532] width 145 height 48
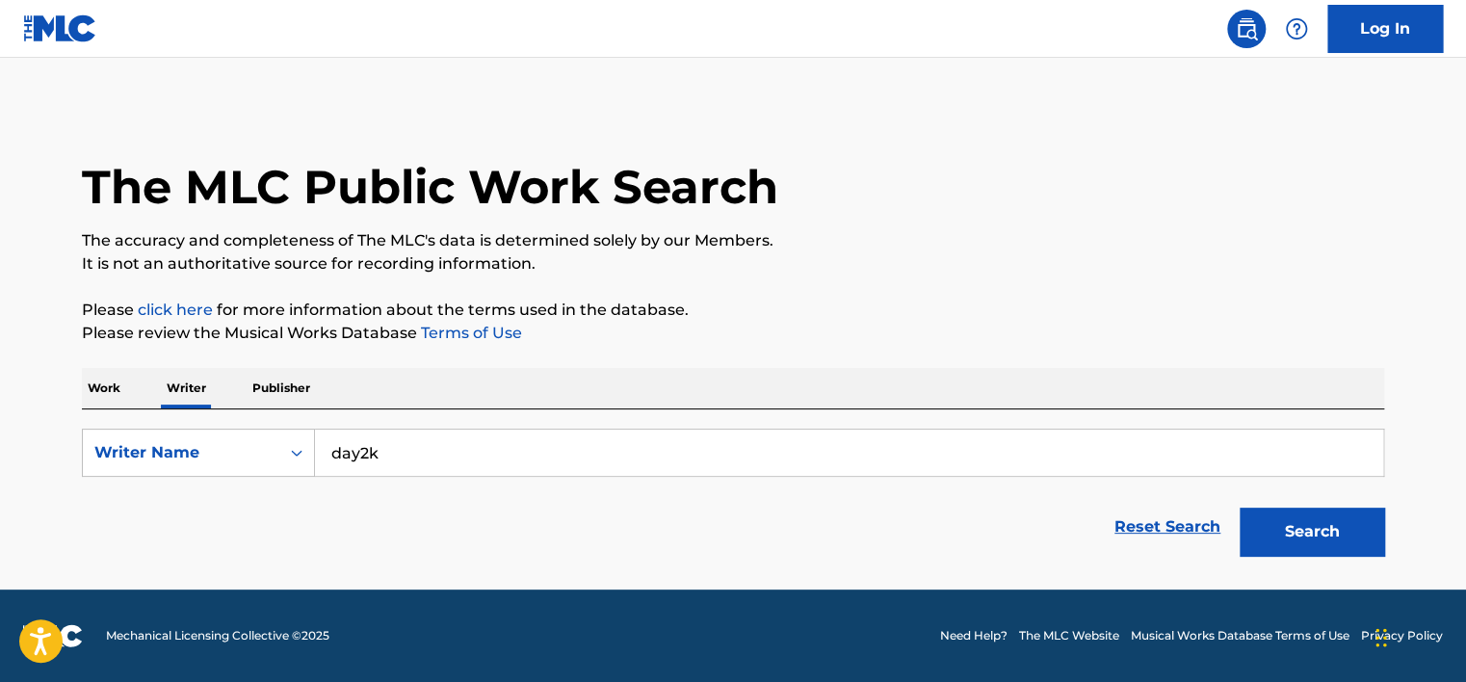
click at [103, 389] on p "Work" at bounding box center [104, 388] width 44 height 40
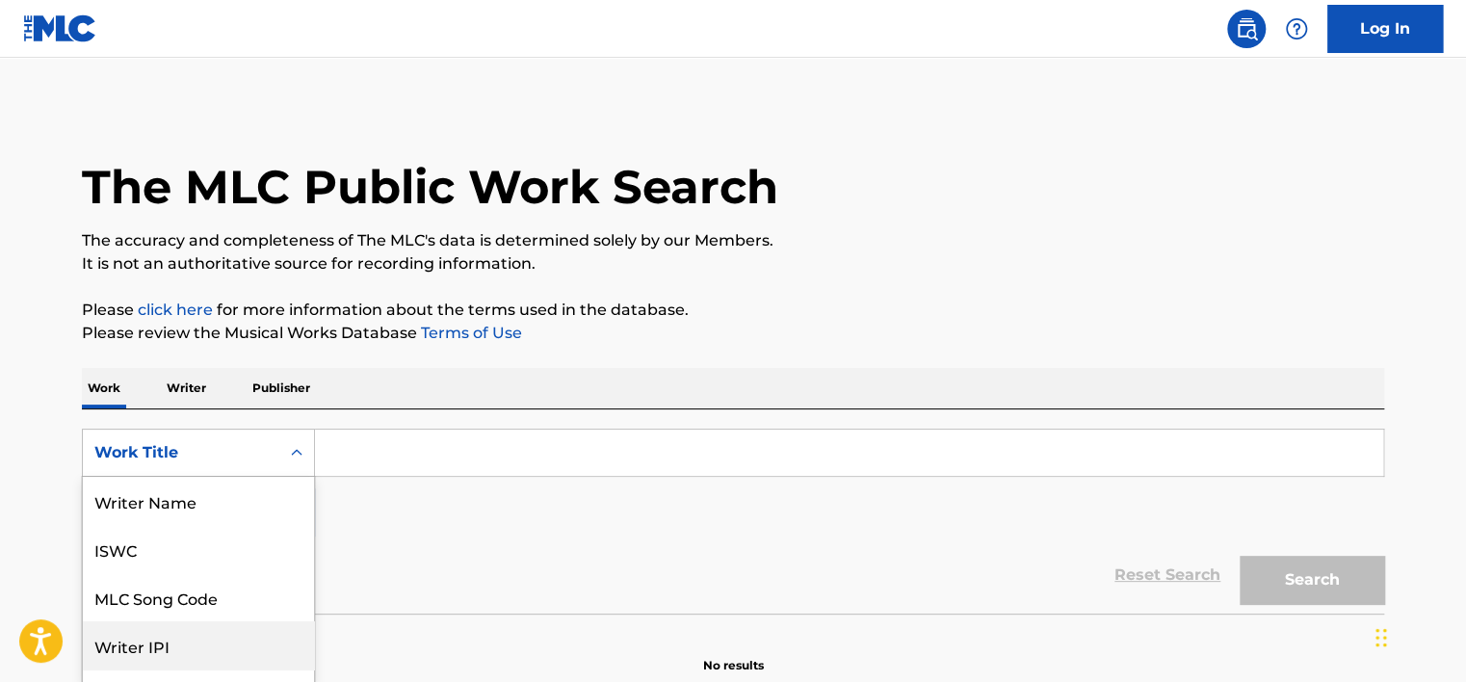
scroll to position [85, 0]
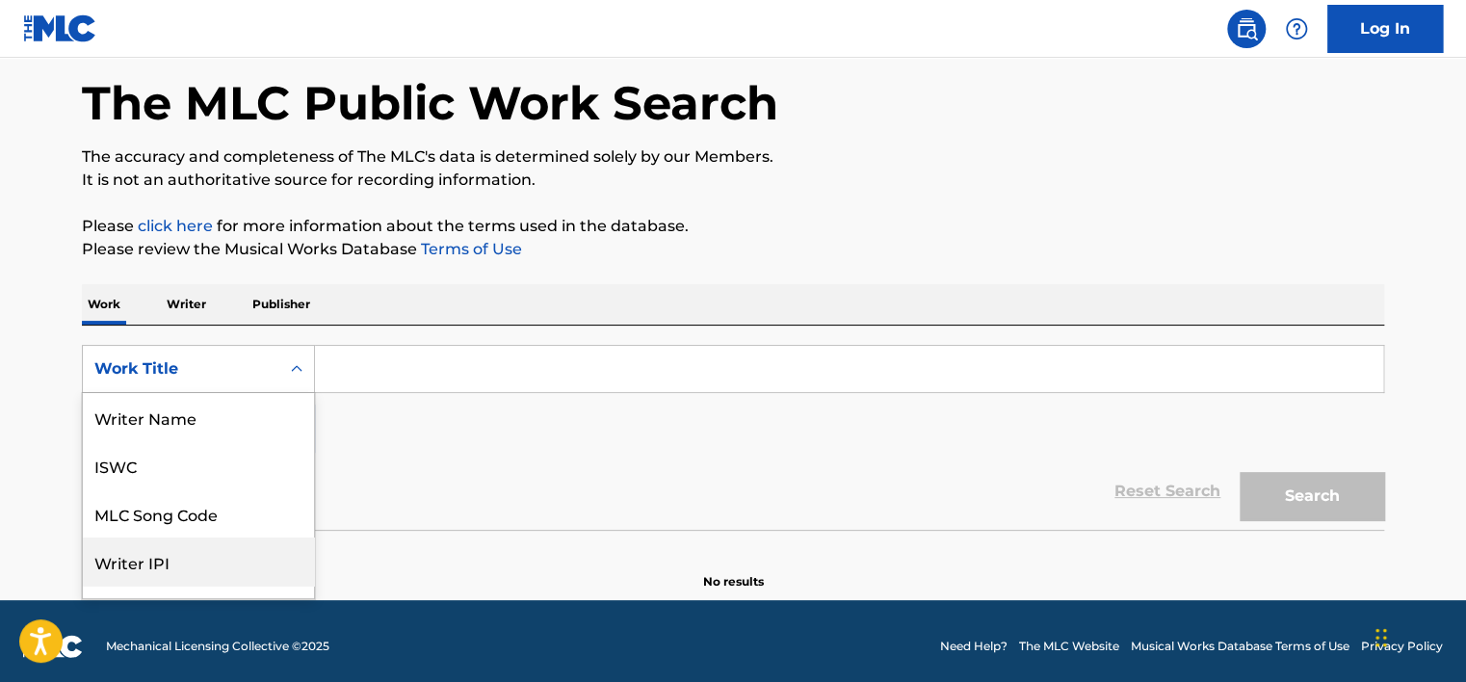
click at [193, 393] on div "8 results available. Use Up and Down to choose options, press Enter to select t…" at bounding box center [198, 369] width 233 height 48
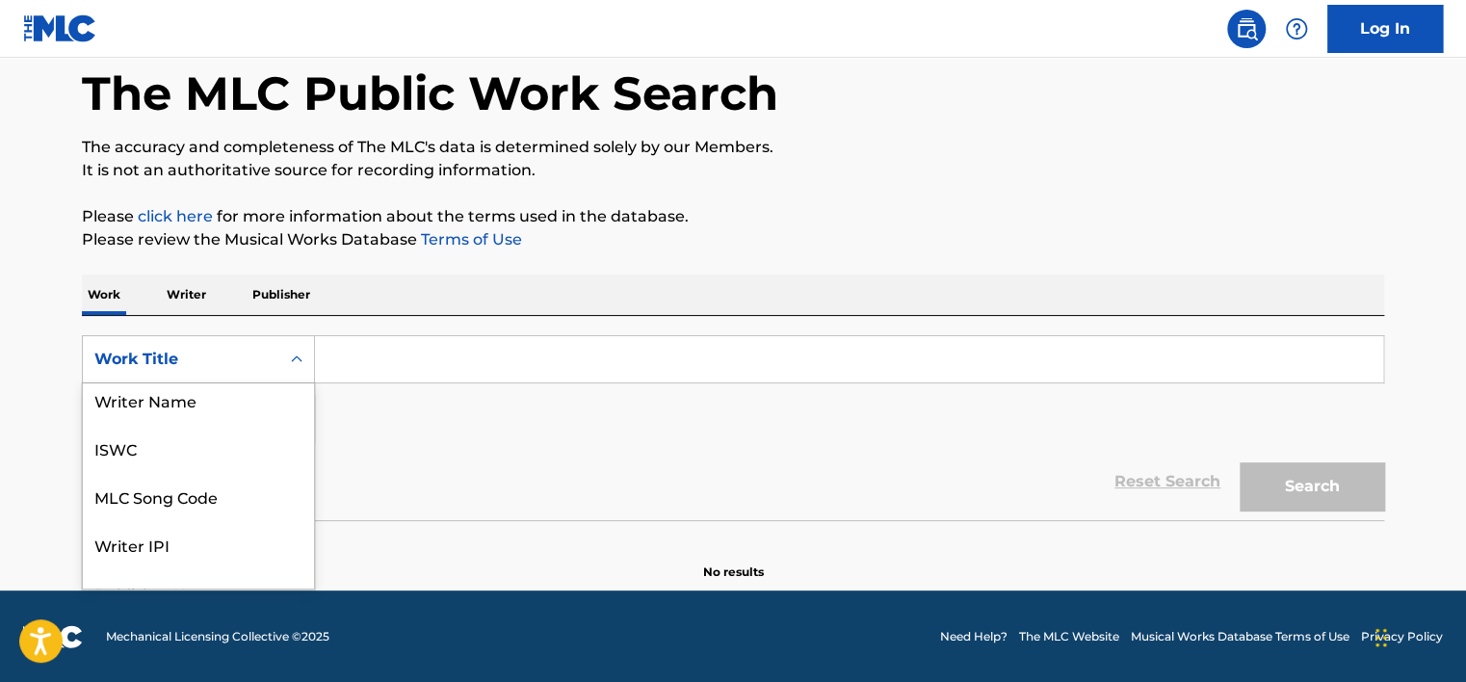
scroll to position [0, 0]
click at [212, 414] on div "Writer Name" at bounding box center [198, 407] width 231 height 48
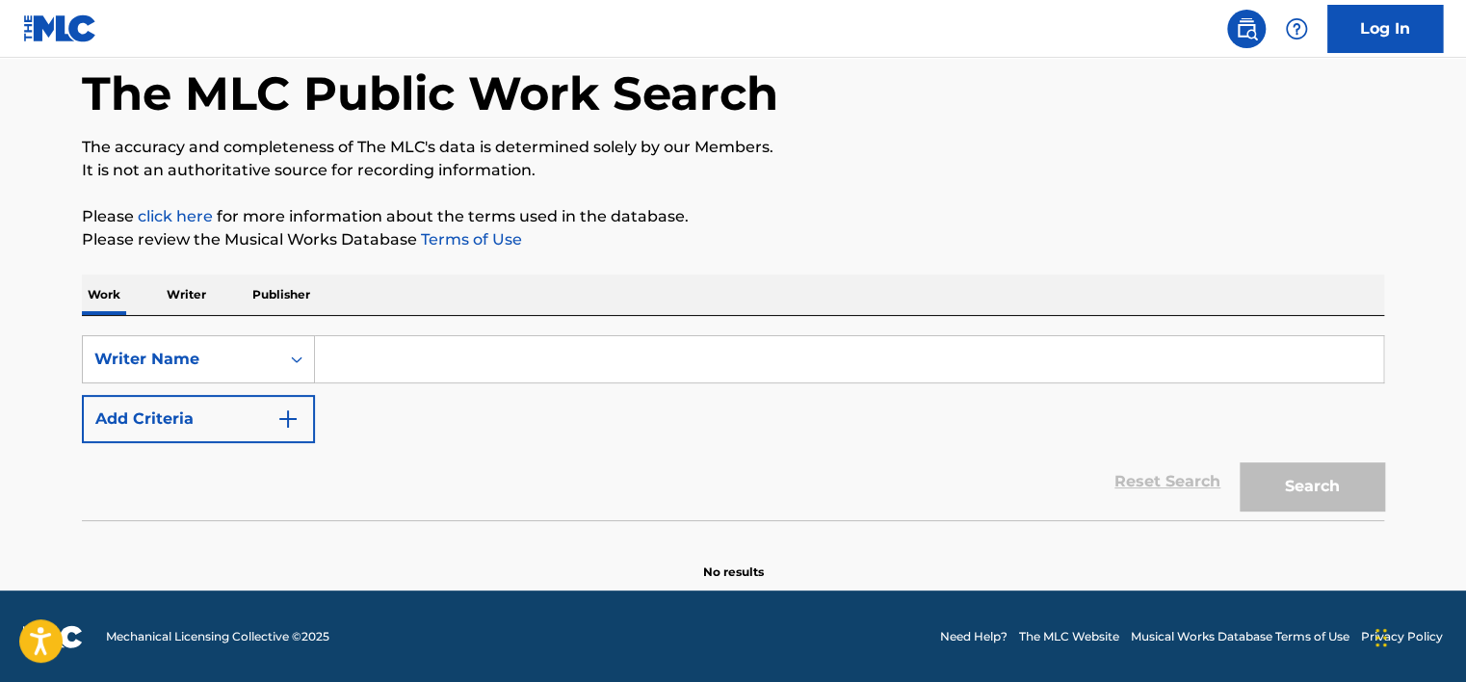
click at [343, 362] on input "Search Form" at bounding box center [849, 359] width 1069 height 46
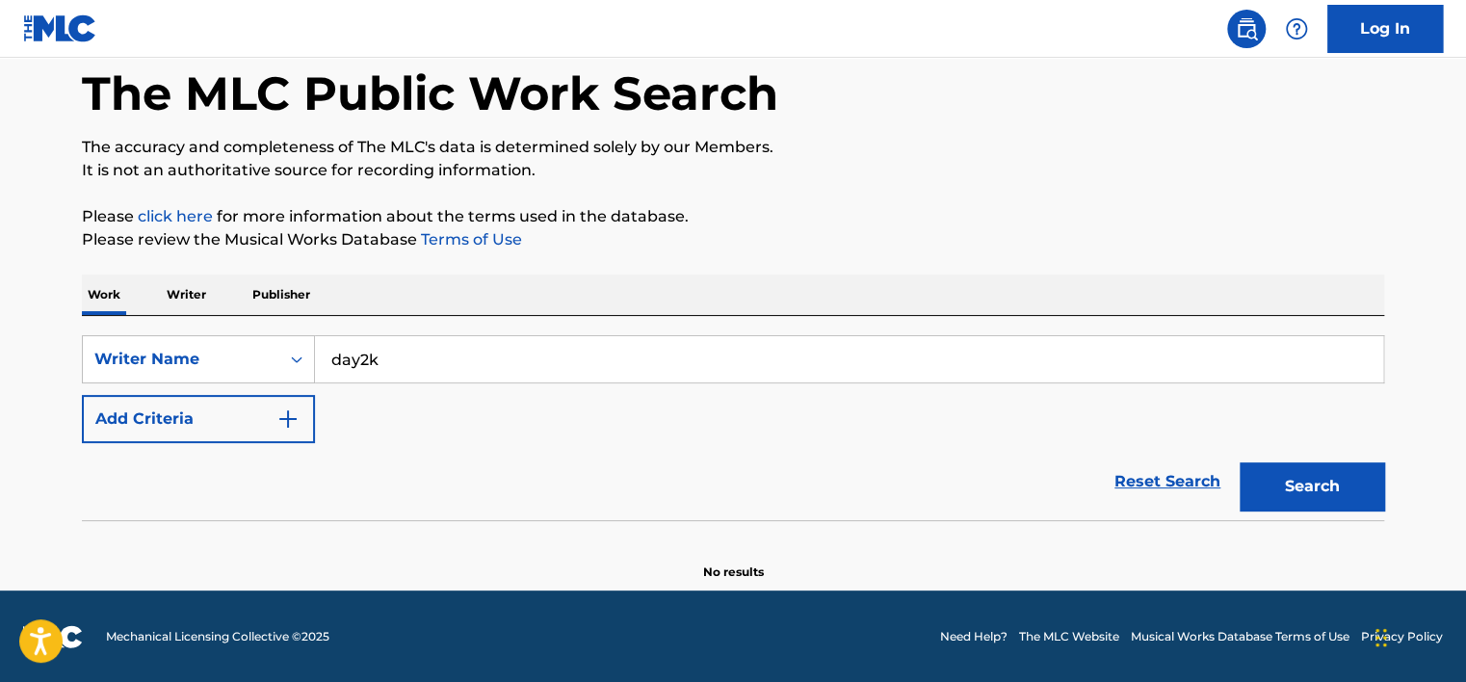
type input "day2k"
click at [1240, 462] on button "Search" at bounding box center [1312, 486] width 145 height 48
click at [1134, 489] on link "Reset Search" at bounding box center [1167, 482] width 125 height 42
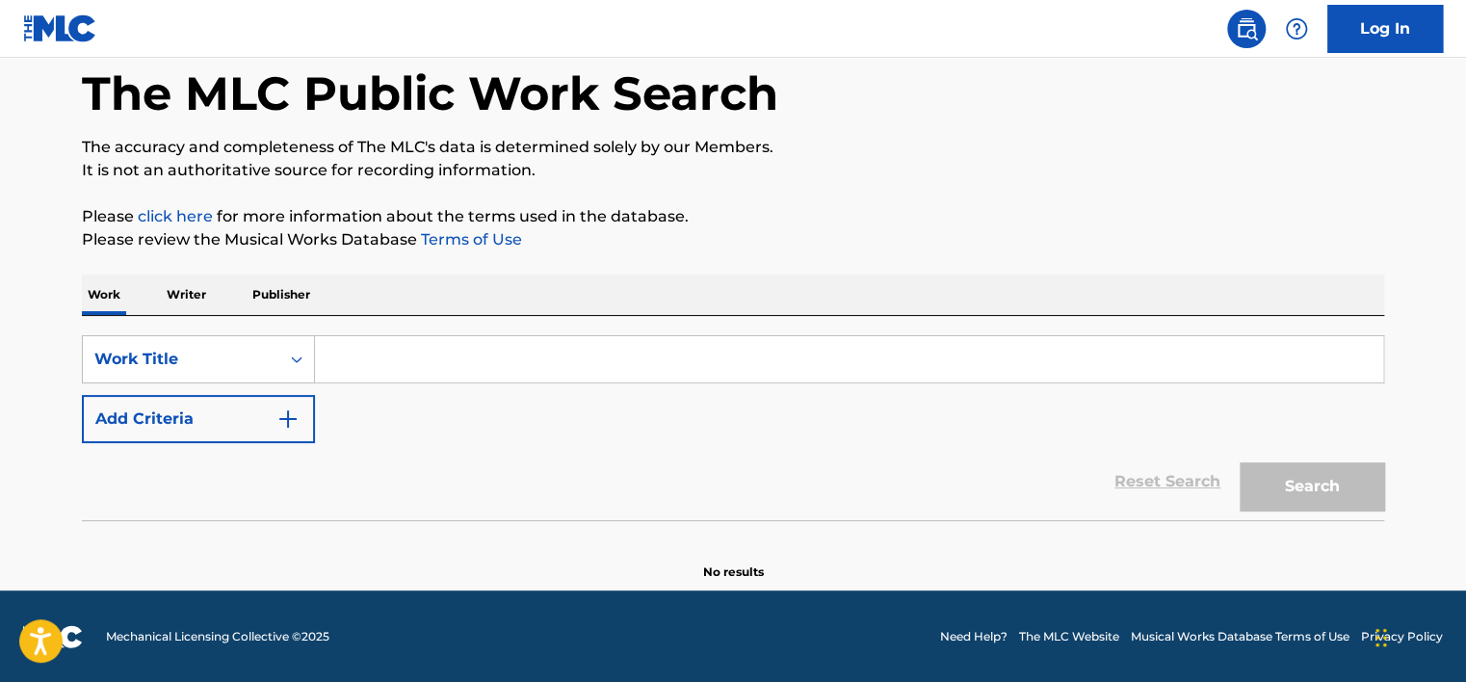
click at [932, 359] on input "Search Form" at bounding box center [849, 359] width 1069 height 46
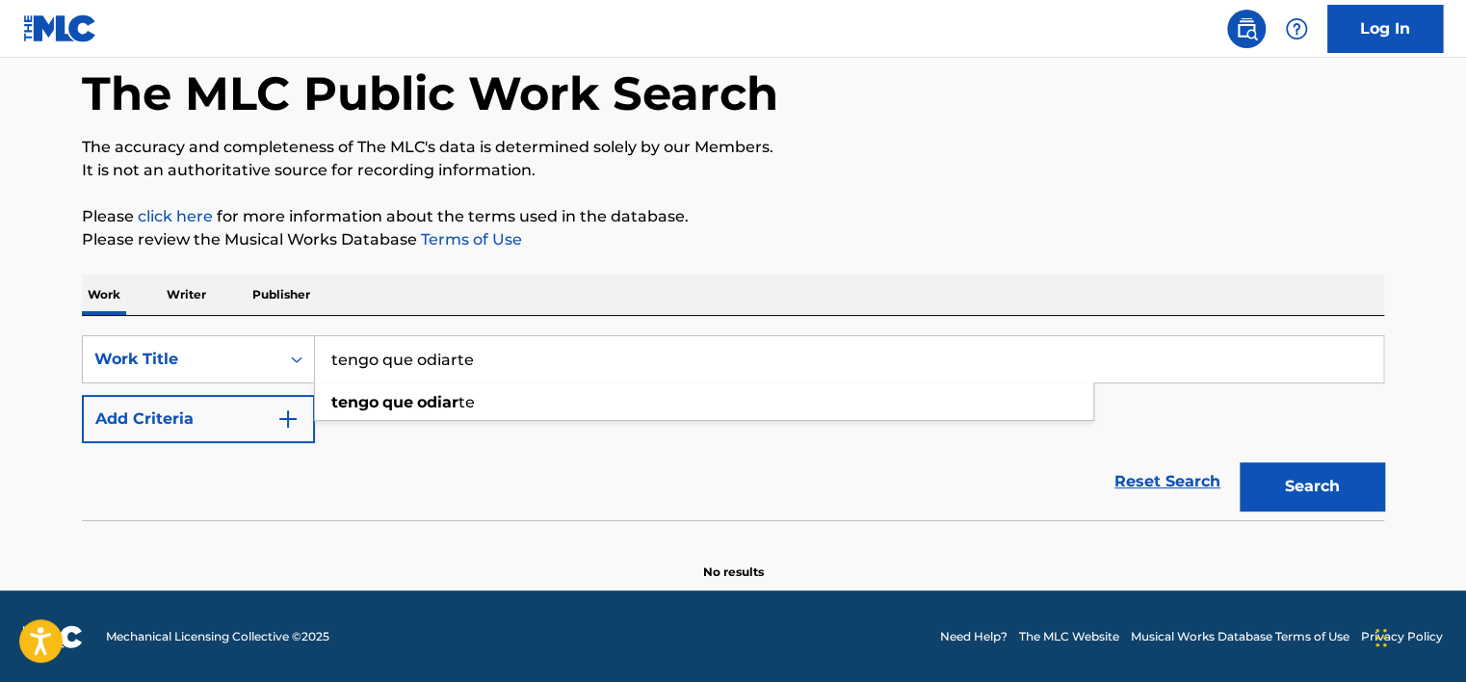
type input "tengo que odiarte"
click at [1240, 462] on button "Search" at bounding box center [1312, 486] width 145 height 48
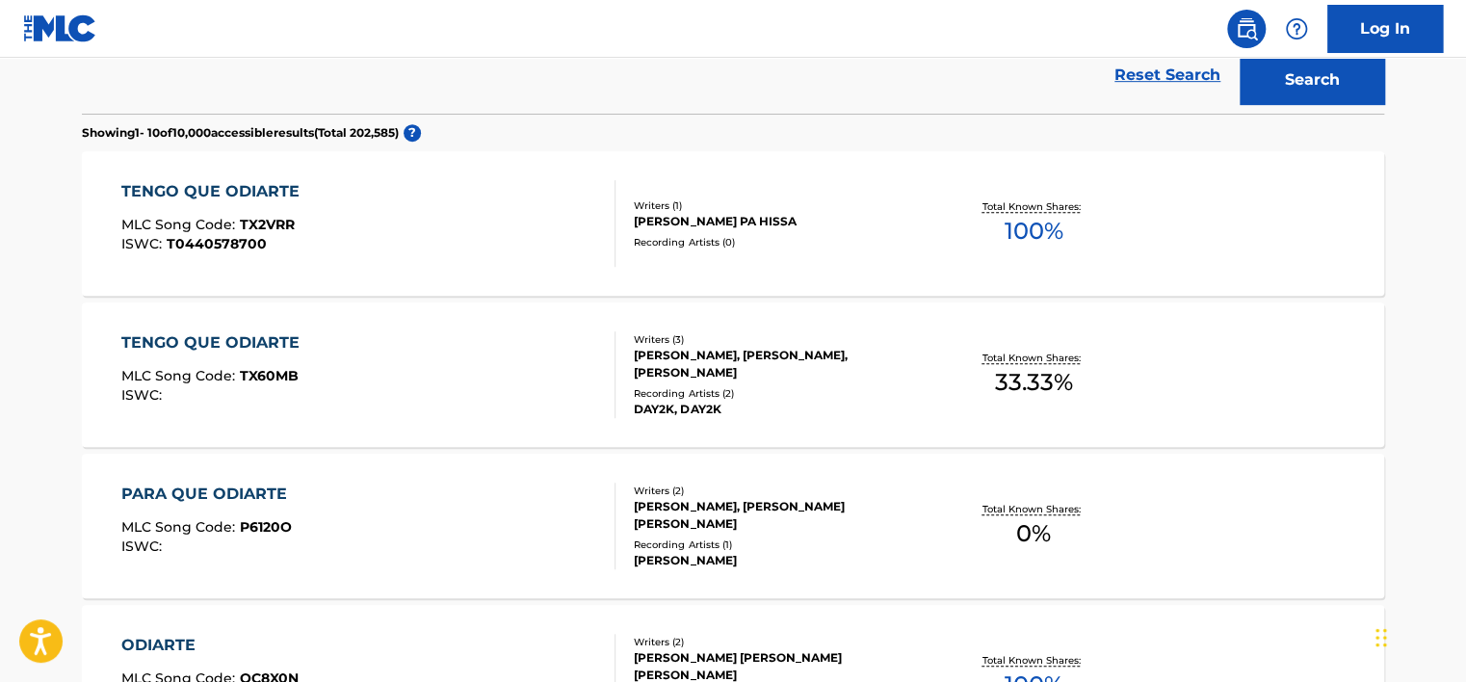
scroll to position [479, 0]
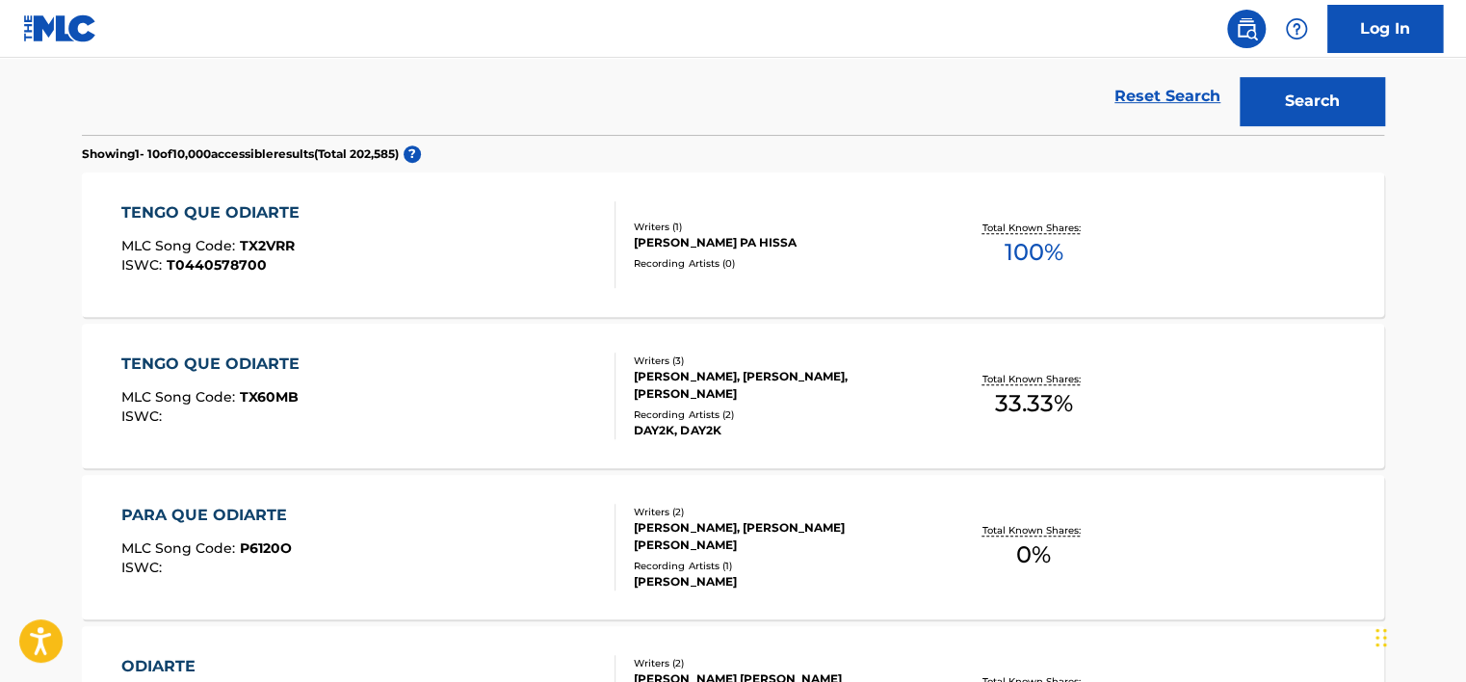
click at [832, 386] on div "[PERSON_NAME], [PERSON_NAME], [PERSON_NAME]" at bounding box center [779, 385] width 291 height 35
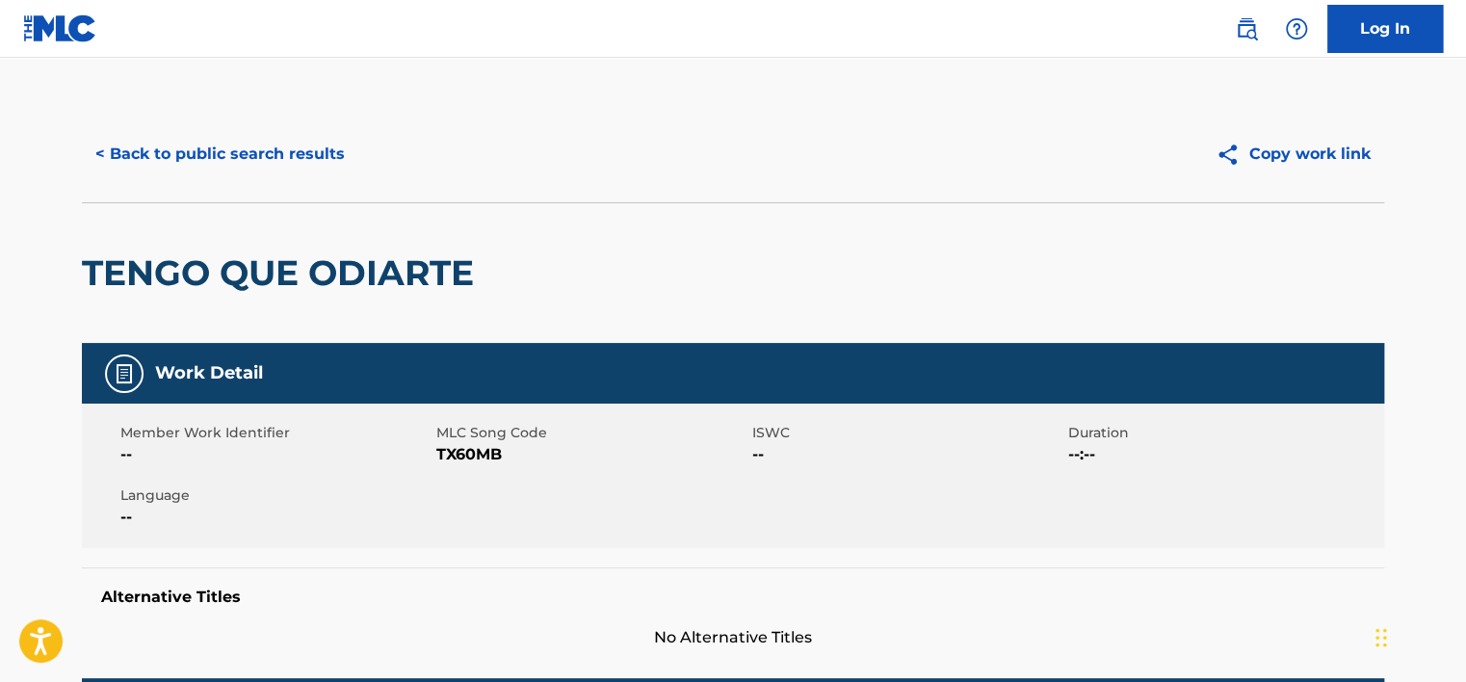
click at [219, 170] on button "< Back to public search results" at bounding box center [220, 154] width 277 height 48
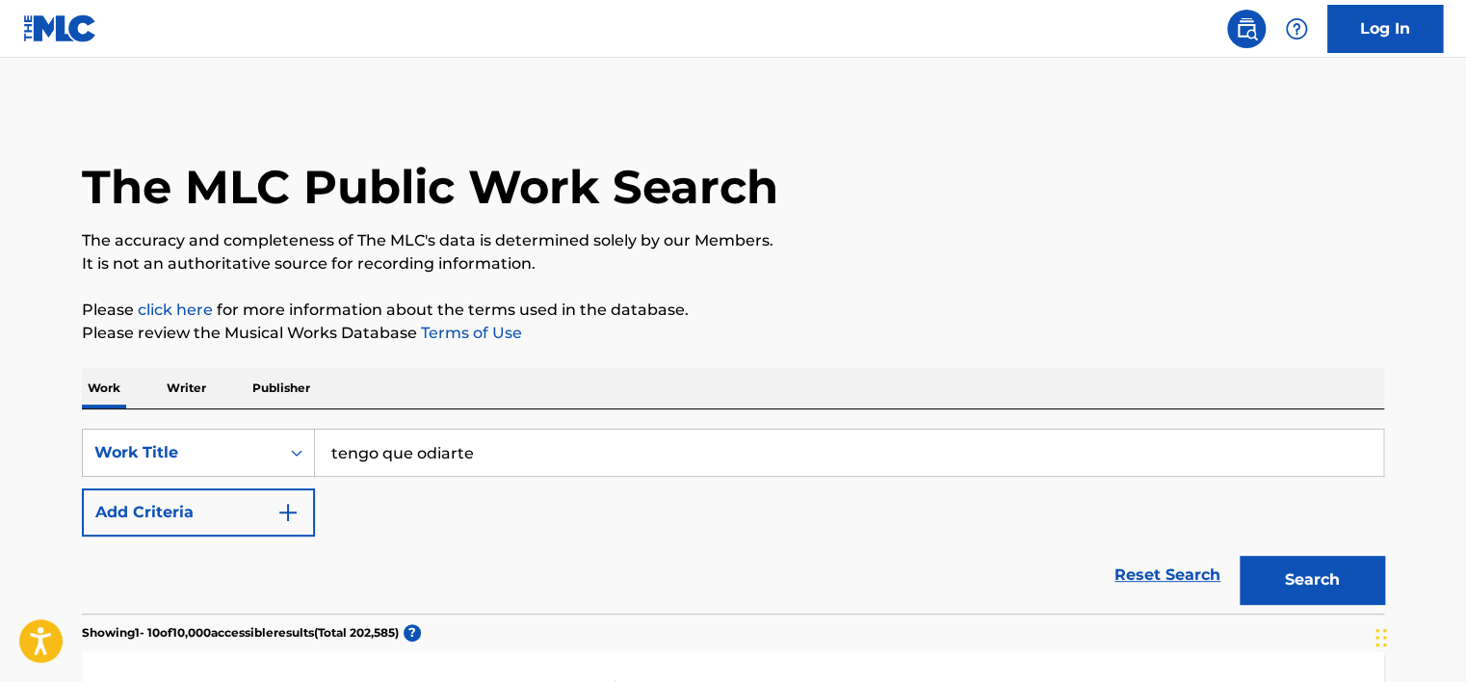
click at [412, 461] on input "tengo que odiarte" at bounding box center [849, 453] width 1069 height 46
type input "lo q necesitabas"
click at [1240, 556] on button "Search" at bounding box center [1312, 580] width 145 height 48
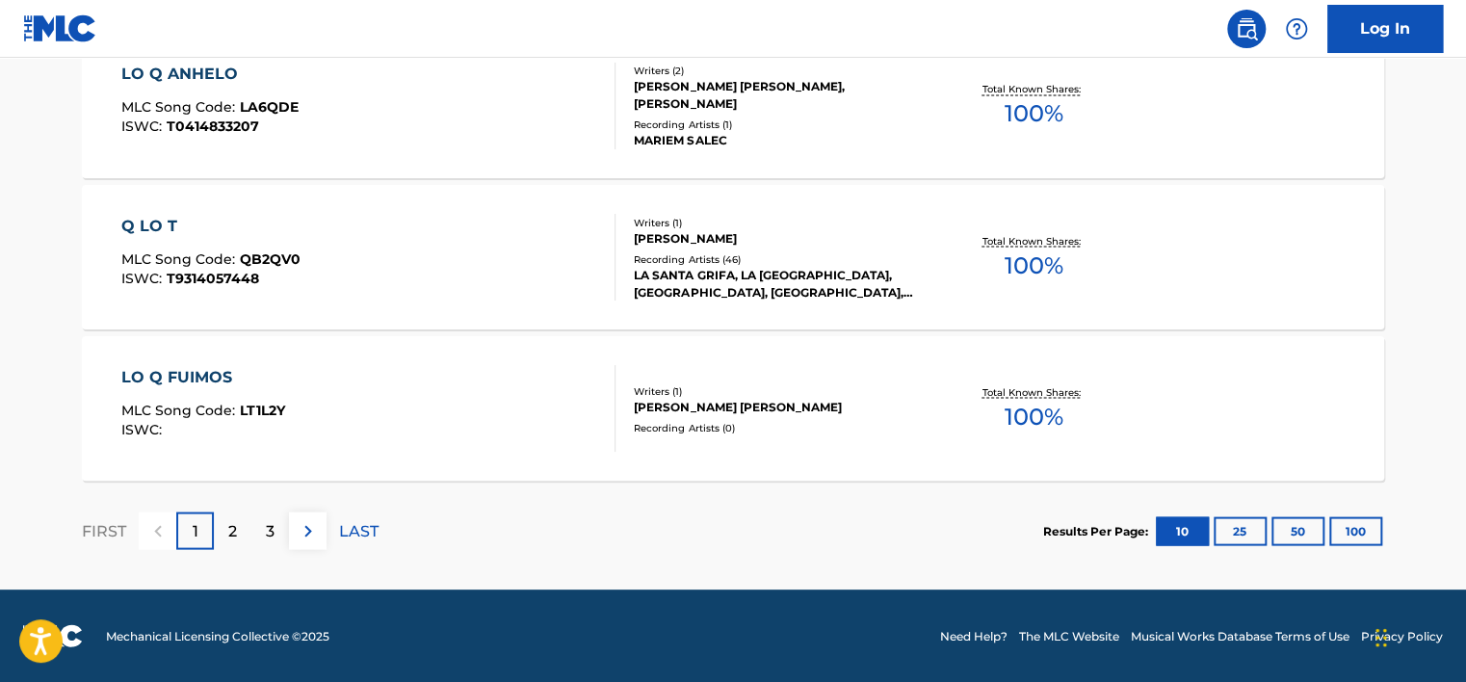
click at [239, 536] on div "2" at bounding box center [233, 531] width 38 height 38
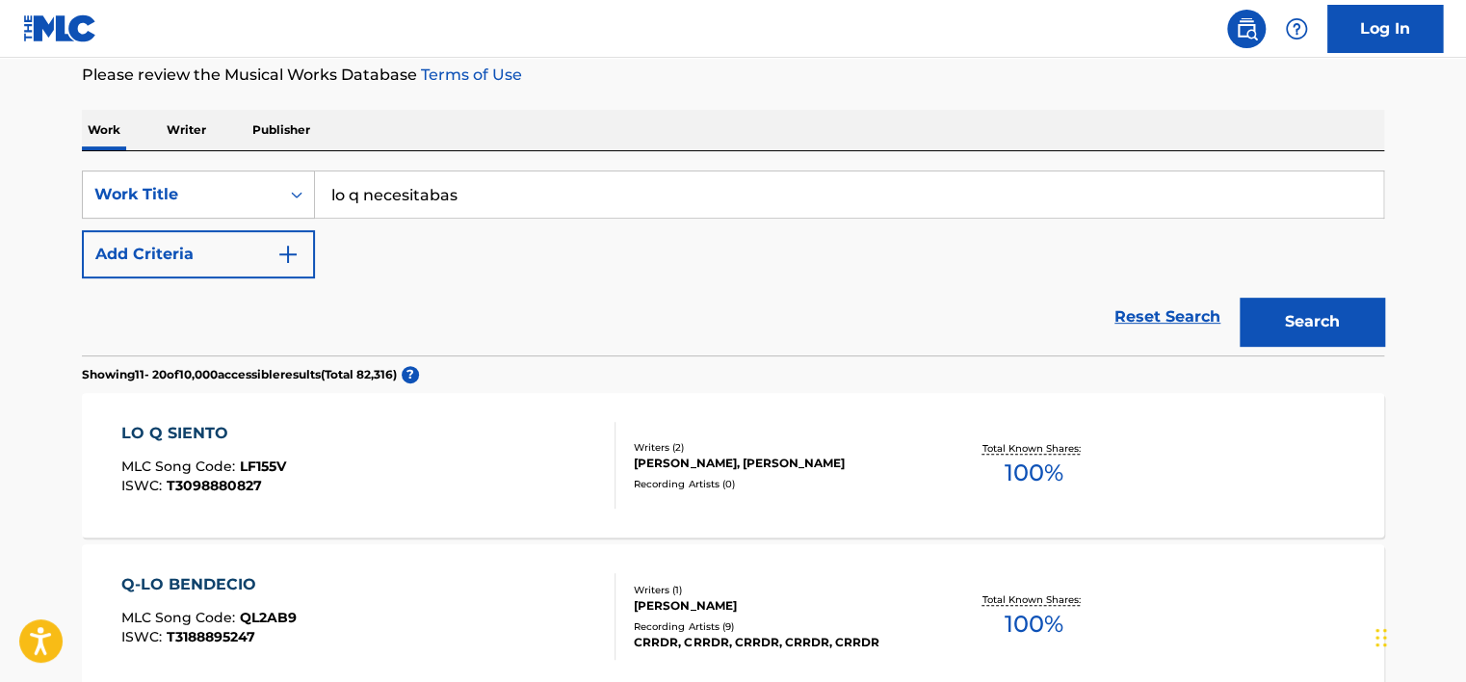
scroll to position [231, 0]
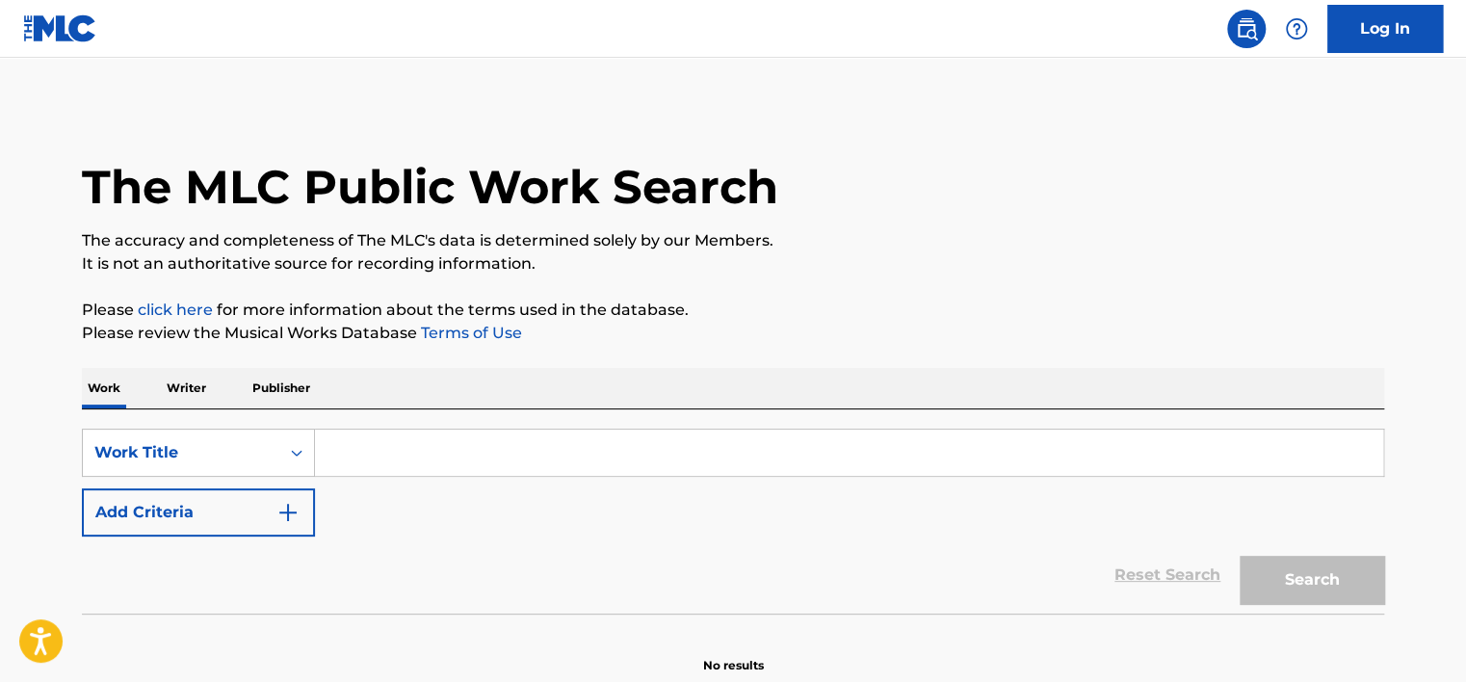
click at [198, 393] on p "Writer" at bounding box center [186, 388] width 51 height 40
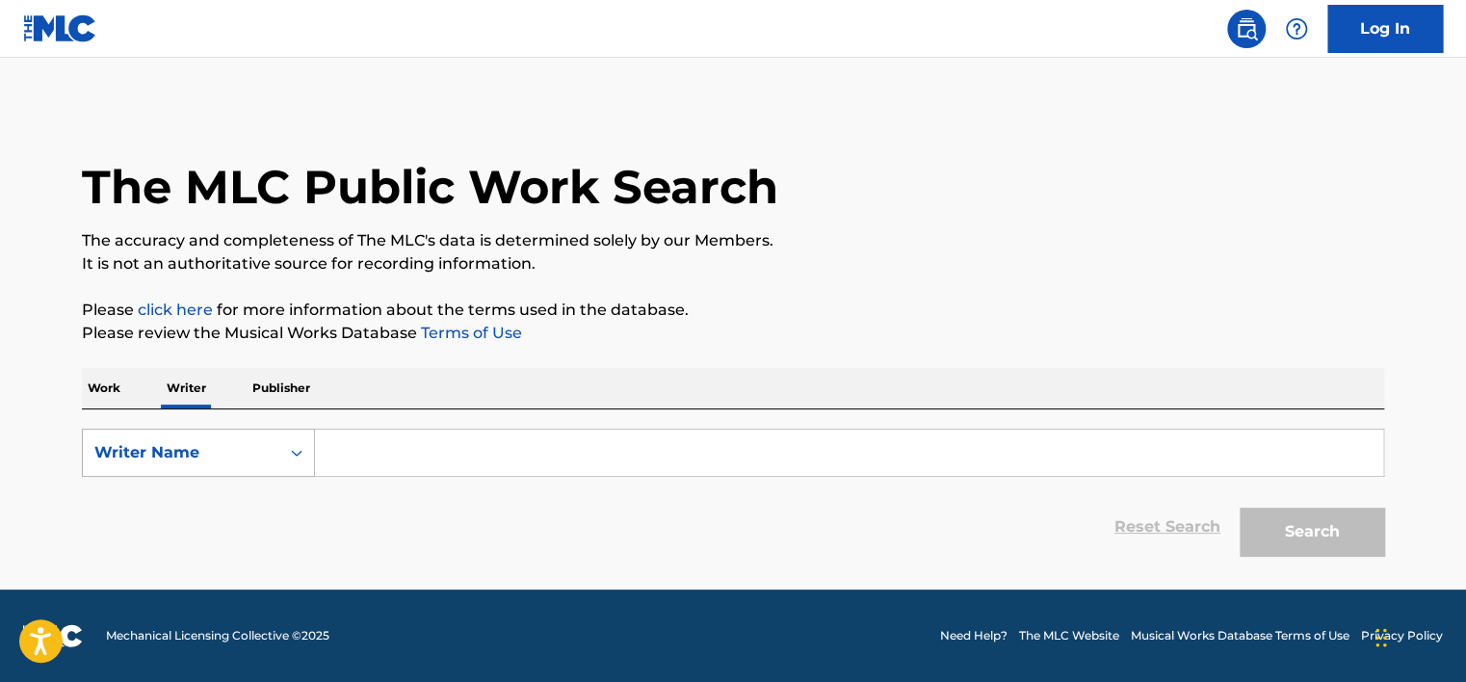
click at [194, 457] on div "Writer Name" at bounding box center [180, 452] width 173 height 23
click at [190, 486] on div "Writer IPI" at bounding box center [198, 501] width 231 height 48
click at [409, 451] on input "Search Form" at bounding box center [849, 453] width 1069 height 46
type input "01149553539"
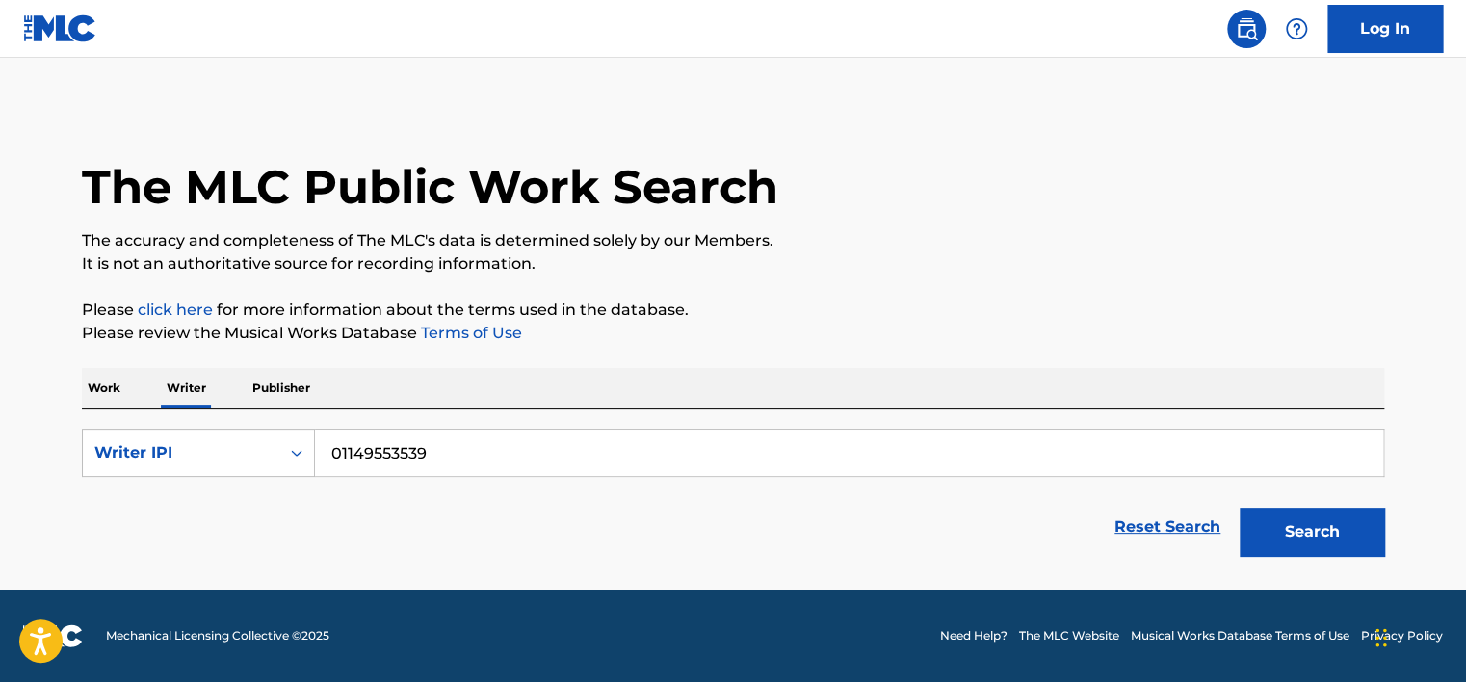
click at [1256, 534] on button "Search" at bounding box center [1312, 532] width 145 height 48
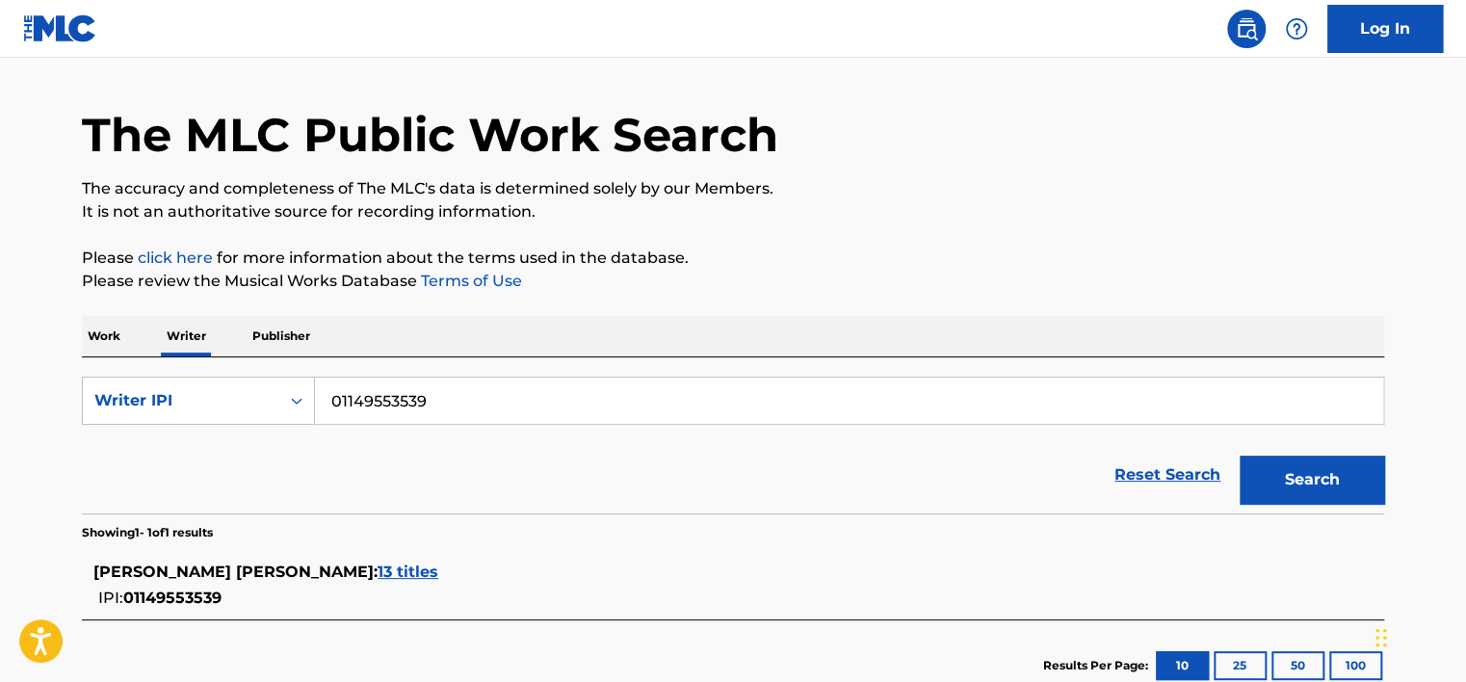
scroll to position [181, 0]
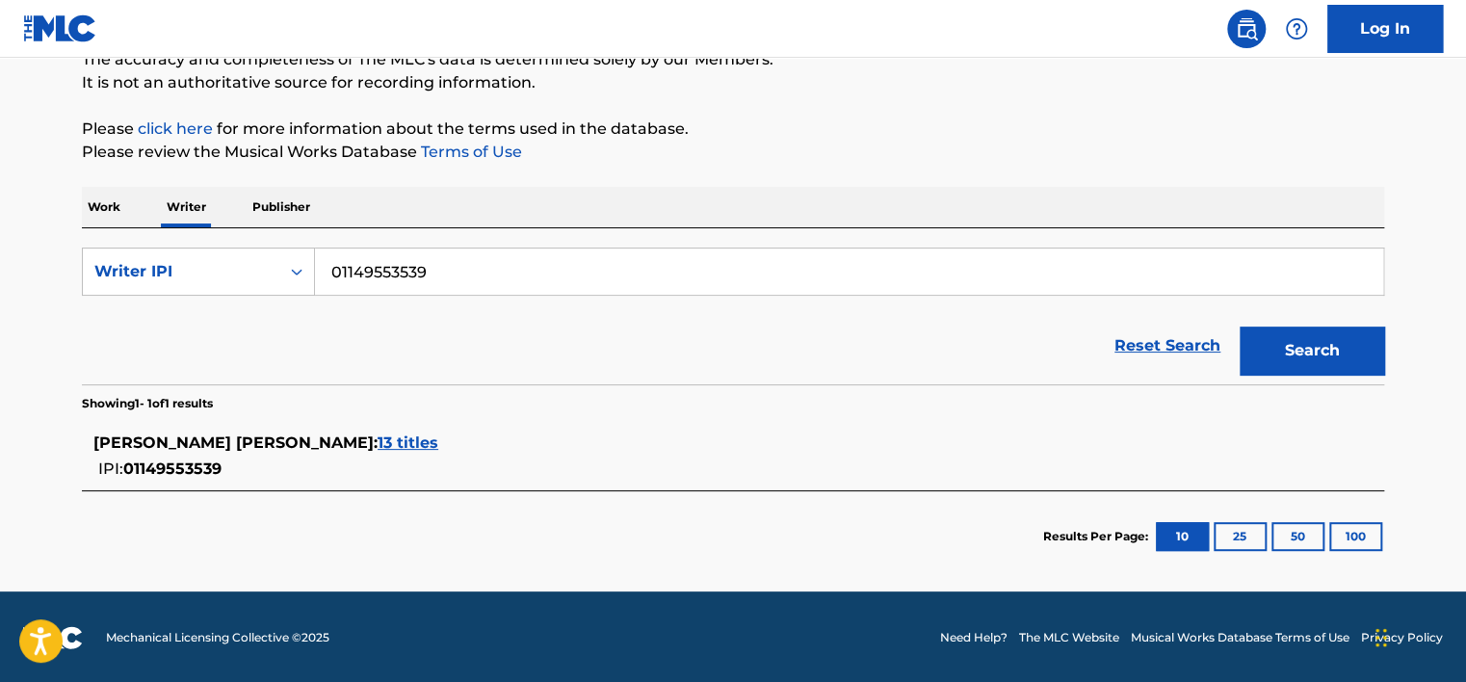
click at [438, 442] on span "13 titles" at bounding box center [408, 443] width 61 height 18
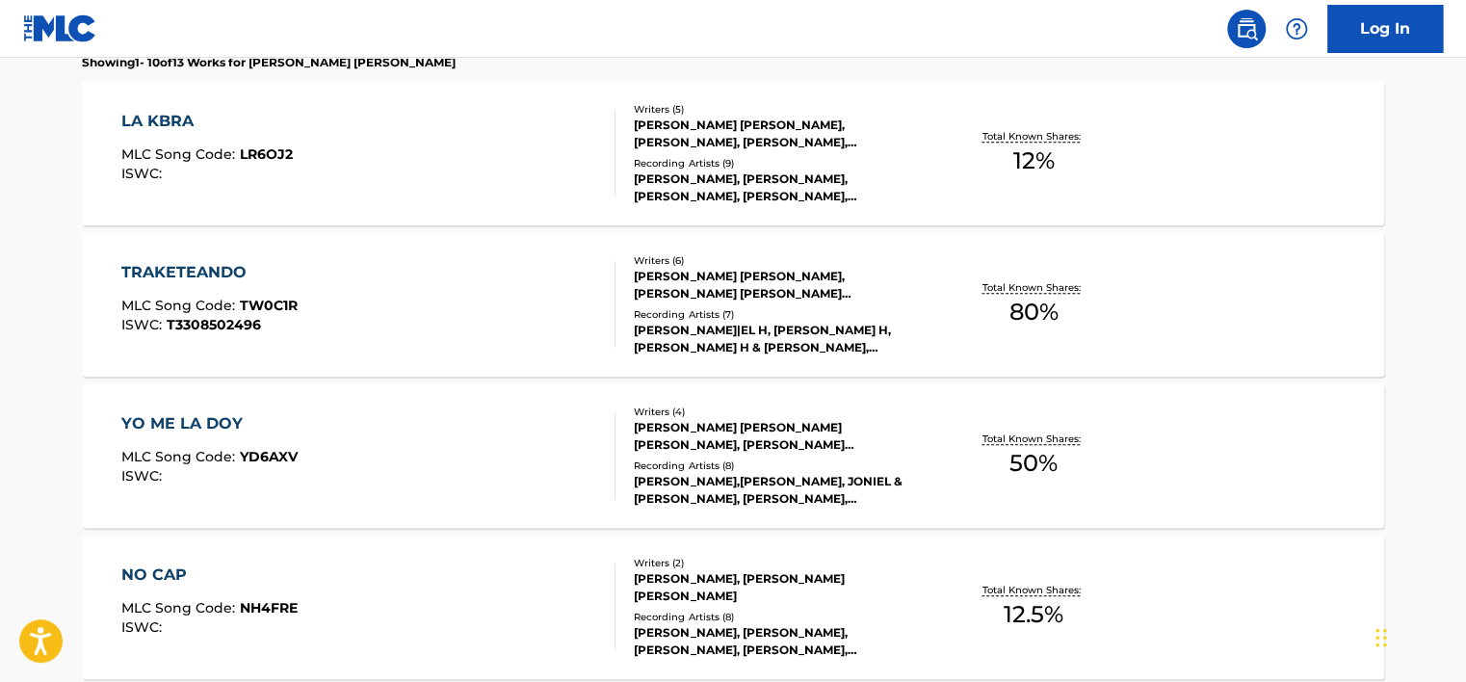
scroll to position [567, 0]
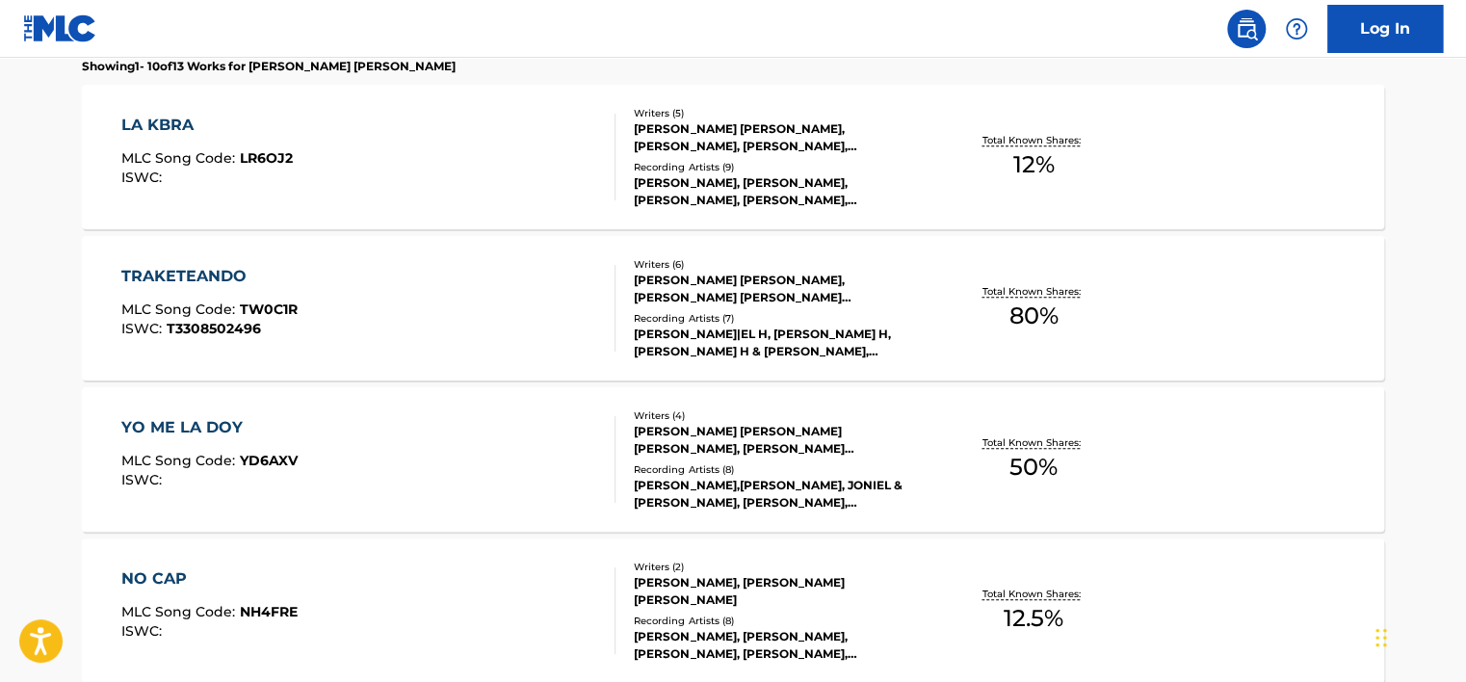
click at [810, 205] on div "LA KBRA MLC Song Code : LR6OJ2 ISWC : Writers ( 5 ) JESUS ALEJANDRO LOPEZ RODRI…" at bounding box center [733, 157] width 1303 height 145
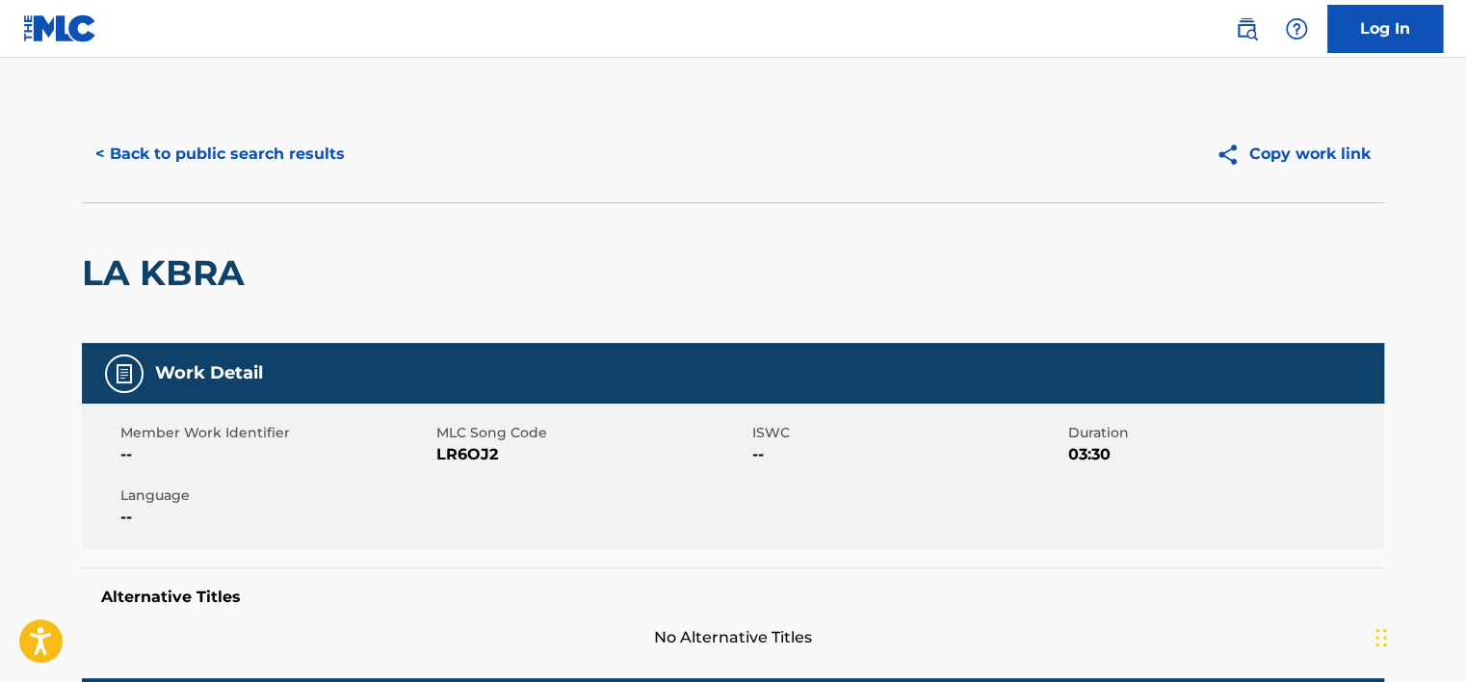
click at [211, 143] on button "< Back to public search results" at bounding box center [220, 154] width 277 height 48
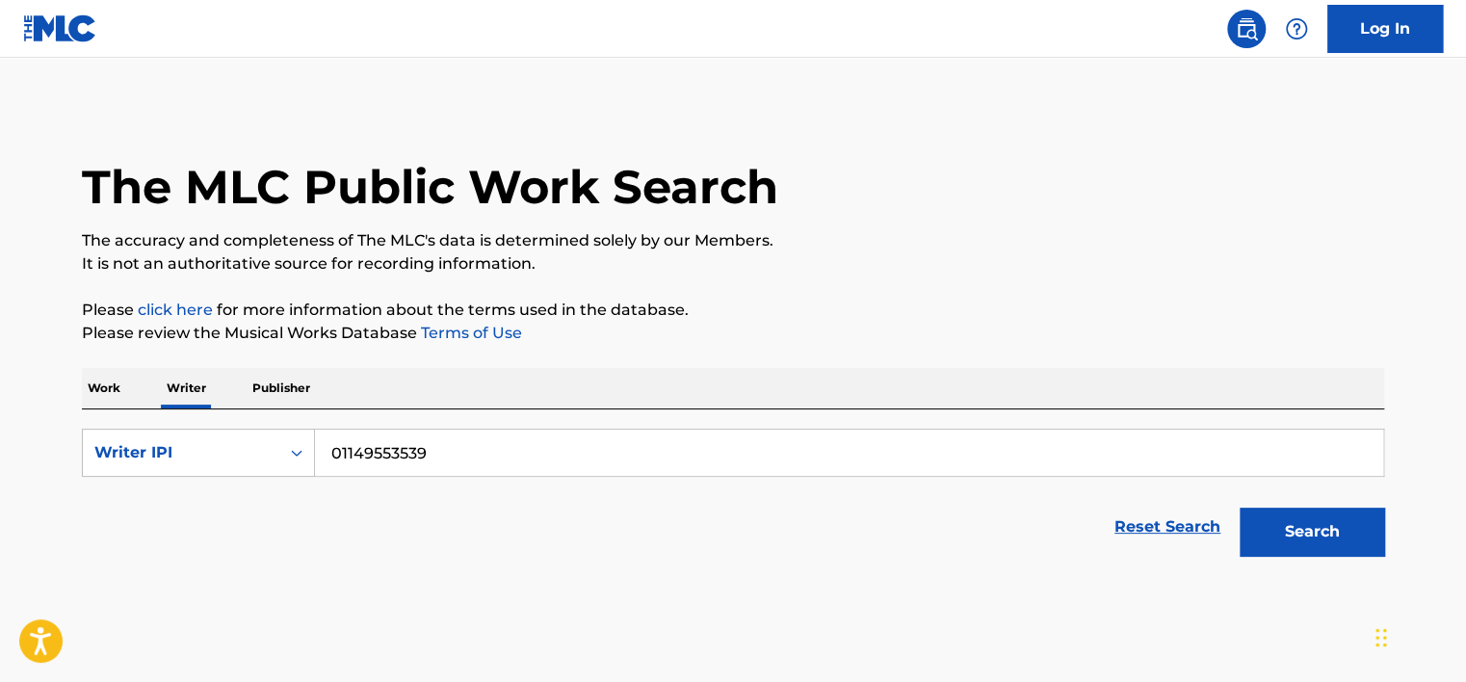
scroll to position [43, 0]
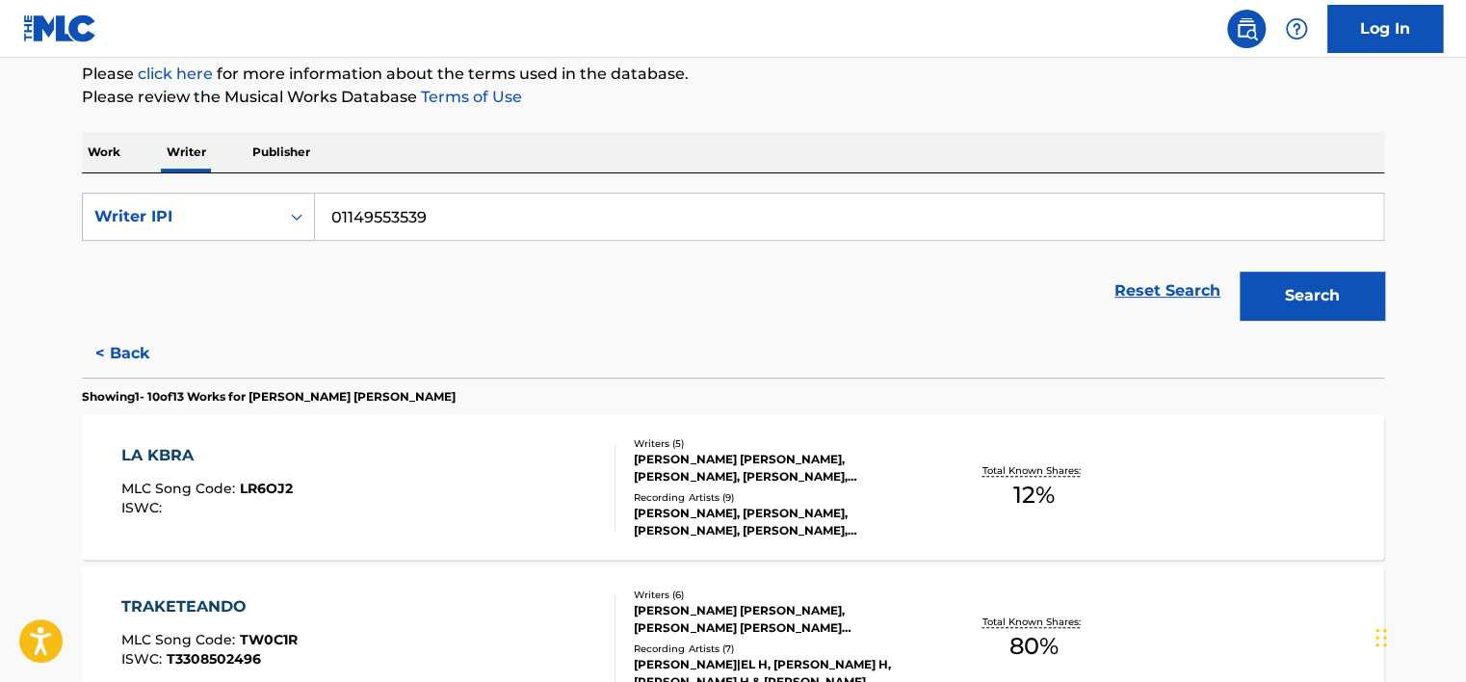
click at [131, 359] on button "< Back" at bounding box center [140, 354] width 116 height 48
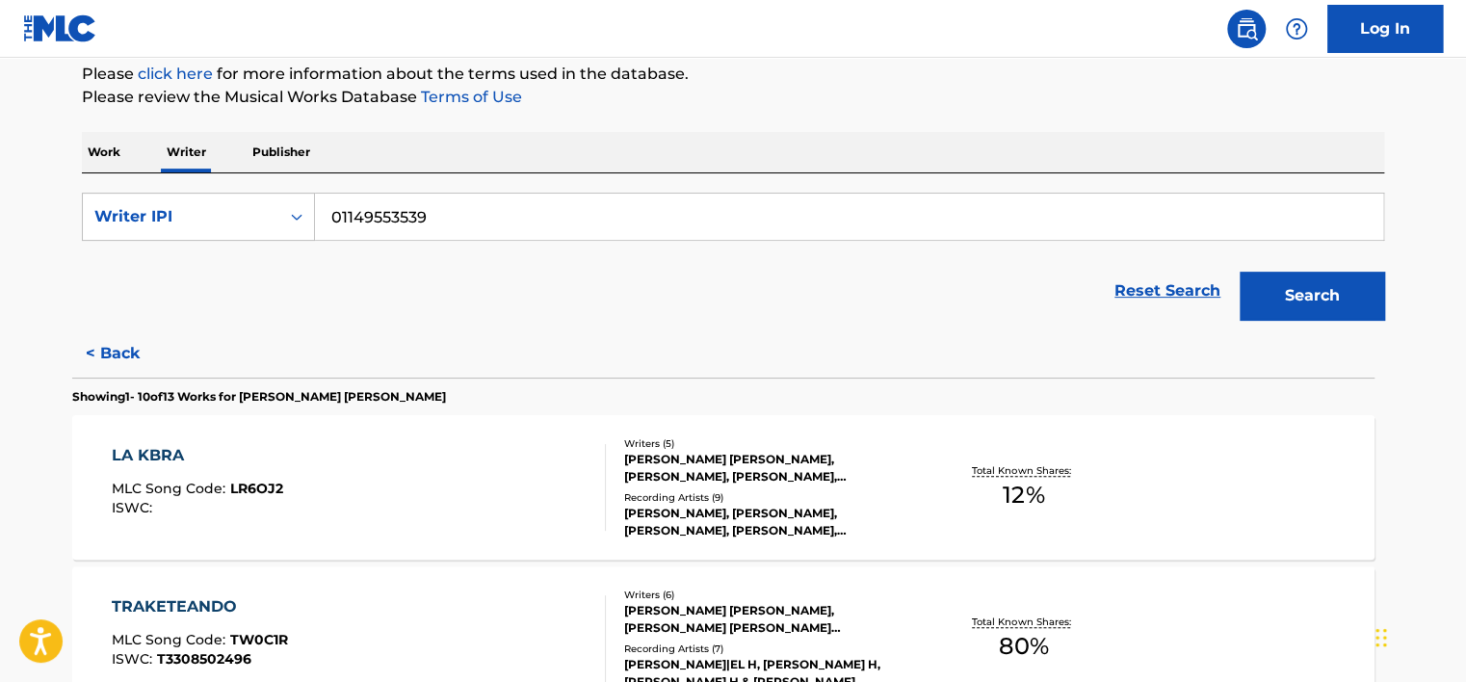
scroll to position [181, 0]
